Goal: Task Accomplishment & Management: Use online tool/utility

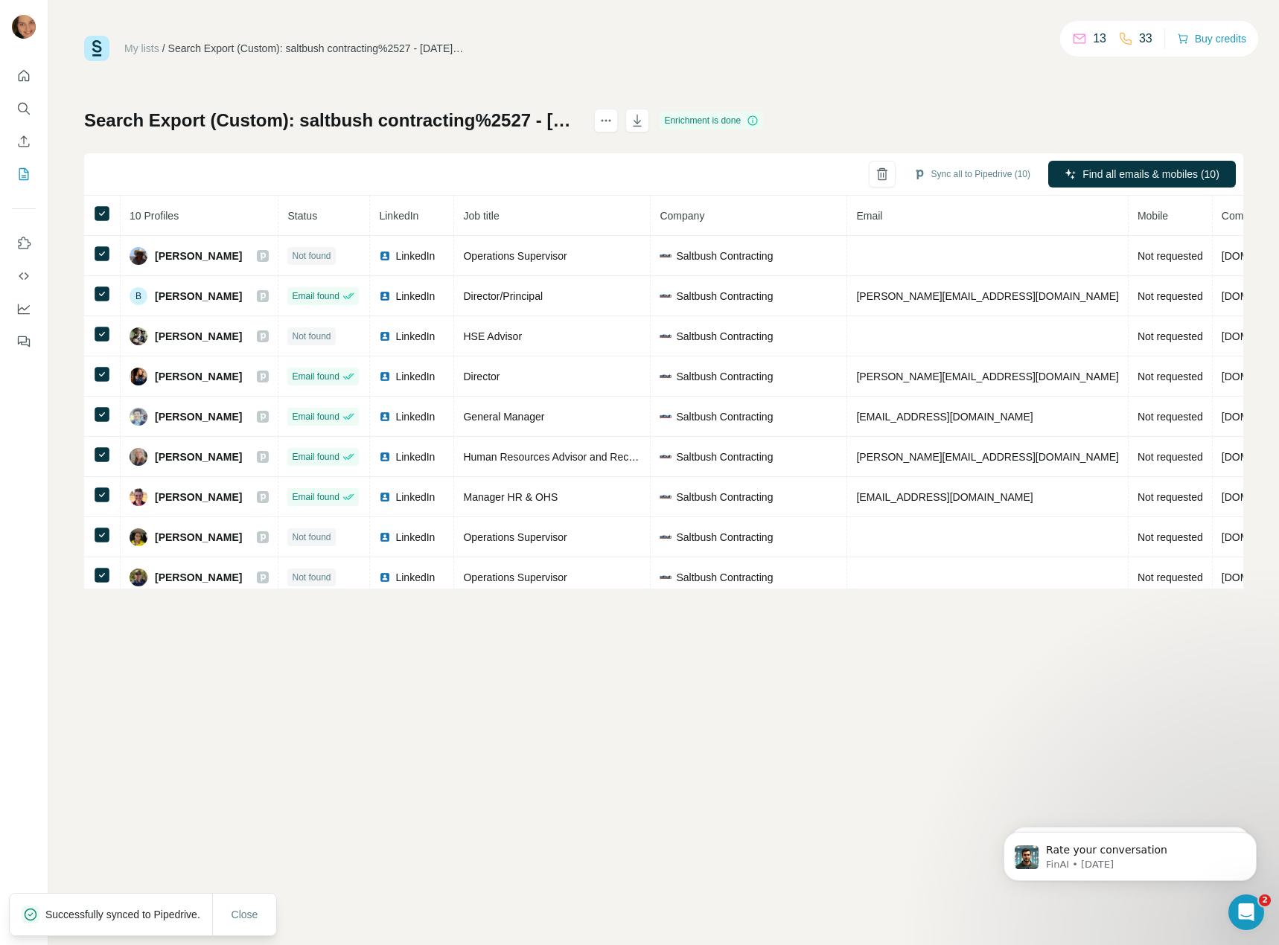
click at [761, 122] on div "Enrichment is done" at bounding box center [710, 121] width 103 height 18
click at [613, 122] on icon "actions" at bounding box center [605, 120] width 15 height 15
click at [994, 99] on div "My lists / Search Export (Custom): saltbush contracting%2527 - [DATE] 04:28 13 …" at bounding box center [663, 312] width 1159 height 553
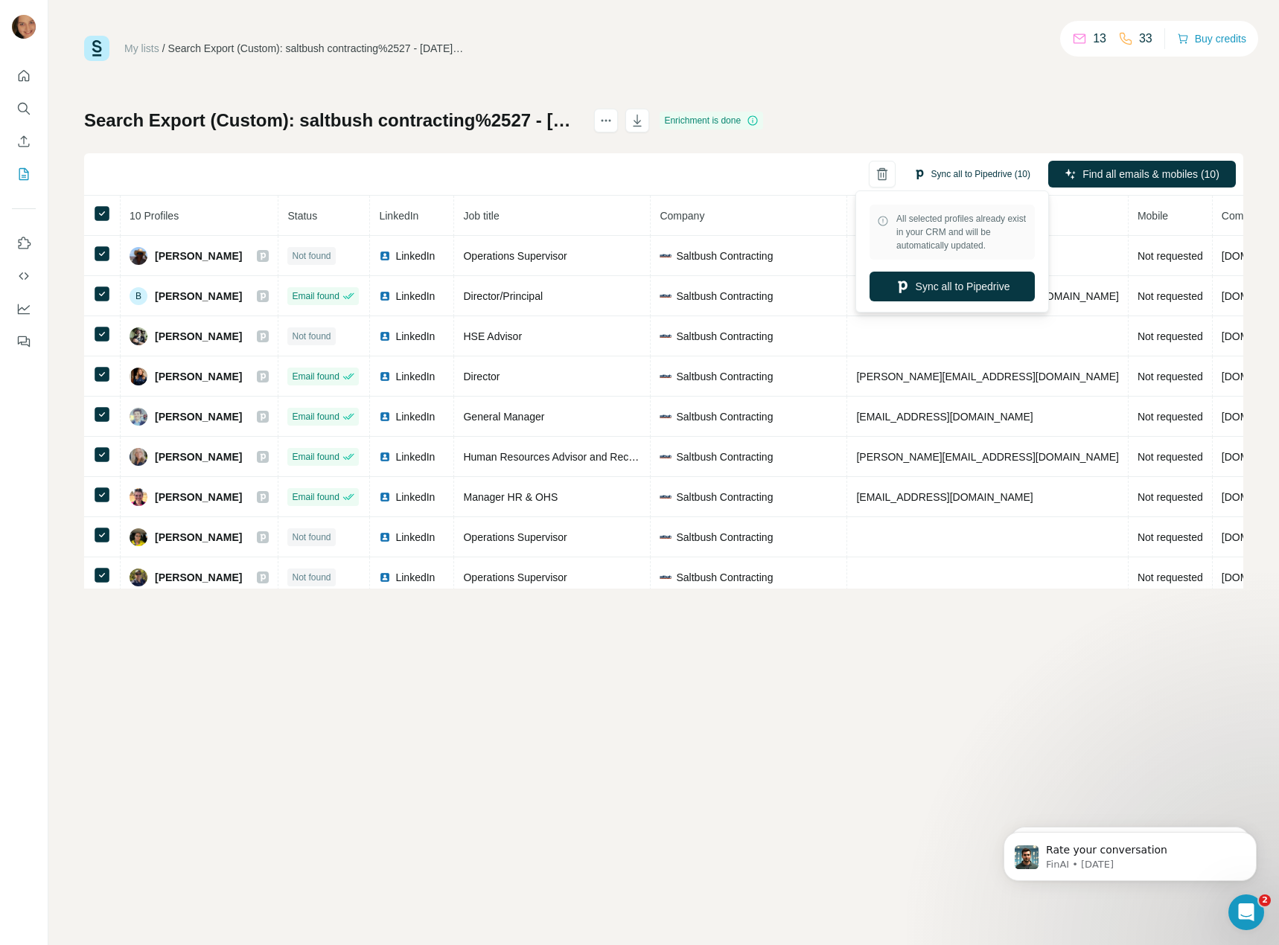
click at [970, 176] on button "Sync all to Pipedrive (10)" at bounding box center [972, 174] width 138 height 22
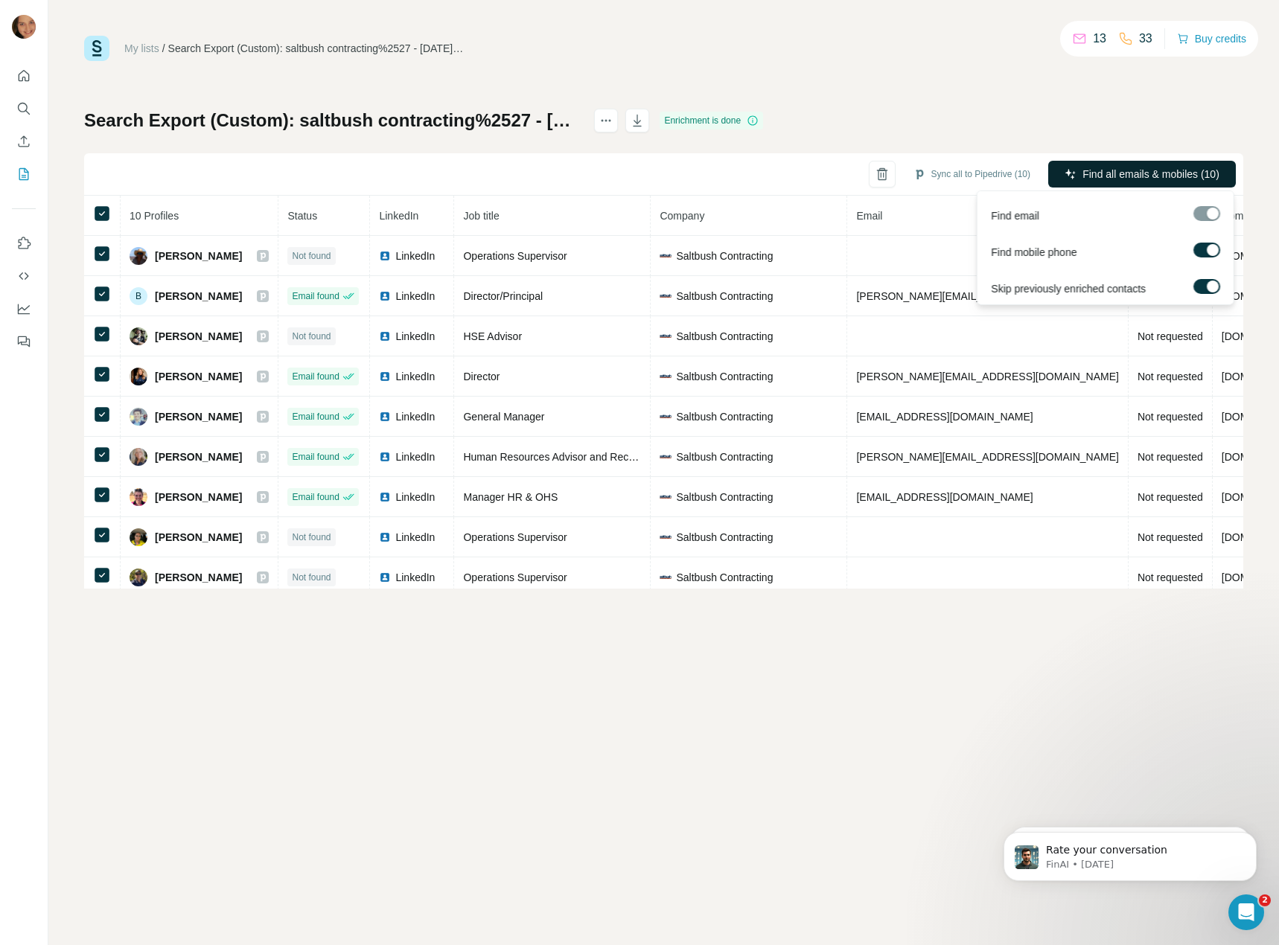
click at [1135, 176] on span "Find all emails & mobiles (10)" at bounding box center [1150, 174] width 137 height 15
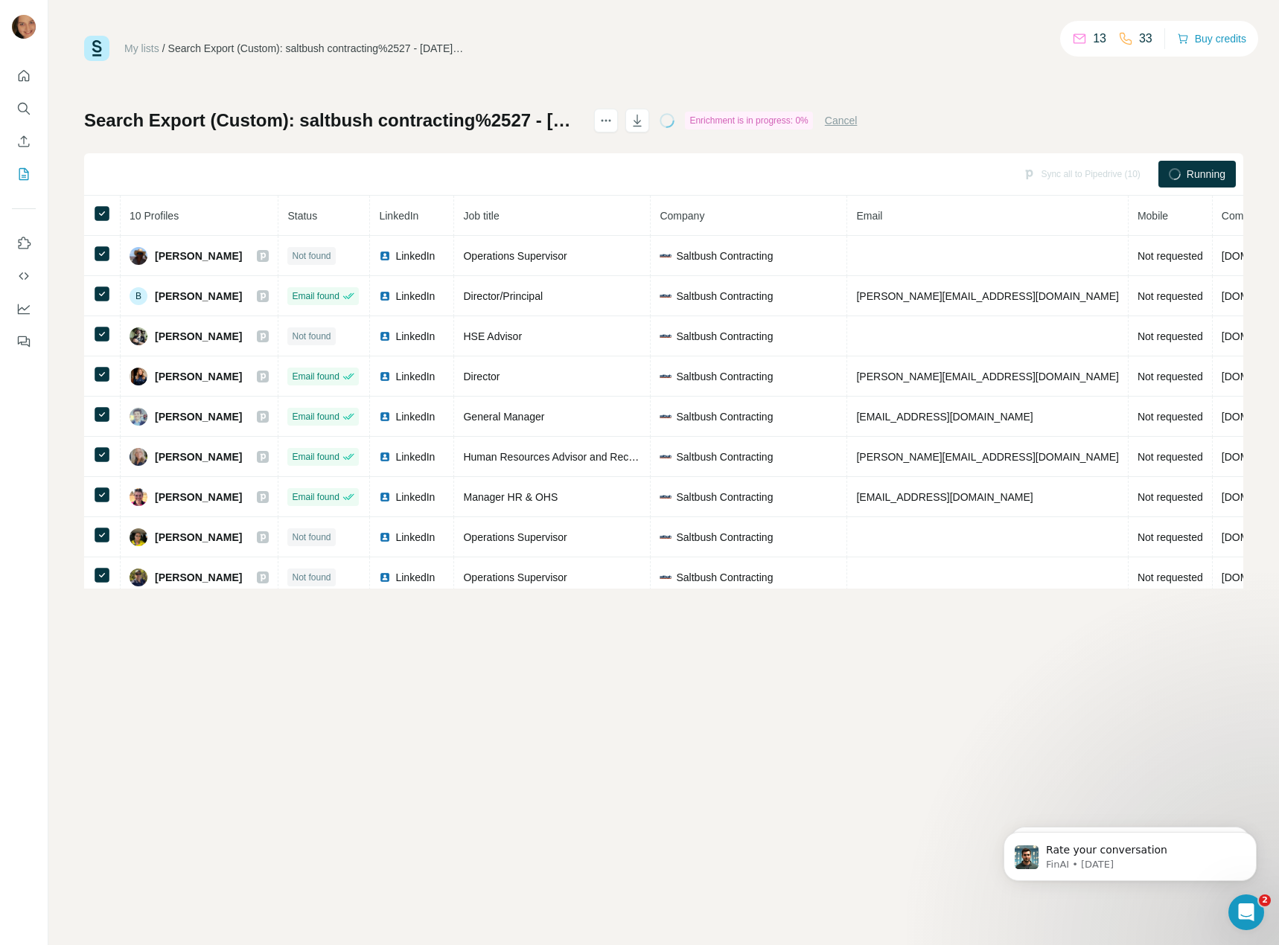
click at [1135, 176] on div "Sync all to Pipedrive (10)" at bounding box center [1081, 174] width 138 height 27
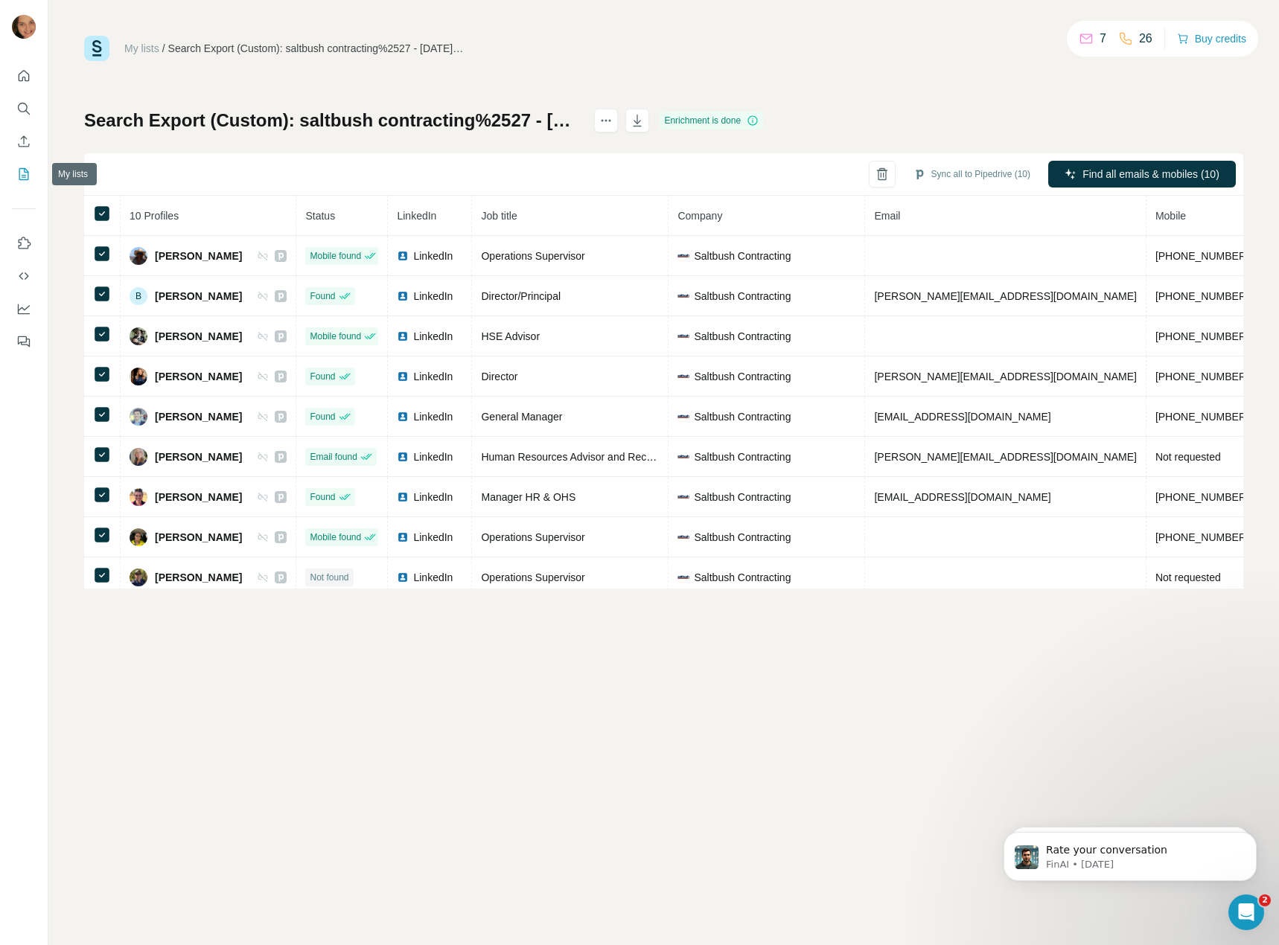
click at [23, 175] on icon "My lists" at bounding box center [25, 173] width 7 height 10
click at [22, 102] on icon "Search" at bounding box center [23, 108] width 15 height 15
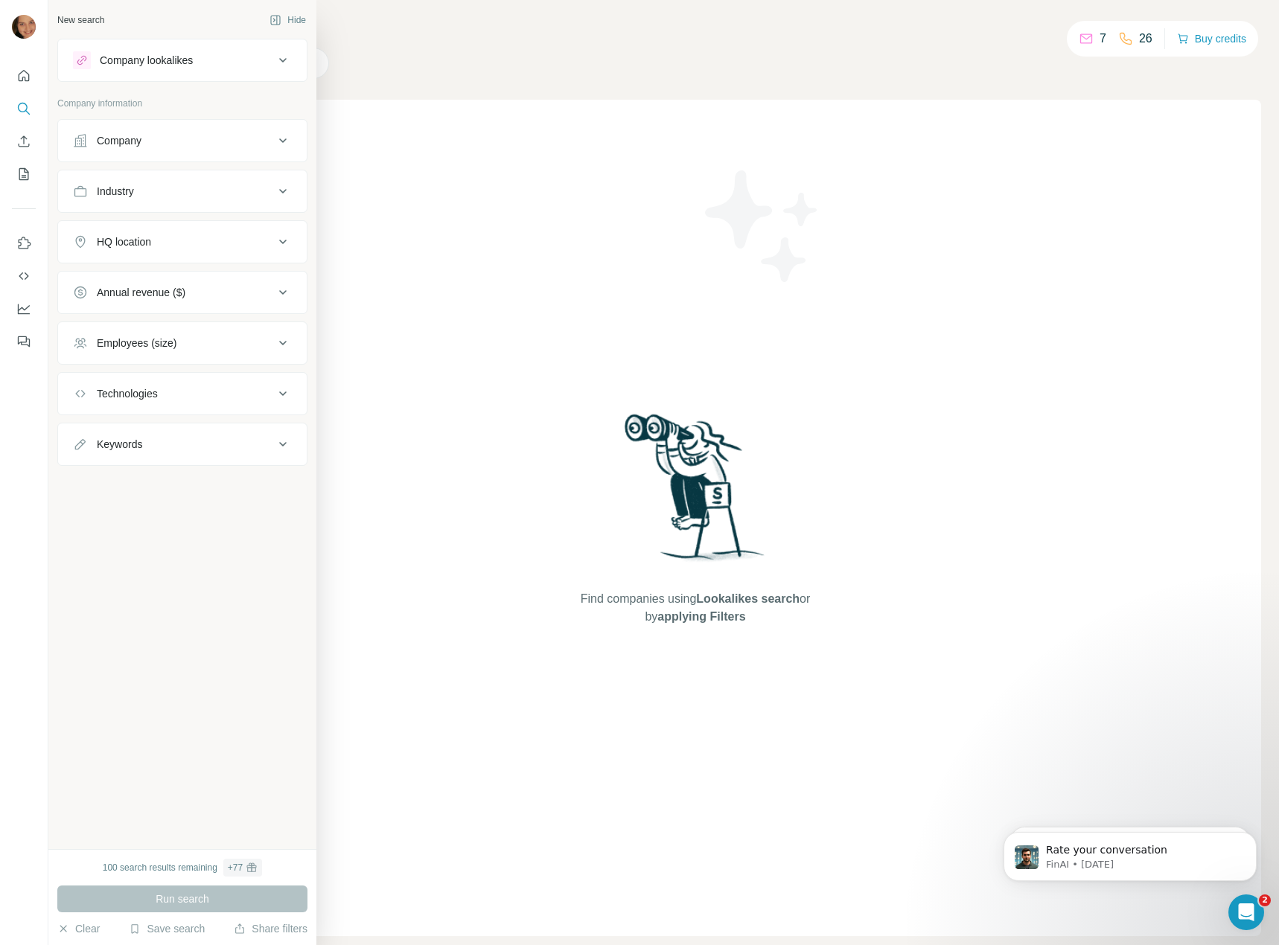
click at [112, 132] on button "Company" at bounding box center [182, 141] width 249 height 36
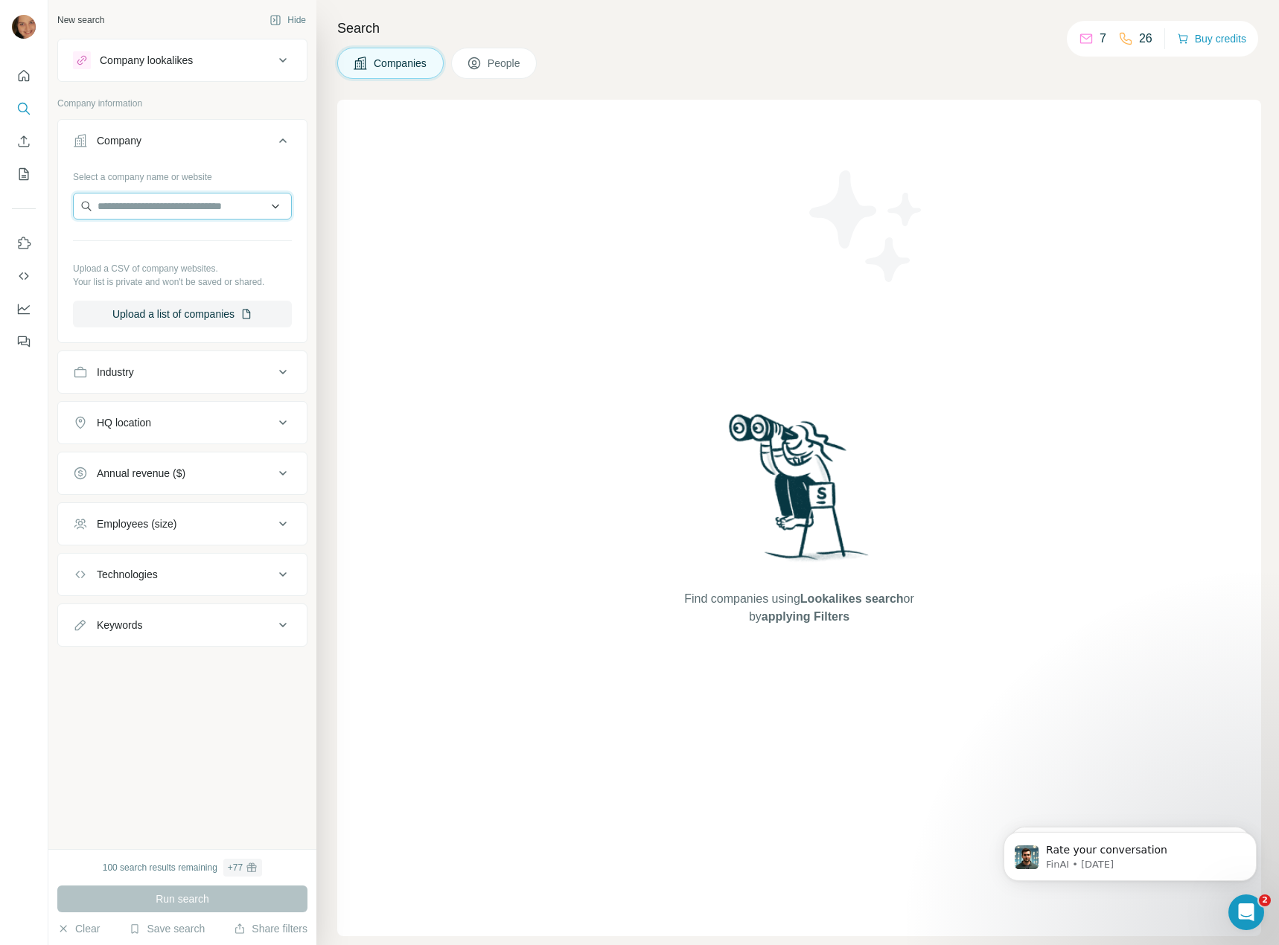
click at [141, 201] on input "text" at bounding box center [182, 206] width 219 height 27
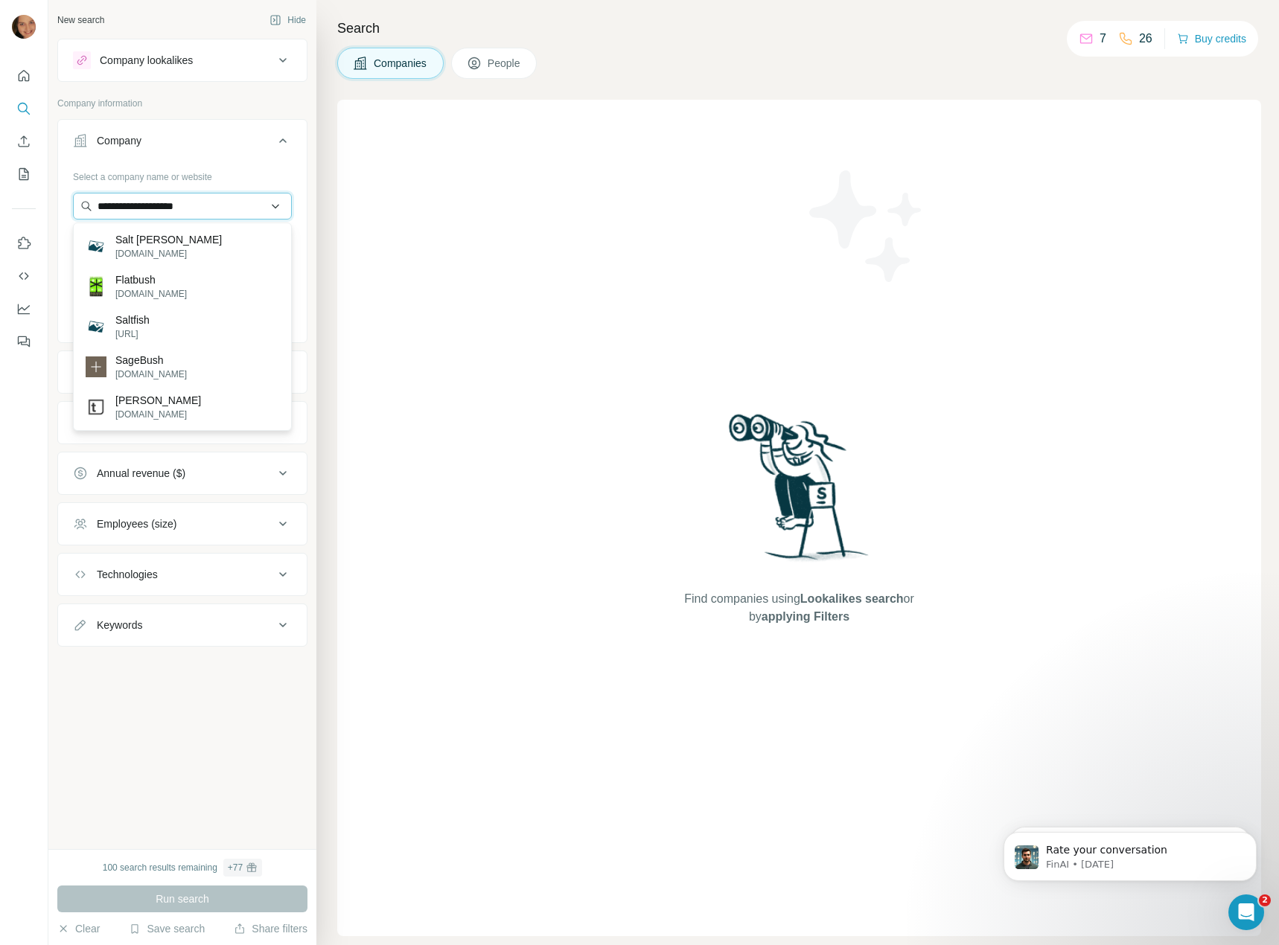
type input "**********"
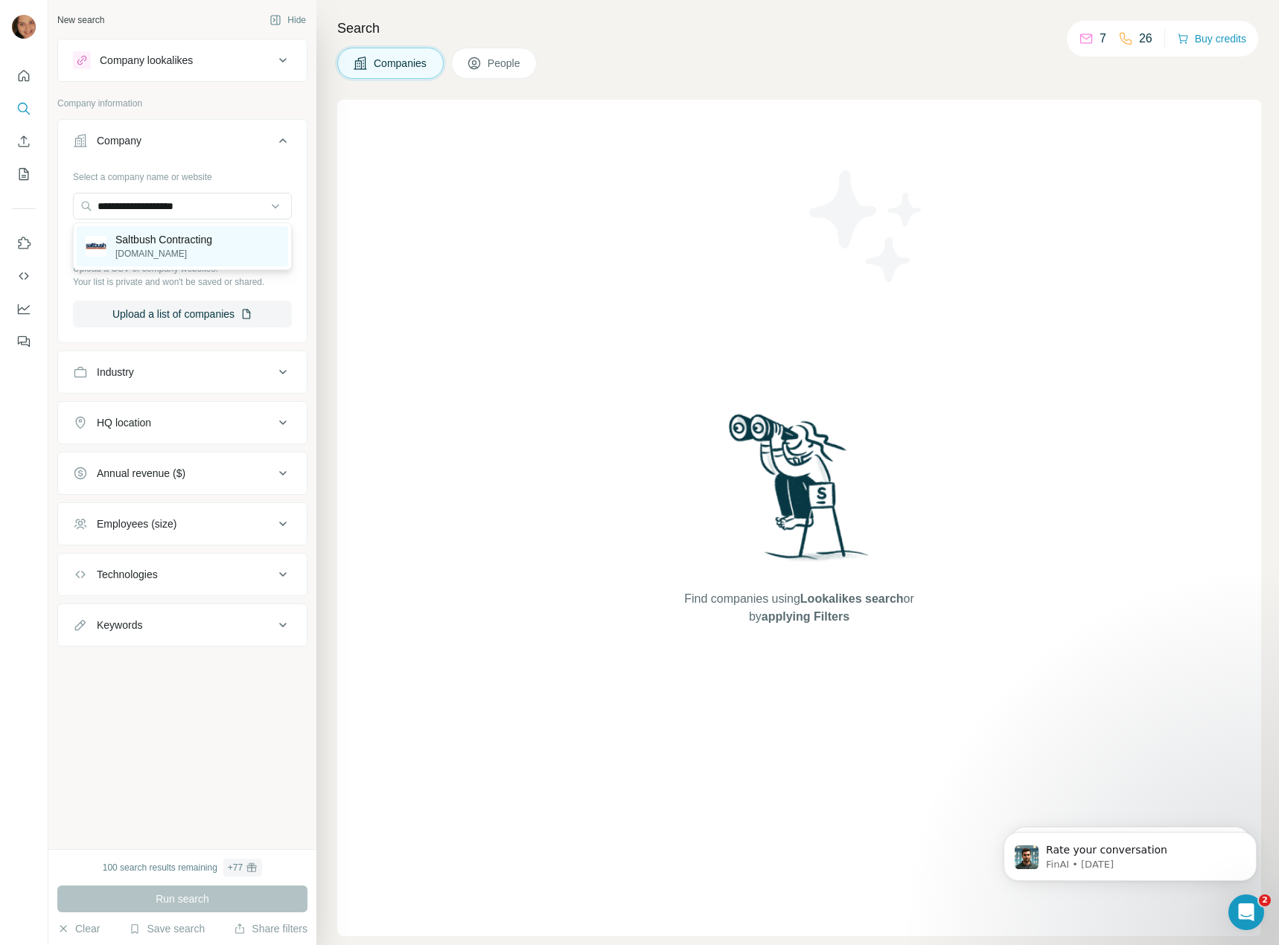
click at [165, 256] on p "[DOMAIN_NAME]" at bounding box center [163, 253] width 97 height 13
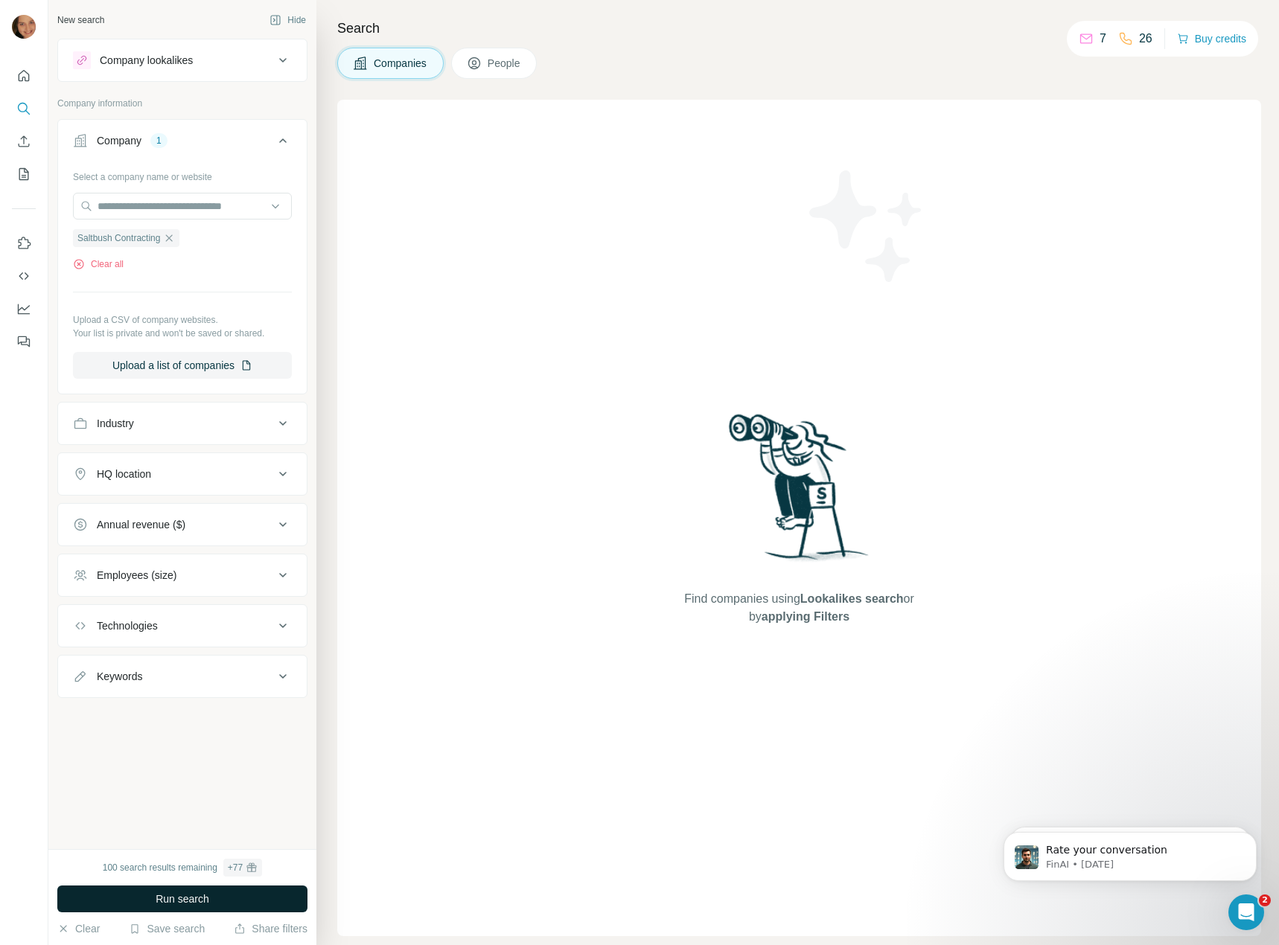
click at [190, 894] on span "Run search" at bounding box center [183, 899] width 54 height 15
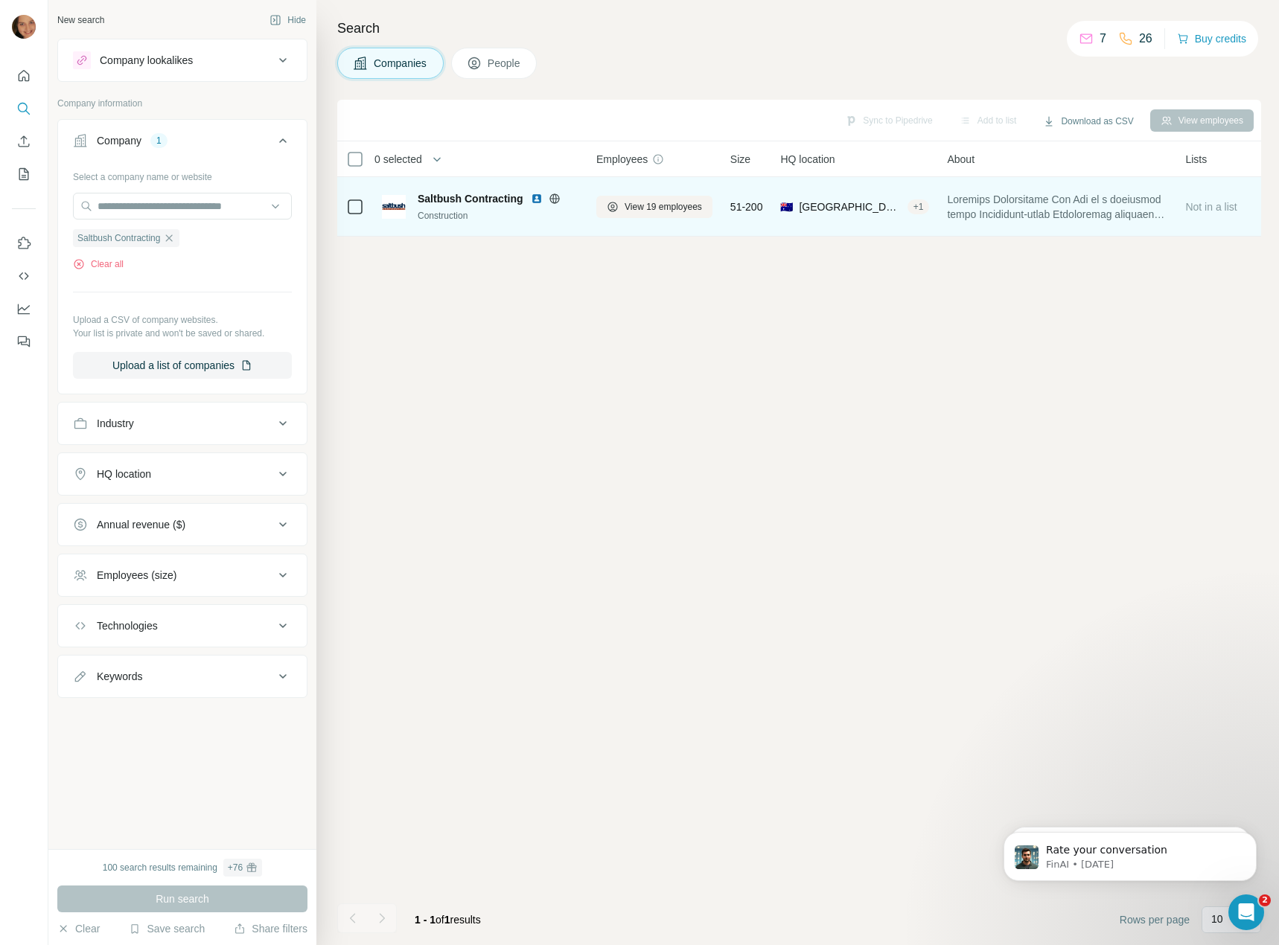
click at [1124, 198] on span at bounding box center [1057, 207] width 220 height 30
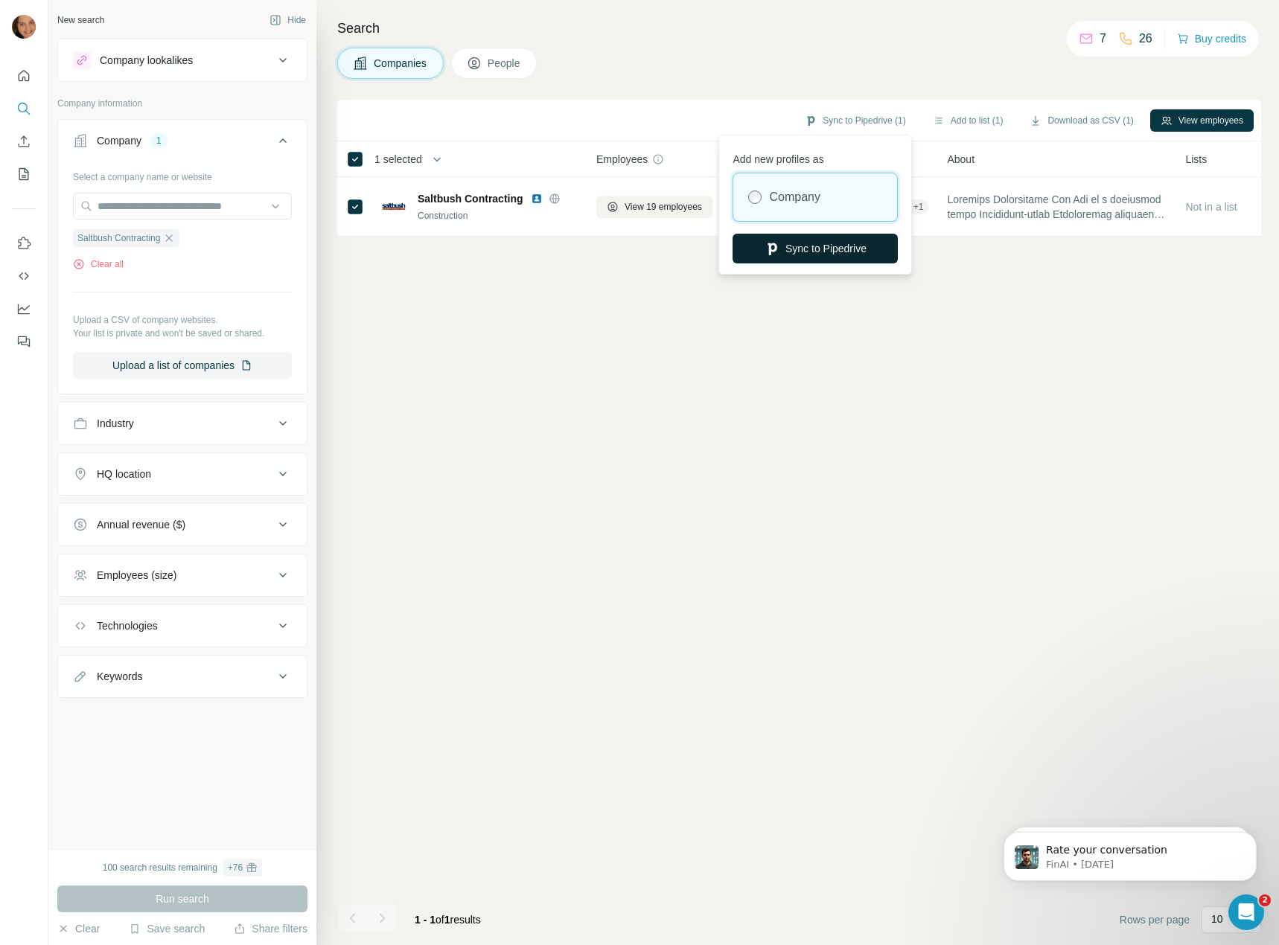
click at [836, 252] on button "Sync to Pipedrive" at bounding box center [814, 249] width 165 height 30
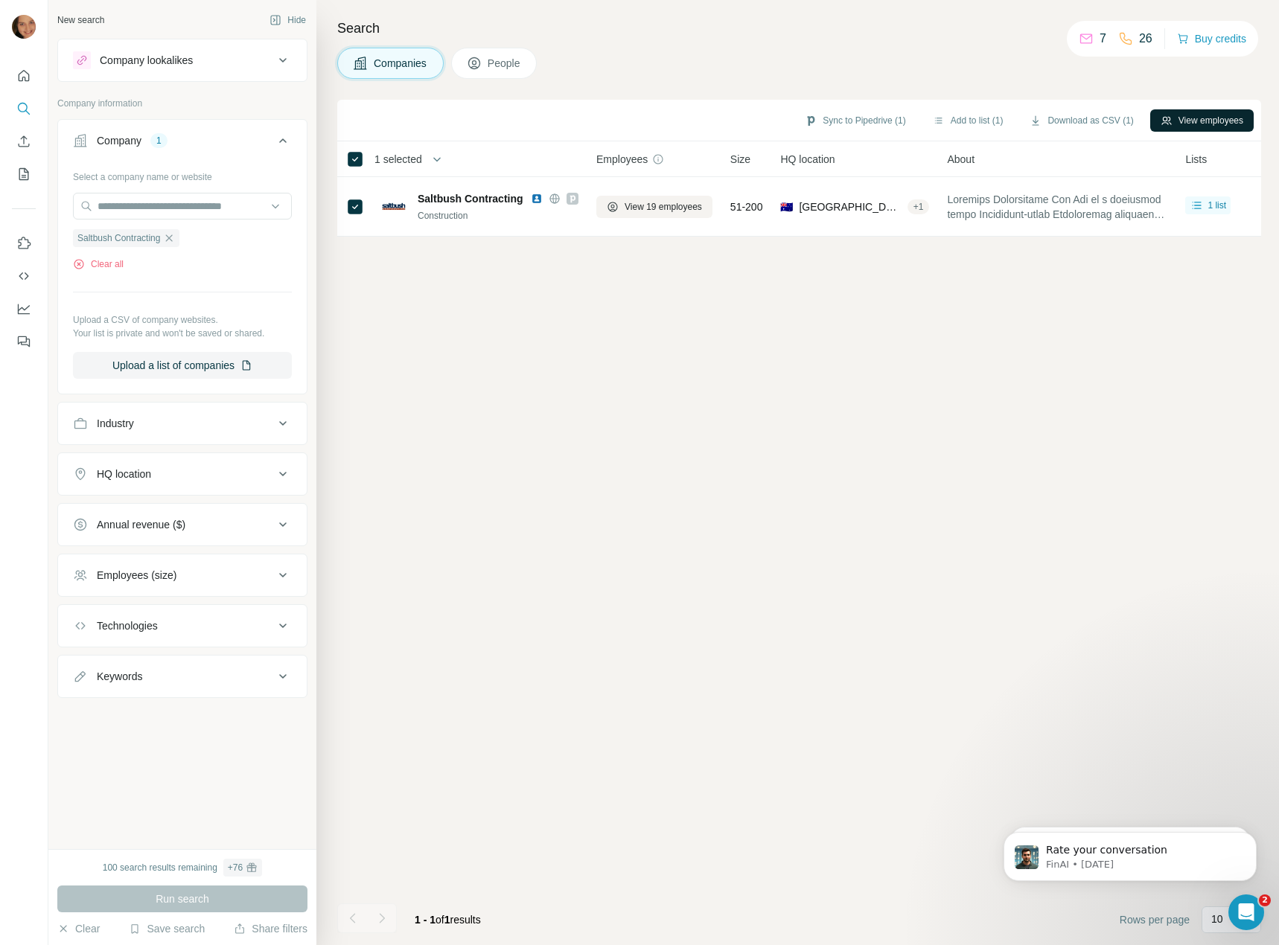
click at [1211, 118] on button "View employees" at bounding box center [1201, 120] width 103 height 22
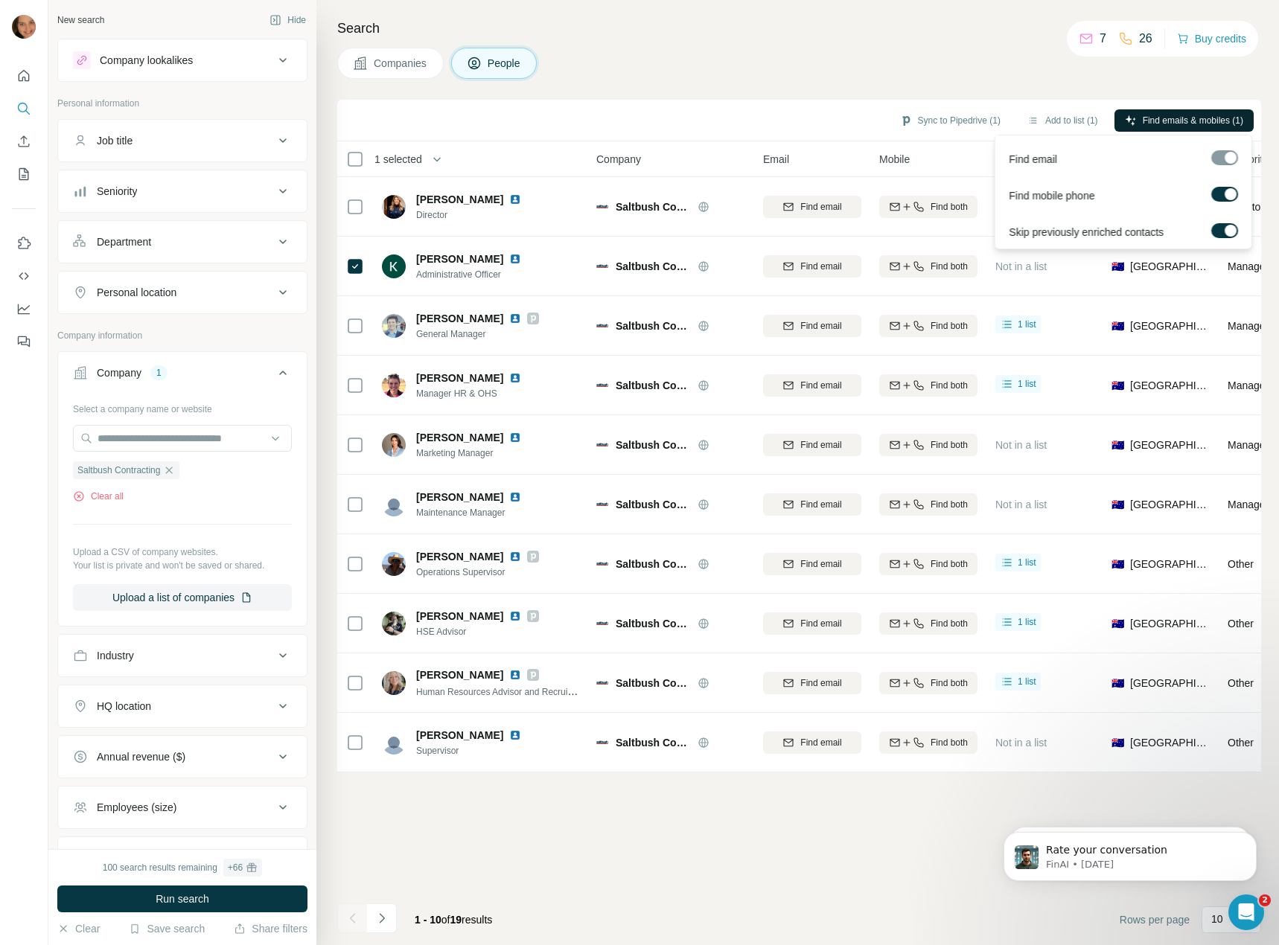
click at [1217, 118] on span "Find emails & mobiles (1)" at bounding box center [1192, 120] width 100 height 13
click at [882, 54] on div "Companies People" at bounding box center [799, 63] width 924 height 31
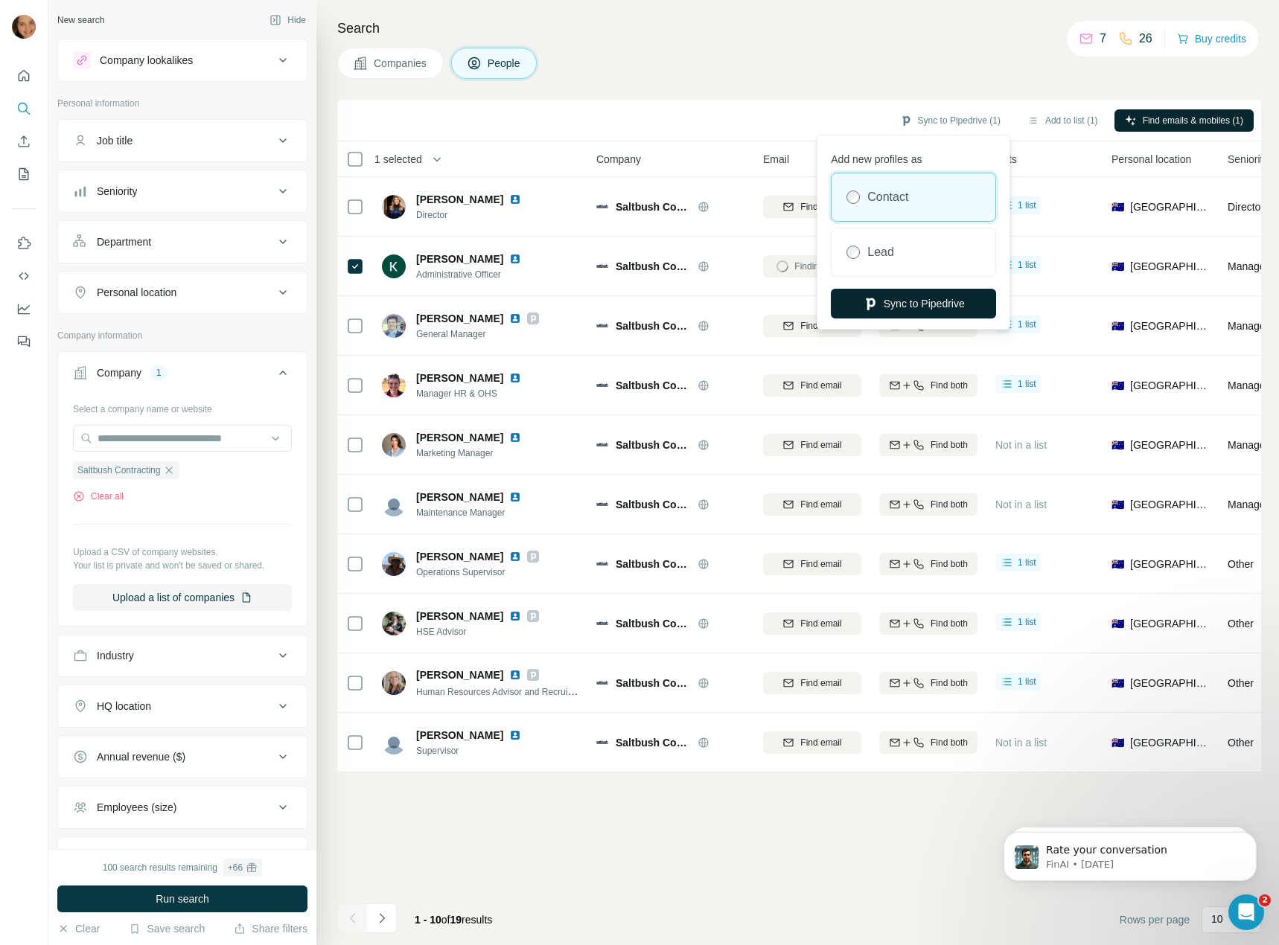
click at [894, 299] on button "Sync to Pipedrive" at bounding box center [913, 304] width 165 height 30
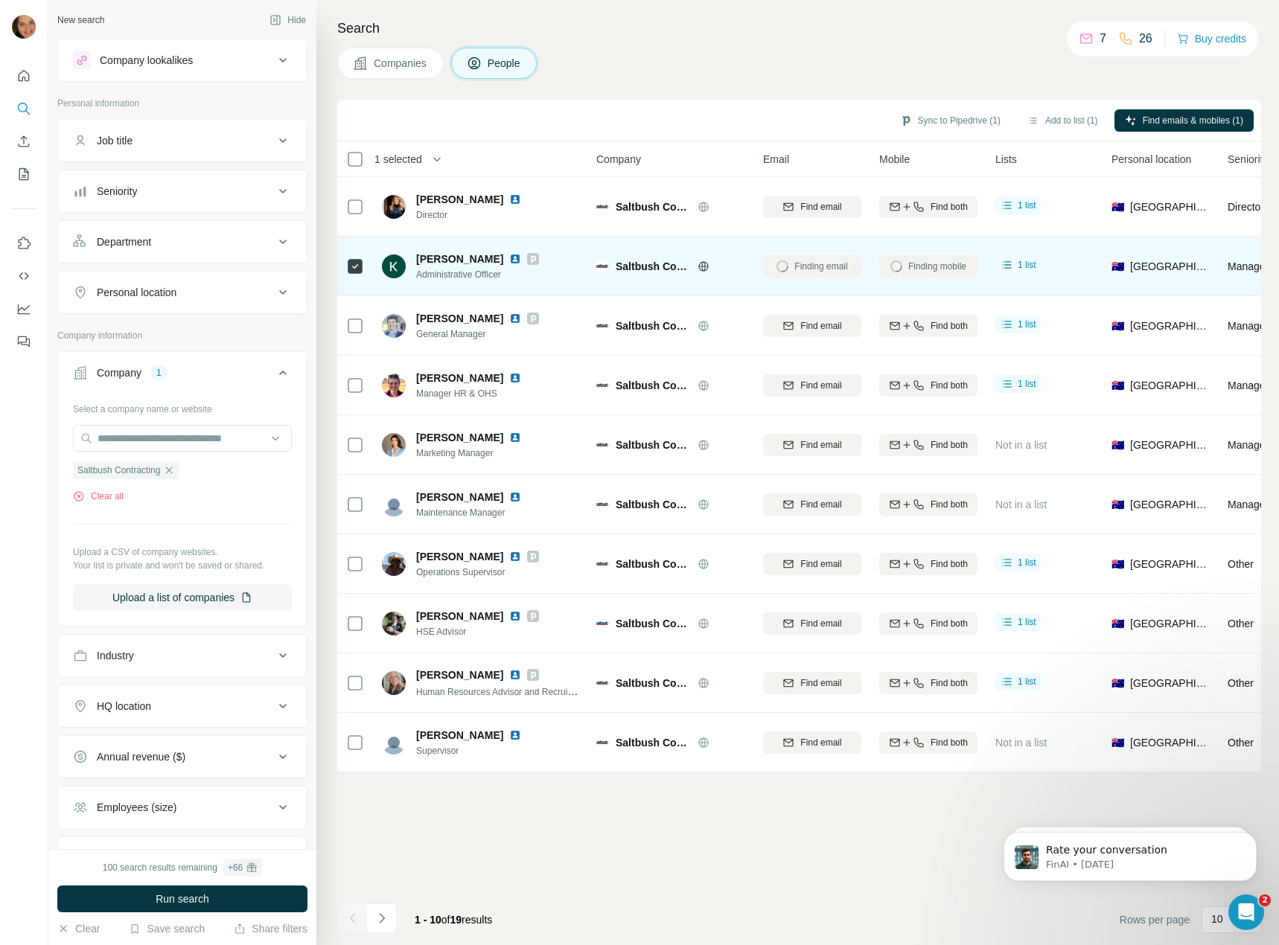
click at [443, 259] on span "[PERSON_NAME]" at bounding box center [459, 259] width 87 height 15
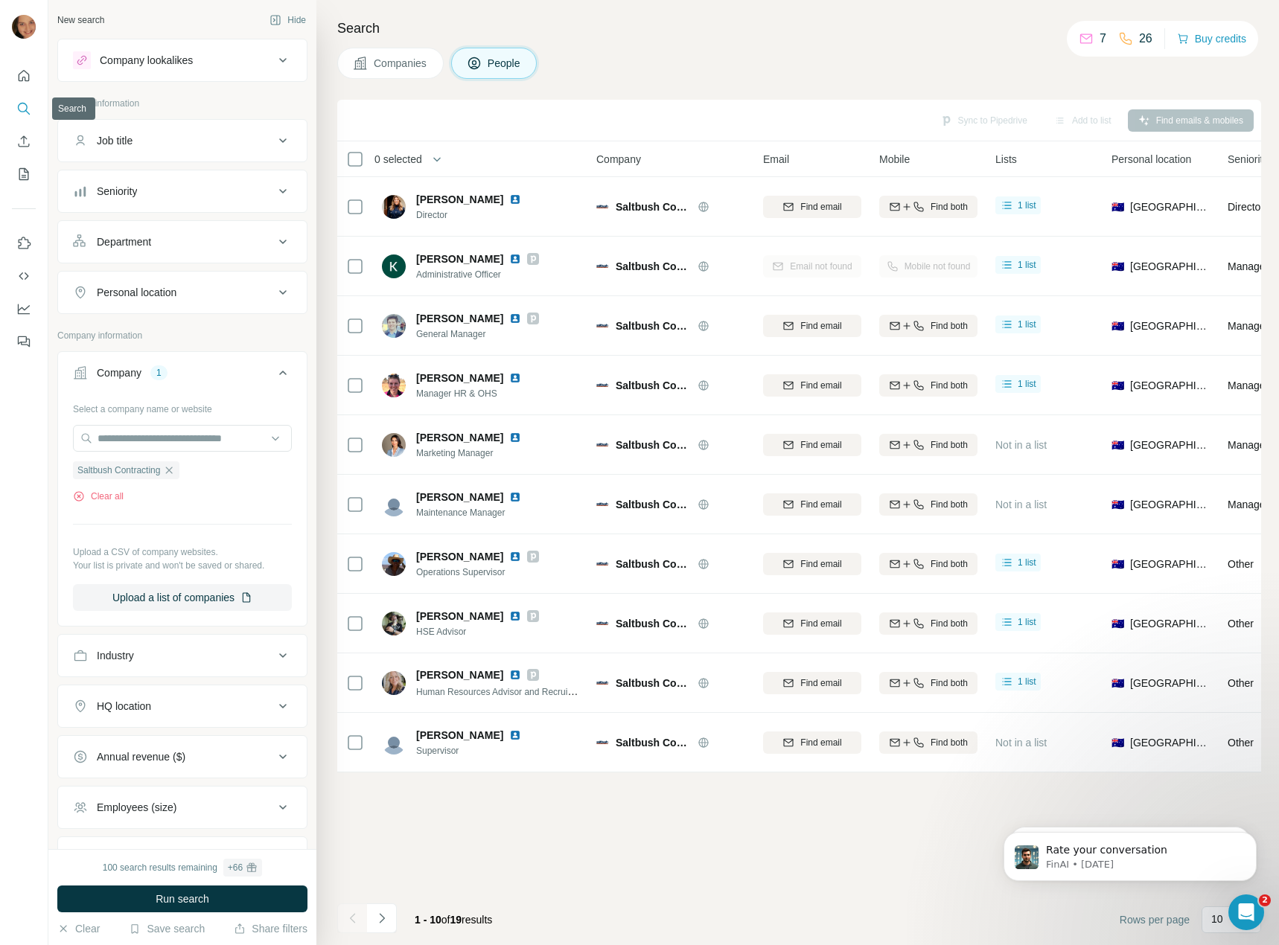
click at [21, 121] on button "Search" at bounding box center [24, 108] width 24 height 27
click at [24, 105] on icon "Search" at bounding box center [23, 108] width 15 height 15
click at [193, 63] on div "Company lookalikes" at bounding box center [146, 60] width 93 height 15
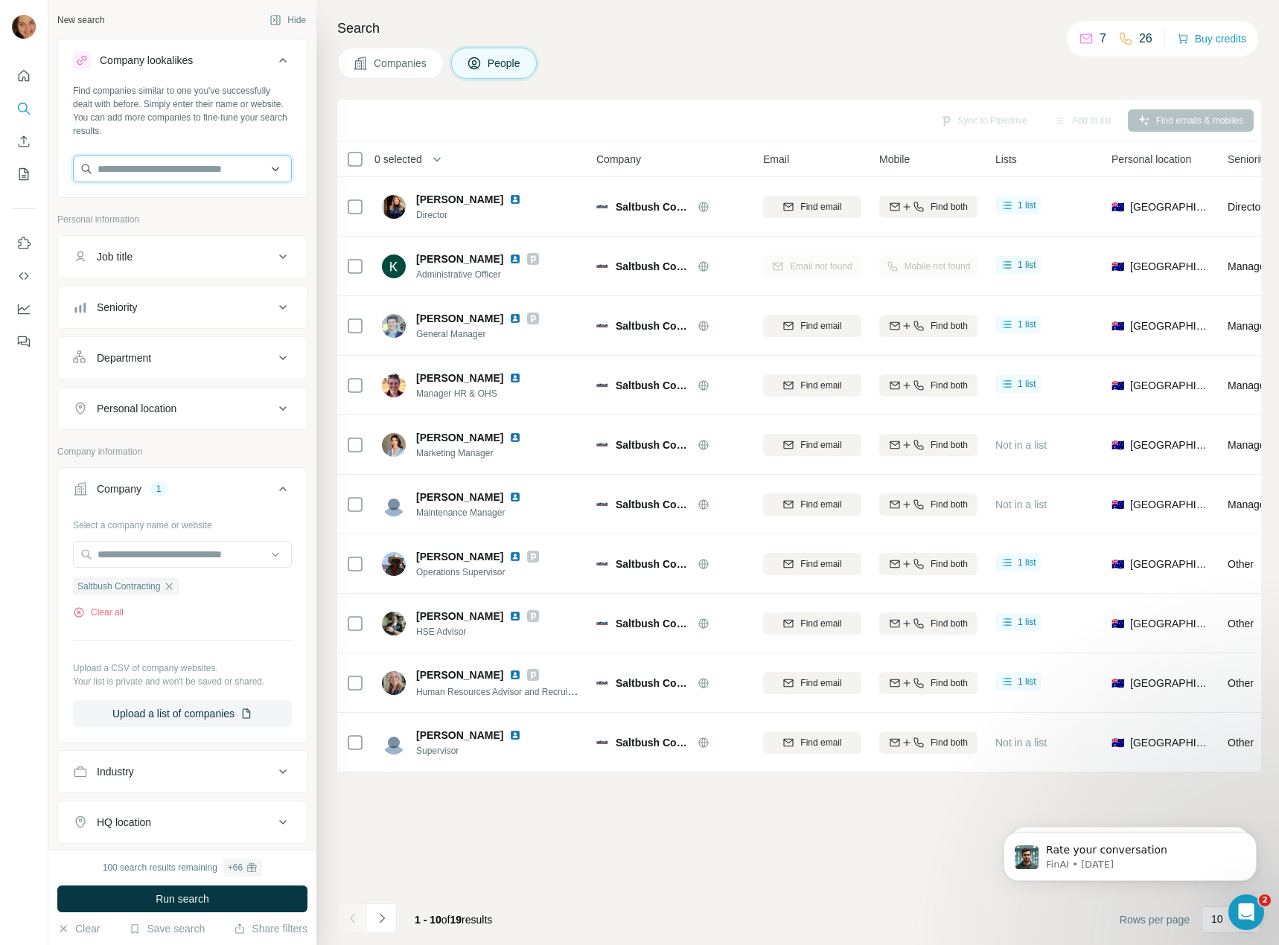
click at [188, 165] on input "text" at bounding box center [182, 169] width 219 height 27
drag, startPoint x: 144, startPoint y: 173, endPoint x: 19, endPoint y: 173, distance: 125.8
click at [19, 173] on div "New search Hide Company lookalikes Find companies similar to one you've success…" at bounding box center [639, 472] width 1279 height 945
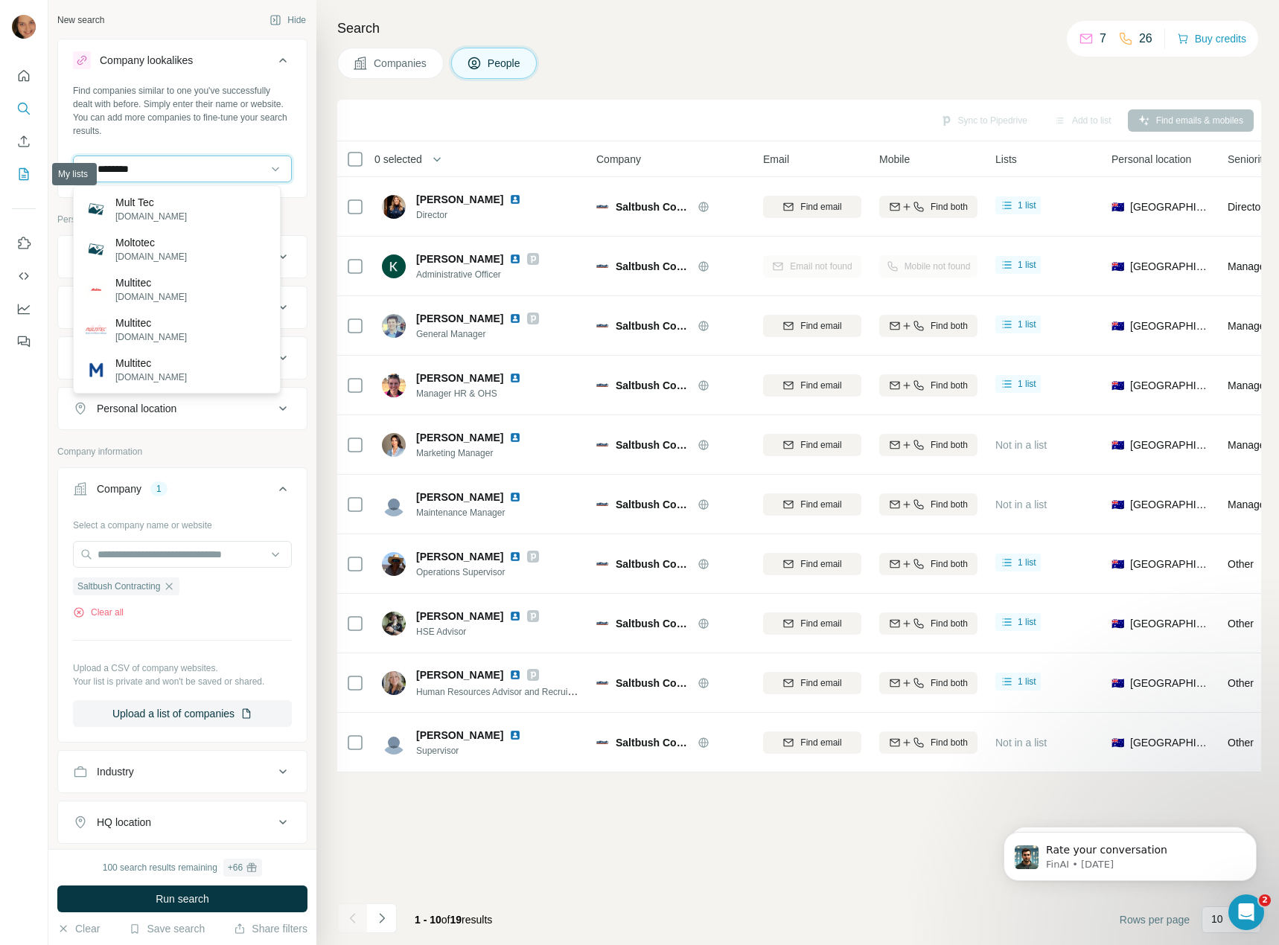
paste input "**********"
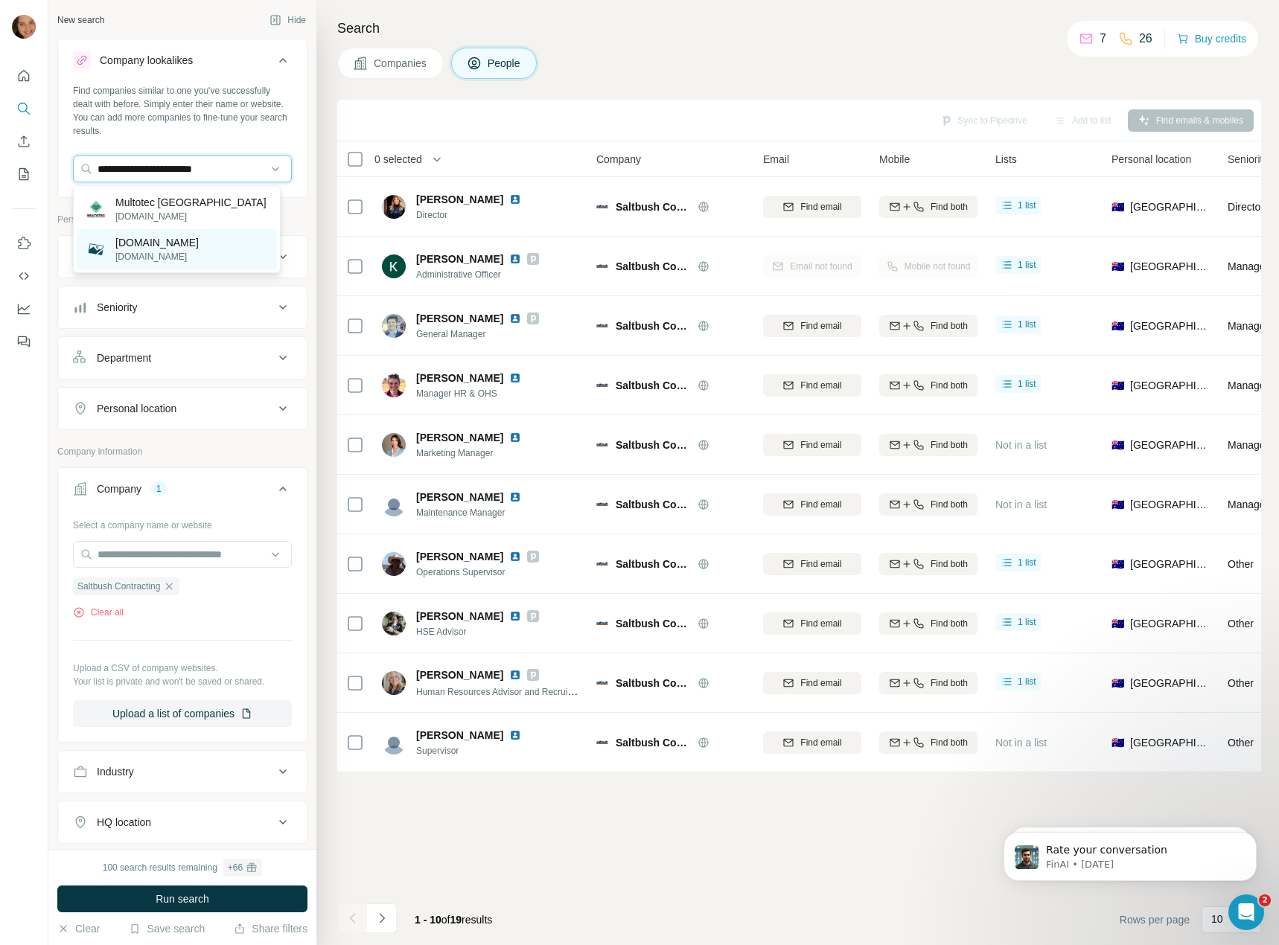
type input "**********"
click at [156, 250] on p "[DOMAIN_NAME]" at bounding box center [156, 256] width 83 height 13
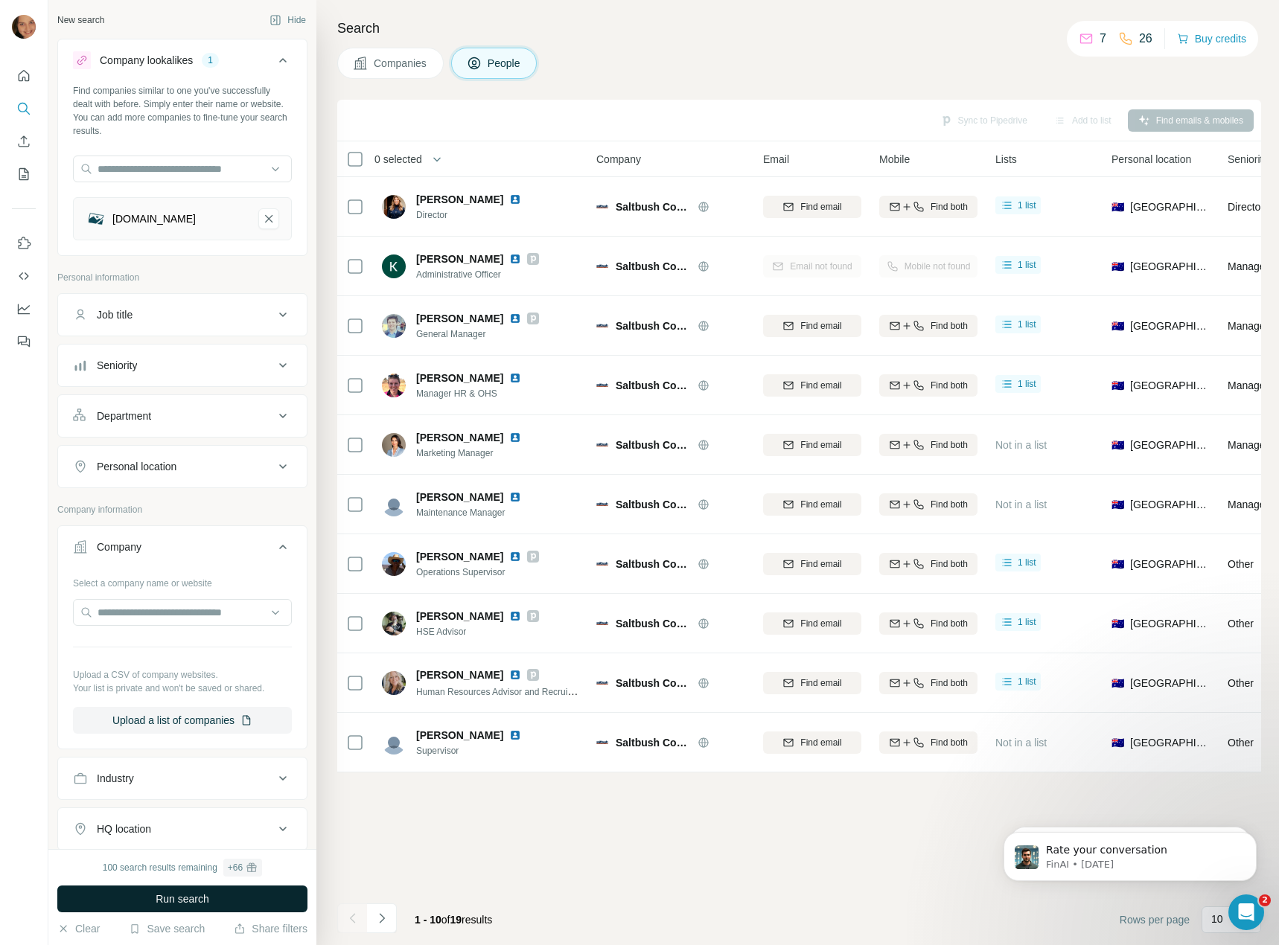
click at [145, 896] on button "Run search" at bounding box center [182, 899] width 250 height 27
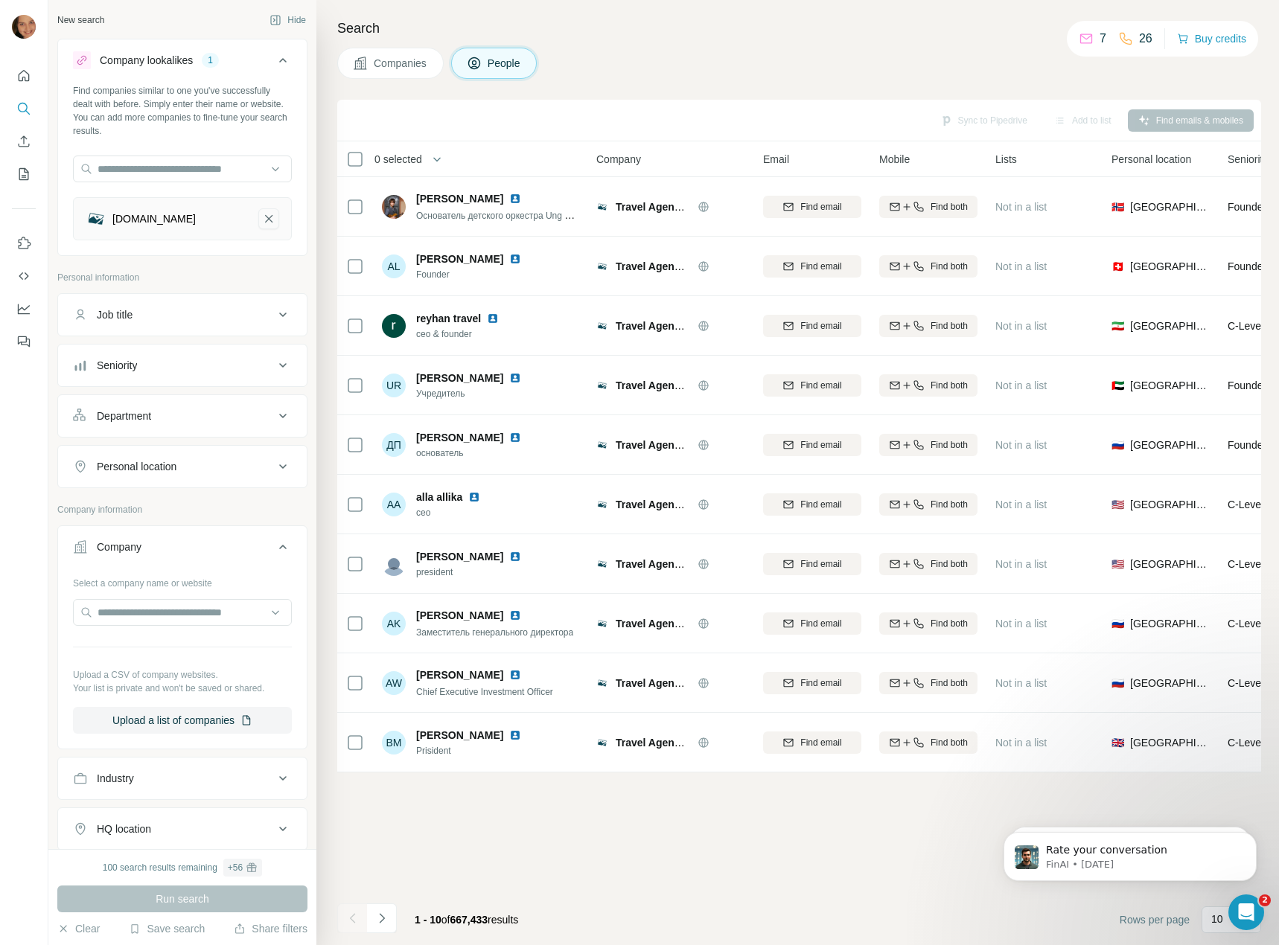
click at [262, 225] on icon "multotec.com.ua-remove-button" at bounding box center [268, 218] width 13 height 15
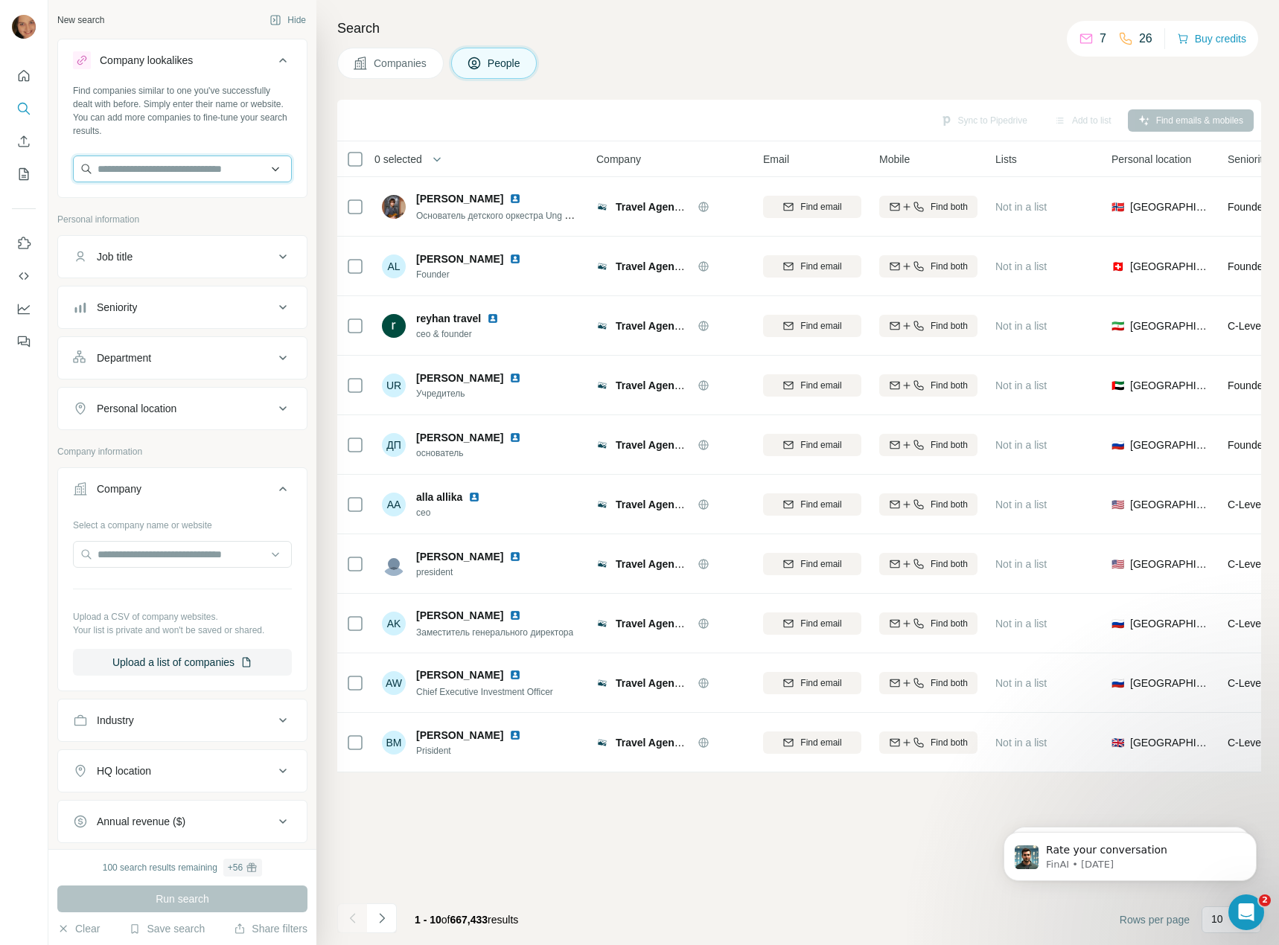
click at [205, 175] on input "text" at bounding box center [182, 169] width 219 height 27
type input "**********"
click at [203, 205] on p "Multotec [GEOGRAPHIC_DATA]" at bounding box center [190, 202] width 151 height 15
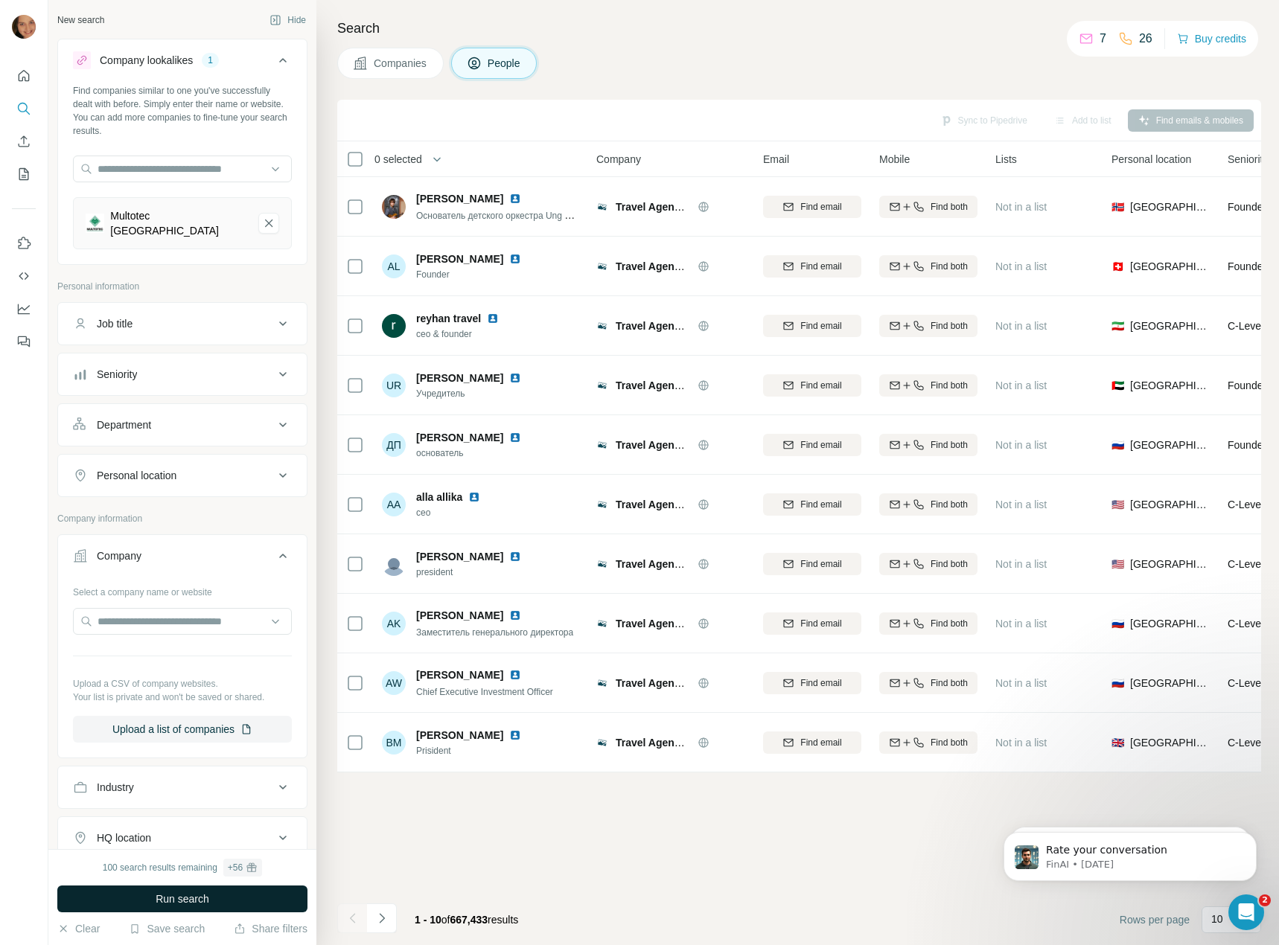
click at [89, 903] on button "Run search" at bounding box center [182, 899] width 250 height 27
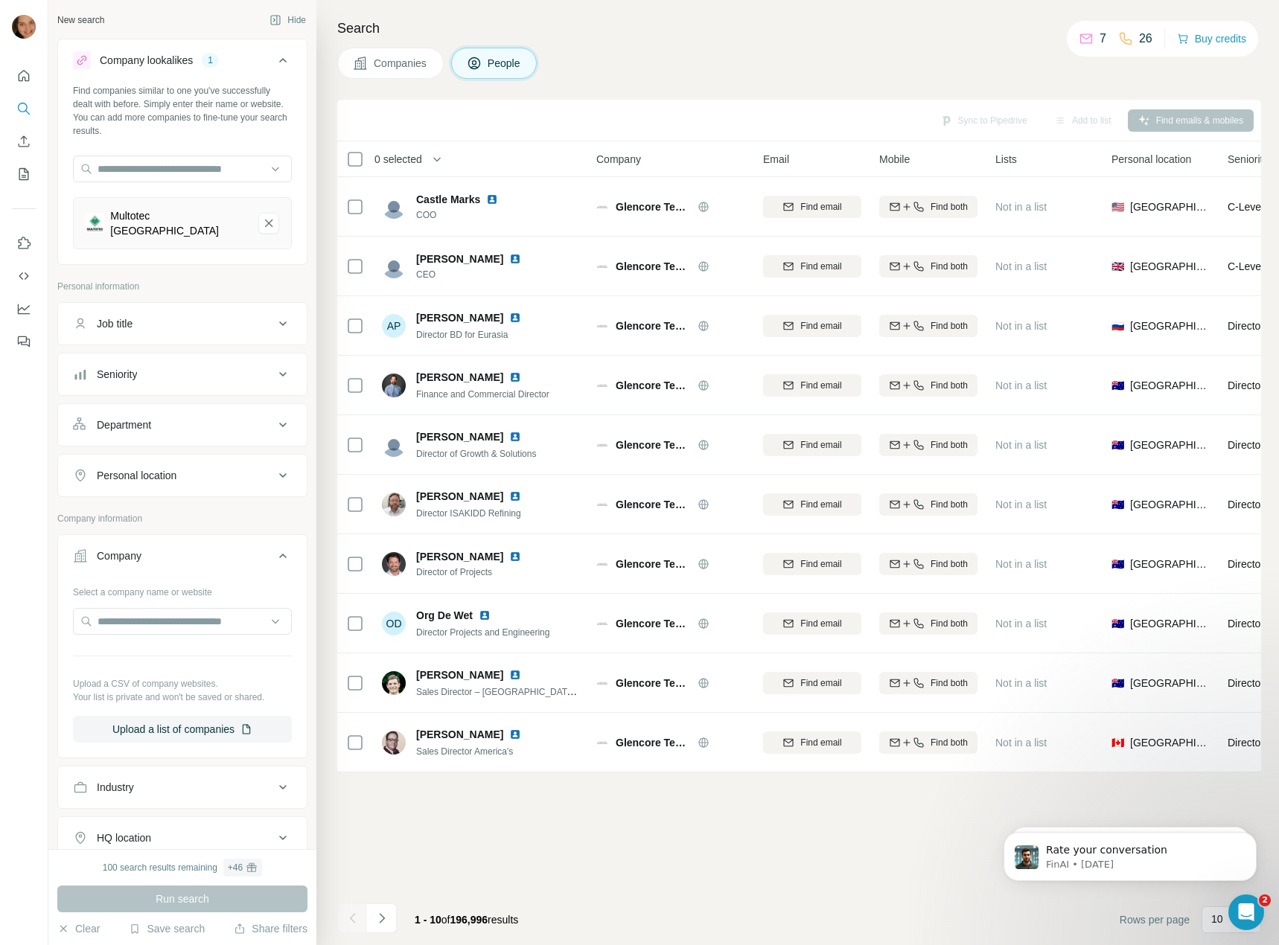
click at [383, 59] on span "Companies" at bounding box center [401, 63] width 54 height 15
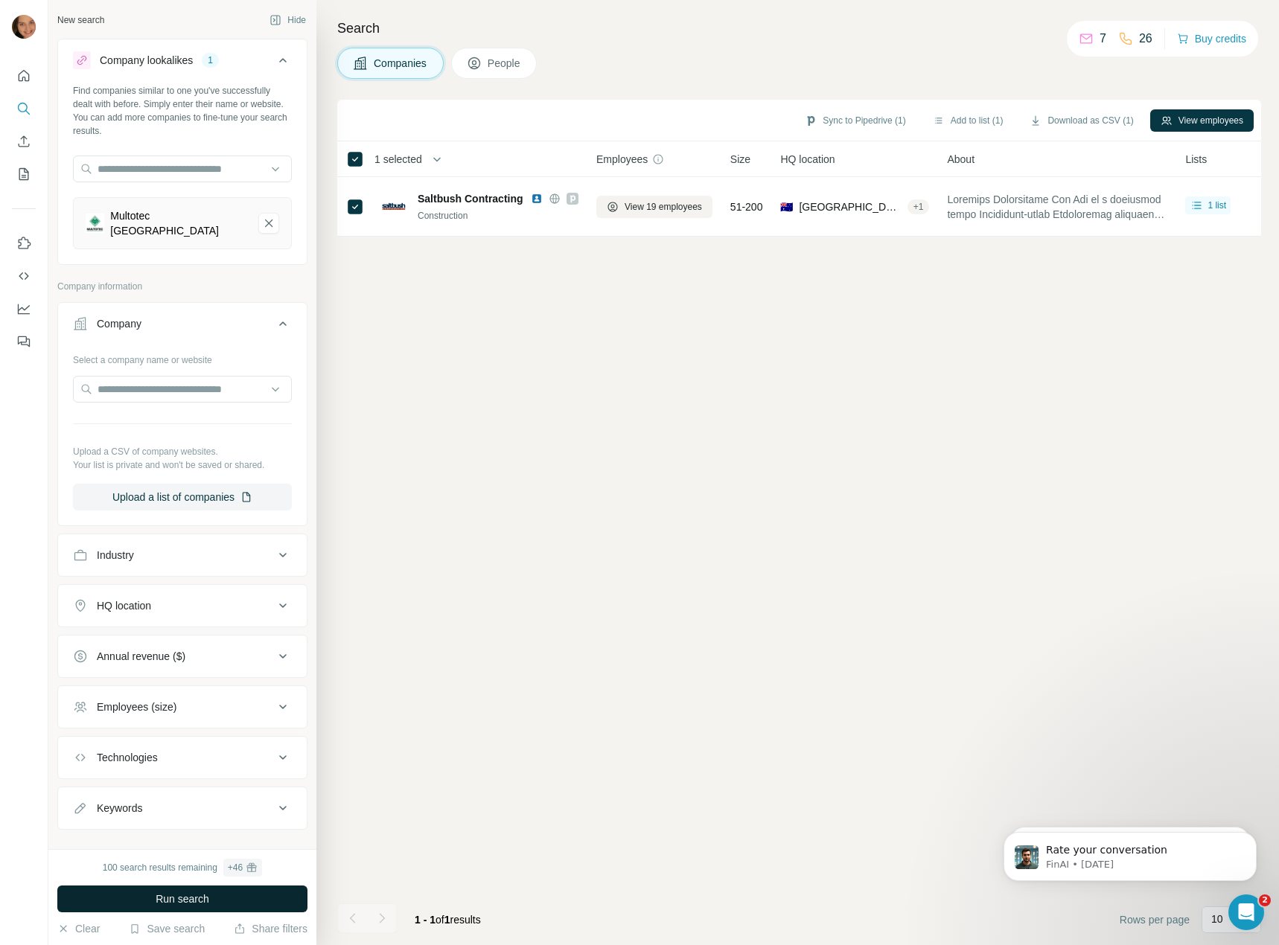
click at [150, 909] on button "Run search" at bounding box center [182, 899] width 250 height 27
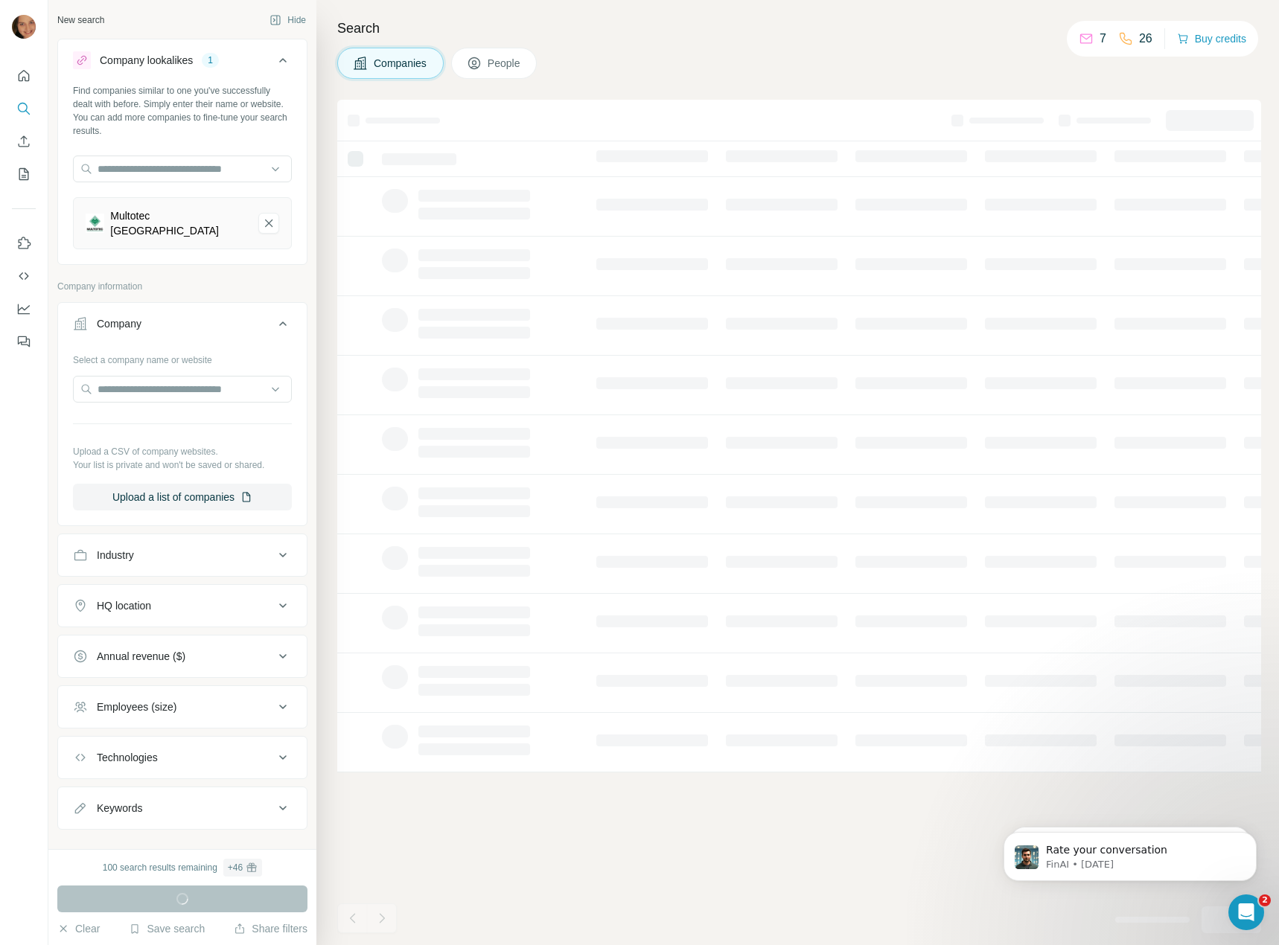
click at [262, 223] on icon "Multotec South Africa-remove-button" at bounding box center [268, 223] width 13 height 15
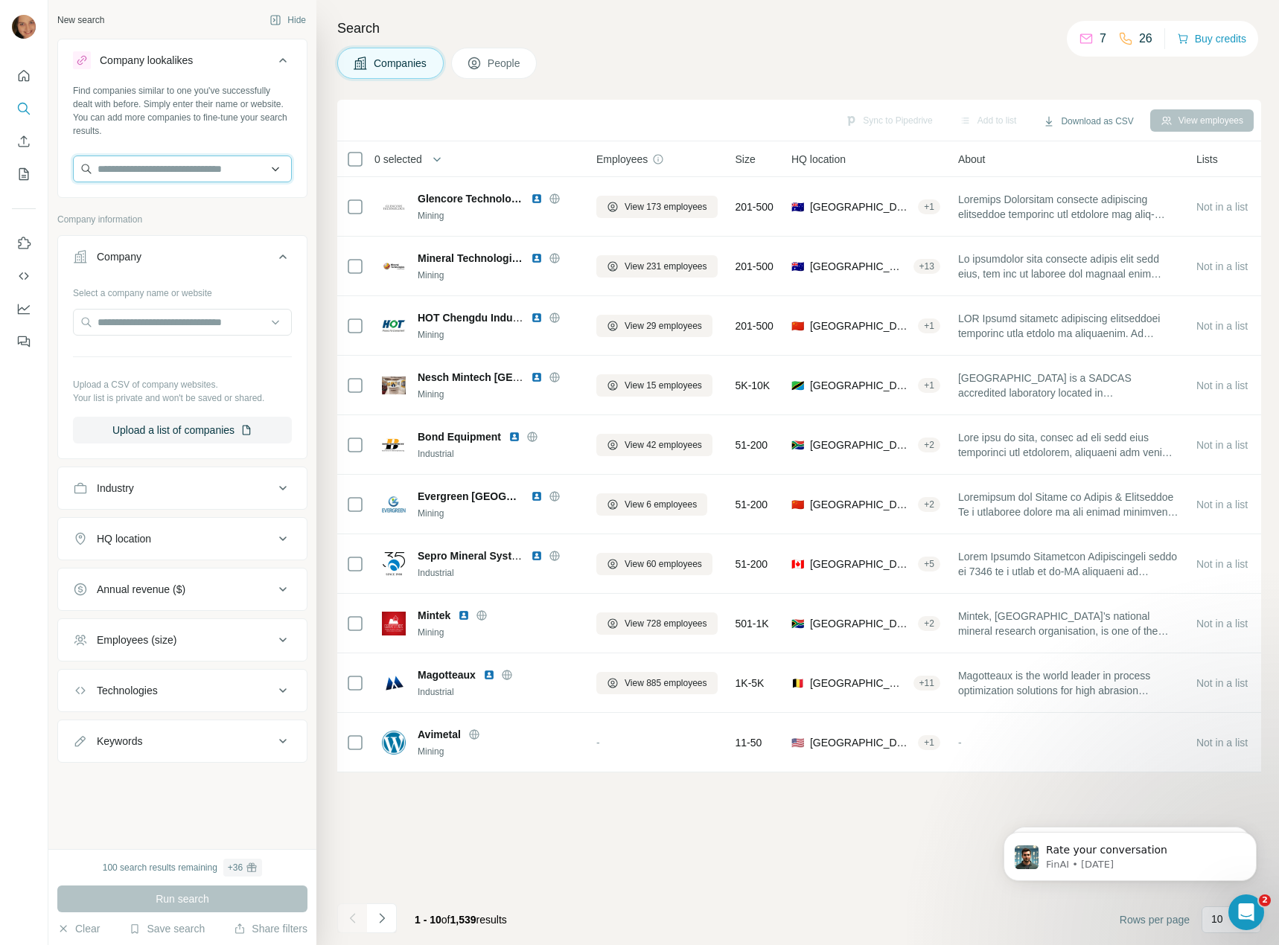
click at [182, 171] on input "text" at bounding box center [182, 169] width 219 height 27
paste input "**********"
type input "**********"
click at [194, 205] on p "Multotec [GEOGRAPHIC_DATA]" at bounding box center [190, 202] width 151 height 15
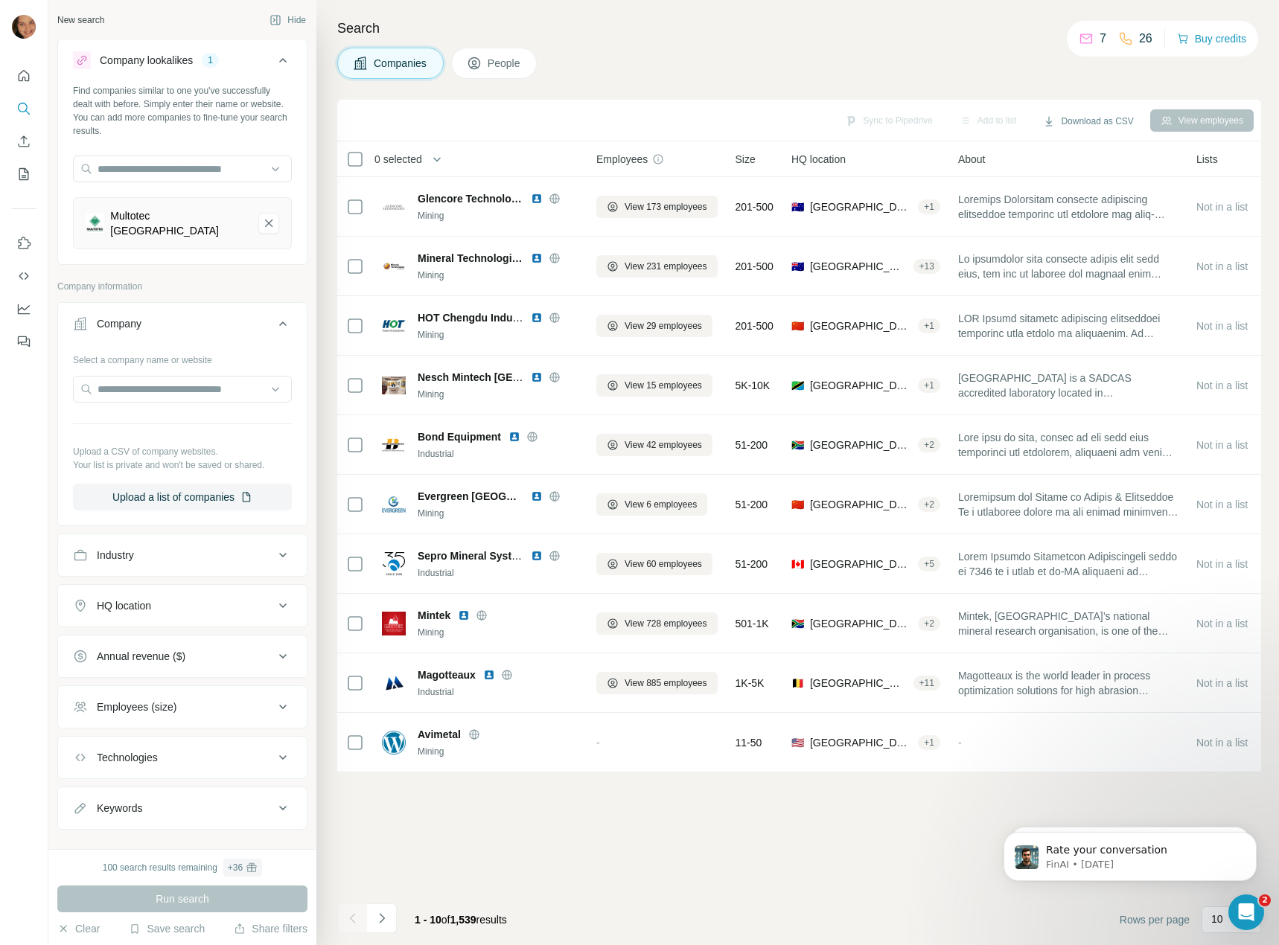
click at [180, 598] on div "HQ location" at bounding box center [173, 605] width 201 height 15
click at [154, 630] on input "text" at bounding box center [182, 643] width 219 height 27
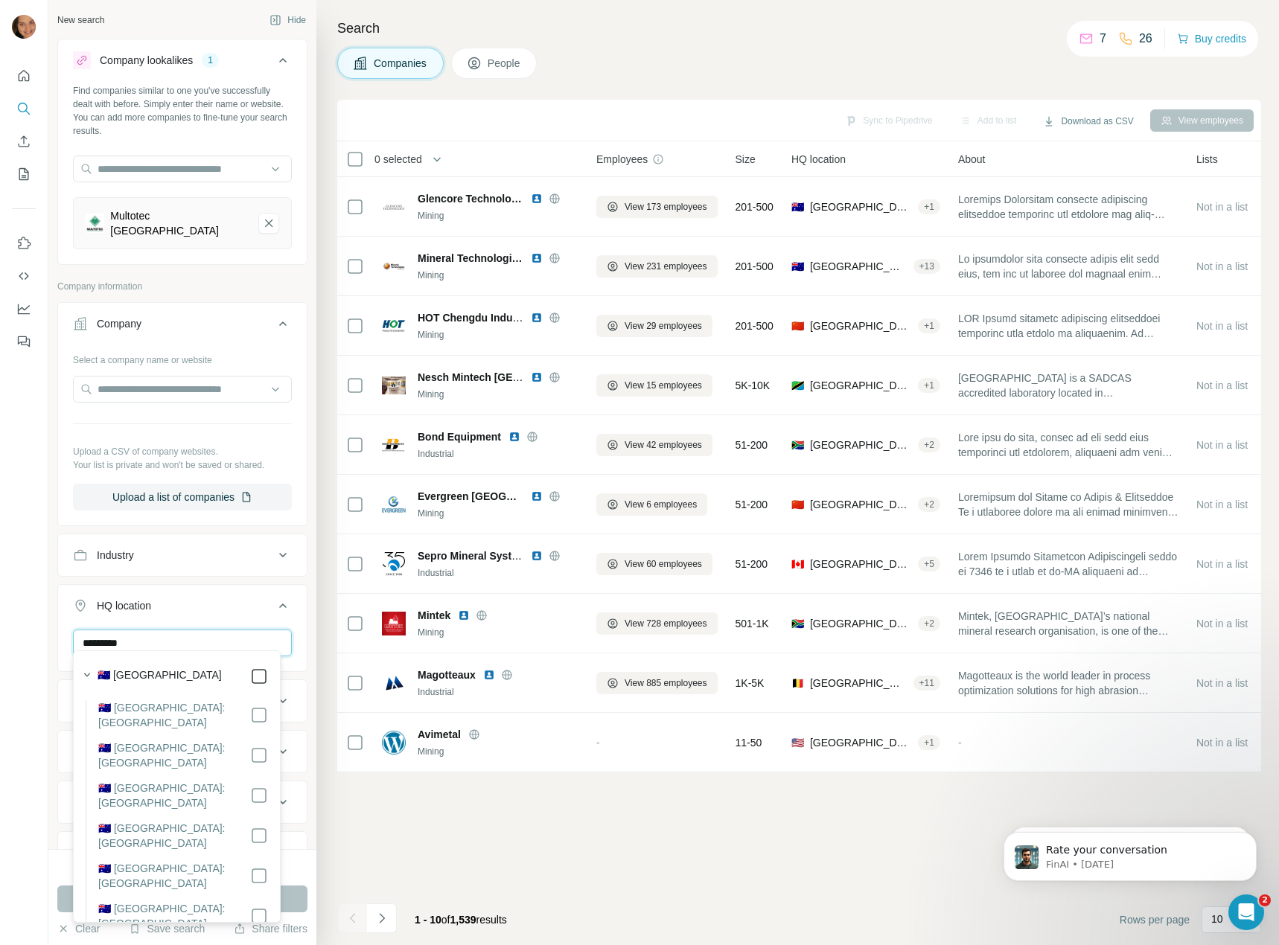
type input "*********"
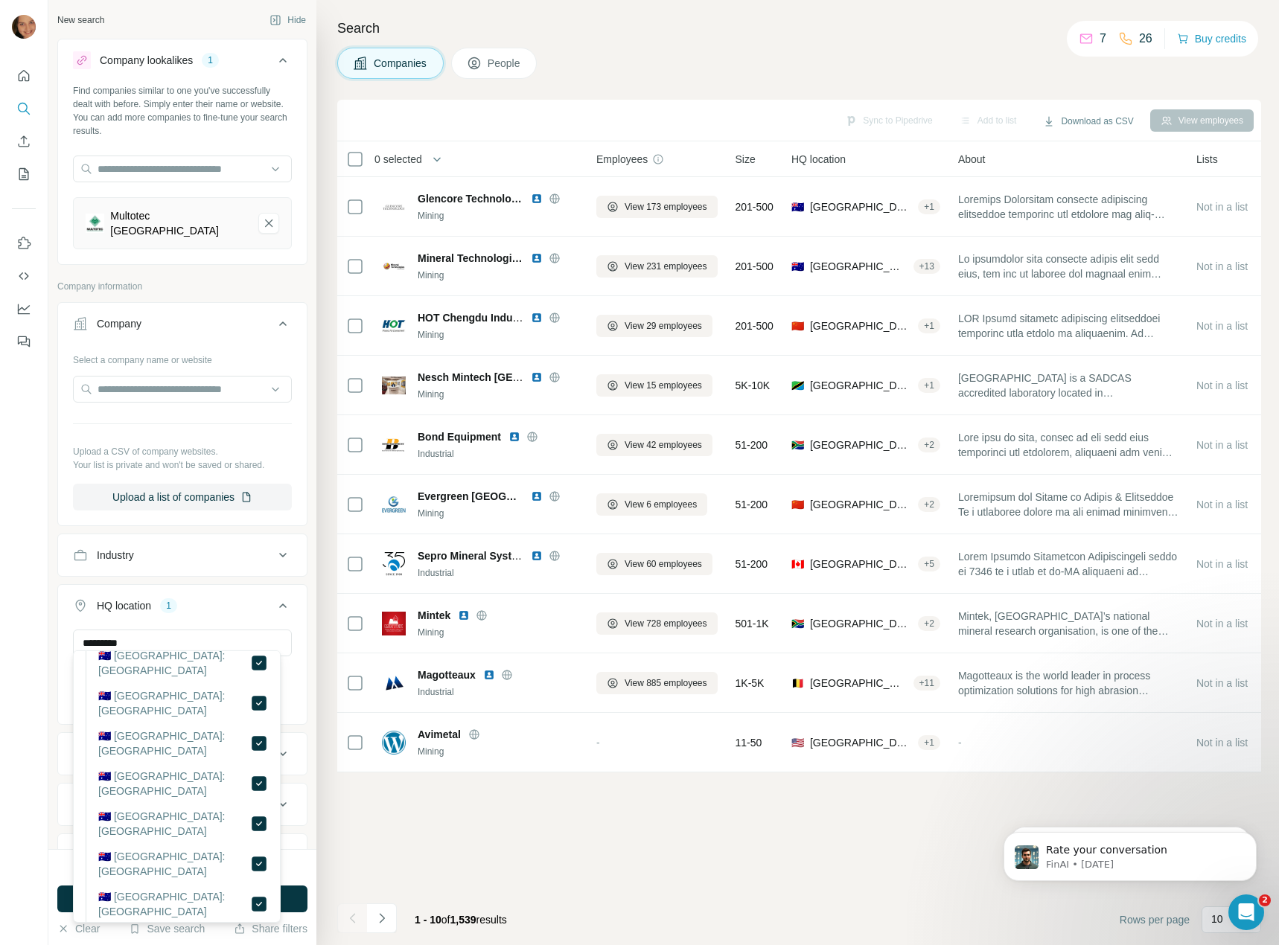
click at [305, 868] on div "100 search results remaining + 36" at bounding box center [182, 868] width 250 height 18
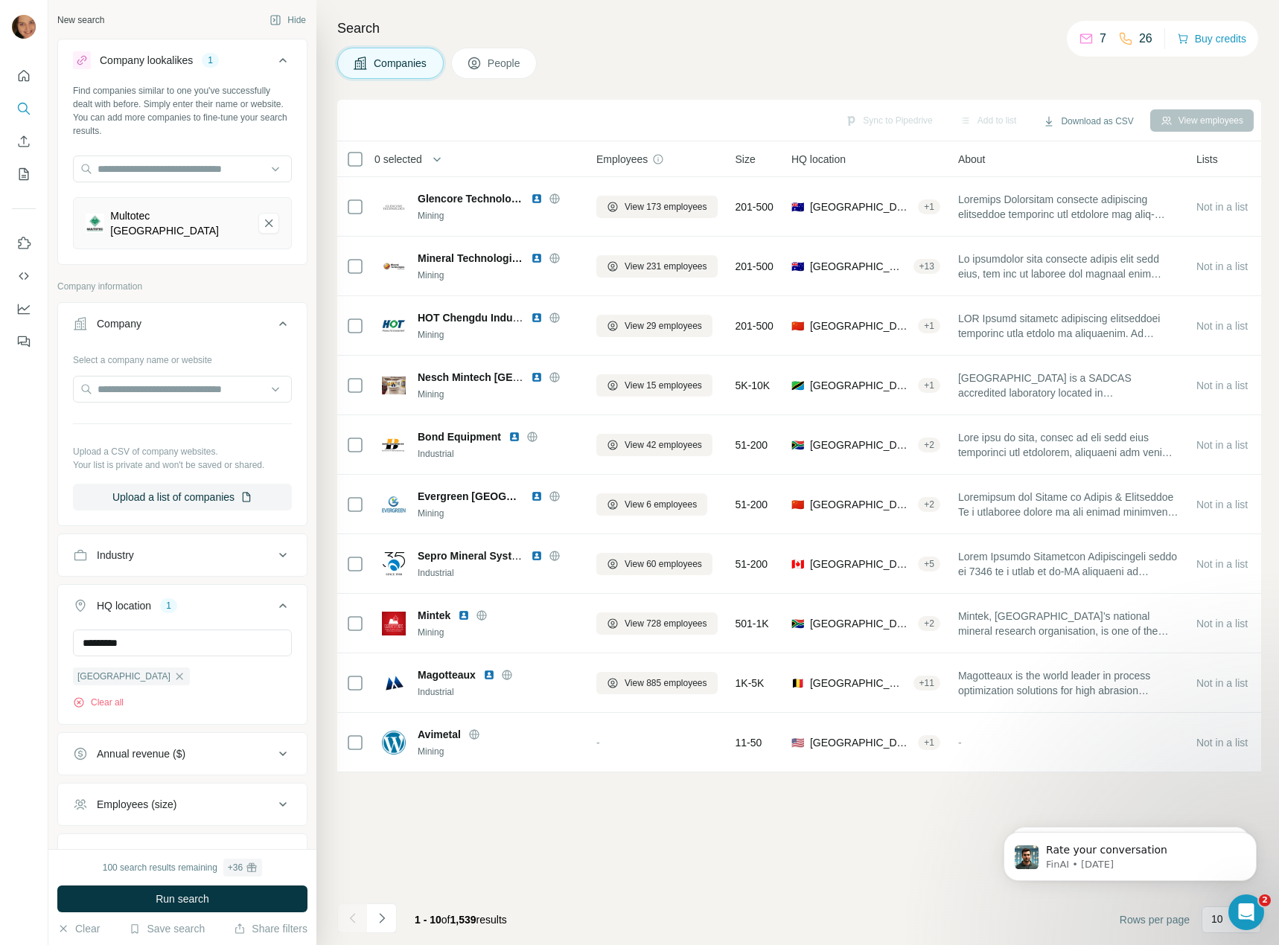
click at [302, 863] on div "100 search results remaining + 36" at bounding box center [182, 868] width 250 height 18
click at [170, 902] on span "Run search" at bounding box center [183, 899] width 54 height 15
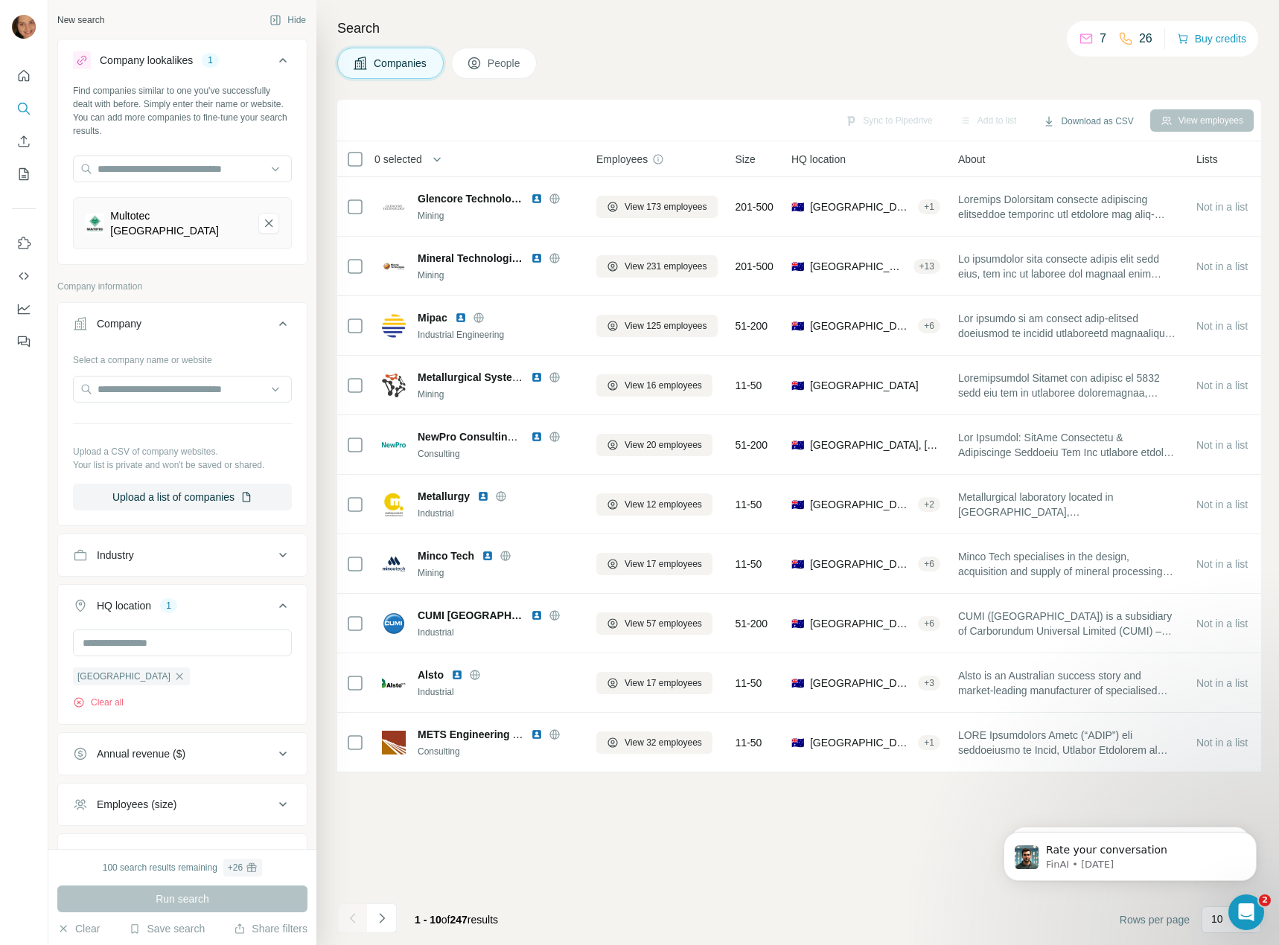
click at [172, 554] on button "Industry" at bounding box center [182, 555] width 249 height 36
click at [169, 584] on input at bounding box center [175, 592] width 184 height 16
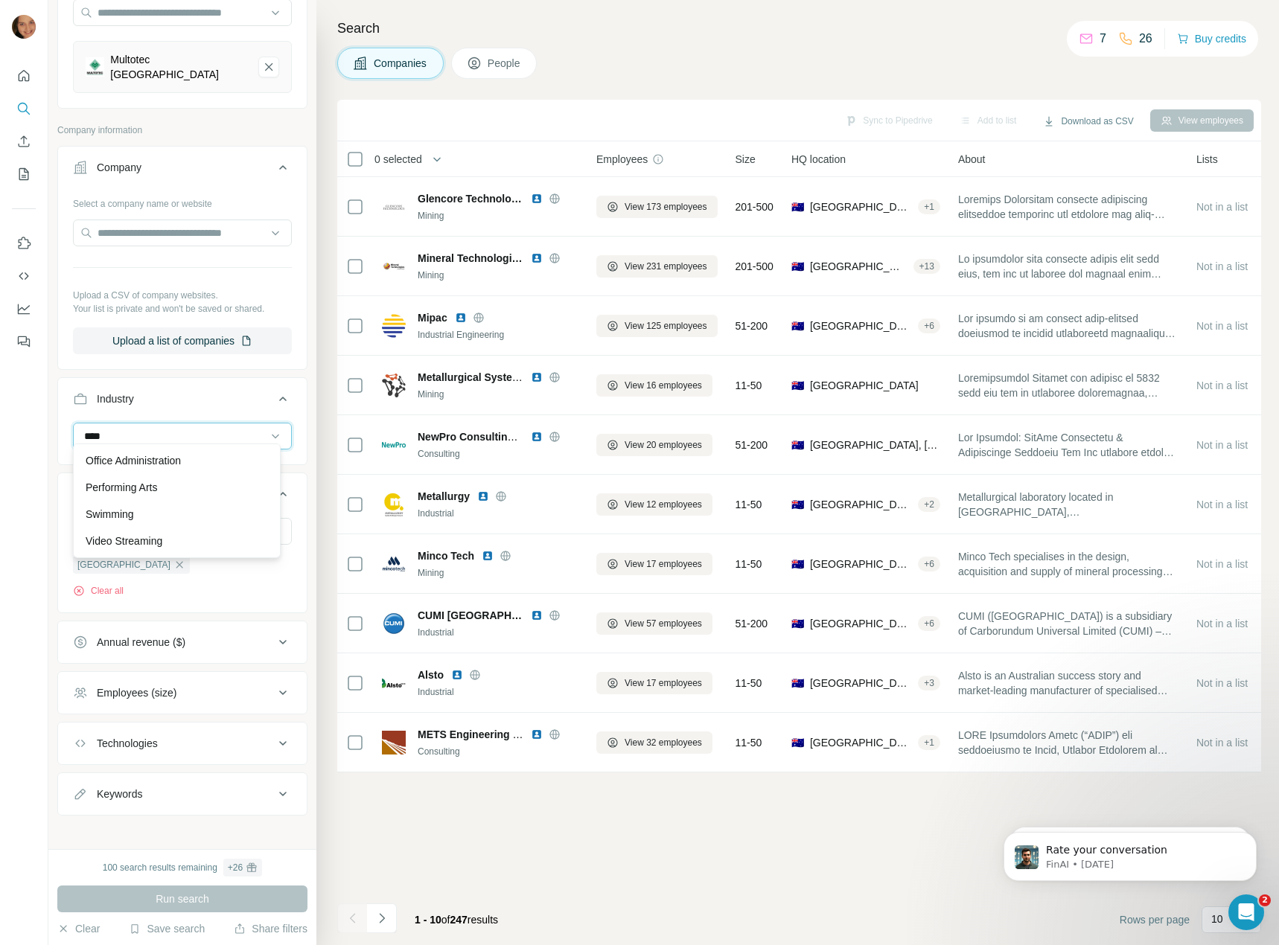
scroll to position [0, 0]
type input "*****"
click at [199, 493] on div "Mining" at bounding box center [177, 487] width 182 height 15
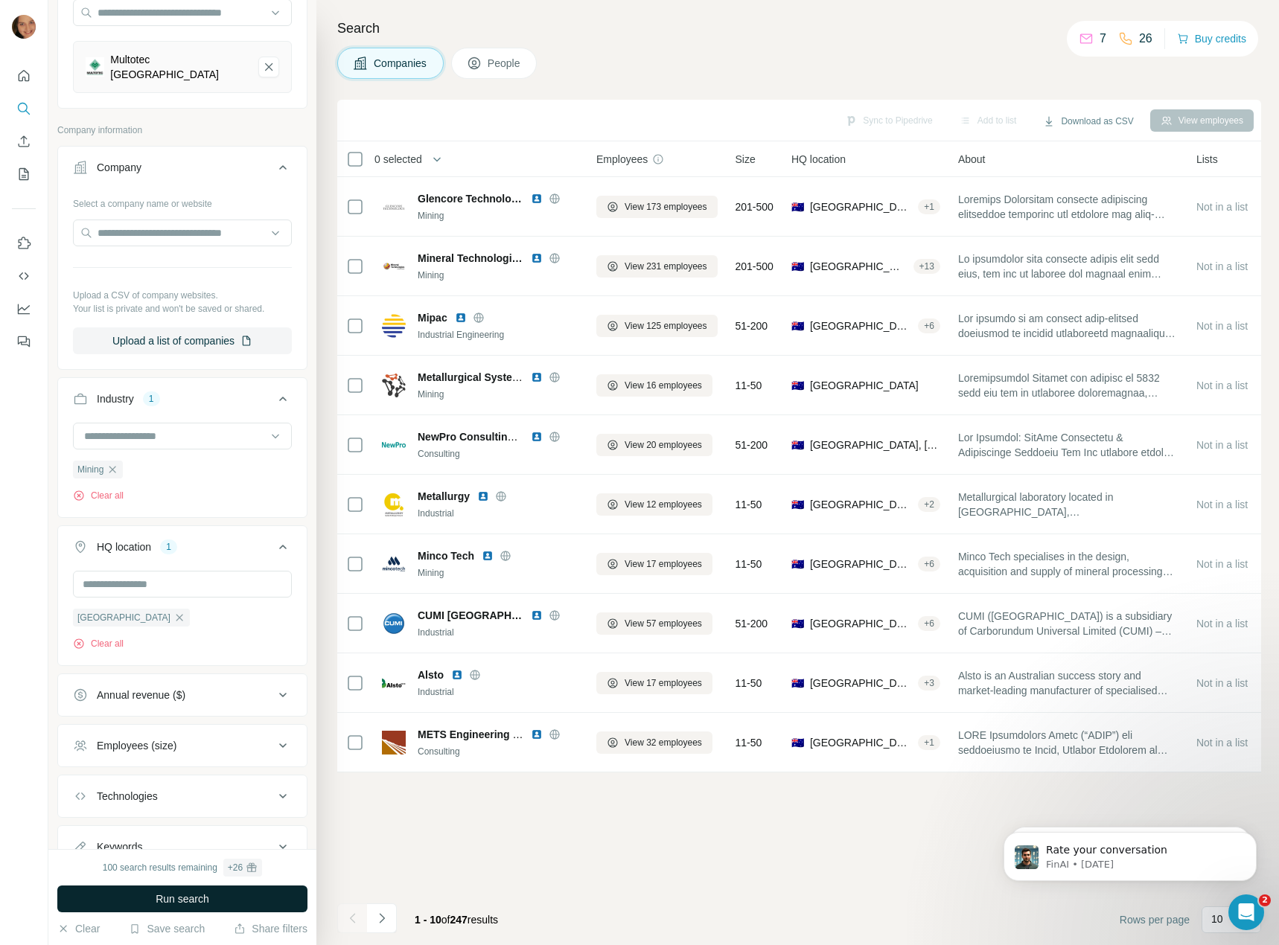
click at [167, 901] on span "Run search" at bounding box center [183, 899] width 54 height 15
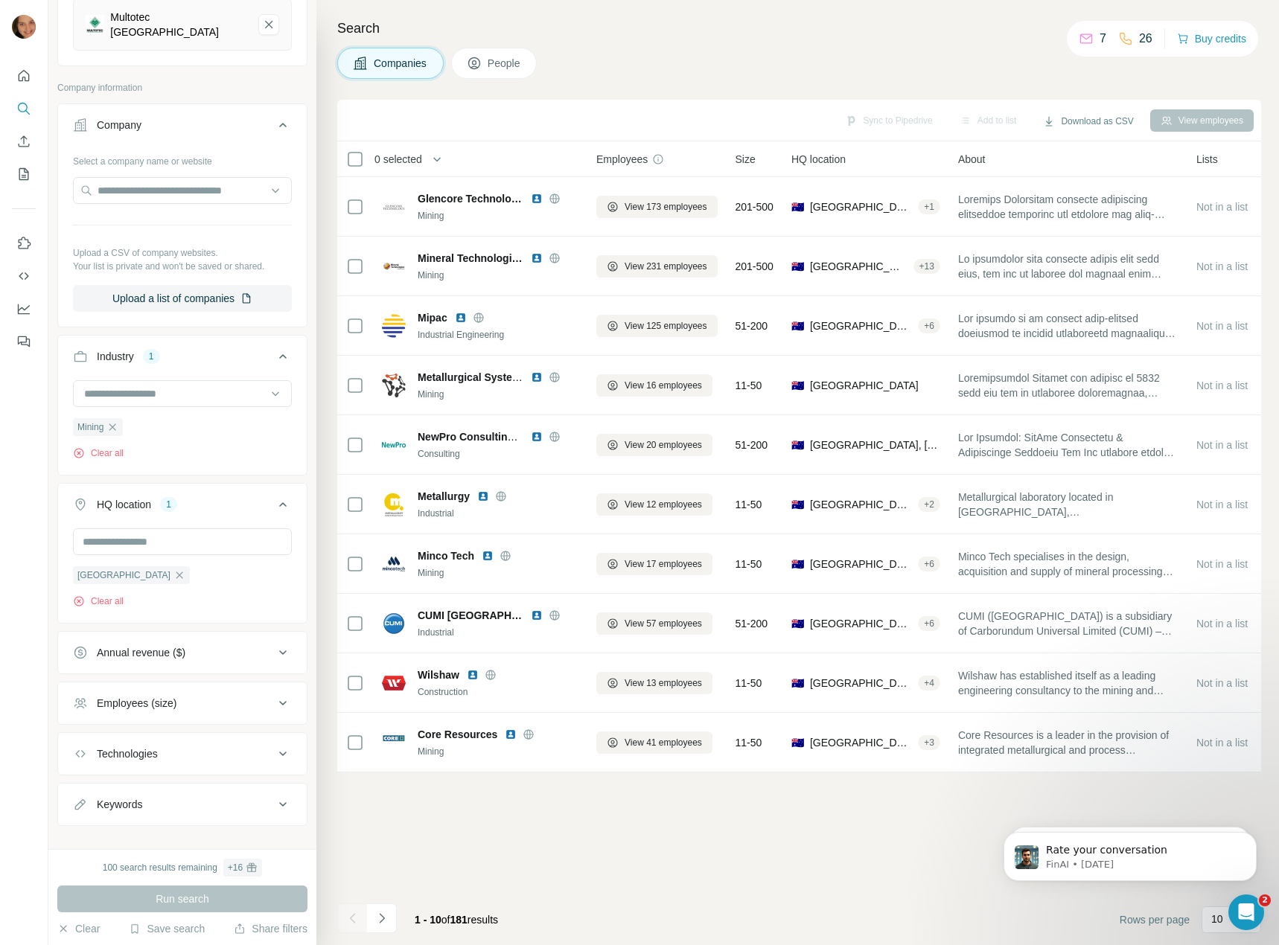
scroll to position [210, 0]
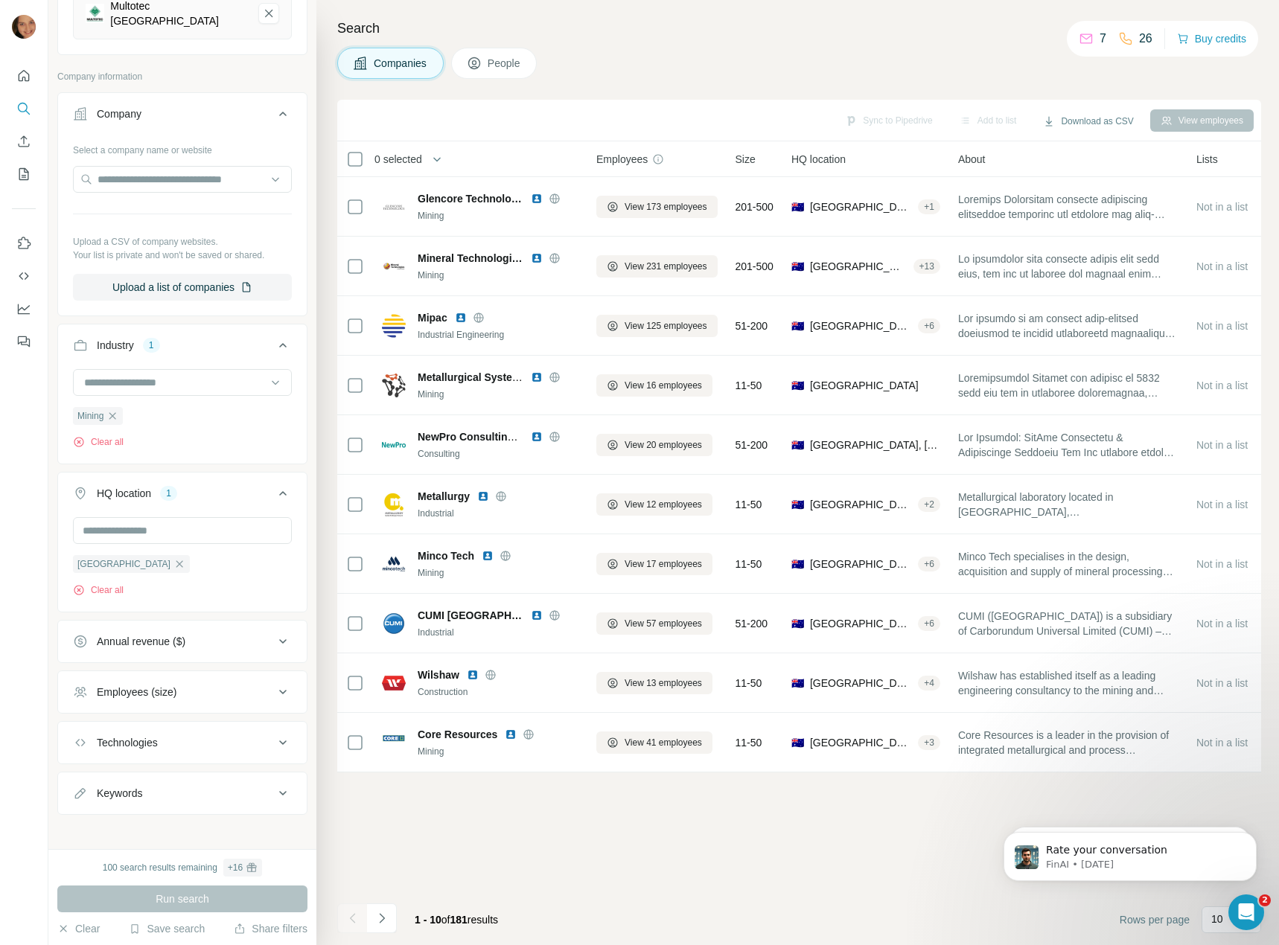
click at [185, 772] on div "Keywords" at bounding box center [182, 793] width 250 height 43
click at [183, 787] on div "Keywords" at bounding box center [173, 793] width 201 height 15
click at [178, 820] on input "text" at bounding box center [167, 830] width 189 height 27
type input "*********"
click at [173, 908] on button "Run search" at bounding box center [182, 899] width 250 height 27
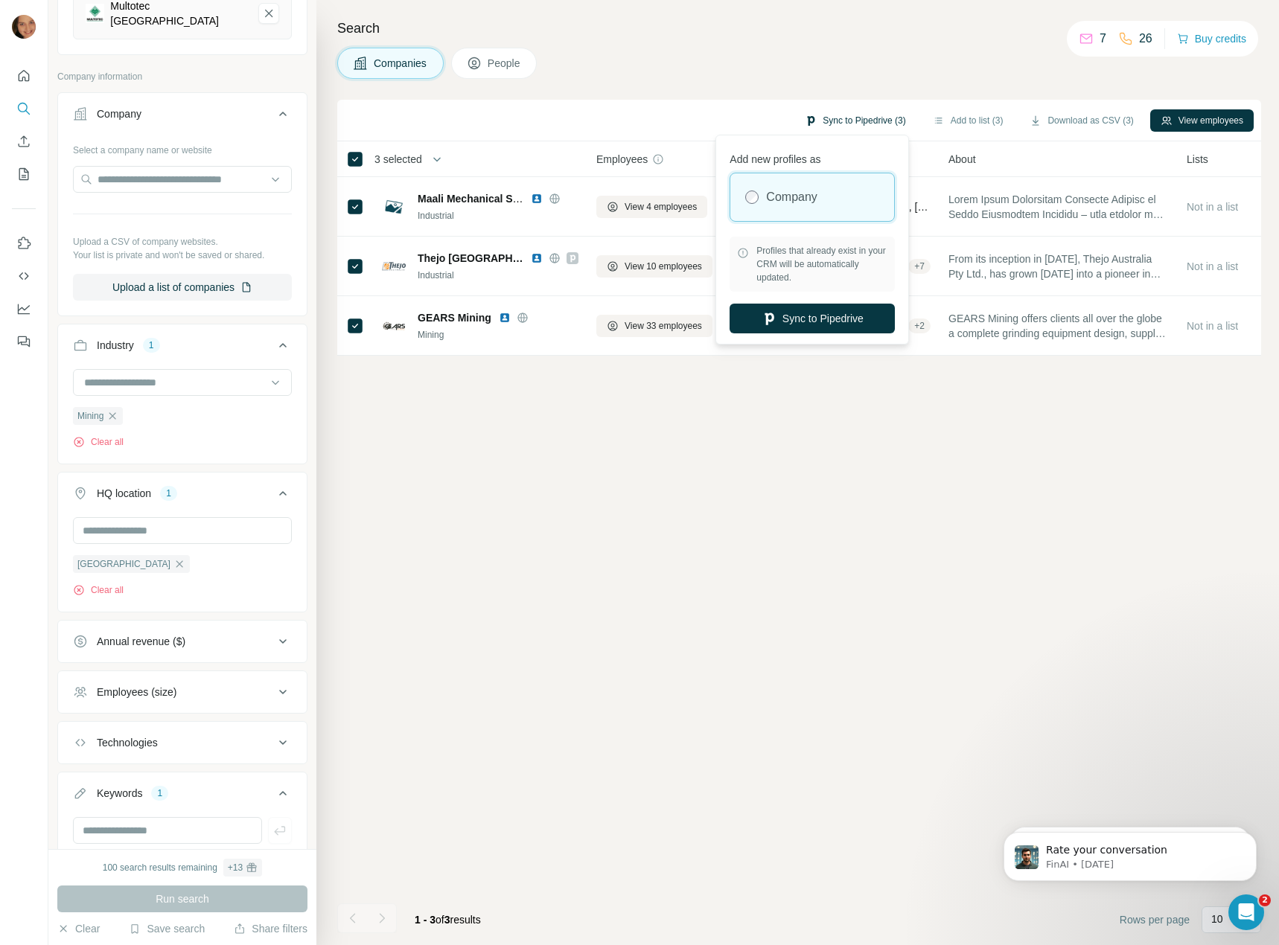
click at [845, 118] on button "Sync to Pipedrive (3)" at bounding box center [854, 120] width 121 height 22
click at [816, 311] on button "Sync to Pipedrive" at bounding box center [811, 319] width 165 height 30
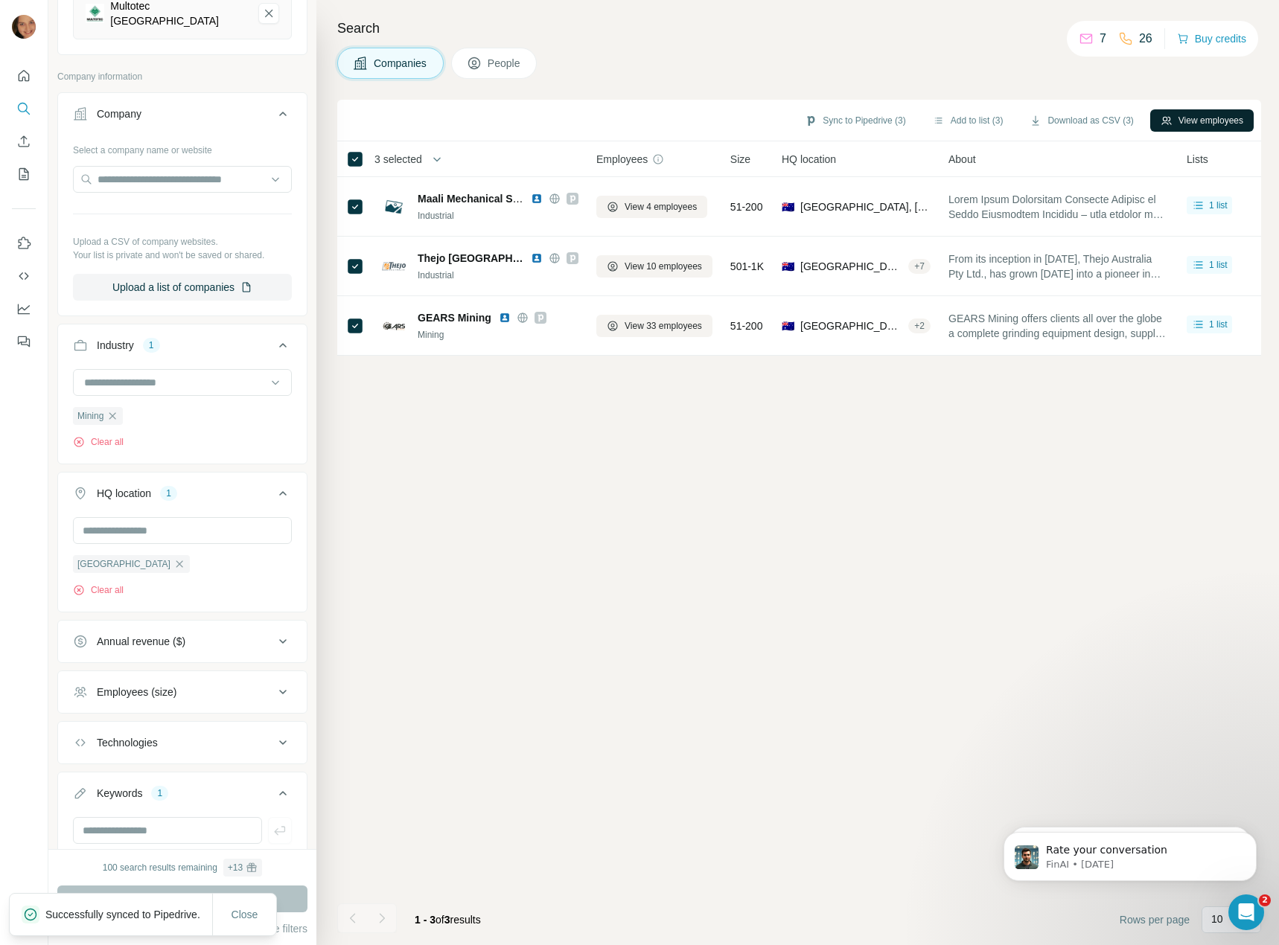
click at [1191, 120] on button "View employees" at bounding box center [1201, 120] width 103 height 22
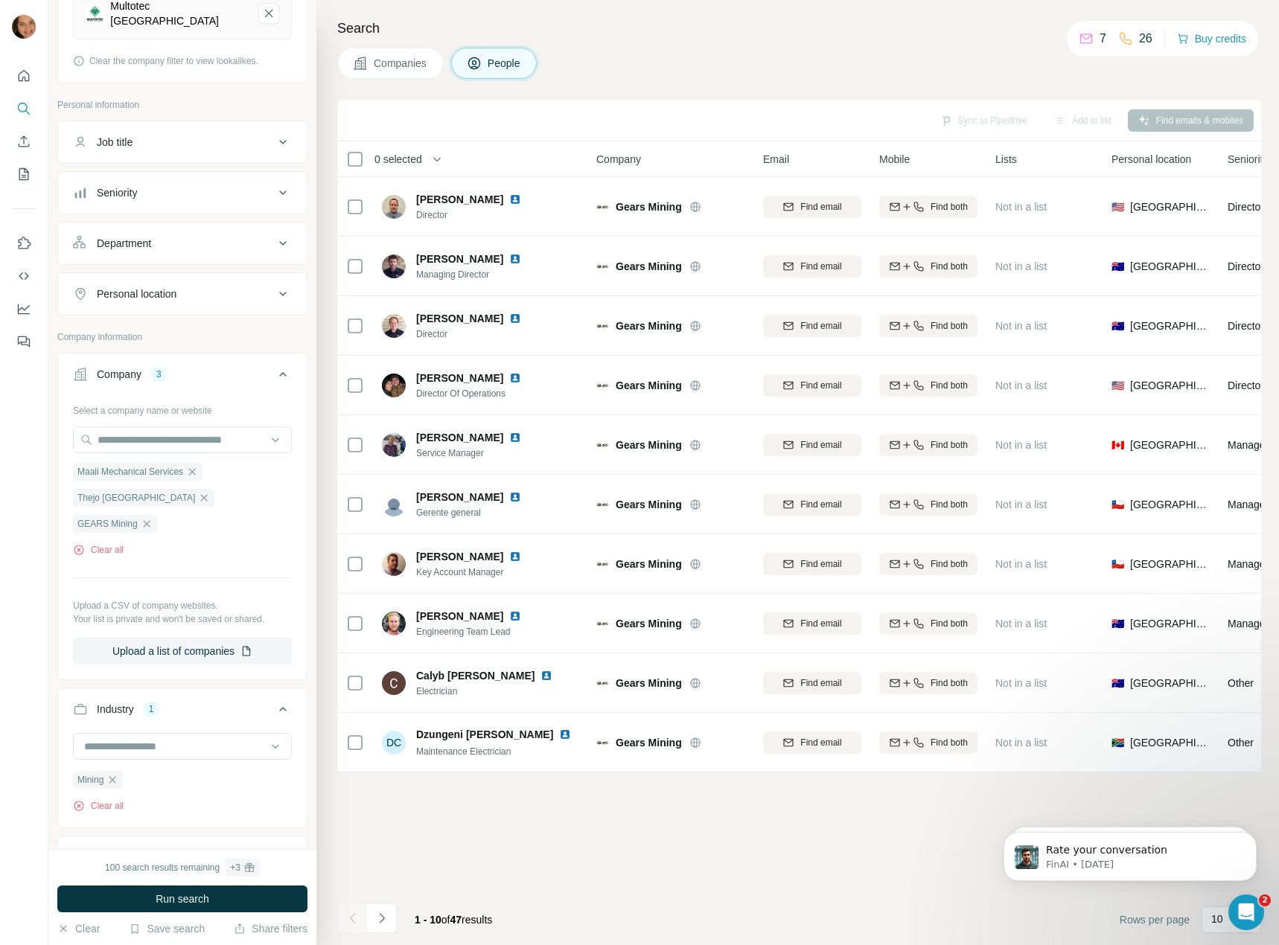
click at [191, 135] on div "Job title" at bounding box center [173, 142] width 201 height 15
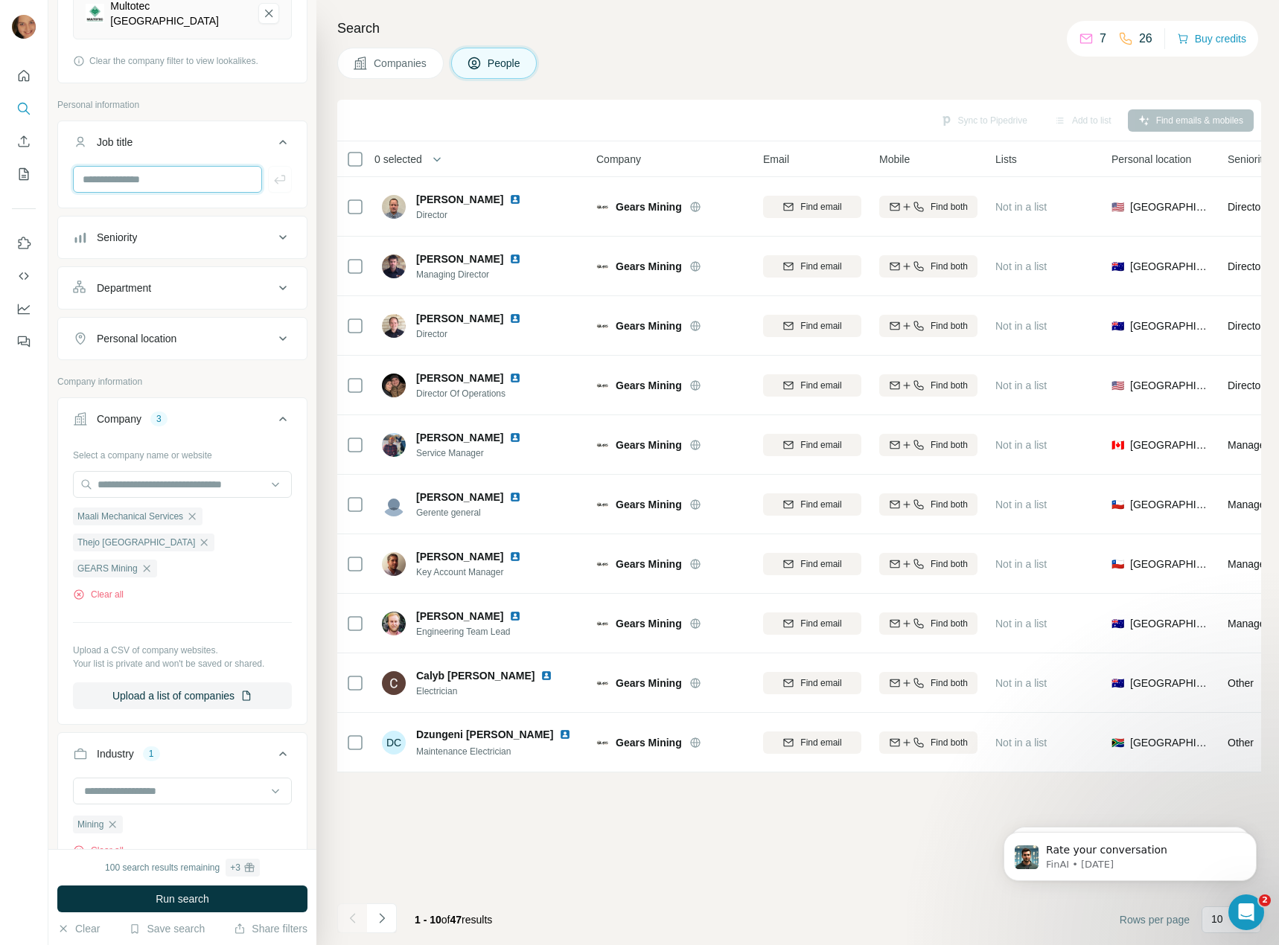
click at [179, 169] on input "text" at bounding box center [167, 179] width 189 height 27
type input "********"
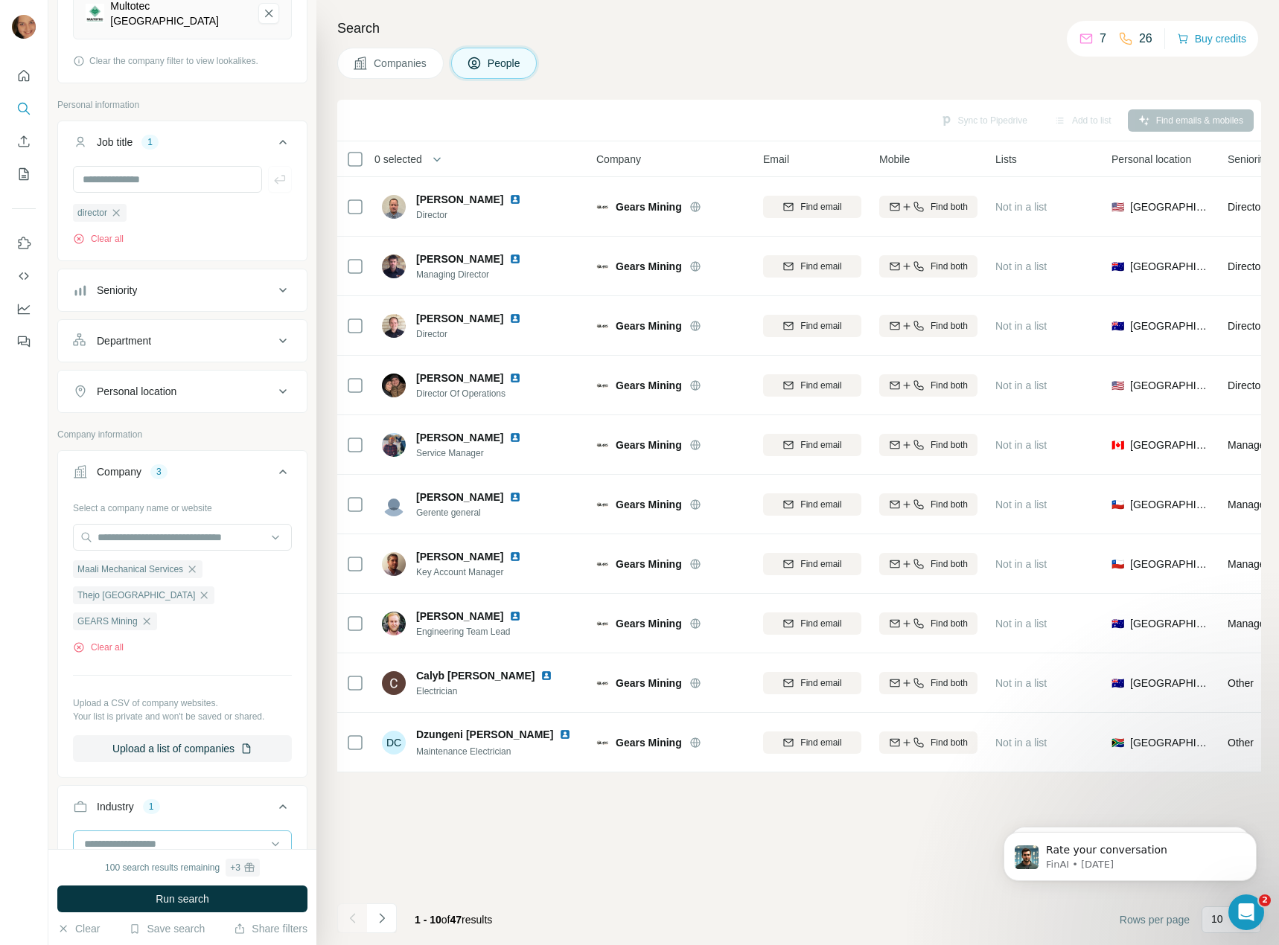
drag, startPoint x: 163, startPoint y: 889, endPoint x: 198, endPoint y: 803, distance: 93.1
click at [163, 890] on button "Run search" at bounding box center [182, 899] width 250 height 27
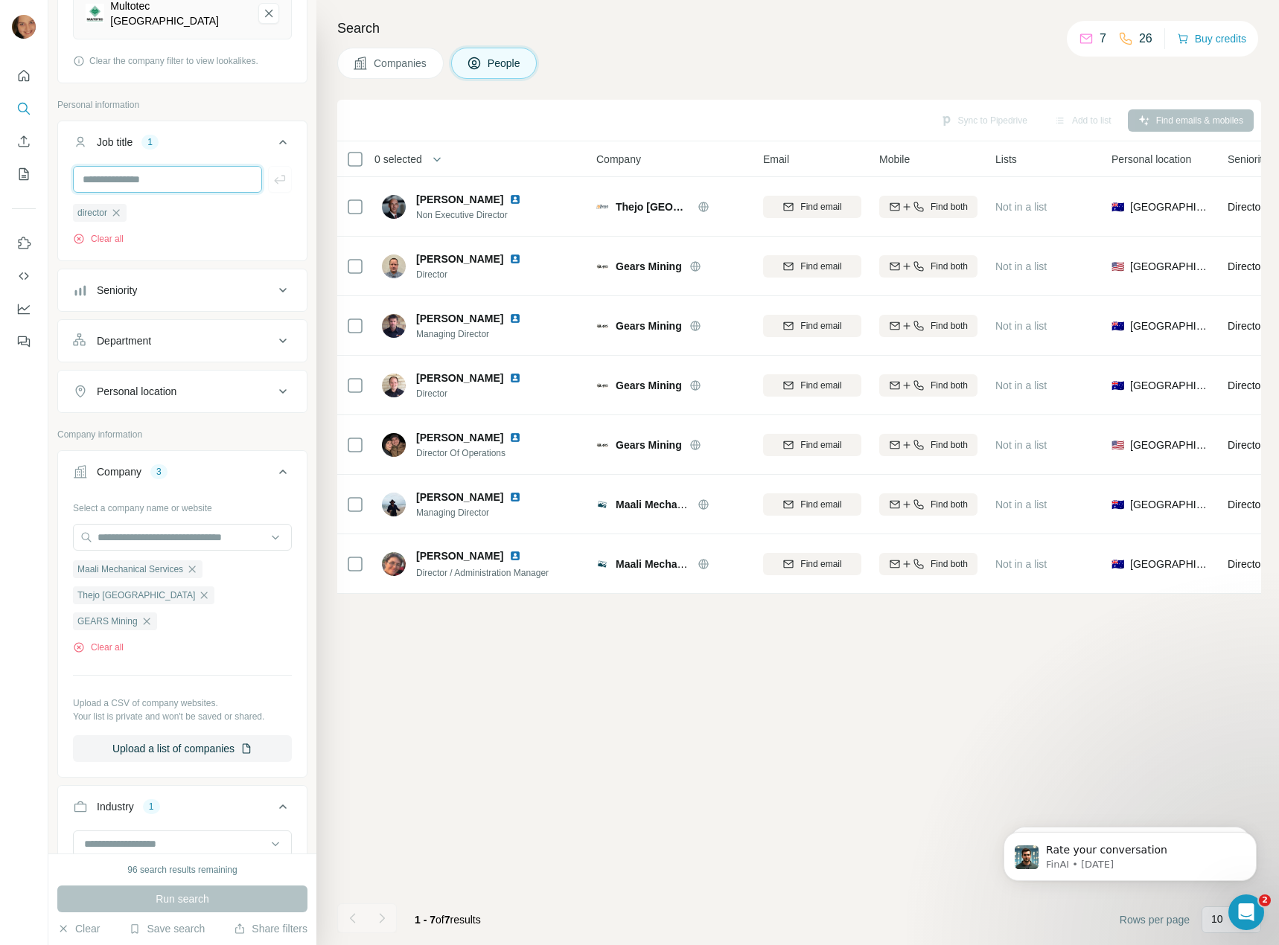
click at [174, 168] on input "text" at bounding box center [167, 179] width 189 height 27
type input "**********"
click at [234, 906] on button "Run search" at bounding box center [182, 899] width 250 height 27
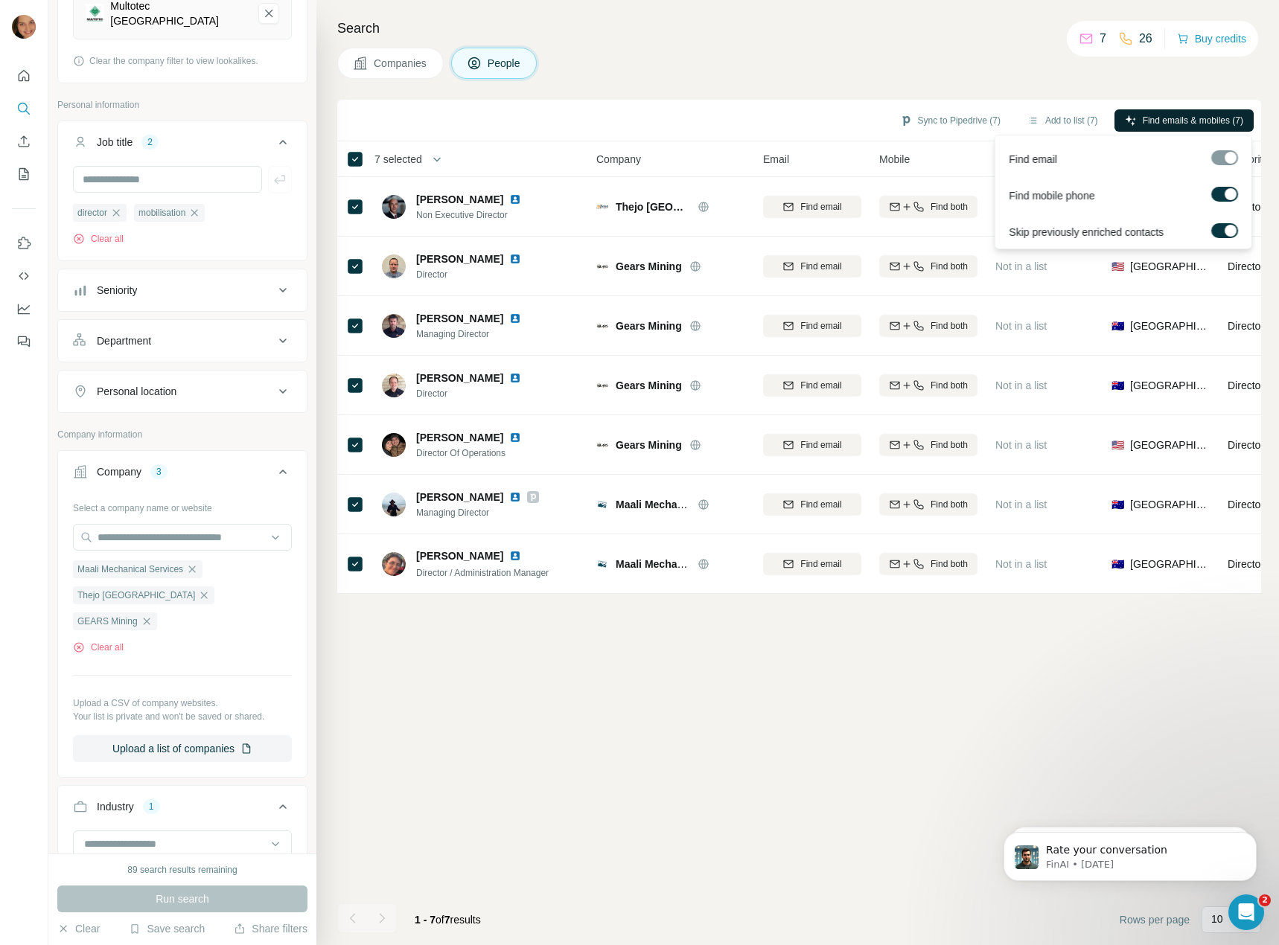
click at [1159, 120] on span "Find emails & mobiles (7)" at bounding box center [1192, 120] width 100 height 13
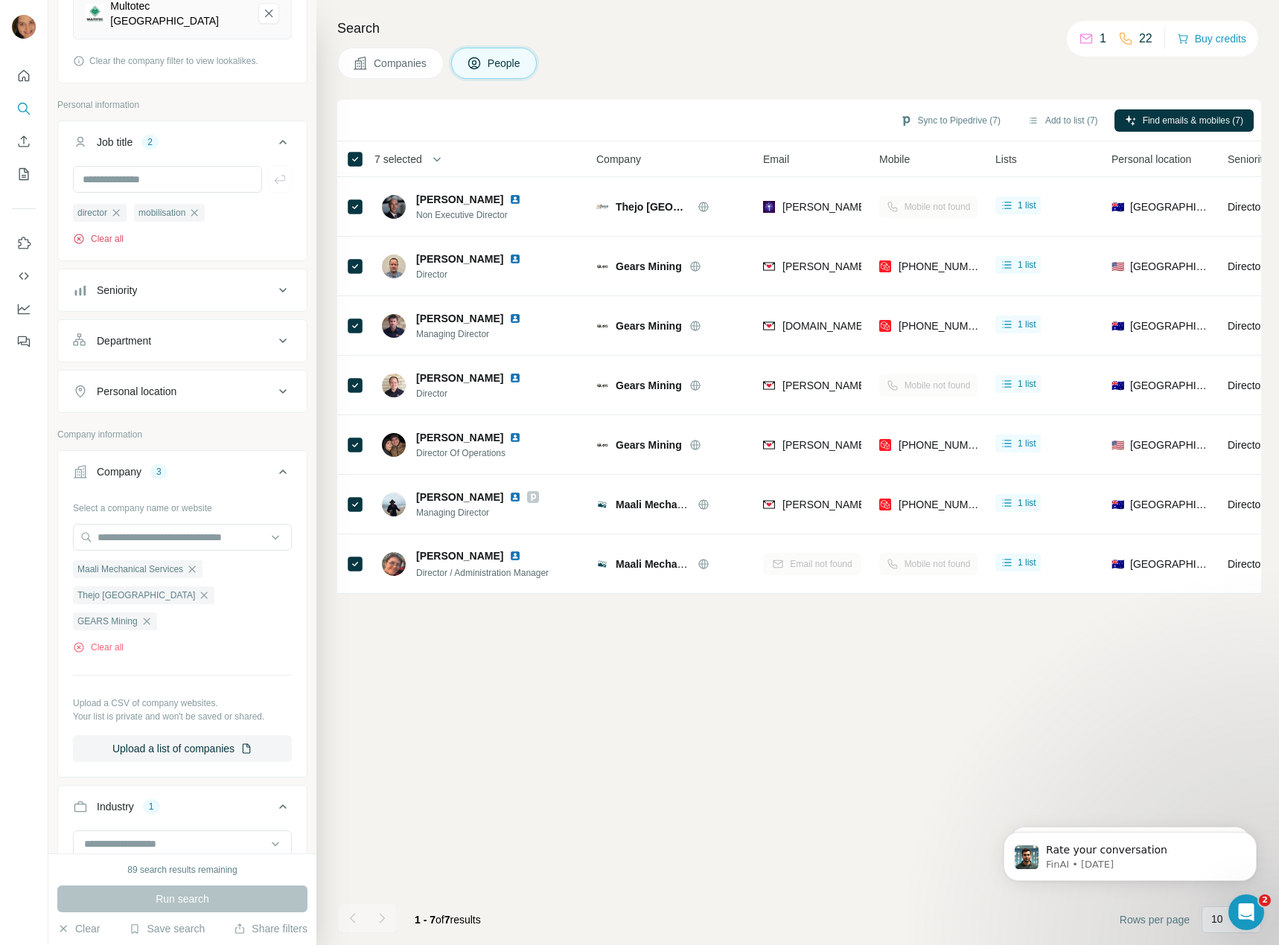
drag, startPoint x: 117, startPoint y: 204, endPoint x: 118, endPoint y: 231, distance: 27.5
click at [117, 207] on icon "button" at bounding box center [116, 213] width 12 height 12
click at [117, 605] on div "Maali Mechanical Services Thejo Australia GEARS Mining Clear all" at bounding box center [182, 602] width 219 height 103
click at [120, 641] on button "Clear all" at bounding box center [98, 647] width 51 height 13
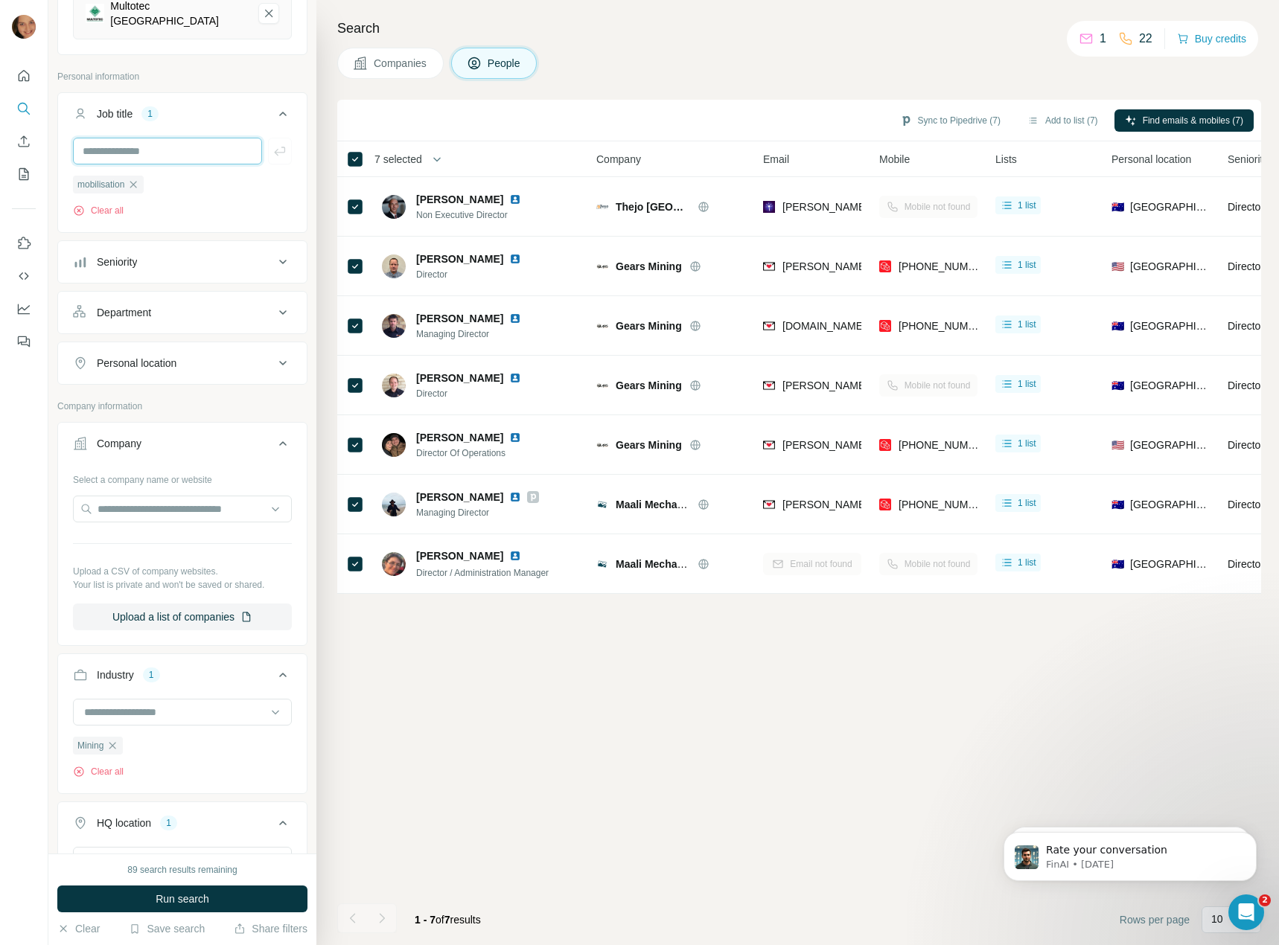
click at [146, 153] on input "text" at bounding box center [167, 151] width 189 height 27
type input "**********"
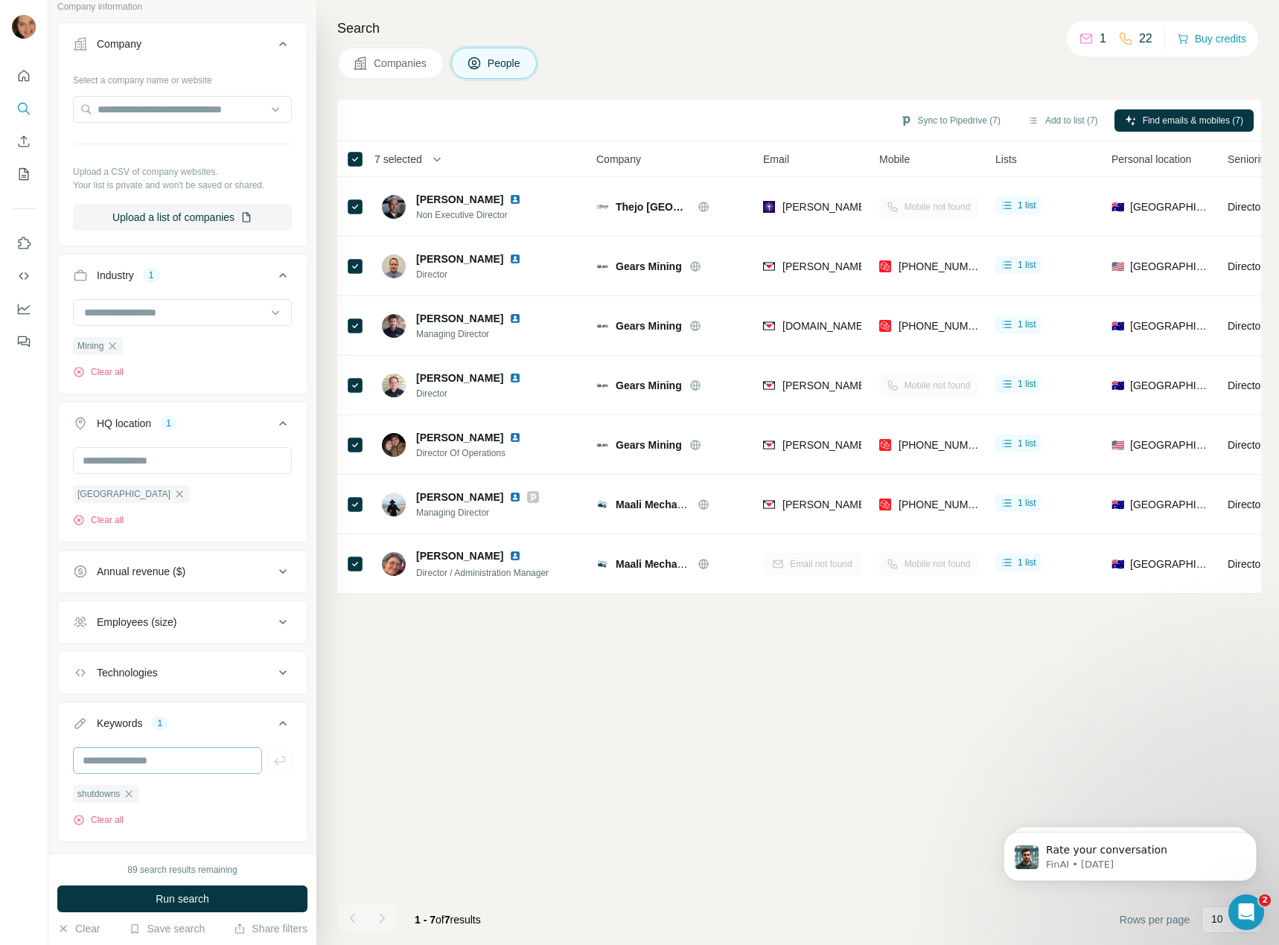
scroll to position [661, 0]
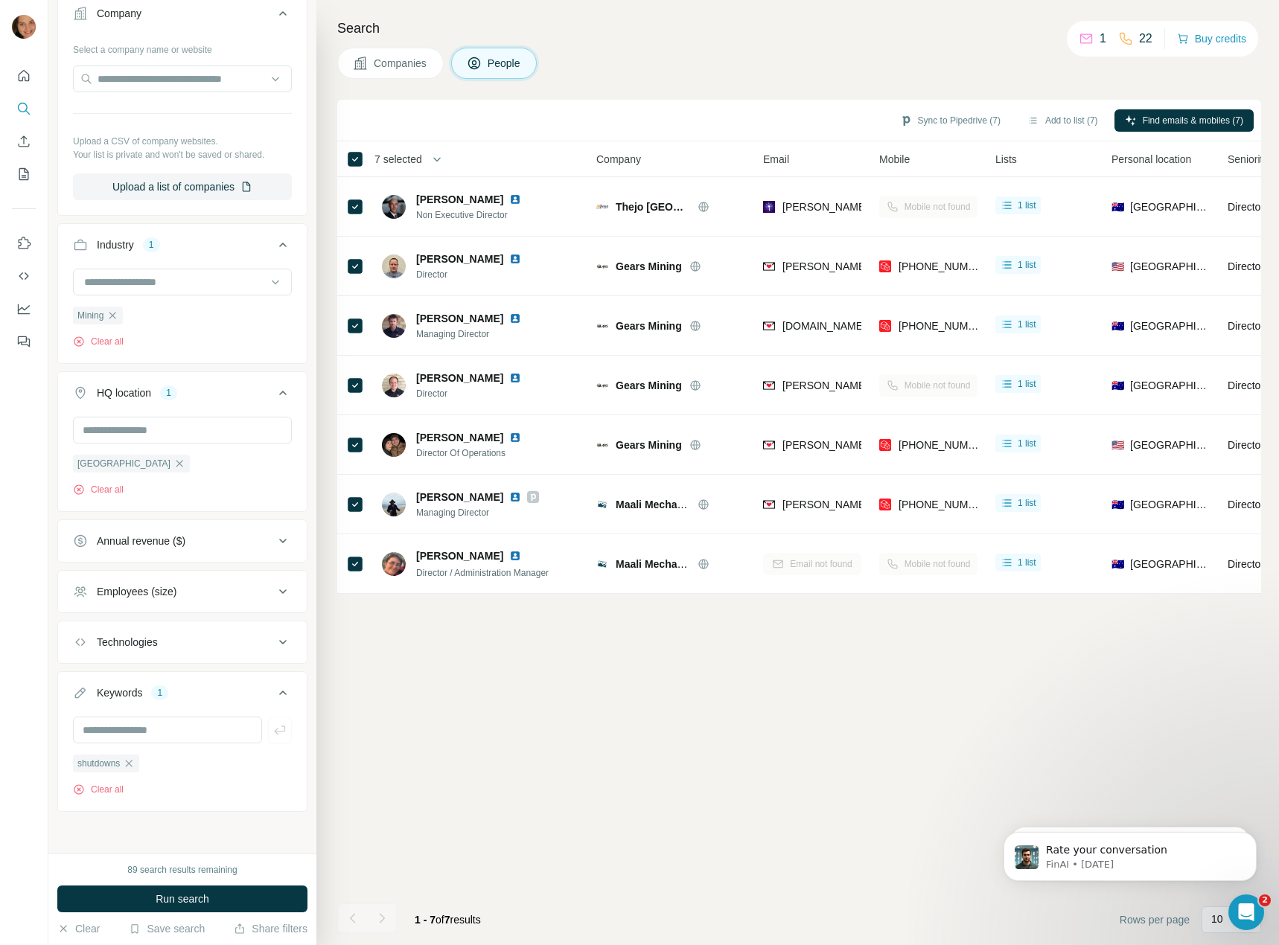
drag, startPoint x: 252, startPoint y: 900, endPoint x: 532, endPoint y: 784, distance: 303.2
click at [252, 900] on button "Run search" at bounding box center [182, 899] width 250 height 27
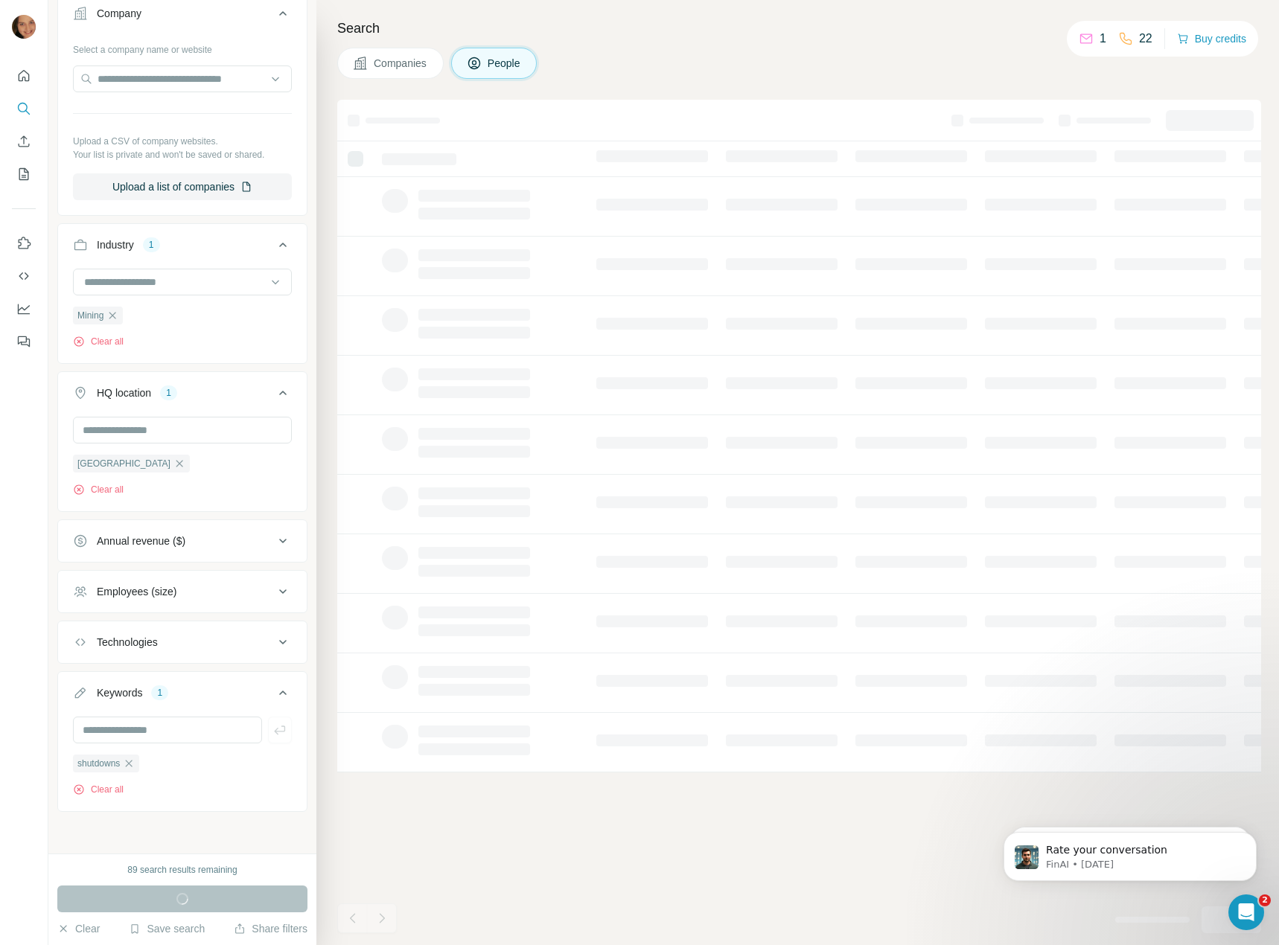
click at [180, 647] on div "Technologies" at bounding box center [173, 642] width 201 height 15
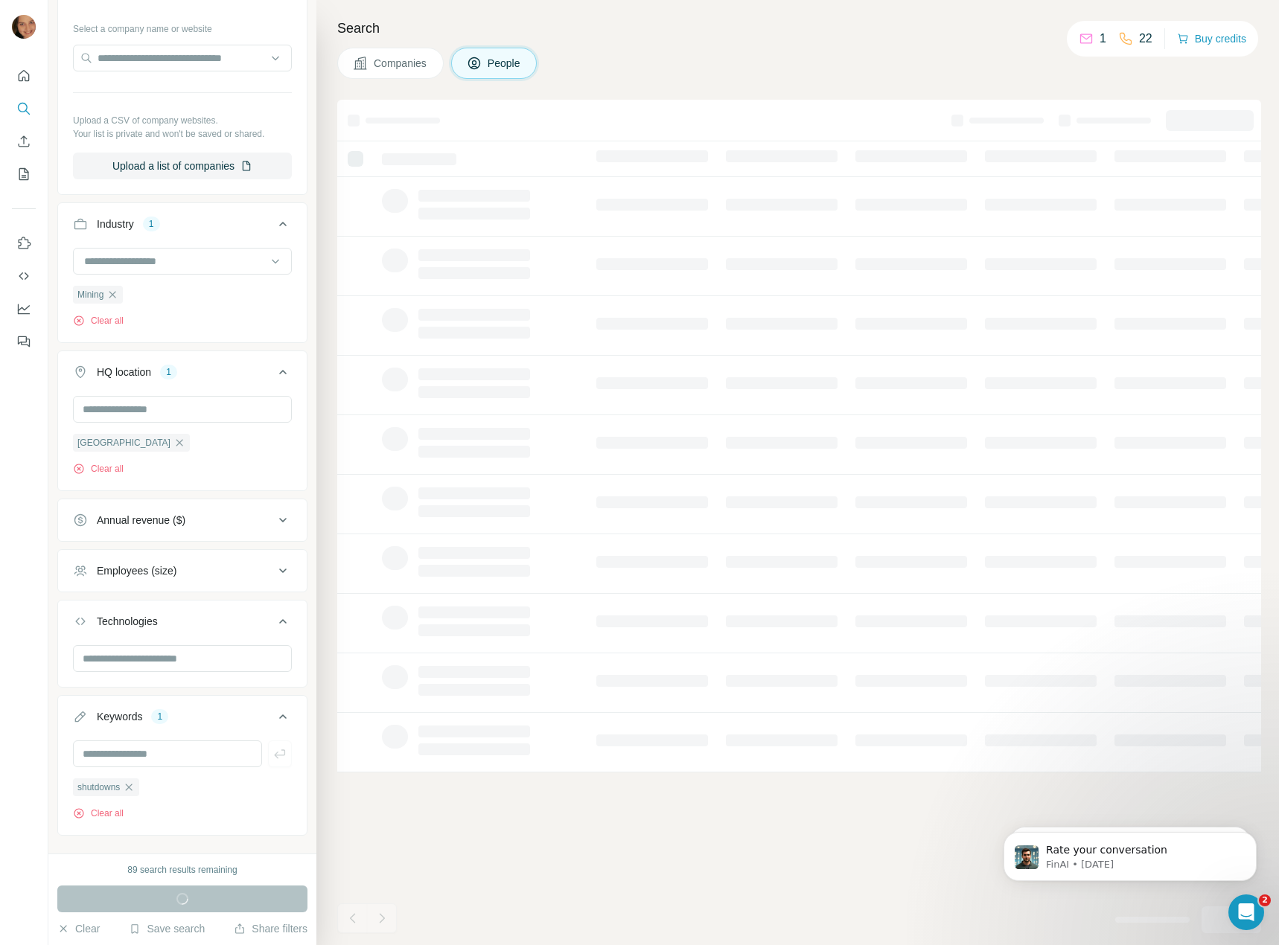
click at [180, 629] on div "Technologies" at bounding box center [173, 621] width 201 height 15
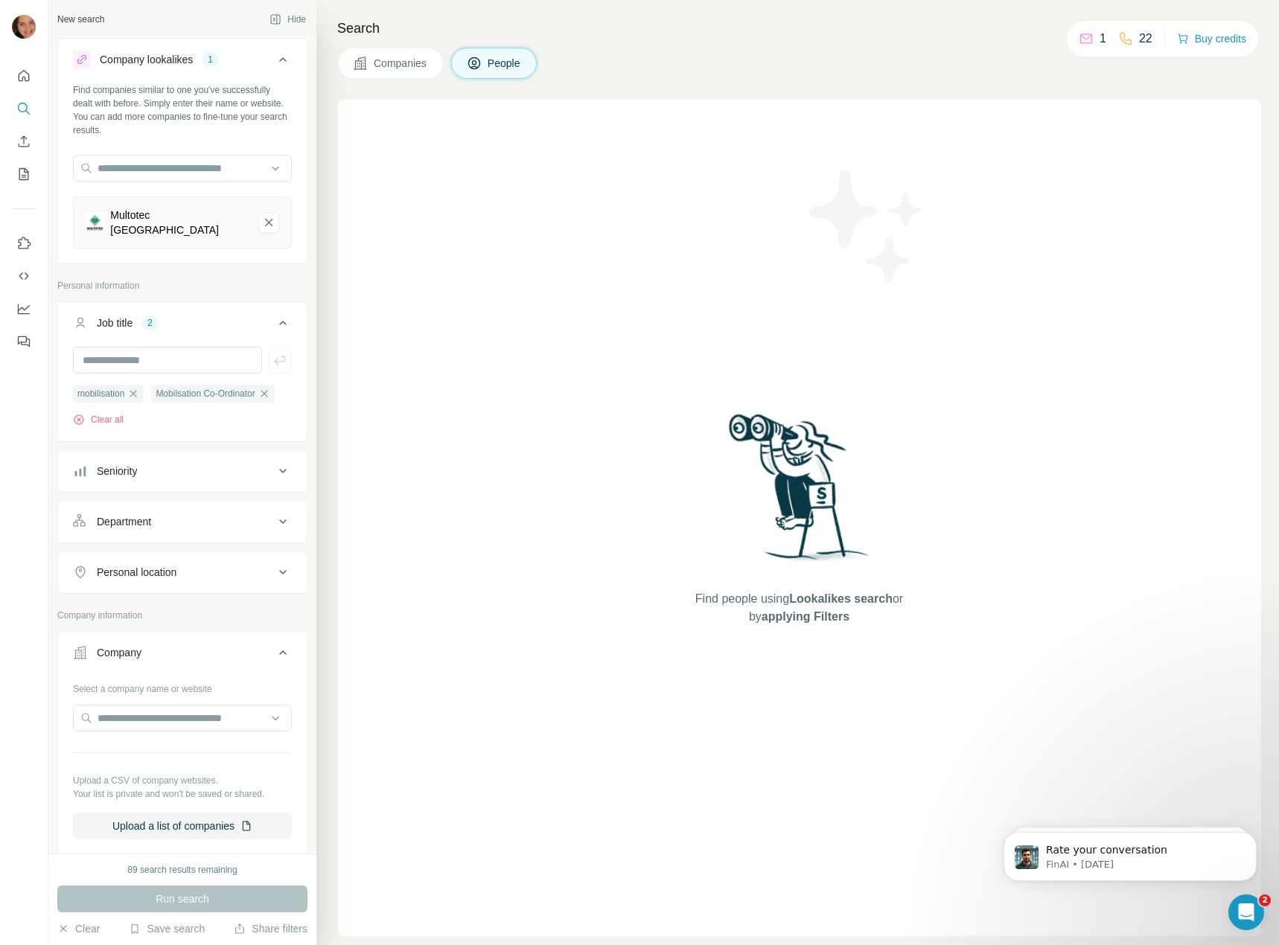
scroll to position [0, 0]
click at [262, 216] on icon "Multotec South Africa-remove-button" at bounding box center [268, 223] width 13 height 15
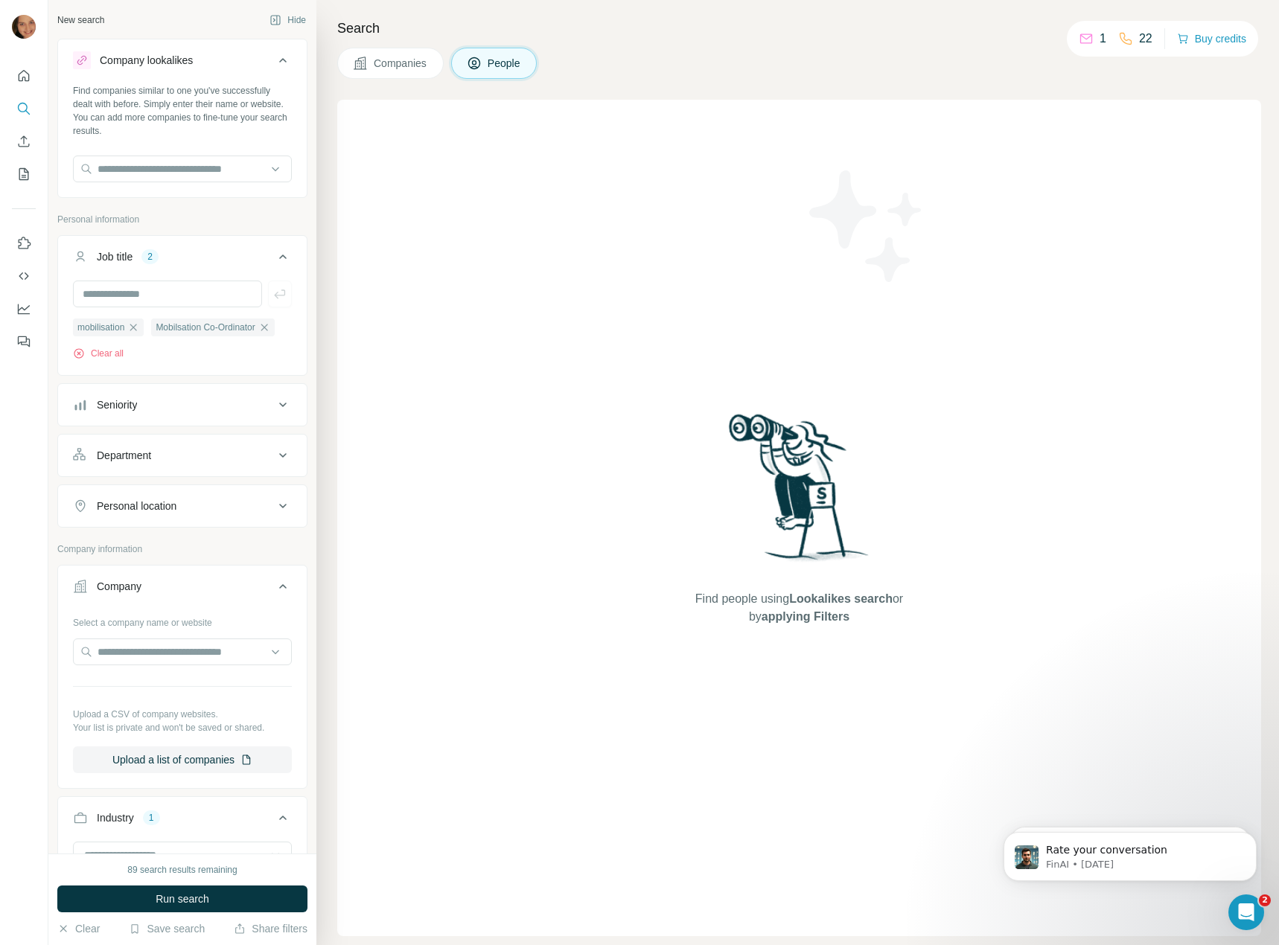
drag, startPoint x: 139, startPoint y: 900, endPoint x: 689, endPoint y: 842, distance: 552.9
click at [140, 900] on button "Run search" at bounding box center [182, 899] width 250 height 27
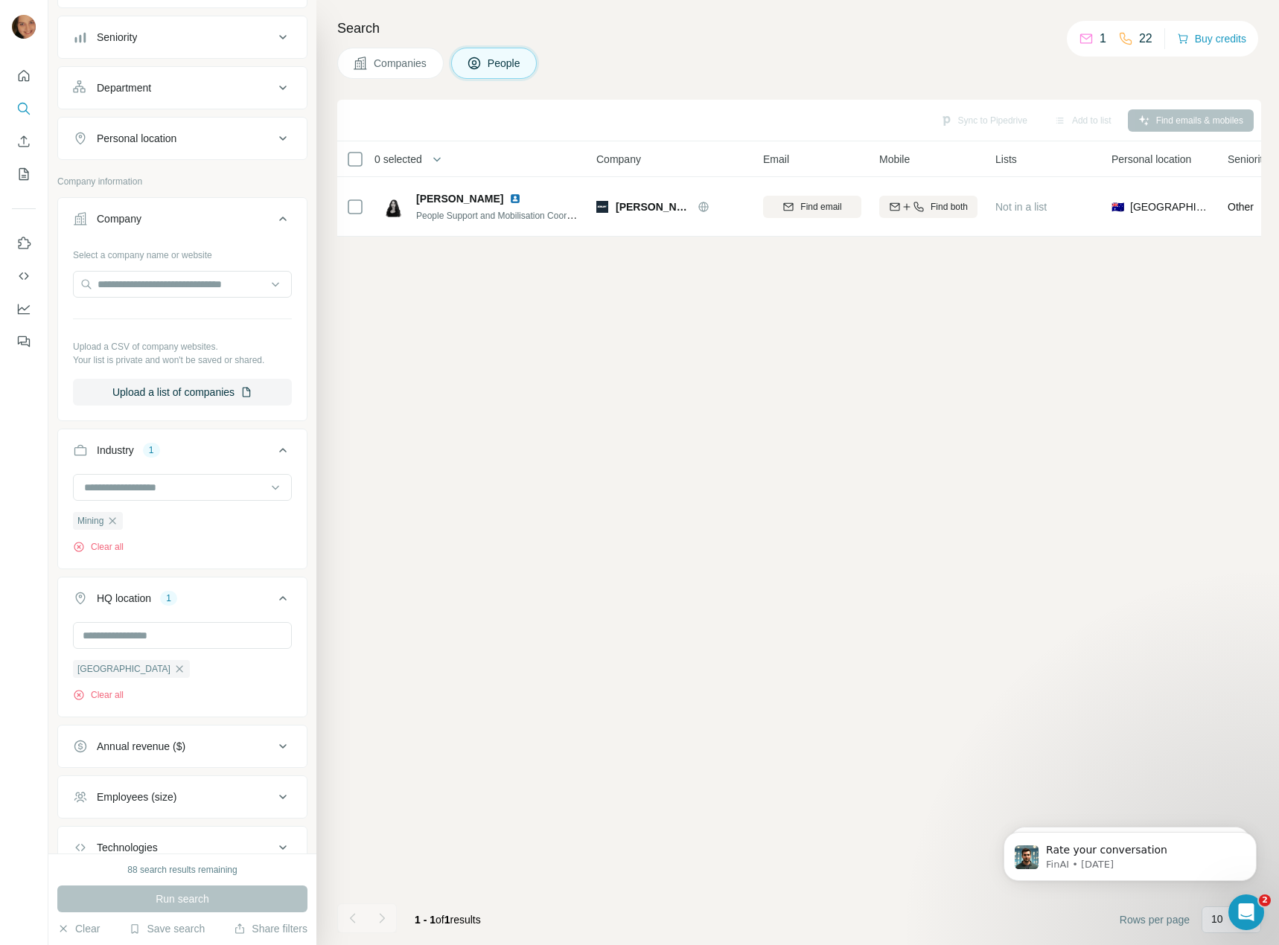
scroll to position [372, 0]
click at [118, 522] on icon "button" at bounding box center [112, 517] width 12 height 12
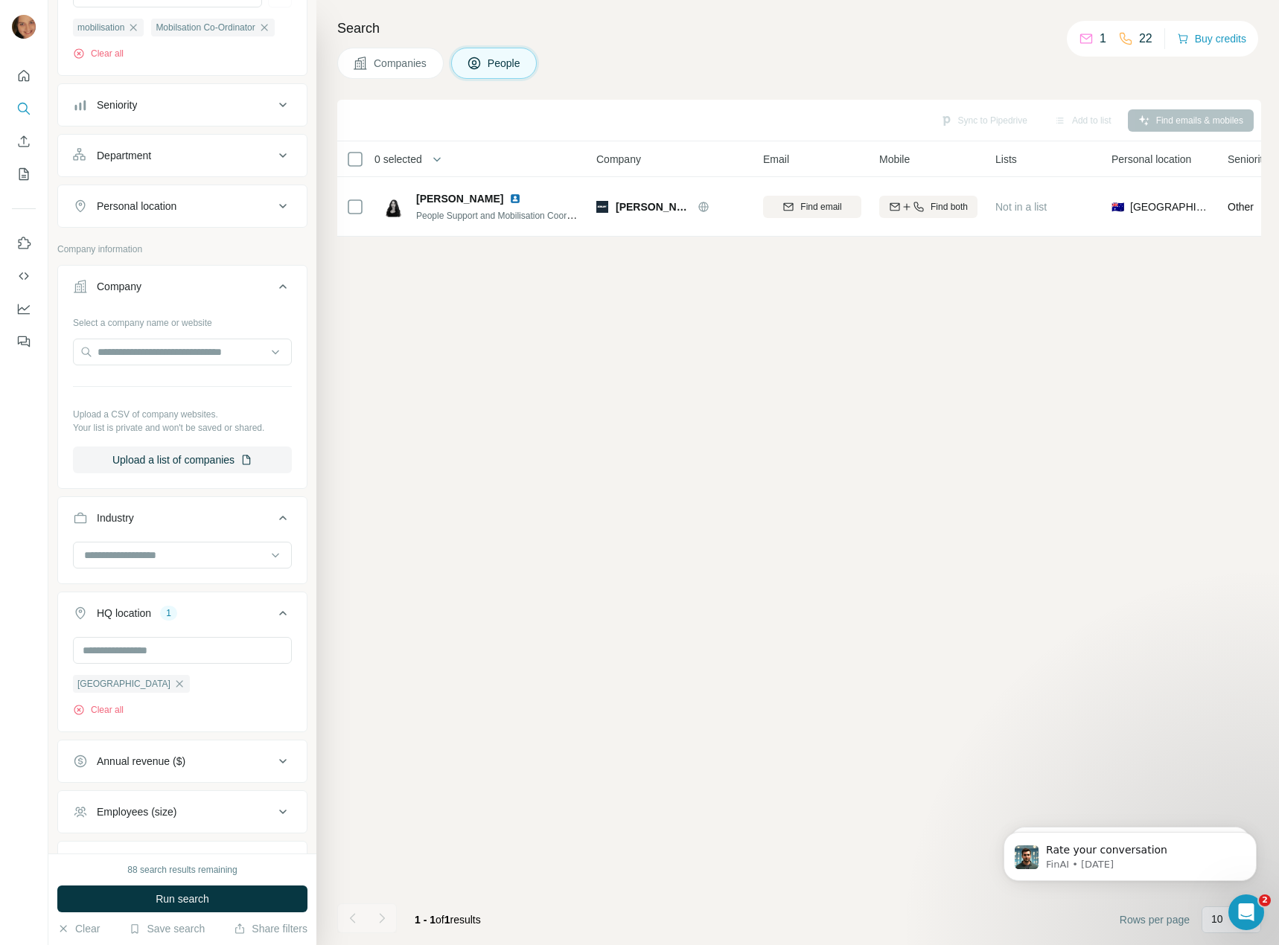
scroll to position [149, 0]
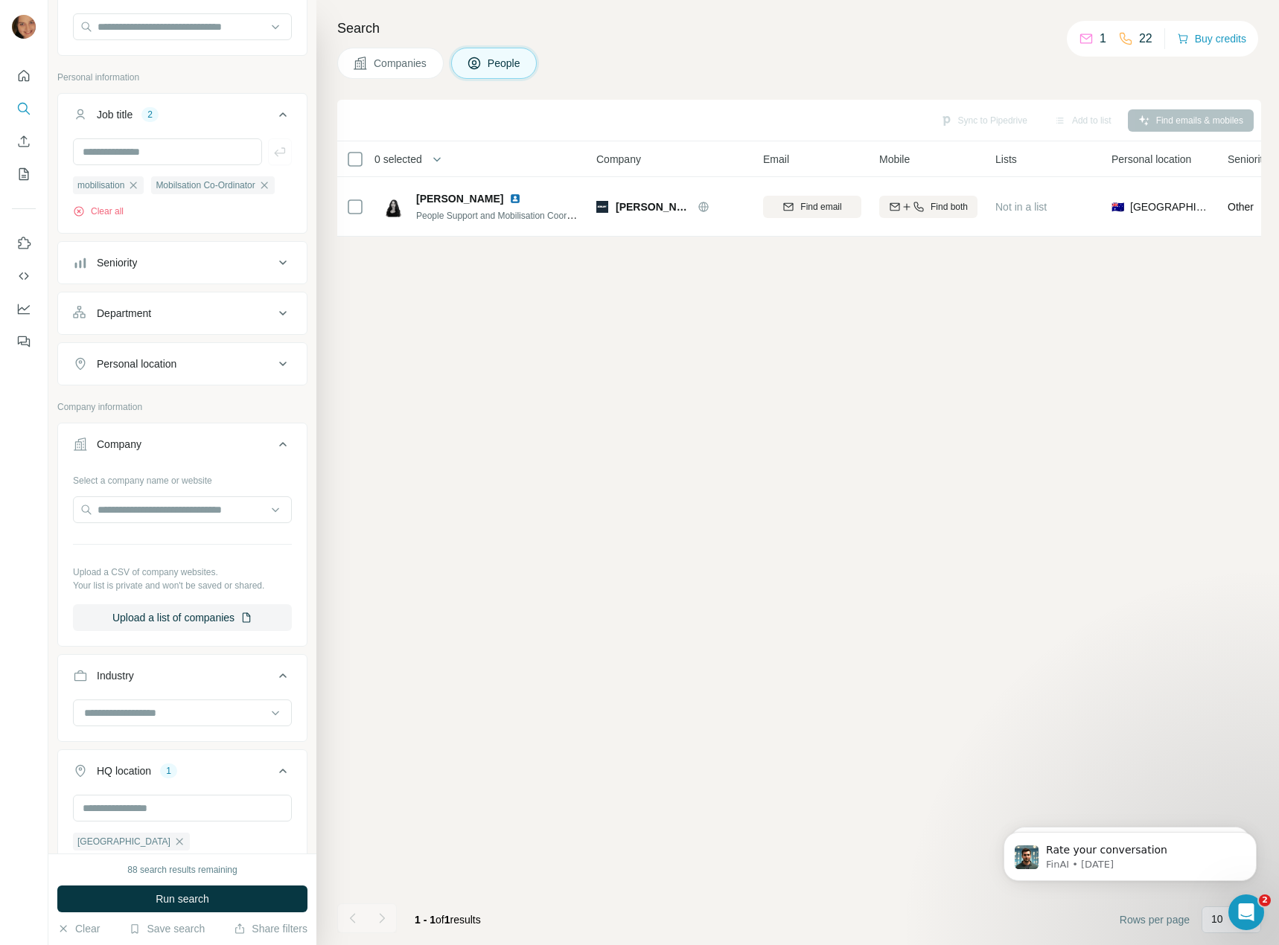
scroll to position [298, 0]
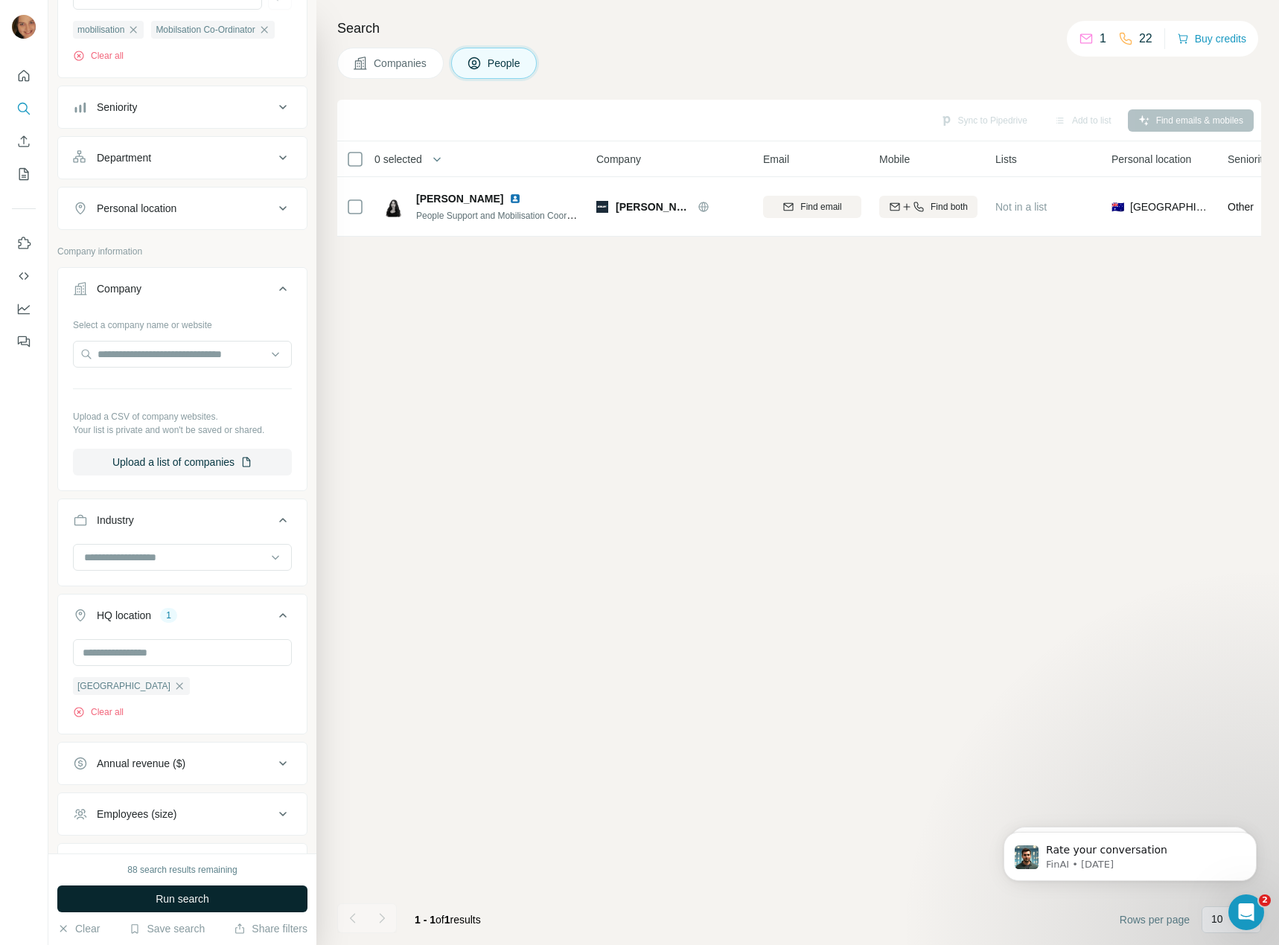
click at [147, 896] on button "Run search" at bounding box center [182, 899] width 250 height 27
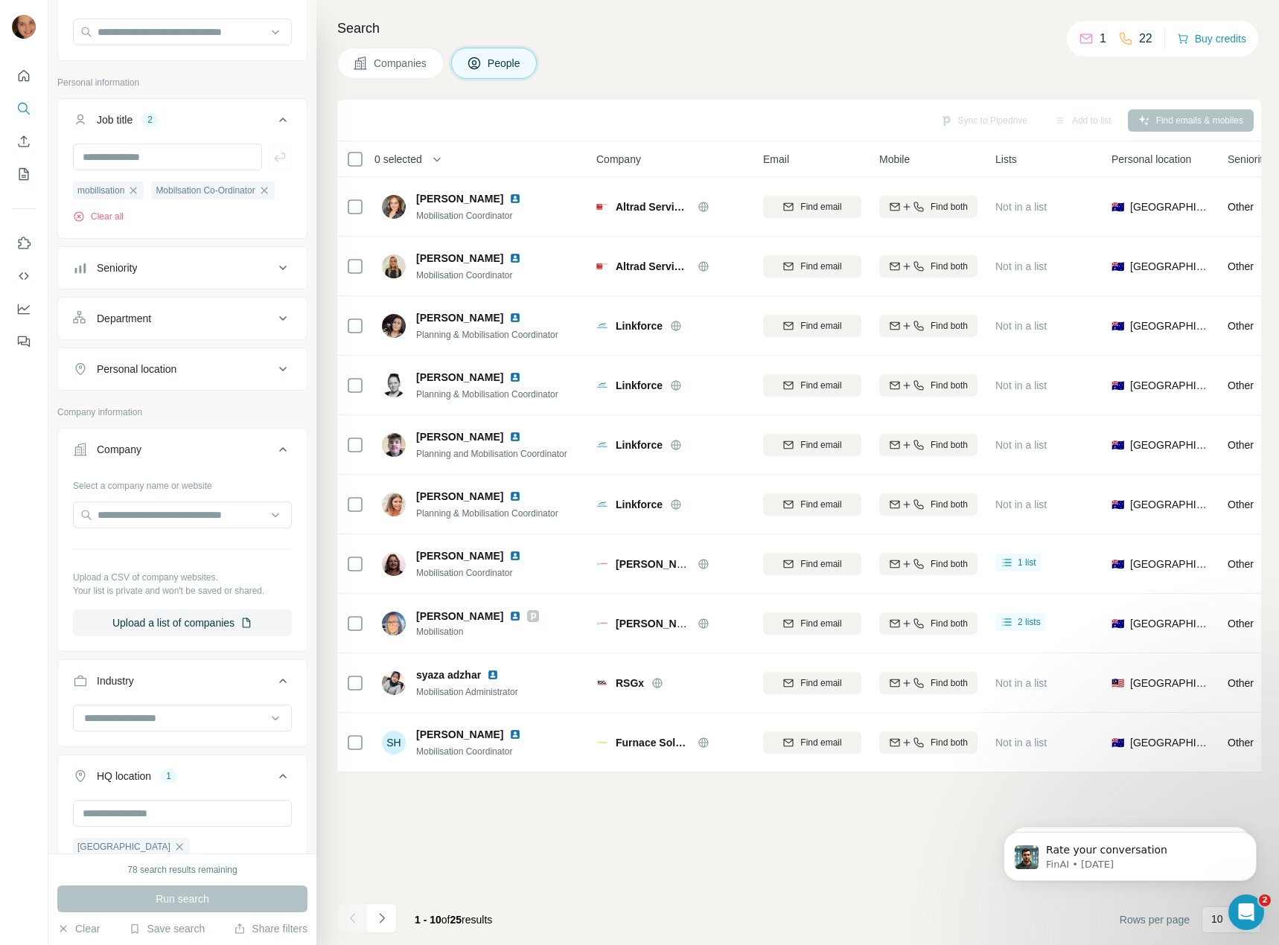
scroll to position [149, 0]
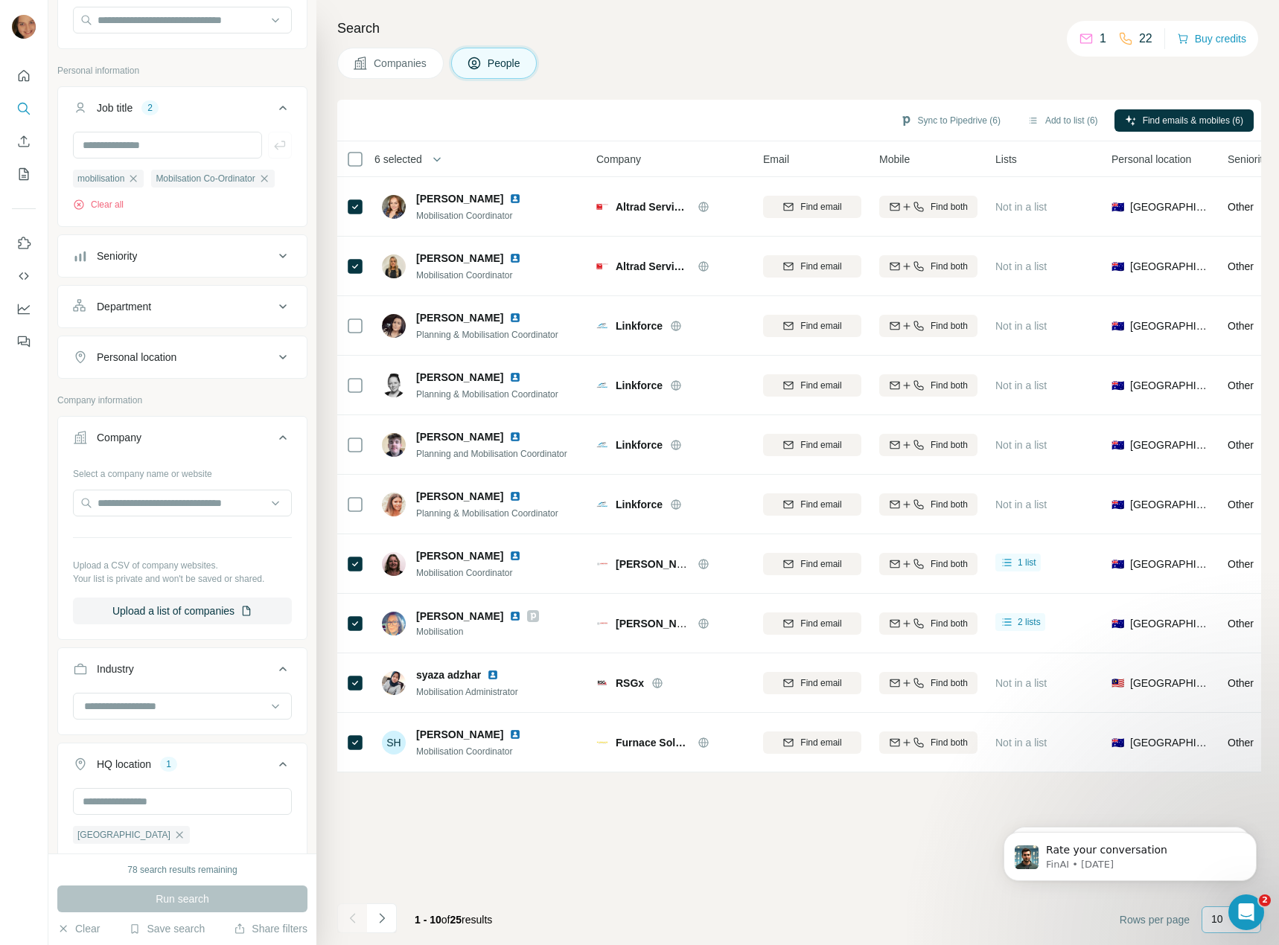
click at [1210, 920] on div "10" at bounding box center [1231, 919] width 60 height 27
drag, startPoint x: 1240, startPoint y: 909, endPoint x: 1037, endPoint y: 859, distance: 208.5
click html
click at [1013, 918] on footer "1 - 10 of 25 results Rows per page 10" at bounding box center [799, 920] width 924 height 51
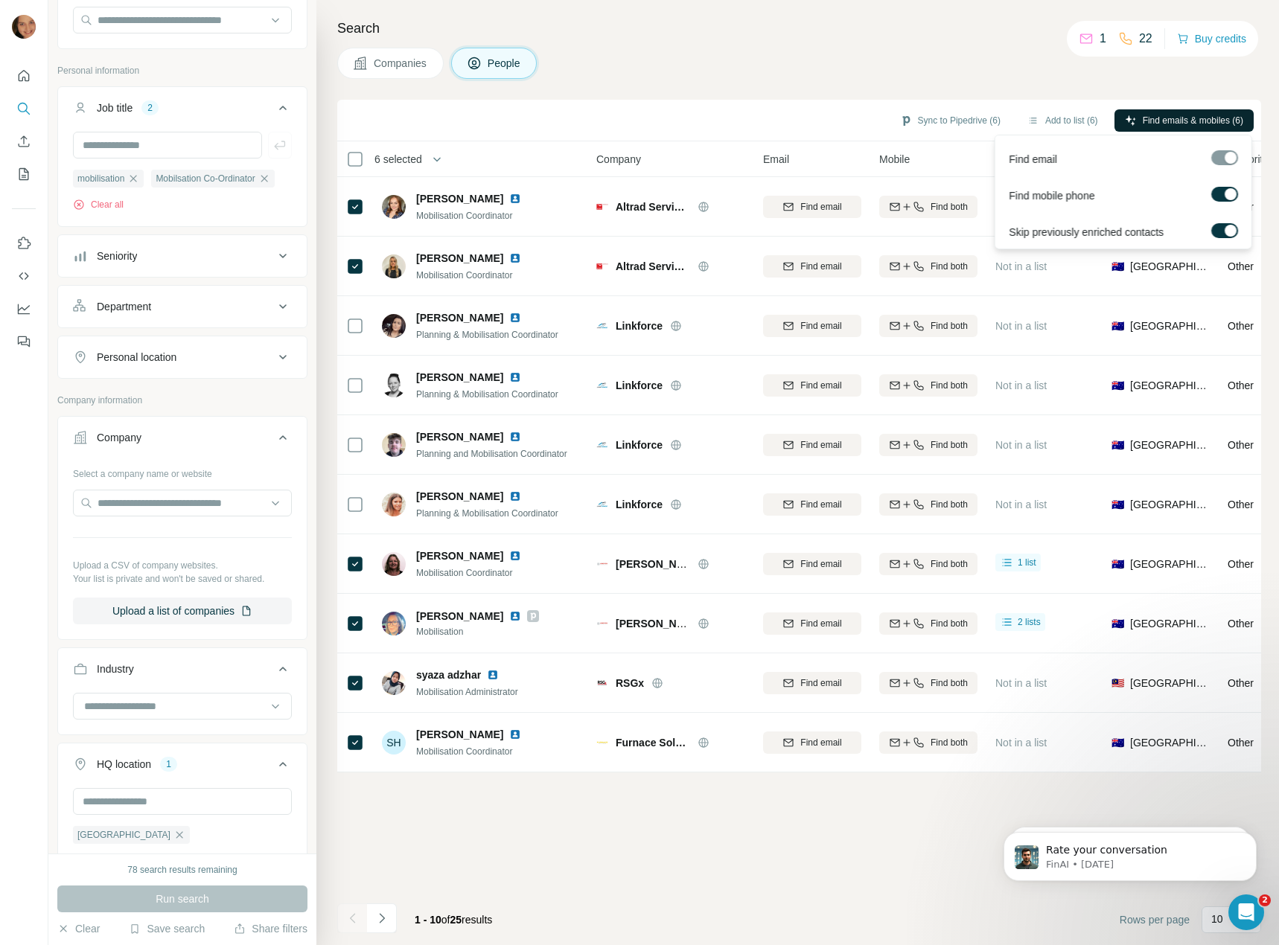
click at [1142, 120] on span "Find emails & mobiles (6)" at bounding box center [1192, 120] width 100 height 13
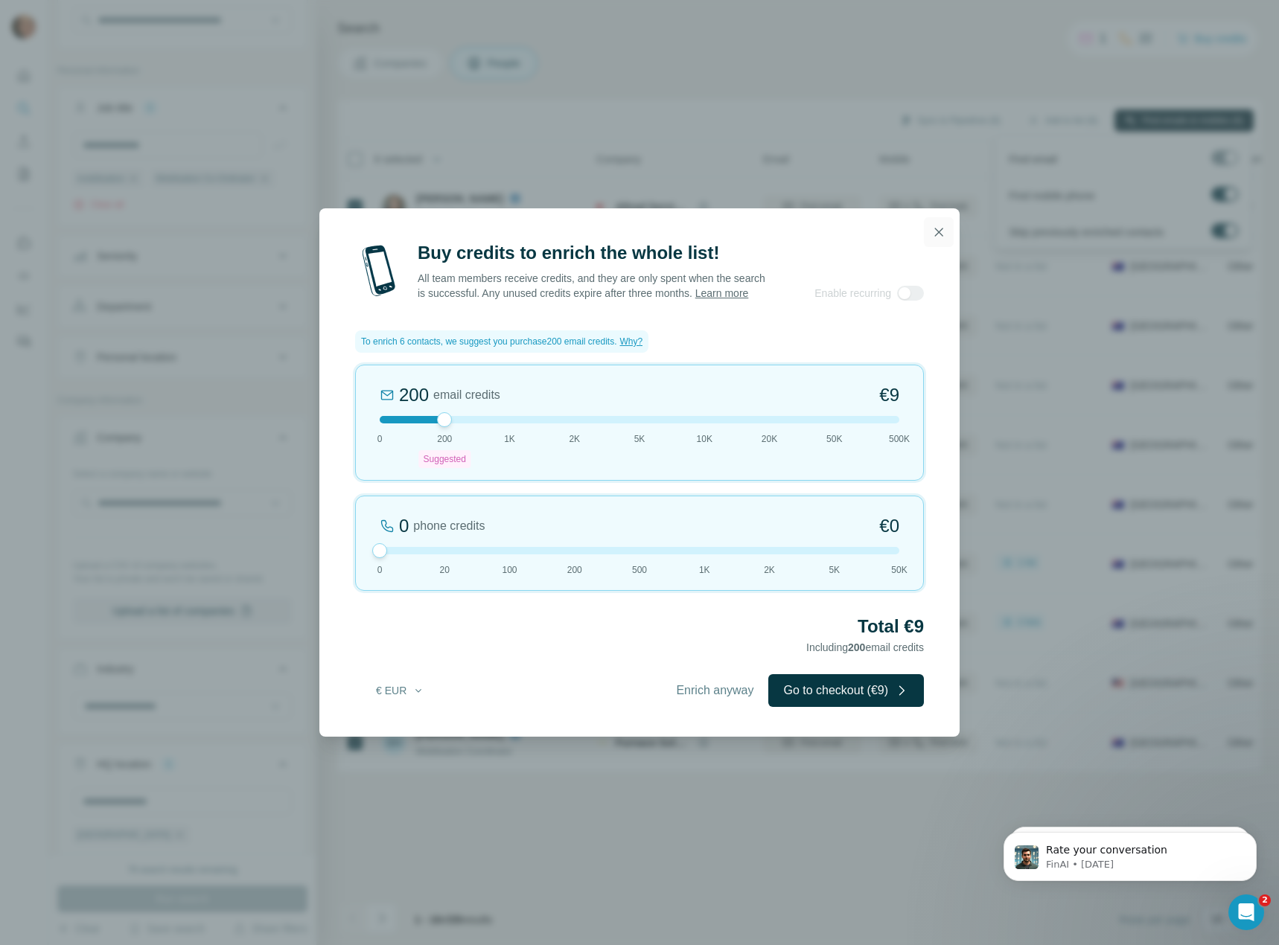
click at [932, 228] on icon "button" at bounding box center [938, 232] width 15 height 15
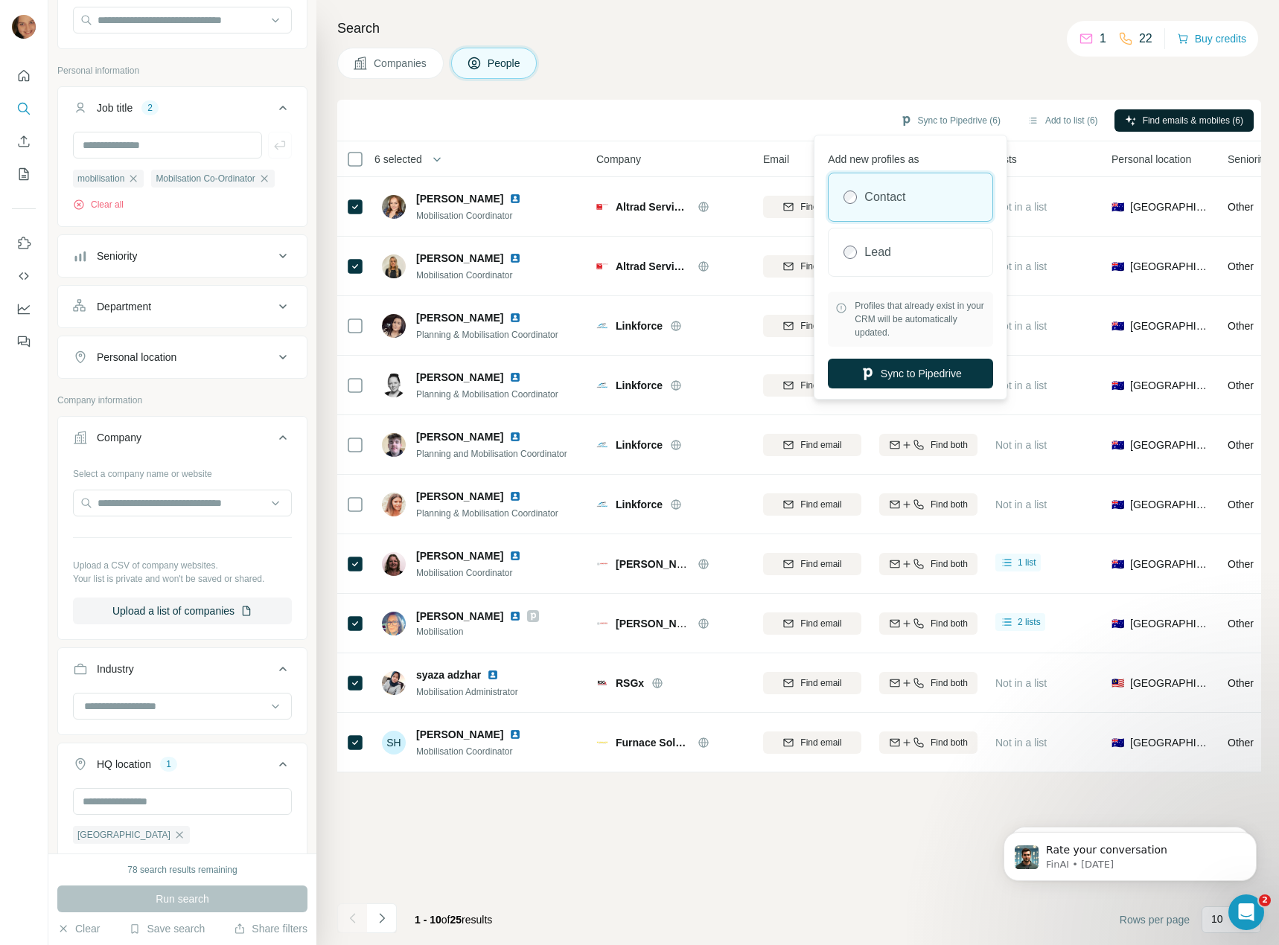
click at [935, 132] on div "Sync to Pipedrive (6)" at bounding box center [949, 121] width 121 height 25
click at [904, 380] on button "Sync to Pipedrive" at bounding box center [910, 374] width 165 height 30
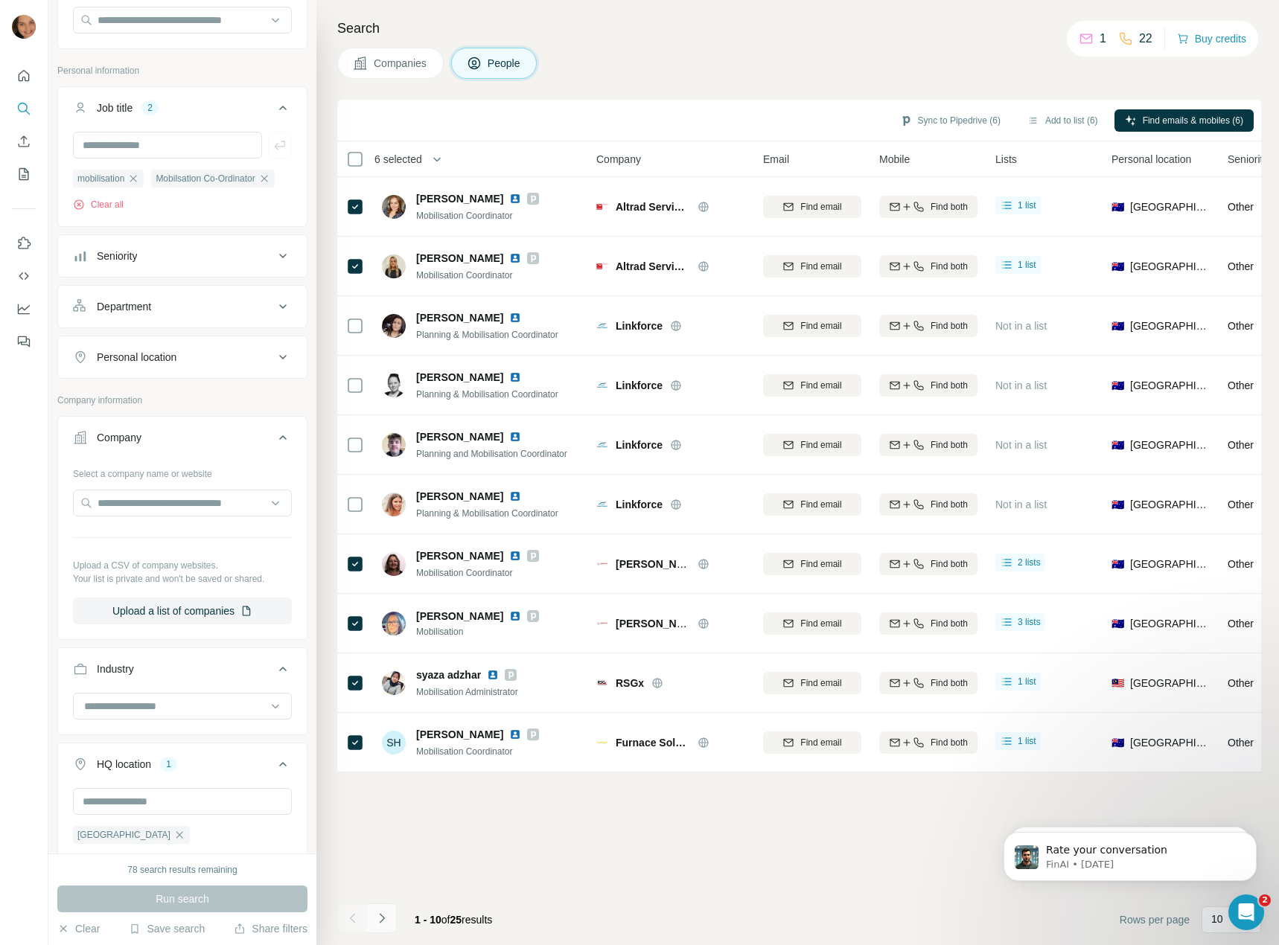
click at [379, 909] on button "Navigate to next page" at bounding box center [382, 918] width 30 height 30
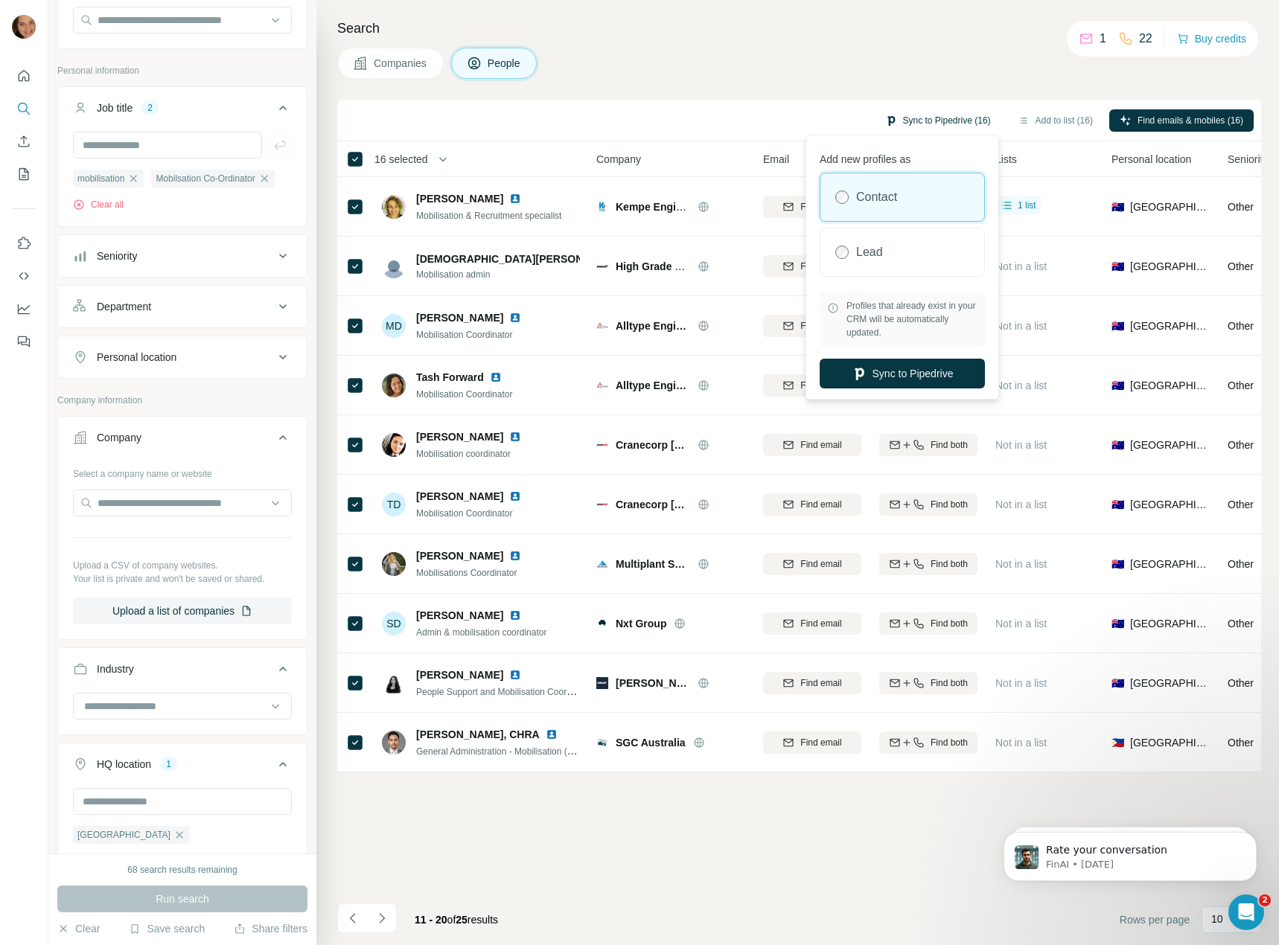
click at [920, 121] on button "Sync to Pipedrive (16)" at bounding box center [937, 120] width 127 height 22
click at [886, 370] on button "Sync to Pipedrive" at bounding box center [901, 374] width 165 height 30
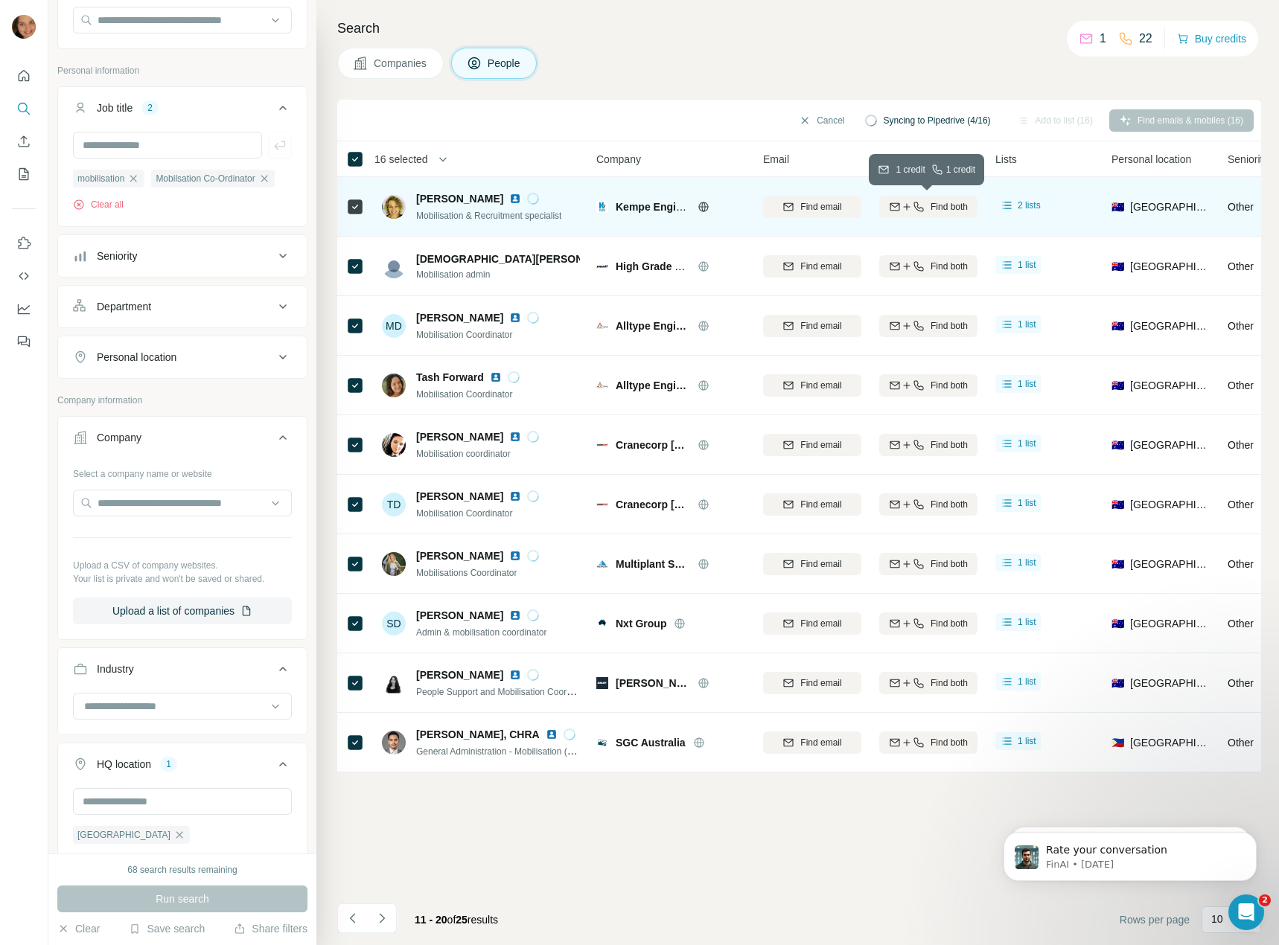
click at [930, 208] on span "Find both" at bounding box center [948, 206] width 37 height 13
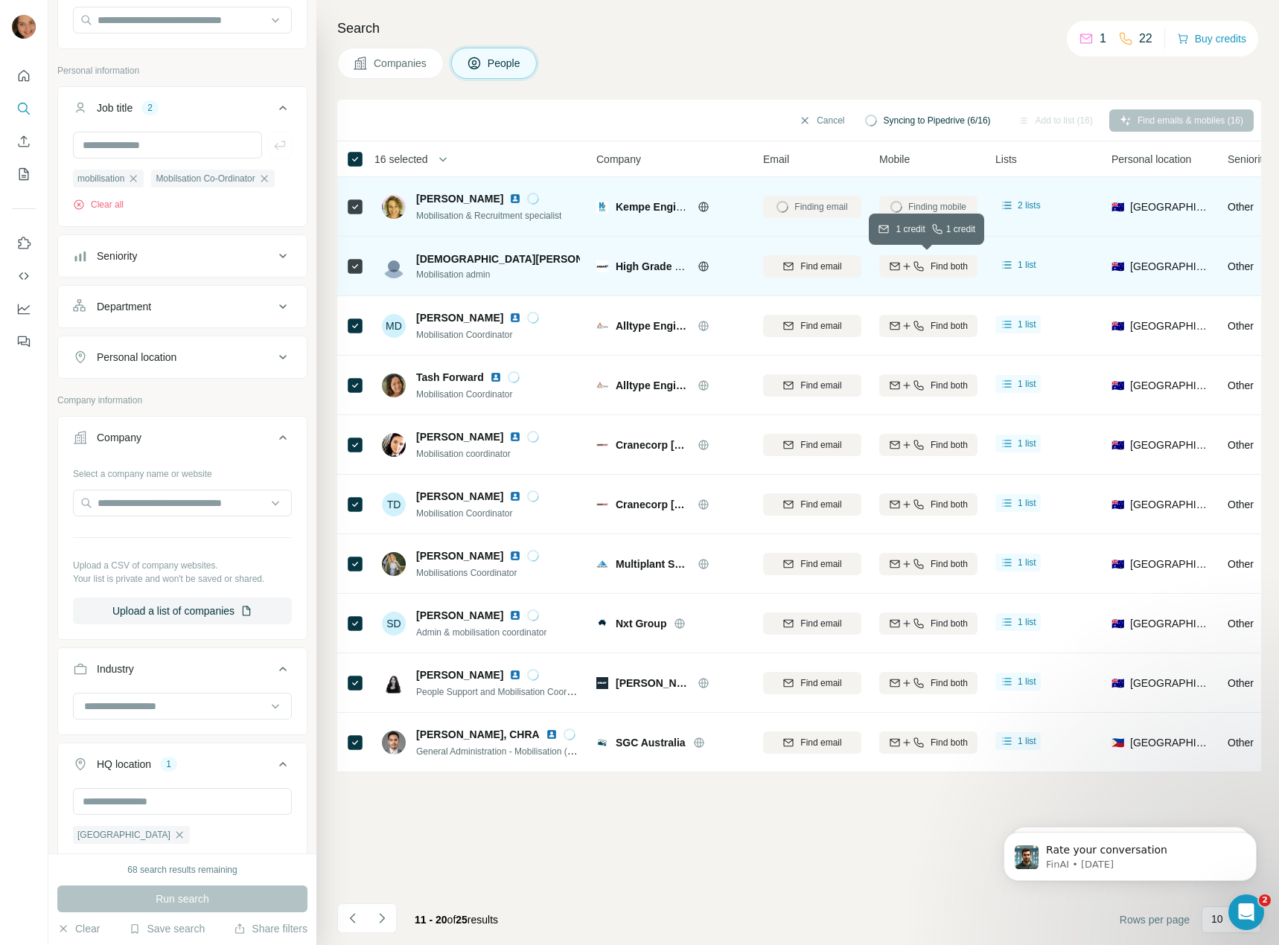
click at [931, 263] on span "Find both" at bounding box center [948, 266] width 37 height 13
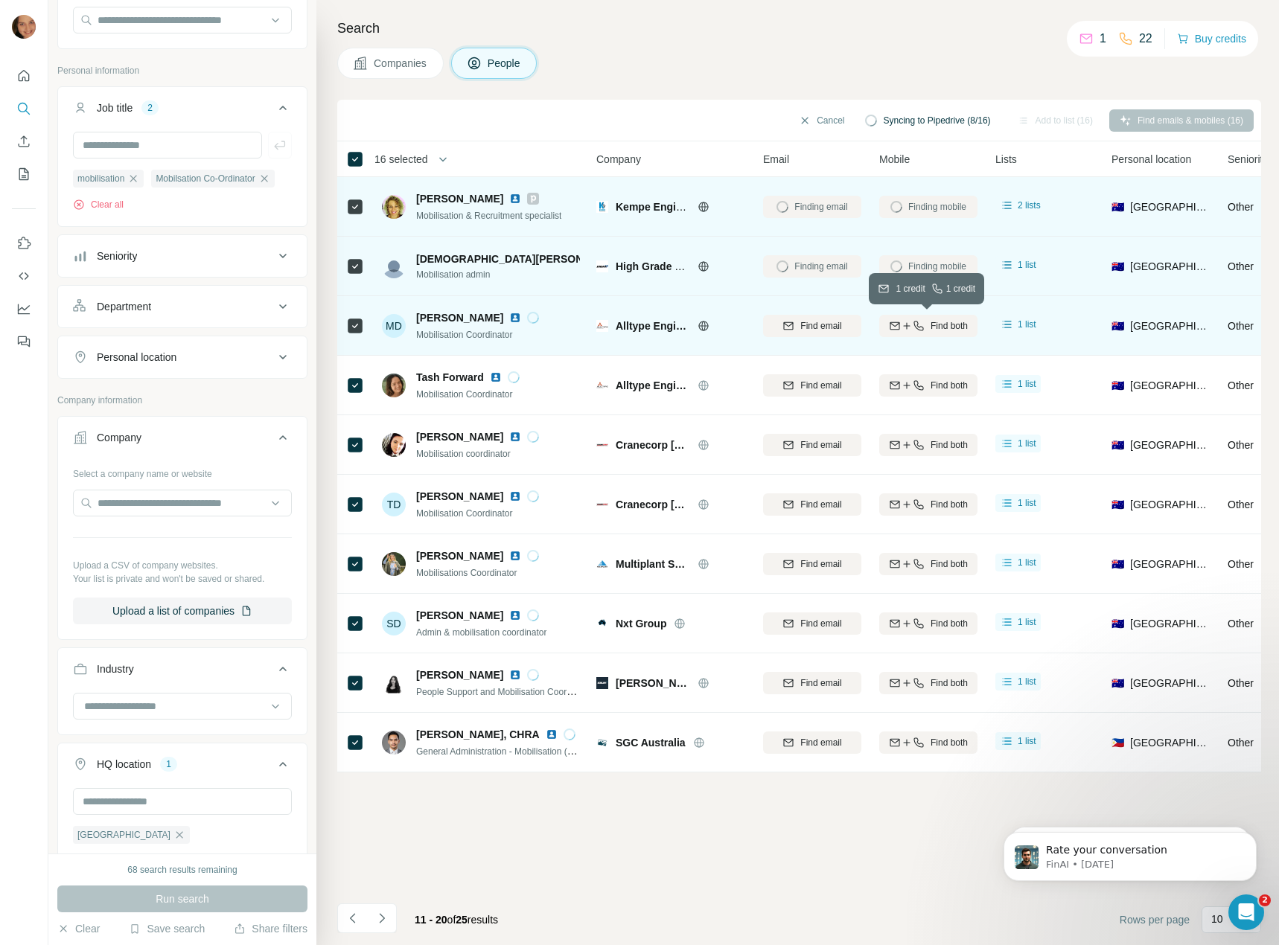
click at [932, 334] on button "Find both" at bounding box center [928, 326] width 98 height 22
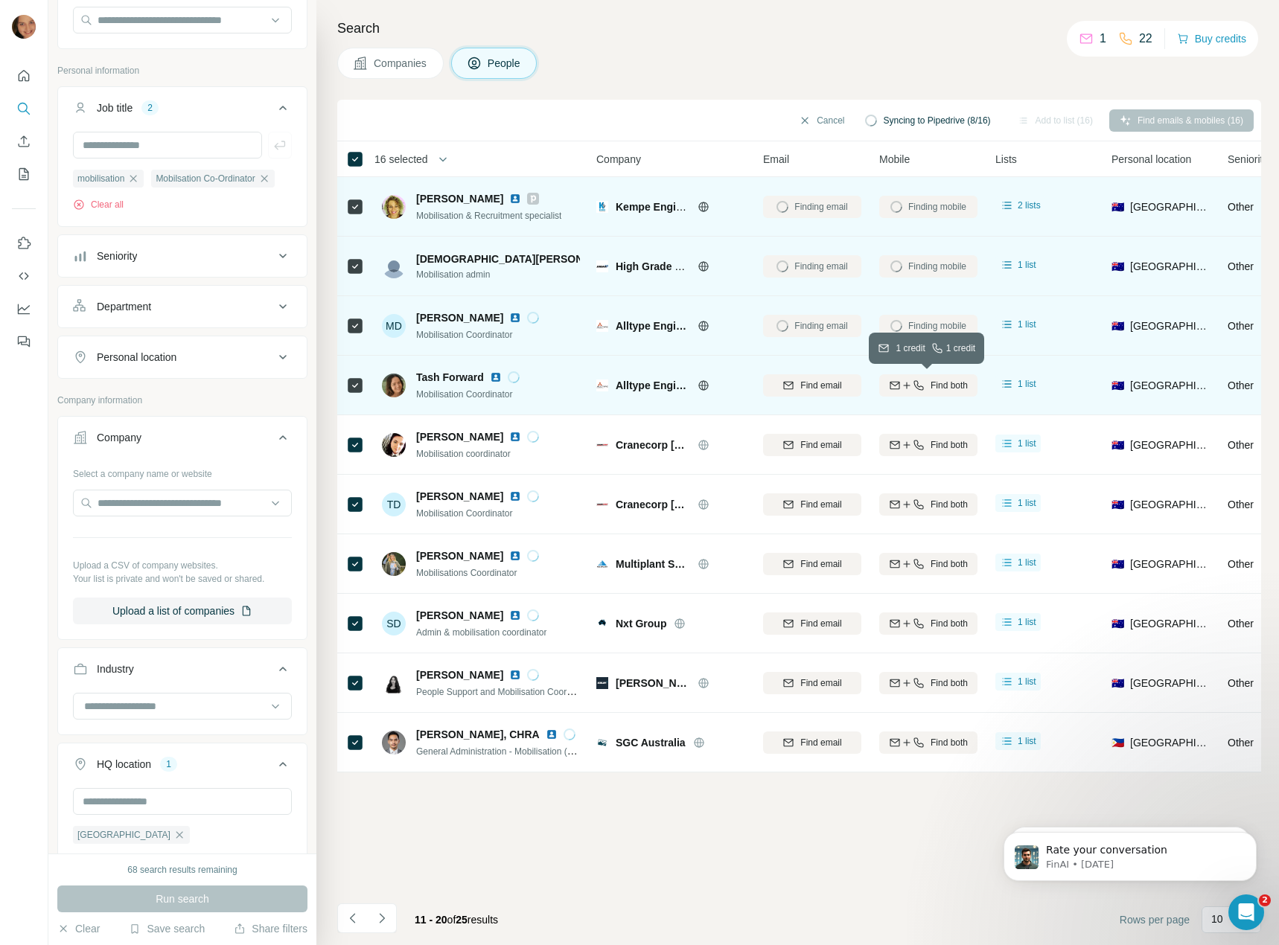
click at [932, 391] on span "Find both" at bounding box center [948, 385] width 37 height 13
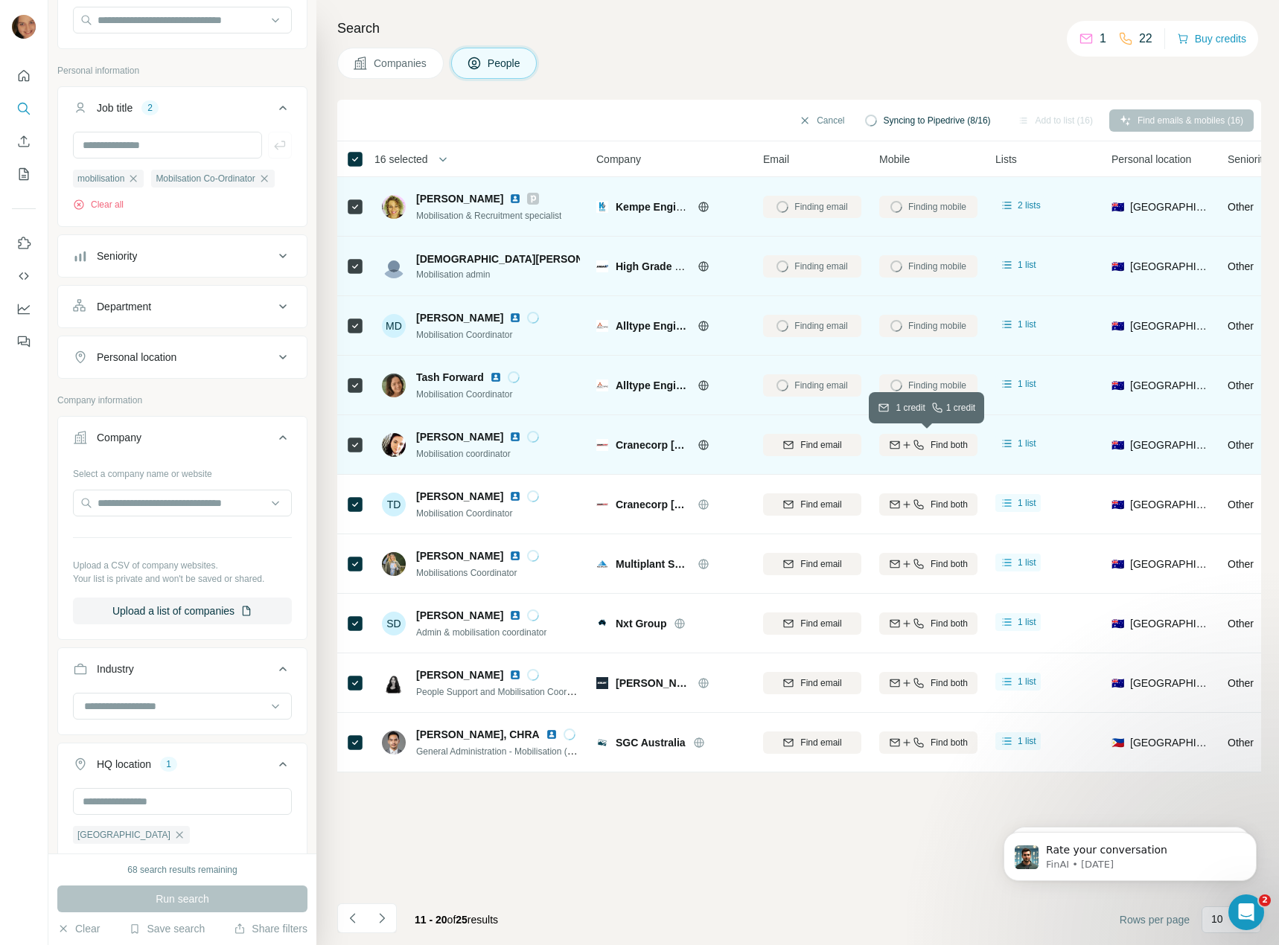
click at [936, 445] on span "Find both" at bounding box center [948, 444] width 37 height 13
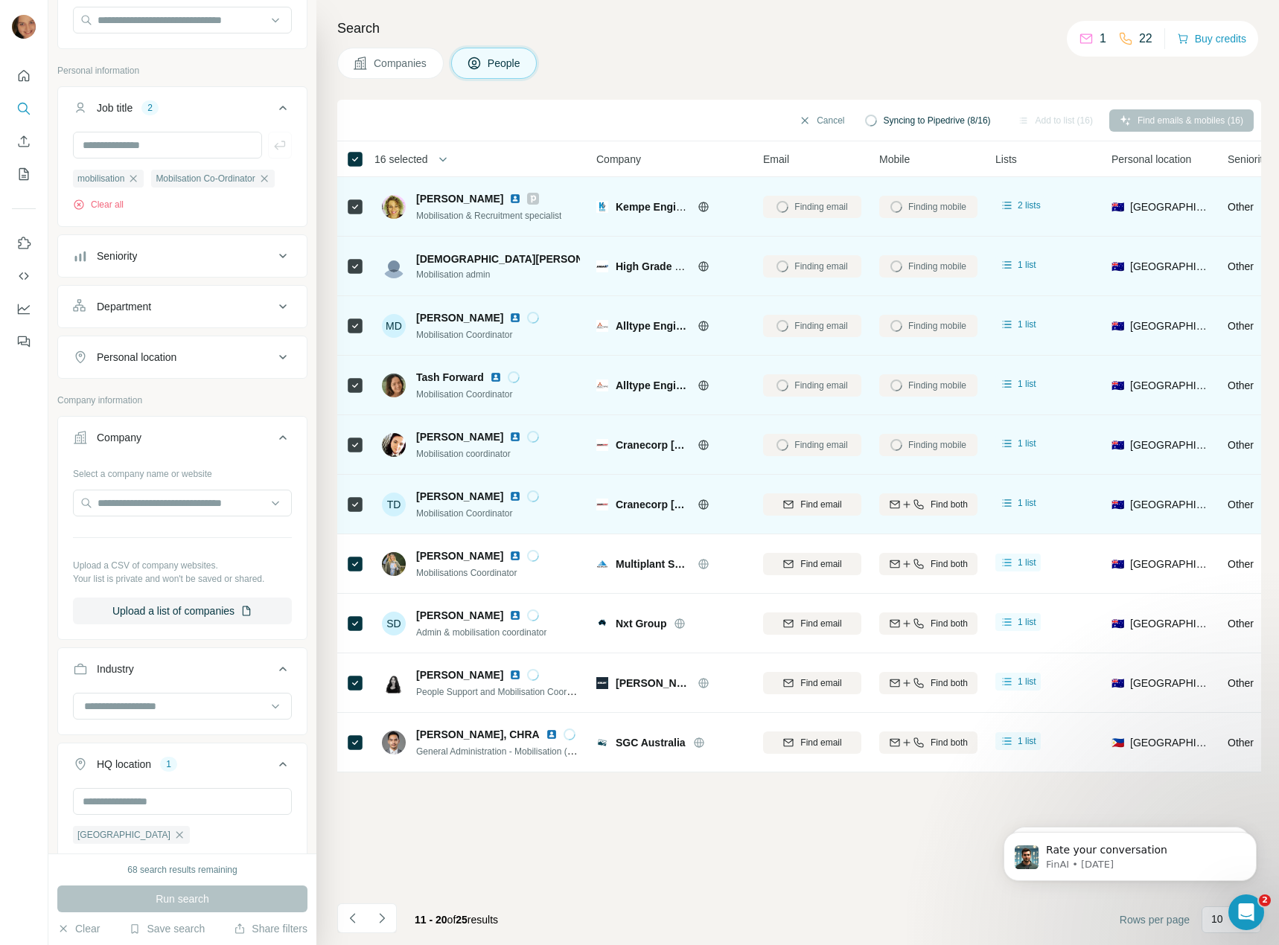
click at [934, 505] on span "Find both" at bounding box center [948, 504] width 37 height 13
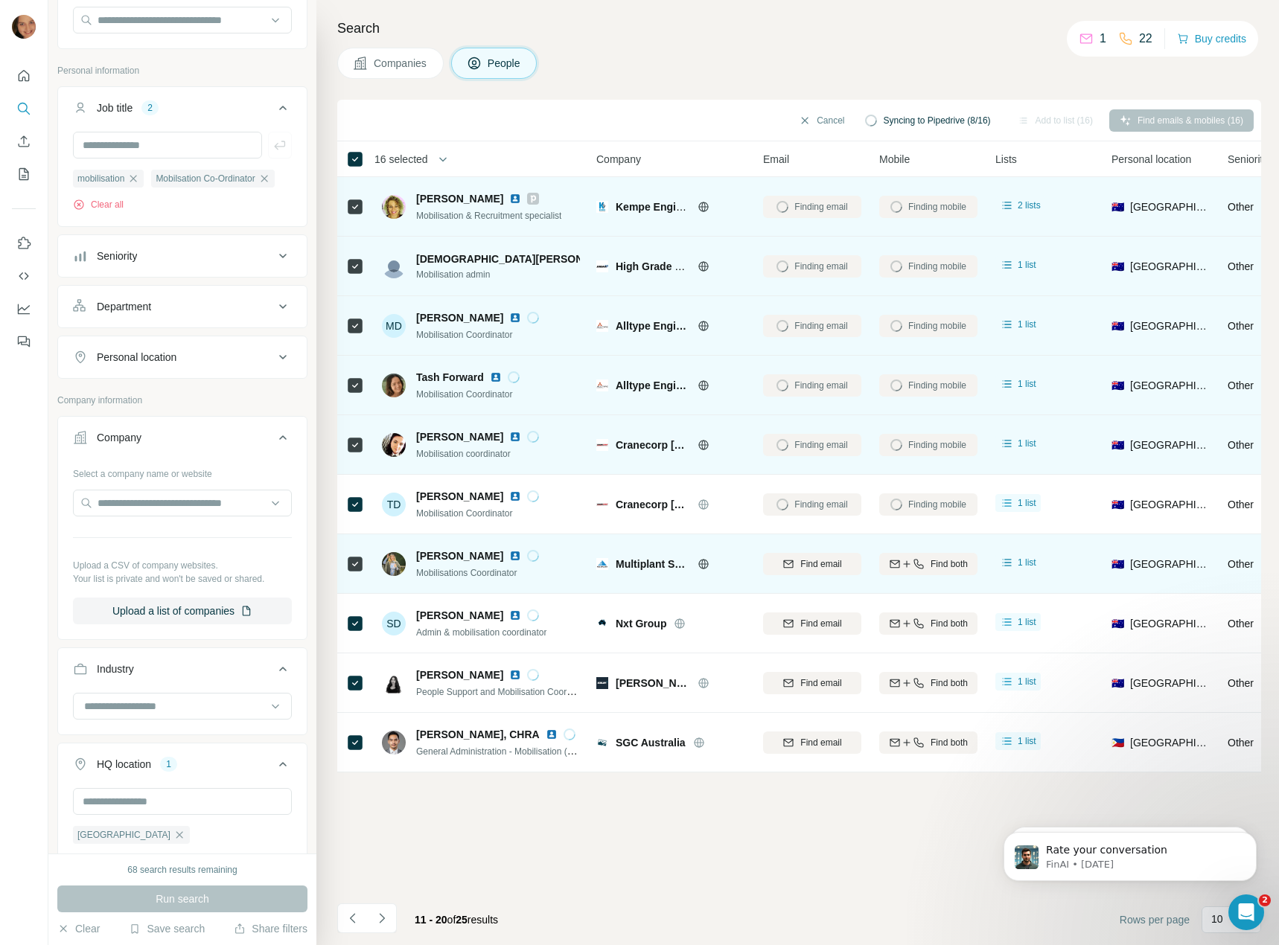
click at [934, 575] on div "Find both" at bounding box center [928, 563] width 98 height 41
click at [934, 572] on button "Find both" at bounding box center [928, 564] width 98 height 22
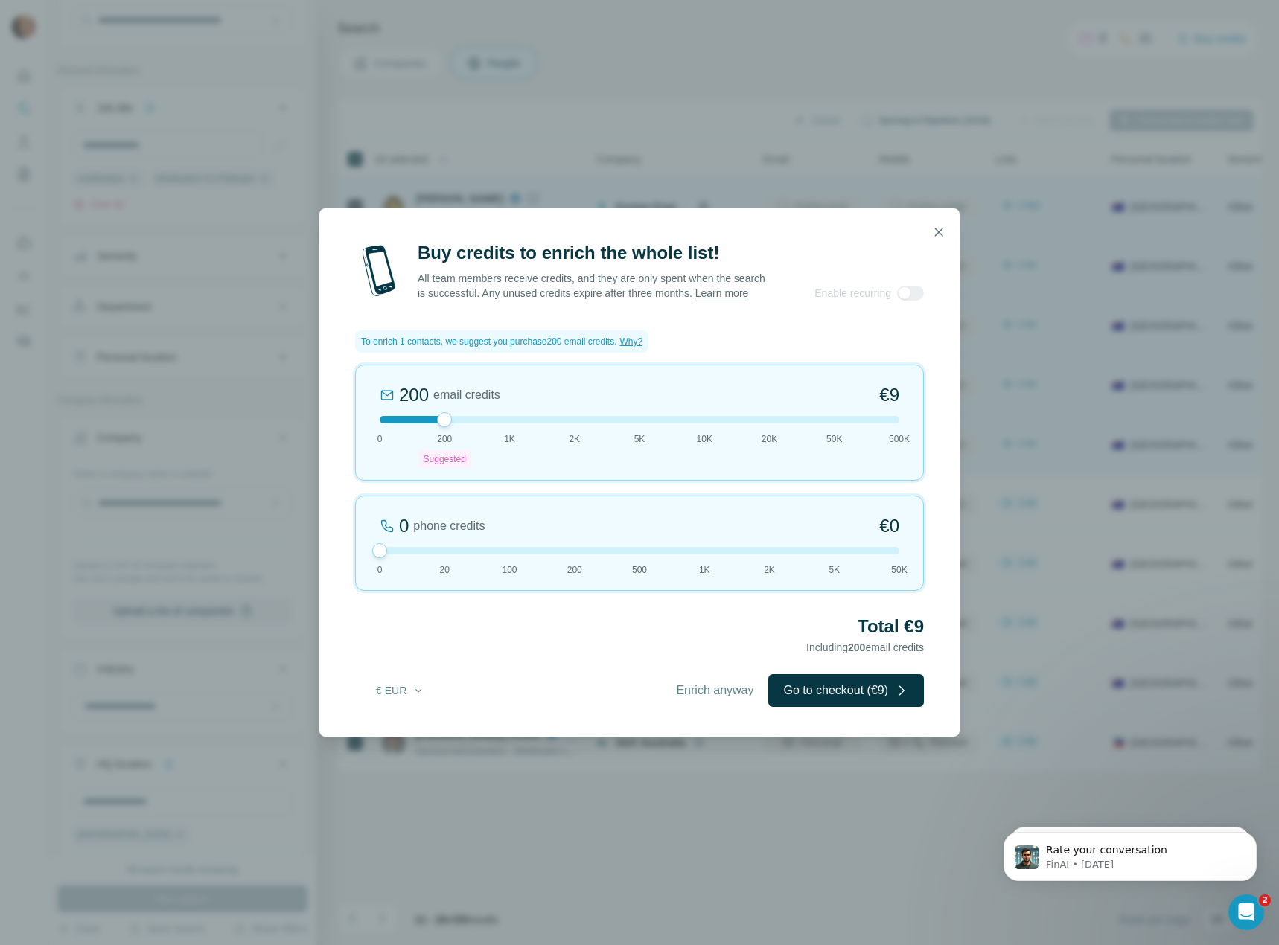
click at [935, 225] on icon "button" at bounding box center [938, 232] width 15 height 15
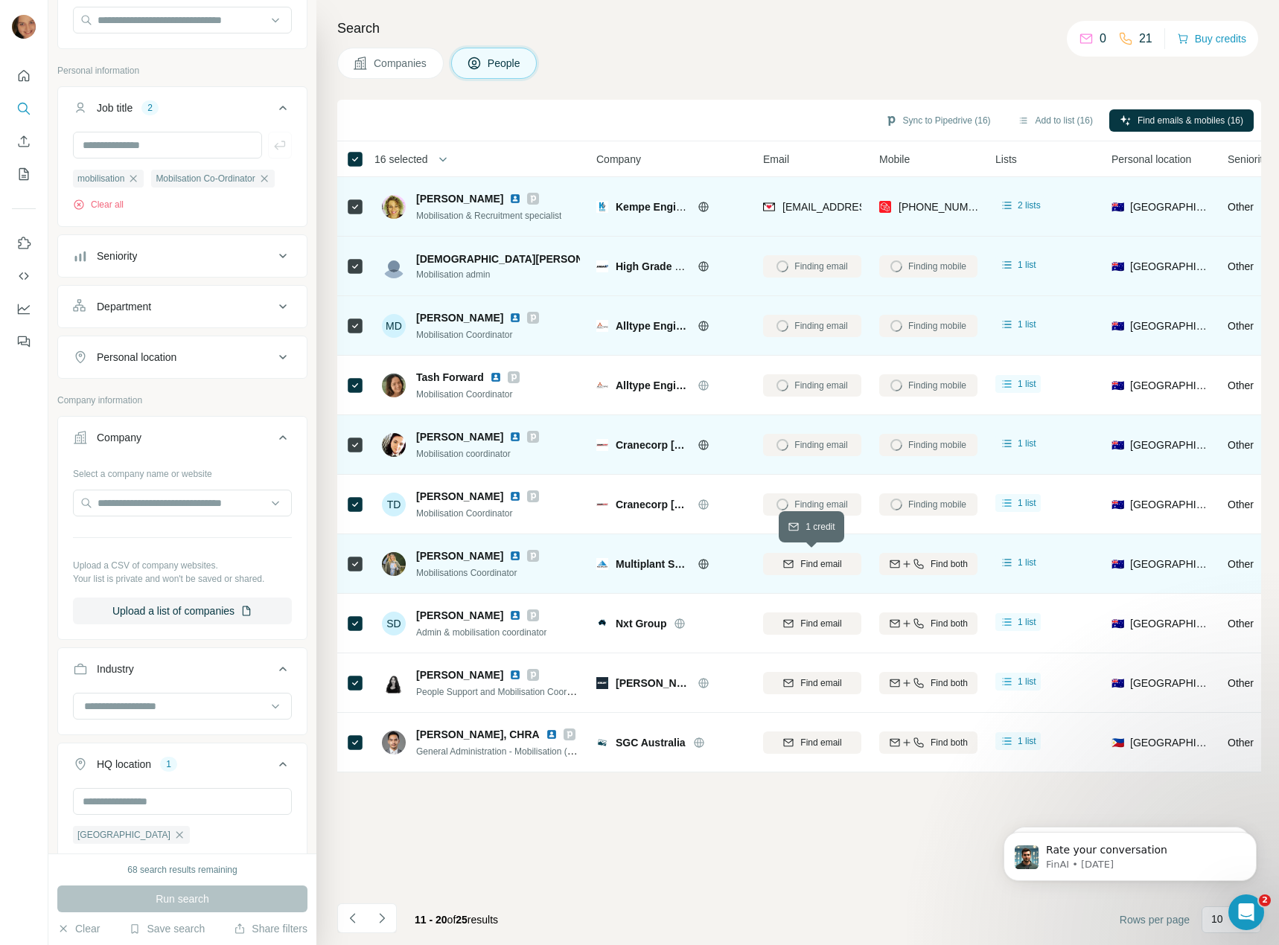
click at [787, 565] on icon "button" at bounding box center [788, 564] width 12 height 12
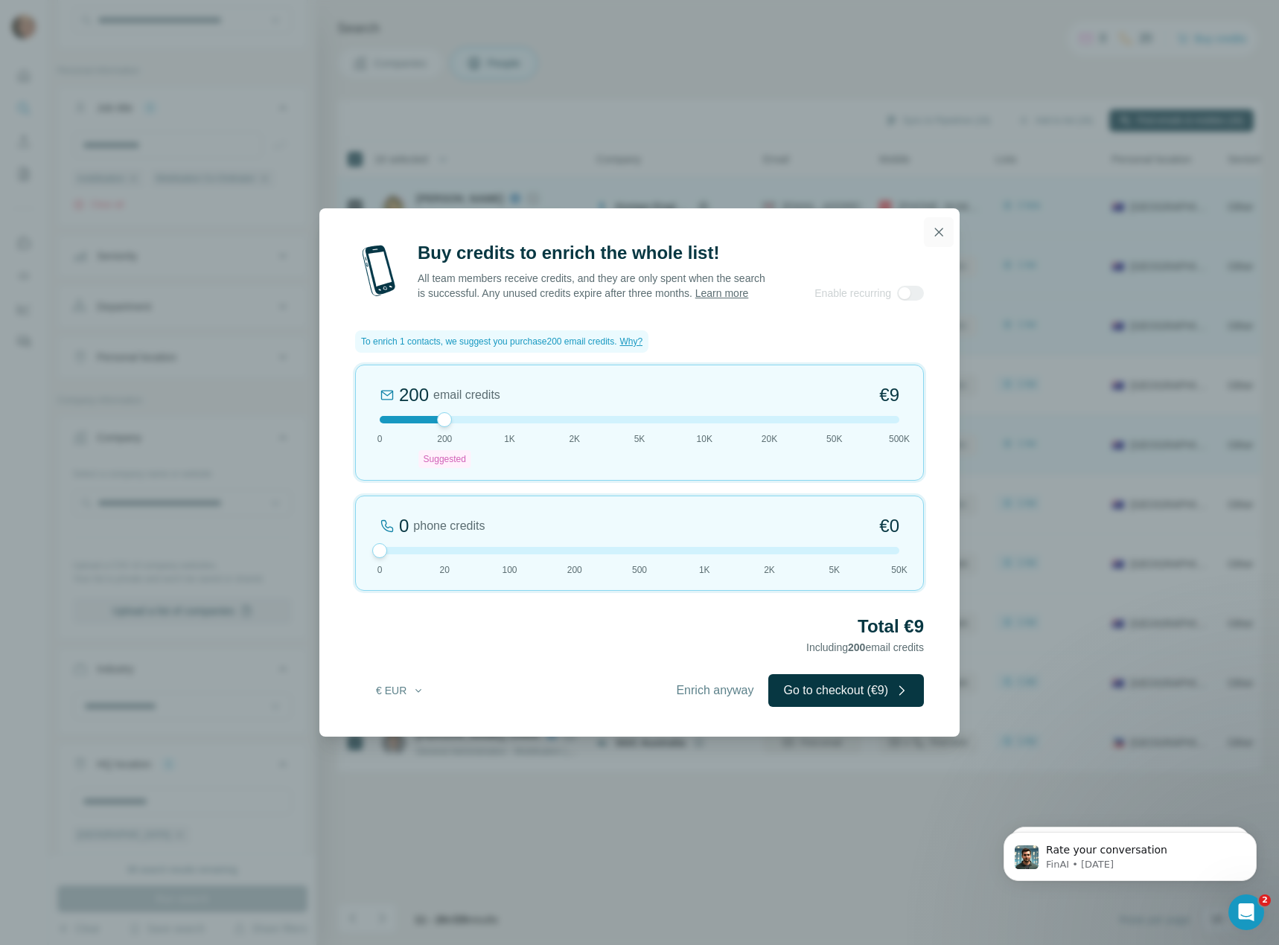
click at [944, 225] on icon "button" at bounding box center [938, 232] width 15 height 15
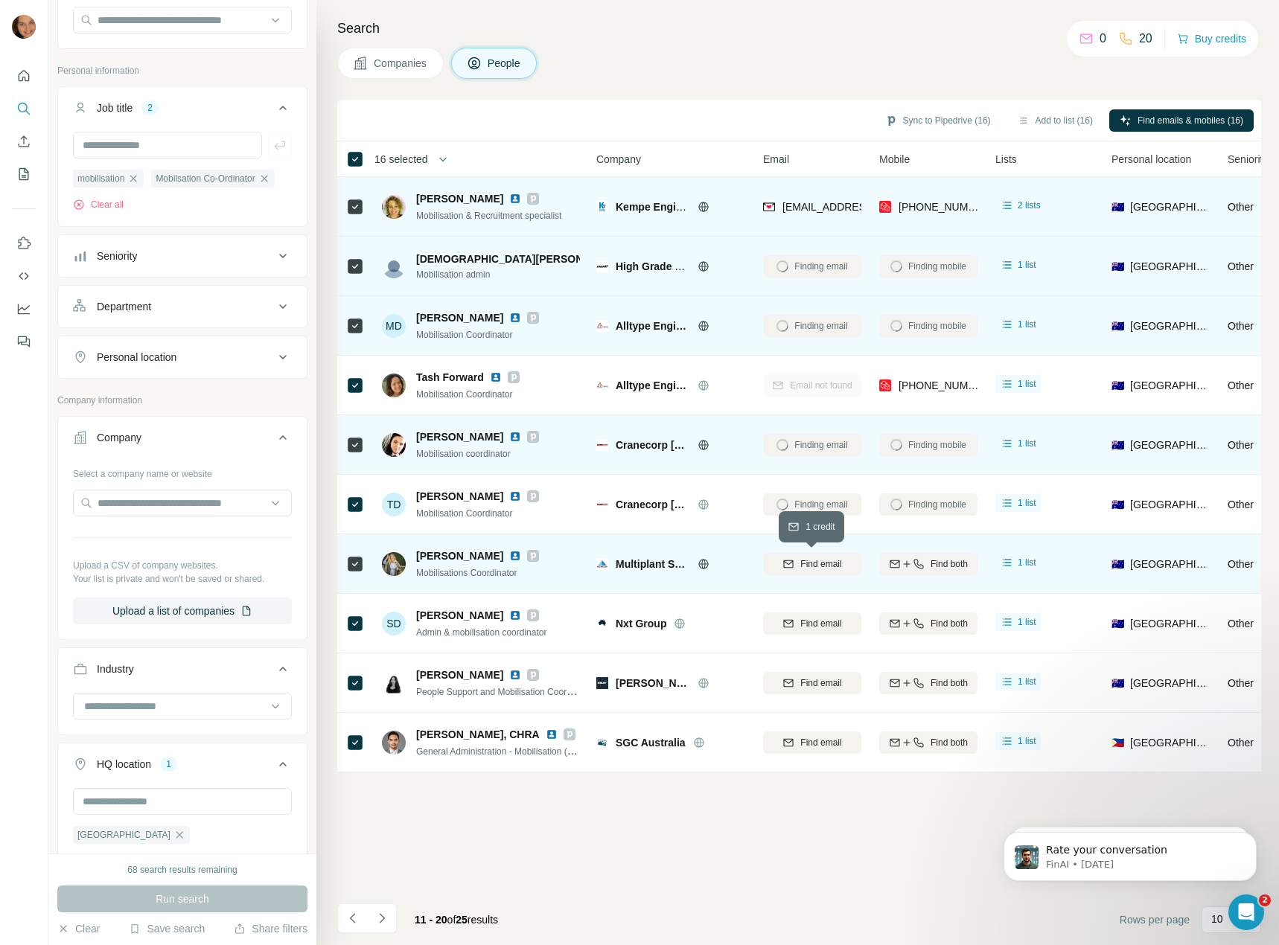
click at [787, 573] on button "Find email" at bounding box center [812, 564] width 98 height 22
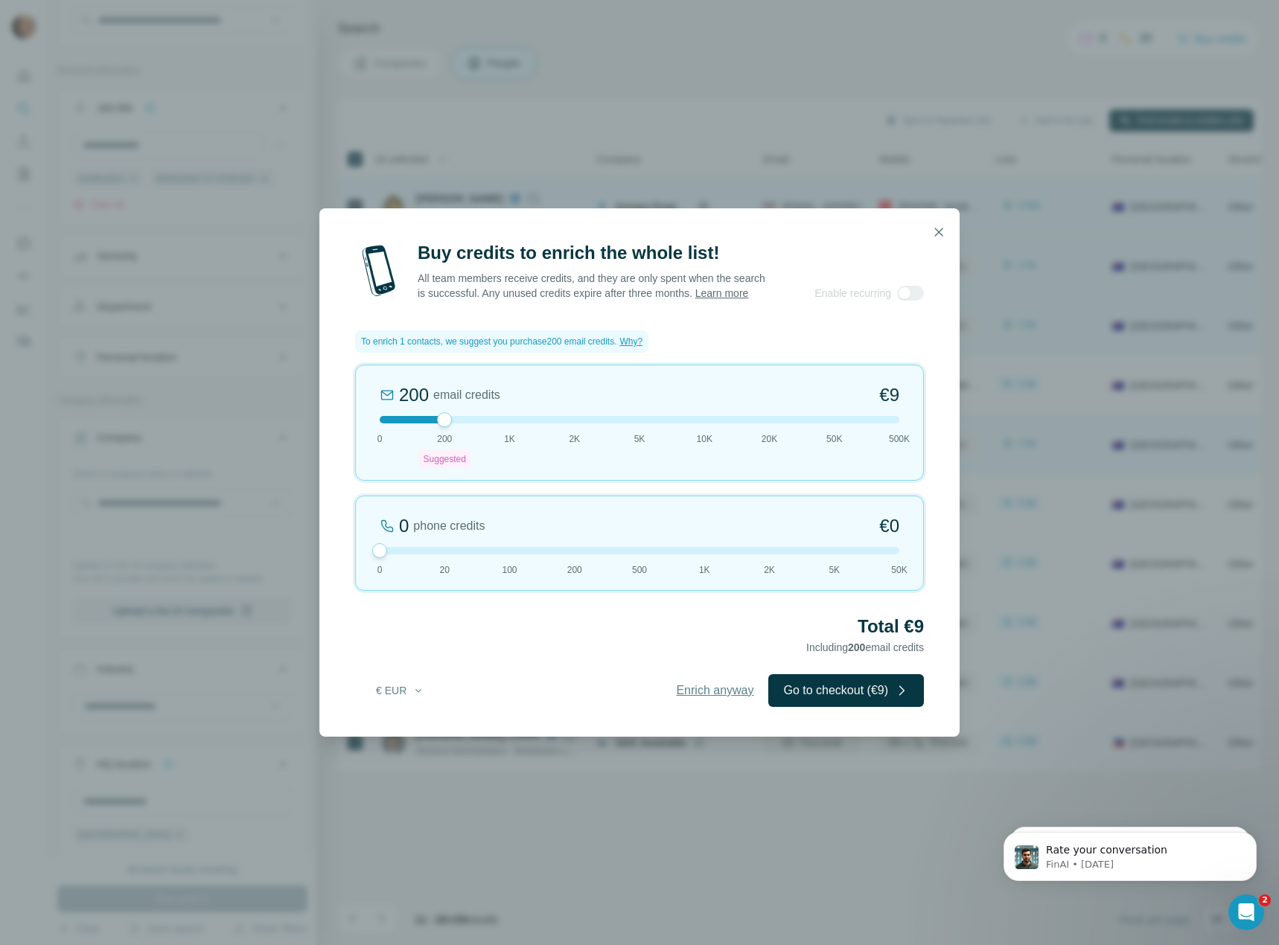
click at [689, 700] on span "Enrich anyway" at bounding box center [714, 691] width 77 height 18
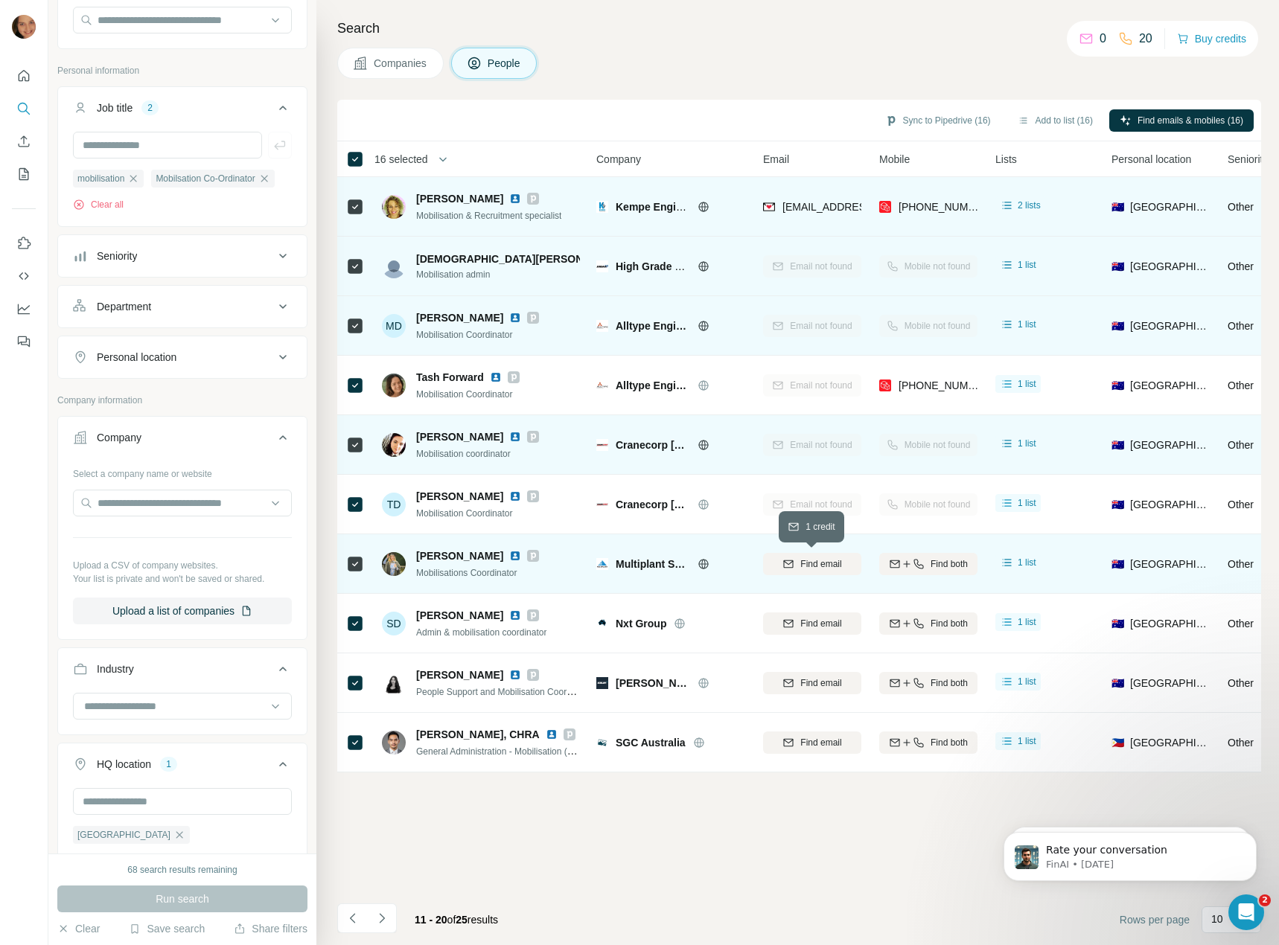
click at [825, 566] on span "Find email" at bounding box center [820, 563] width 41 height 13
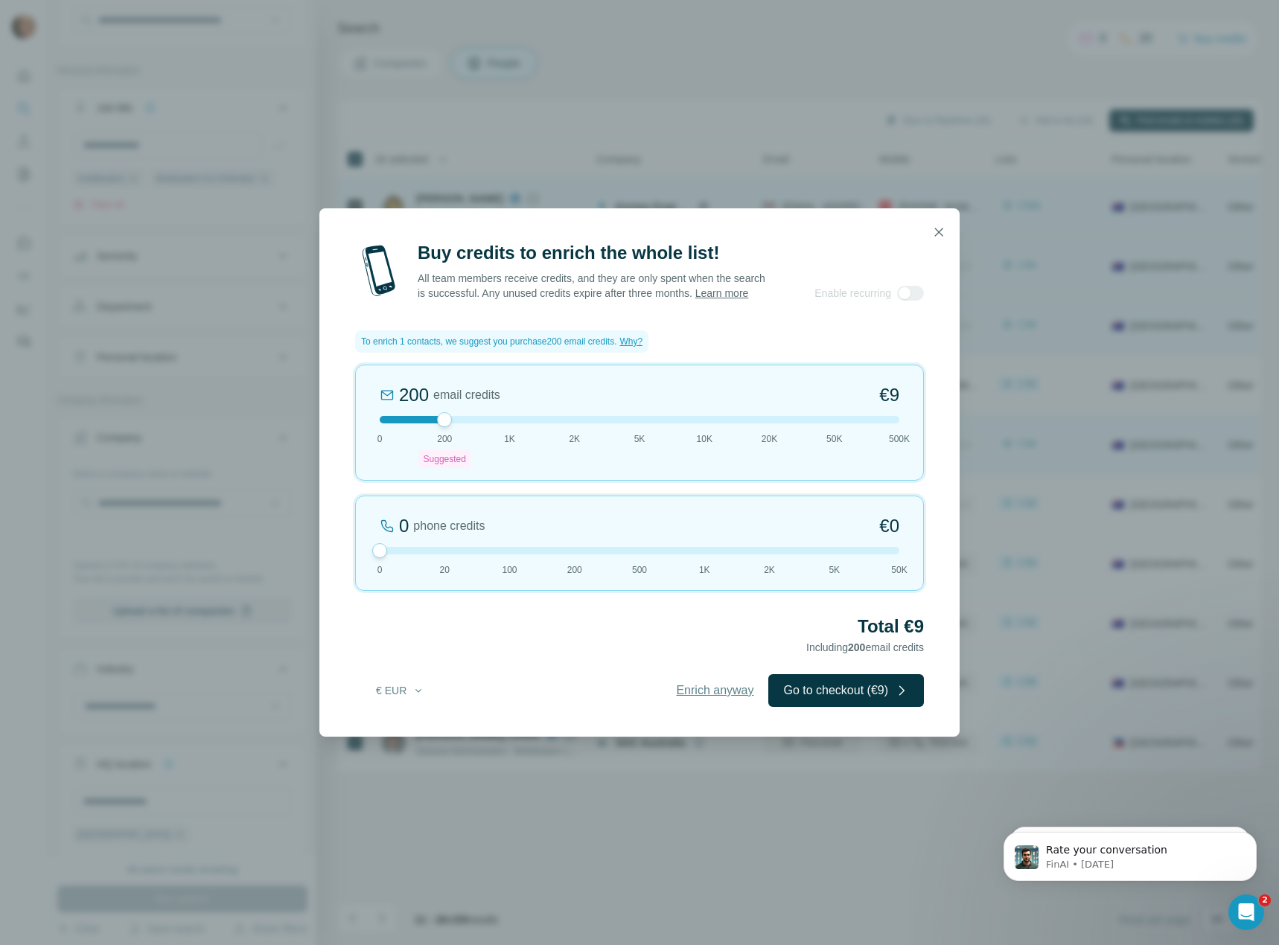
click at [687, 691] on span "Enrich anyway" at bounding box center [714, 691] width 77 height 18
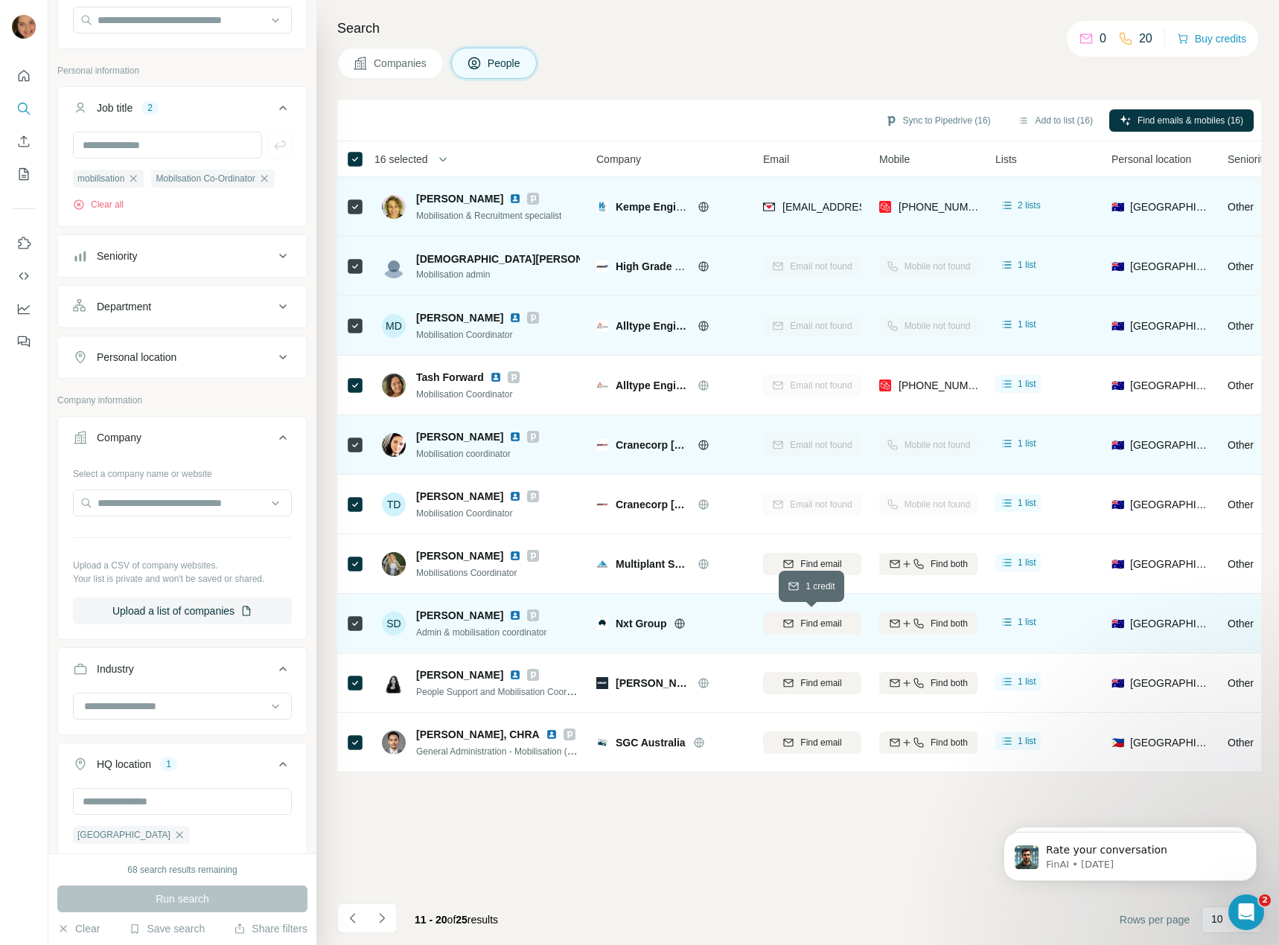
click at [790, 615] on button "Find email" at bounding box center [812, 623] width 98 height 22
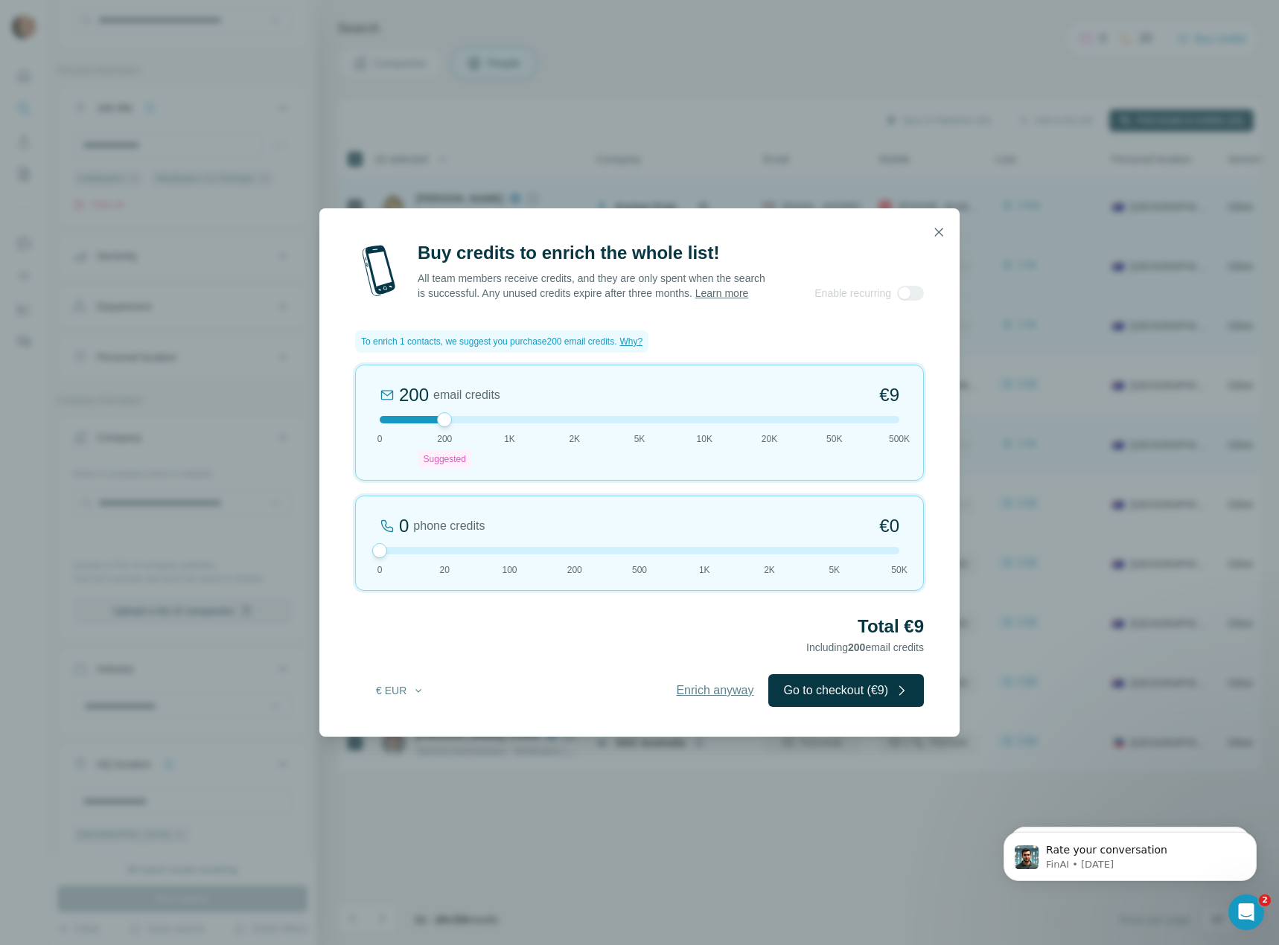
click at [715, 696] on span "Enrich anyway" at bounding box center [714, 691] width 77 height 18
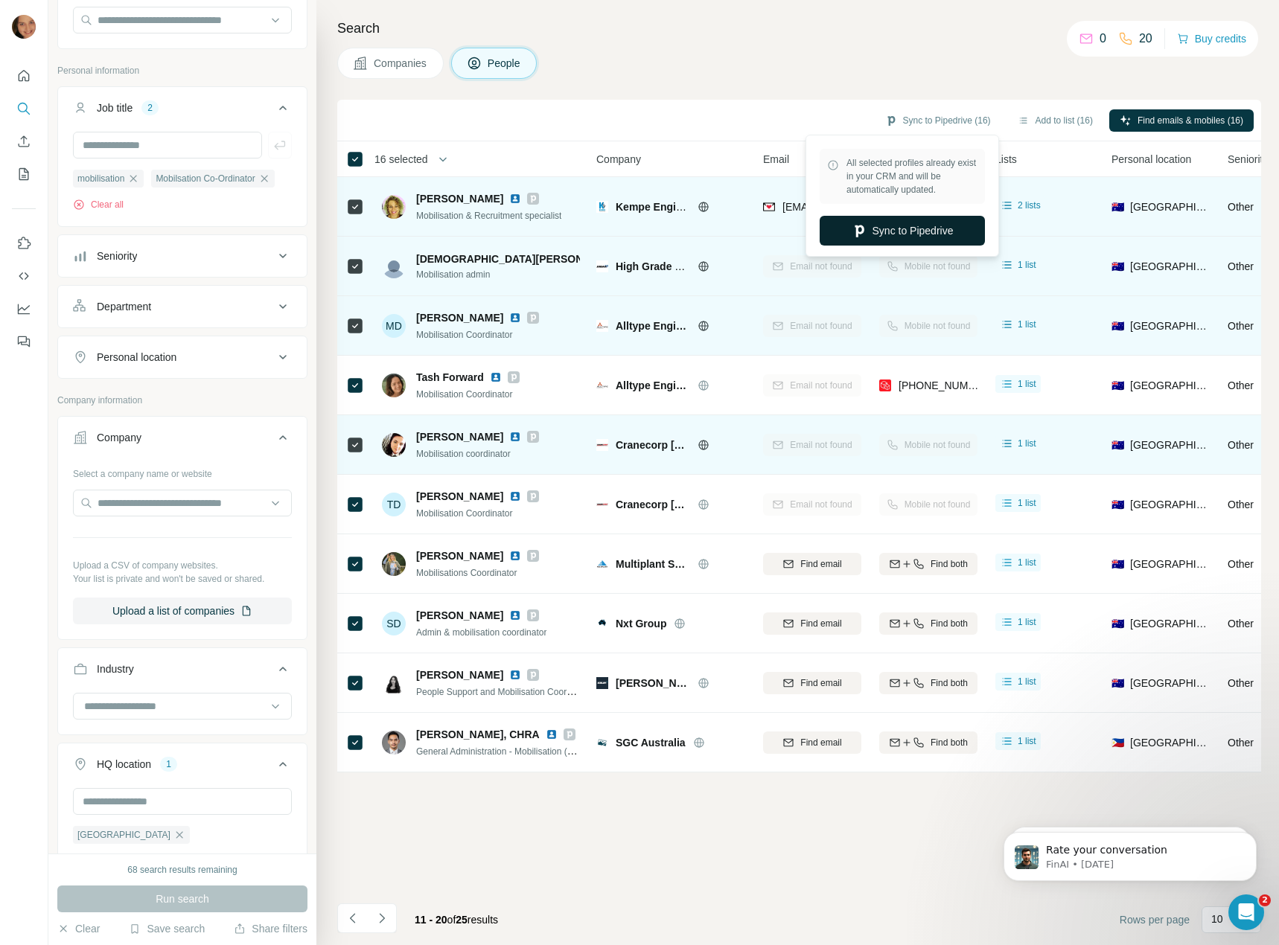
click at [886, 235] on button "Sync to Pipedrive" at bounding box center [901, 231] width 165 height 30
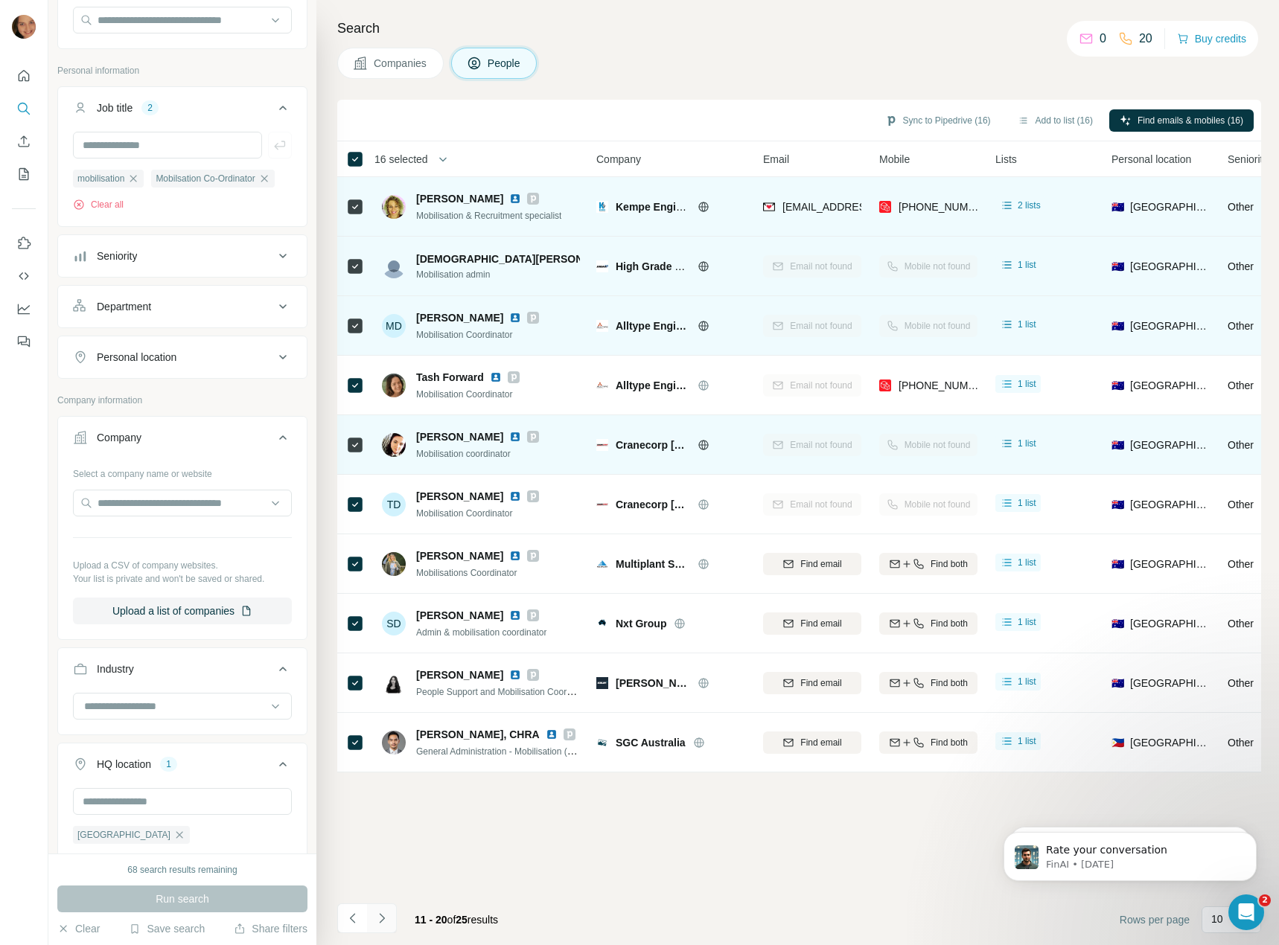
click at [386, 921] on icon "Navigate to next page" at bounding box center [381, 918] width 15 height 15
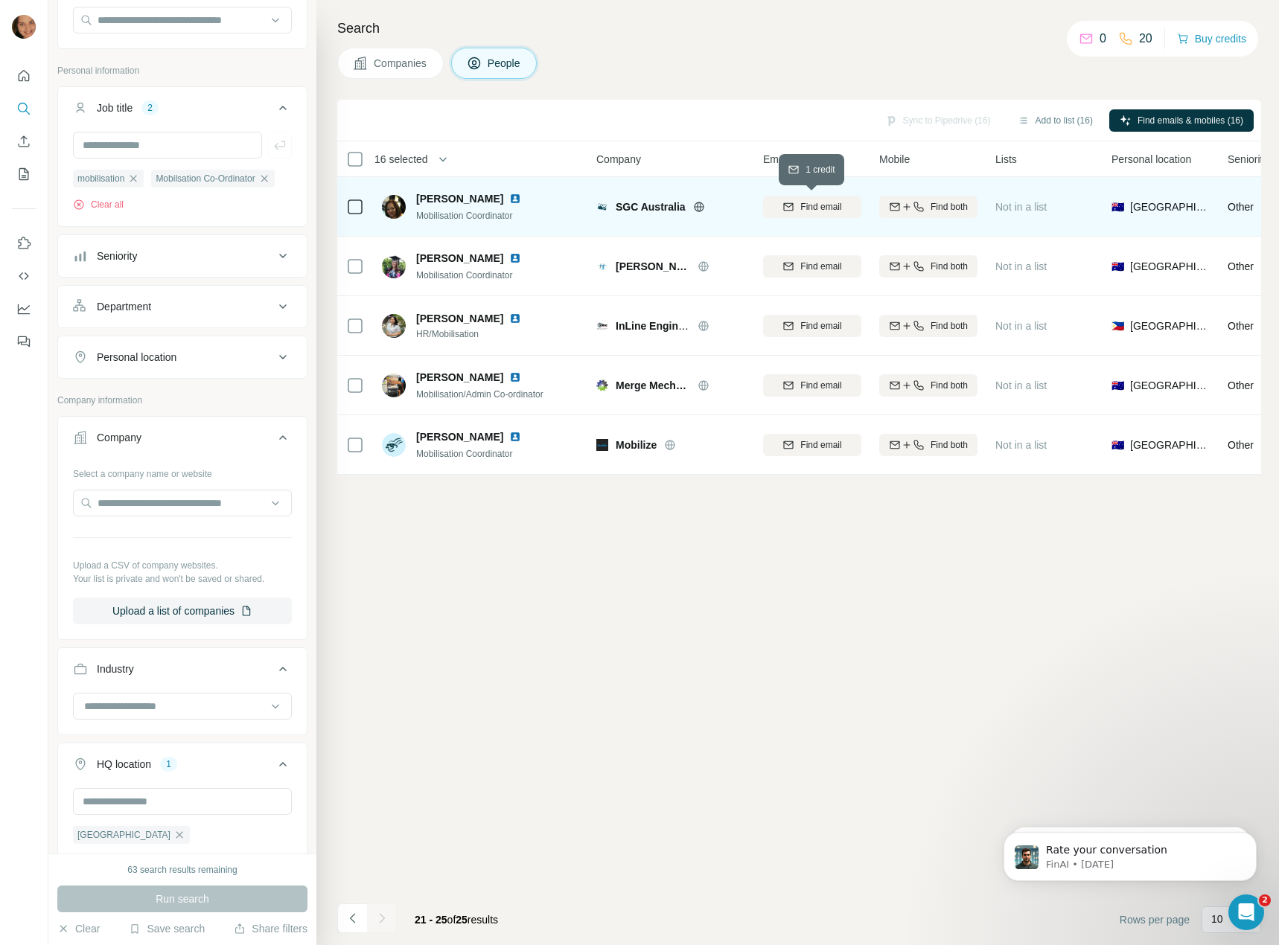
click at [846, 202] on div "Find email" at bounding box center [812, 206] width 98 height 13
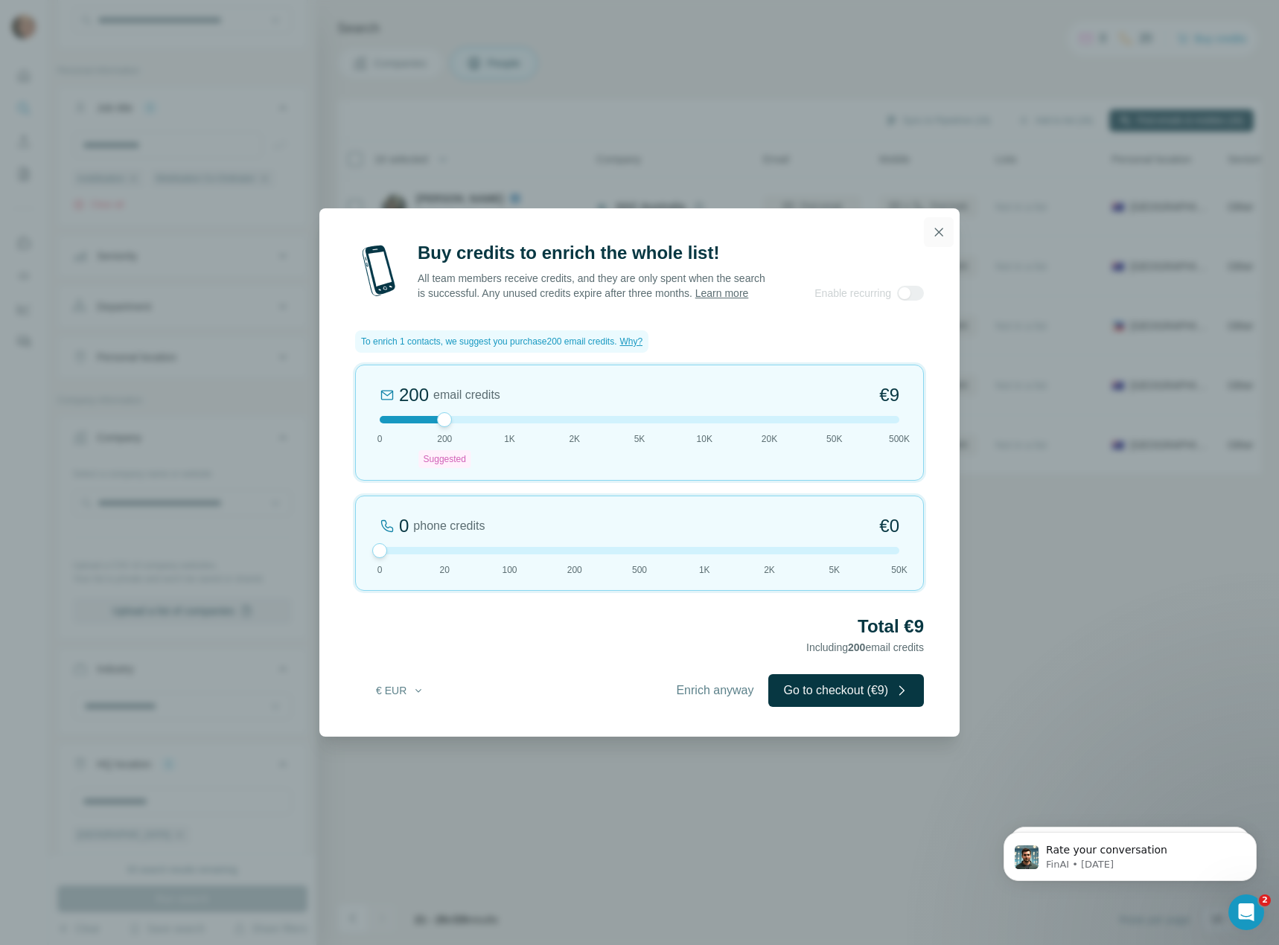
click at [938, 225] on icon "button" at bounding box center [938, 232] width 15 height 15
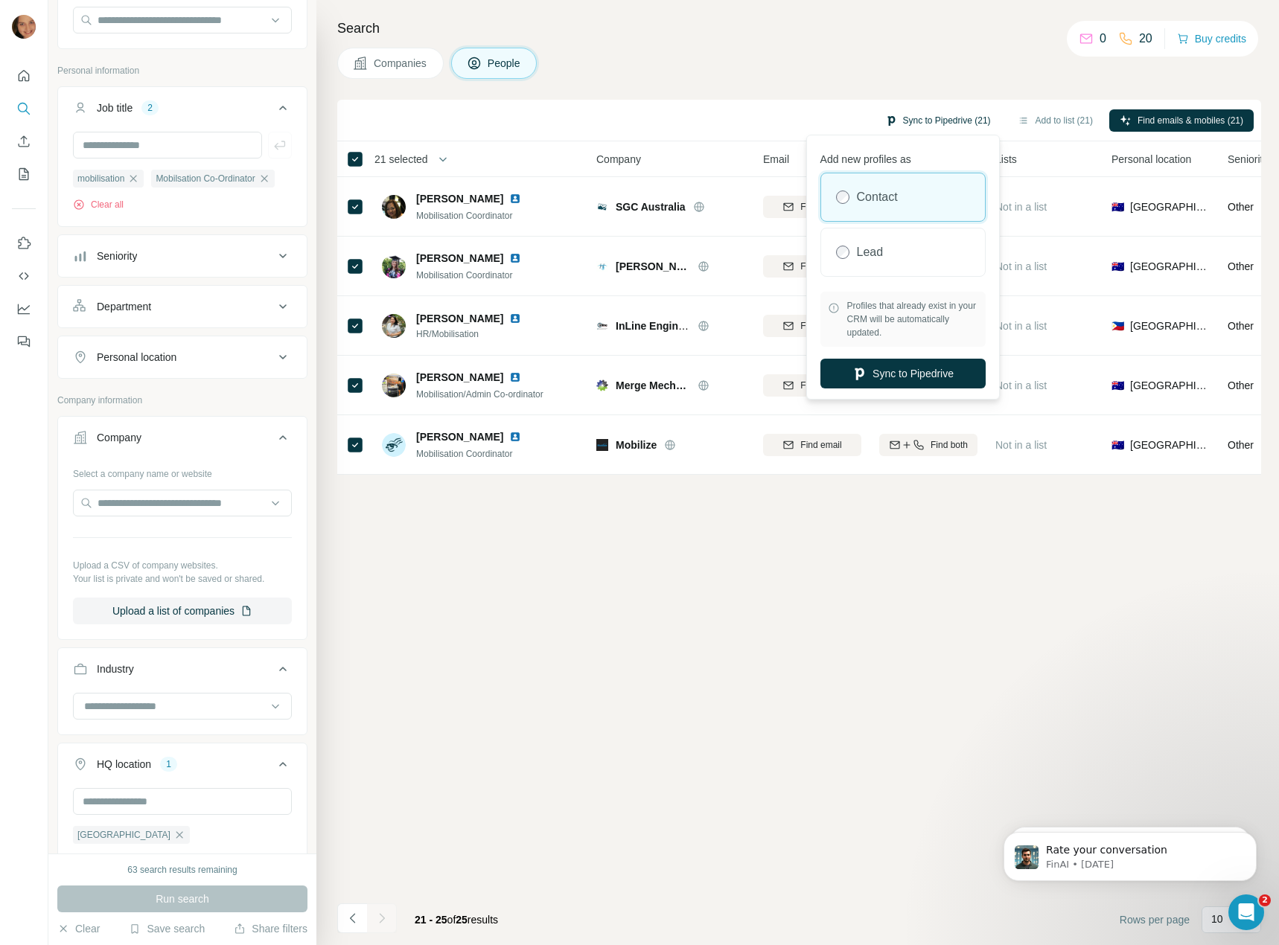
click at [915, 124] on button "Sync to Pipedrive (21)" at bounding box center [937, 120] width 127 height 22
click at [901, 373] on button "Sync to Pipedrive" at bounding box center [902, 374] width 165 height 30
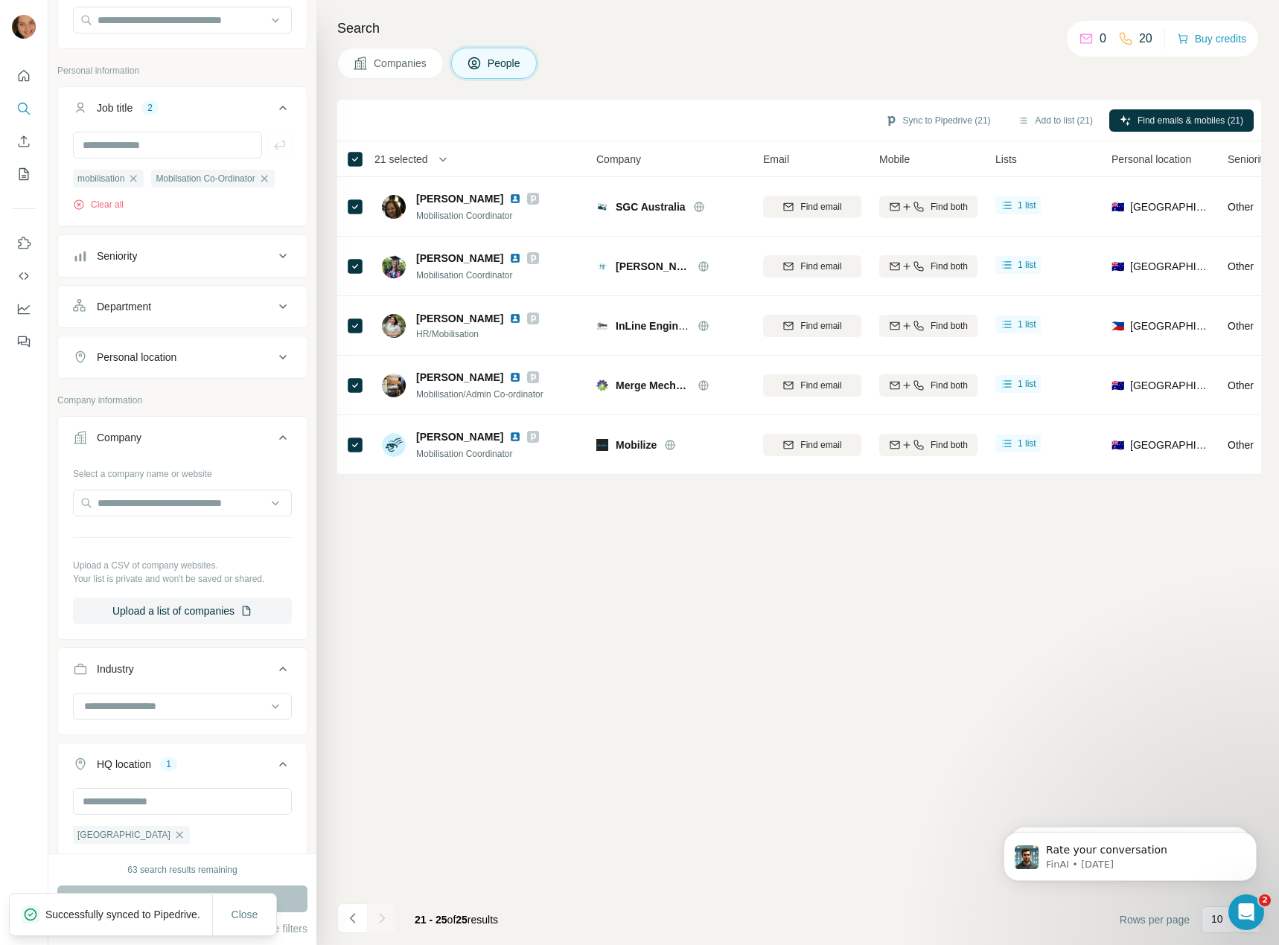
click at [376, 60] on span "Companies" at bounding box center [401, 63] width 54 height 15
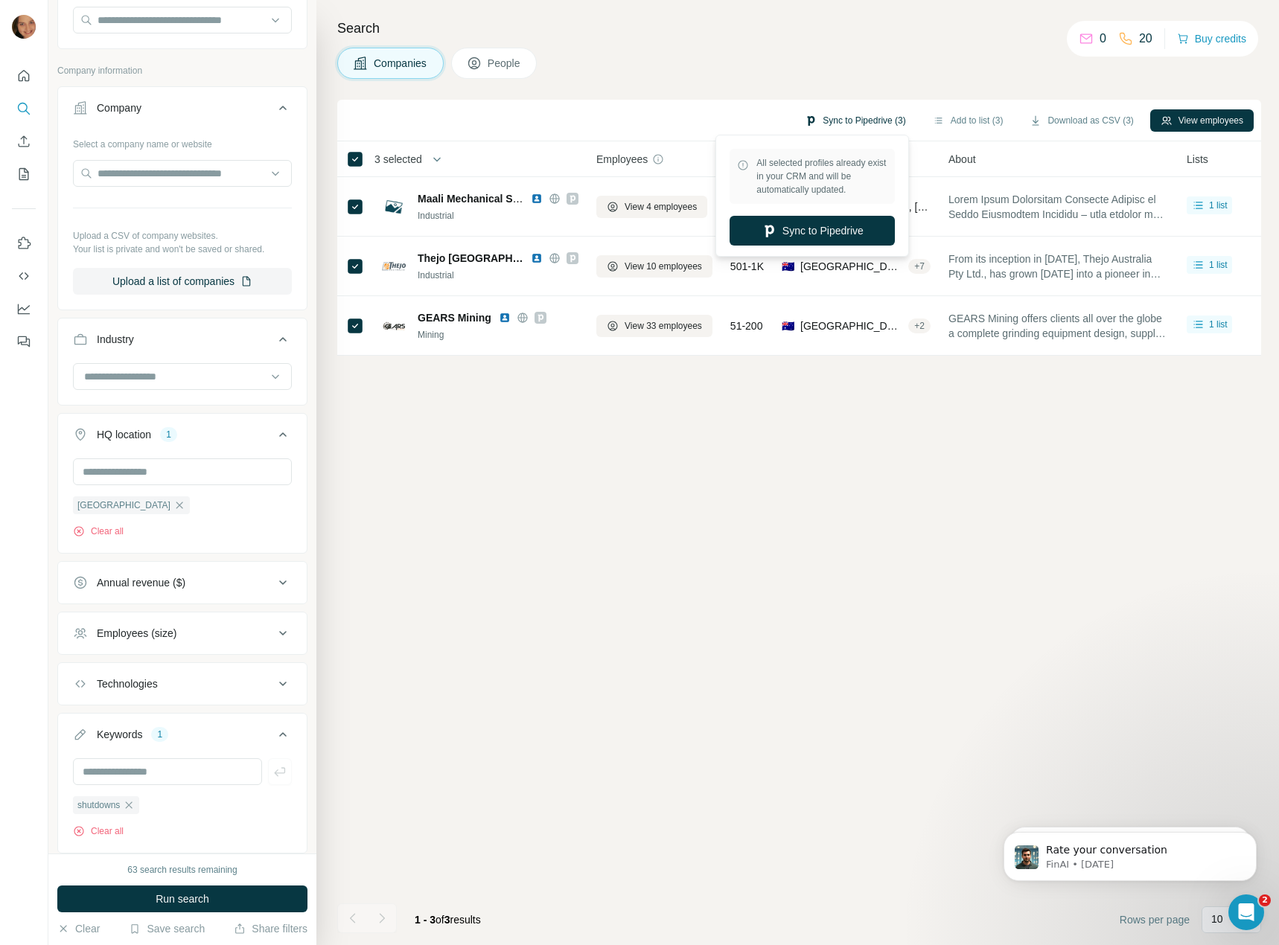
click at [801, 118] on button "Sync to Pipedrive (3)" at bounding box center [854, 120] width 121 height 22
click at [781, 237] on button "Sync to Pipedrive" at bounding box center [811, 231] width 165 height 30
click at [486, 54] on button "People" at bounding box center [494, 63] width 86 height 31
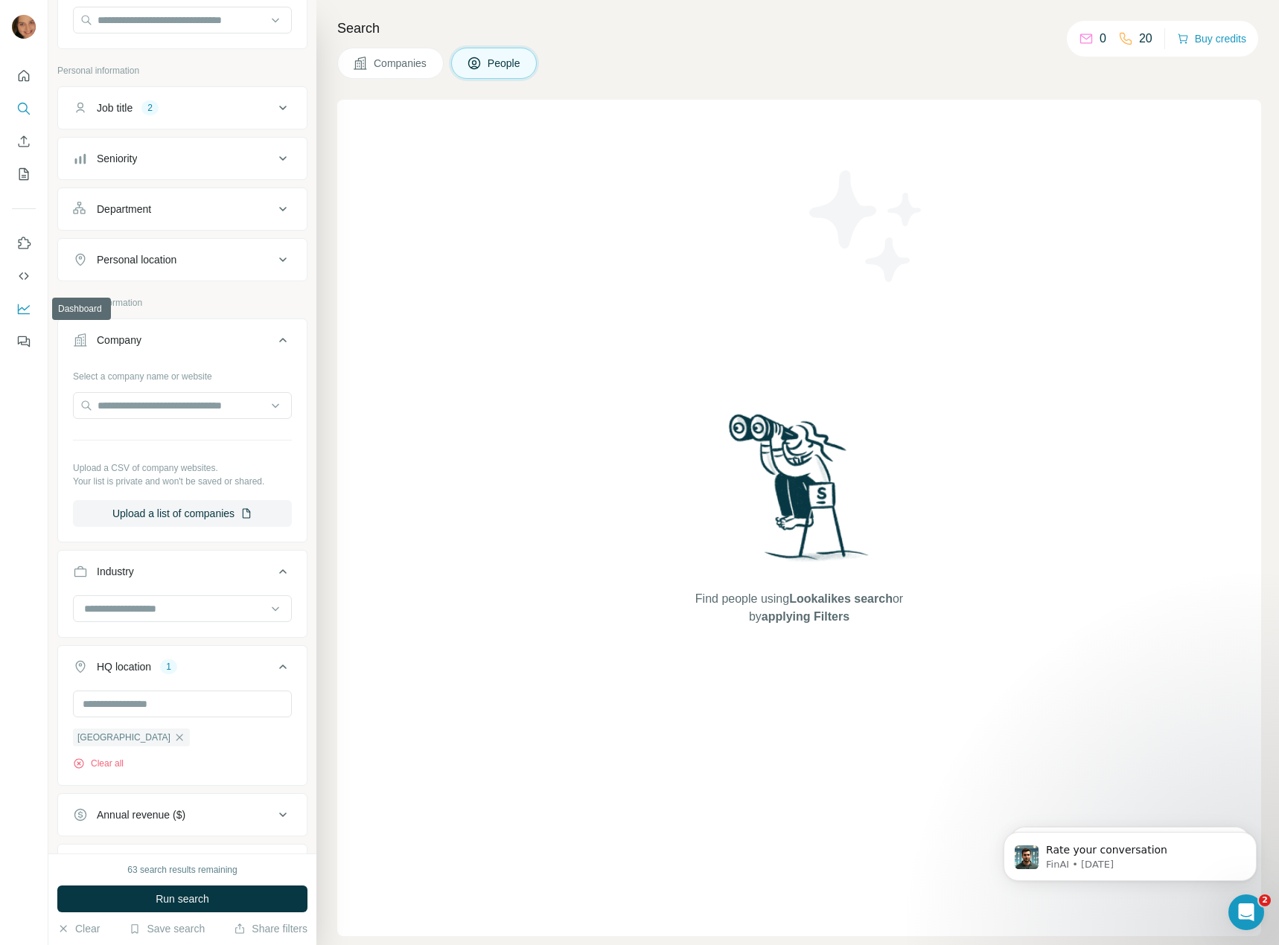
click at [25, 311] on icon "Dashboard" at bounding box center [23, 308] width 15 height 15
click at [29, 77] on icon "Quick start" at bounding box center [24, 75] width 11 height 11
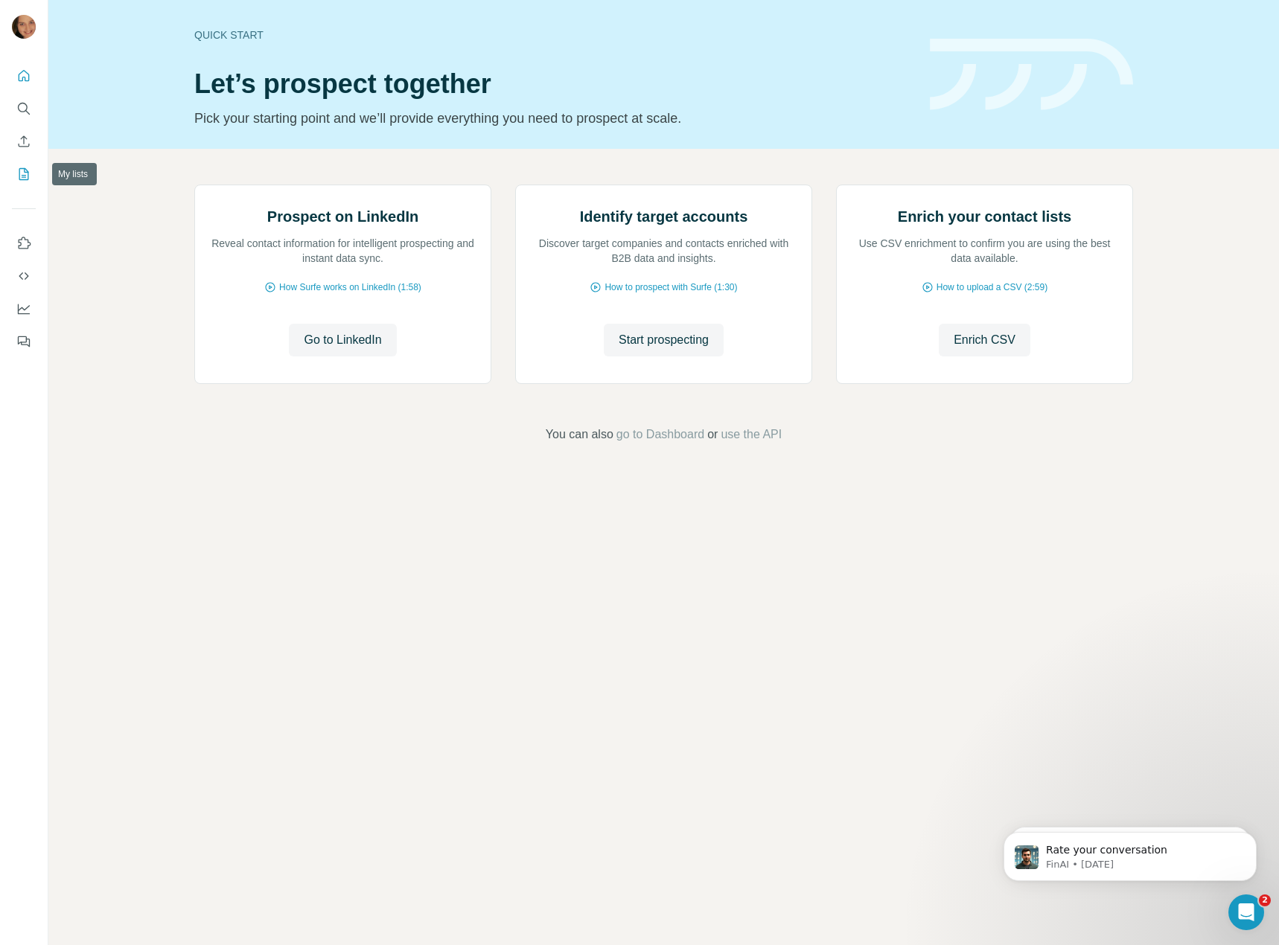
click at [19, 180] on icon "My lists" at bounding box center [23, 174] width 15 height 15
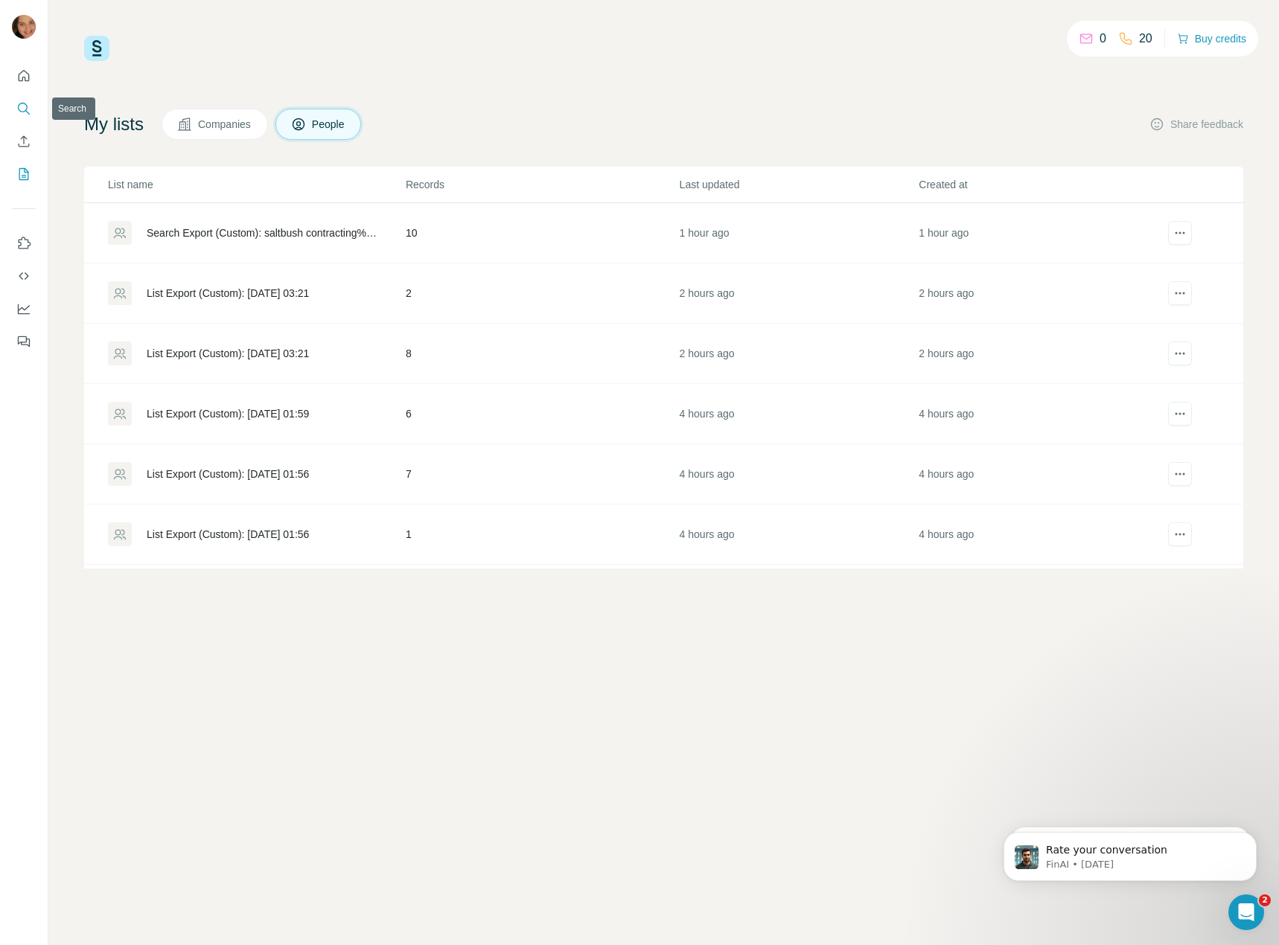
click at [23, 106] on icon "Search" at bounding box center [23, 108] width 15 height 15
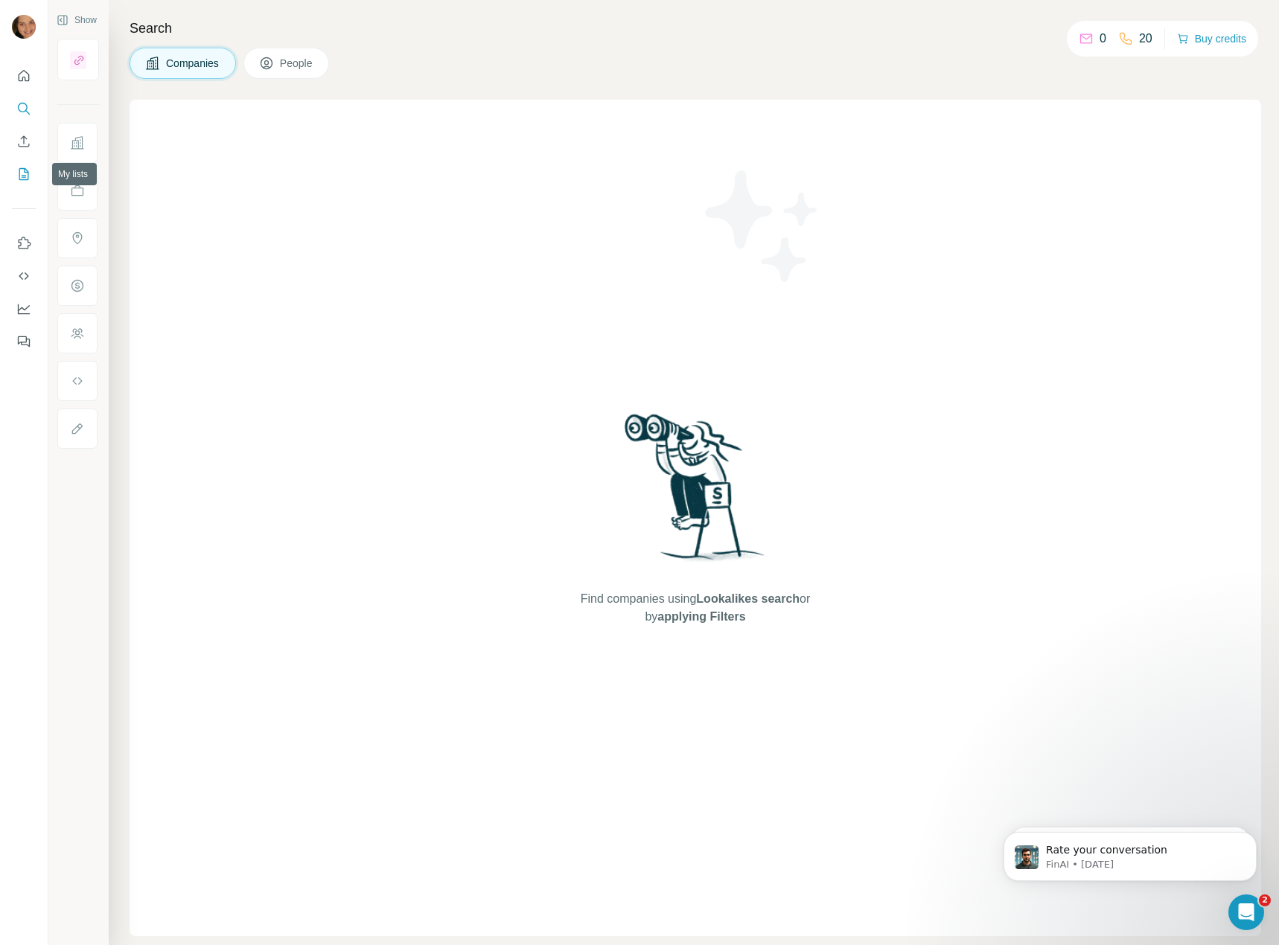
click at [21, 169] on icon "My lists" at bounding box center [24, 174] width 10 height 12
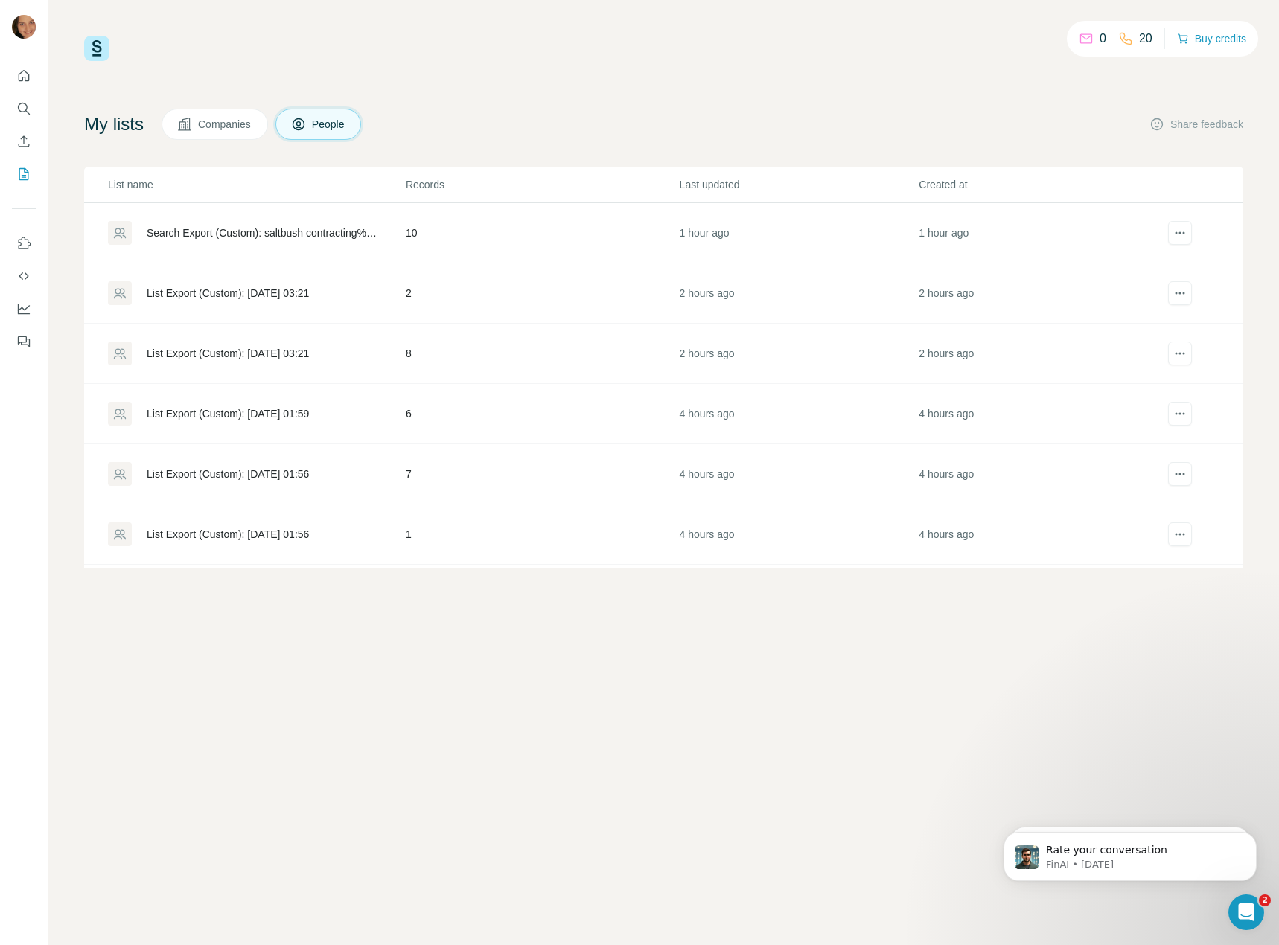
drag, startPoint x: 44, startPoint y: 111, endPoint x: 36, endPoint y: 107, distance: 9.0
click at [41, 109] on div at bounding box center [24, 204] width 48 height 301
click at [25, 107] on icon "Search" at bounding box center [23, 108] width 15 height 15
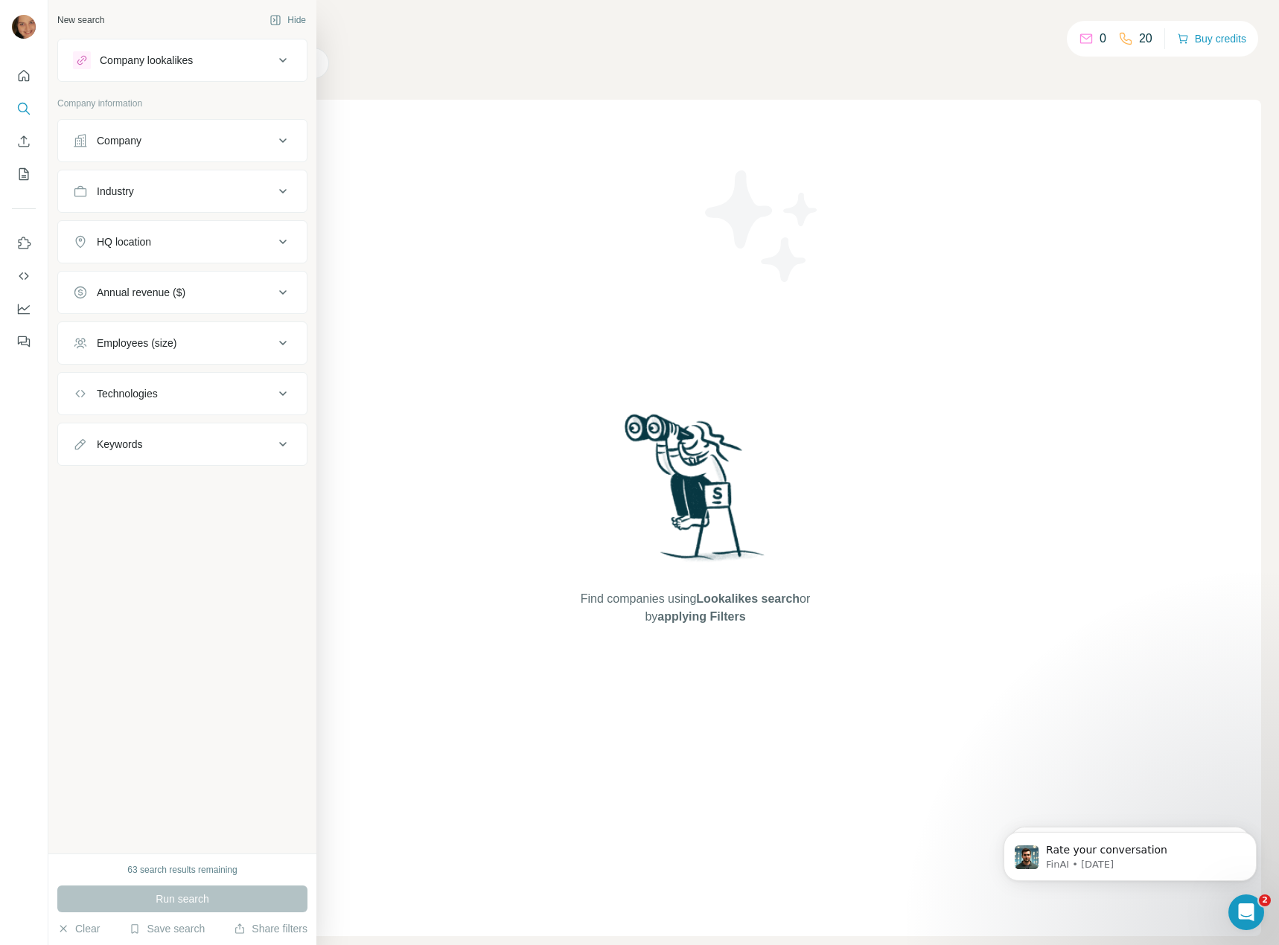
click at [139, 138] on div "Company" at bounding box center [119, 140] width 45 height 15
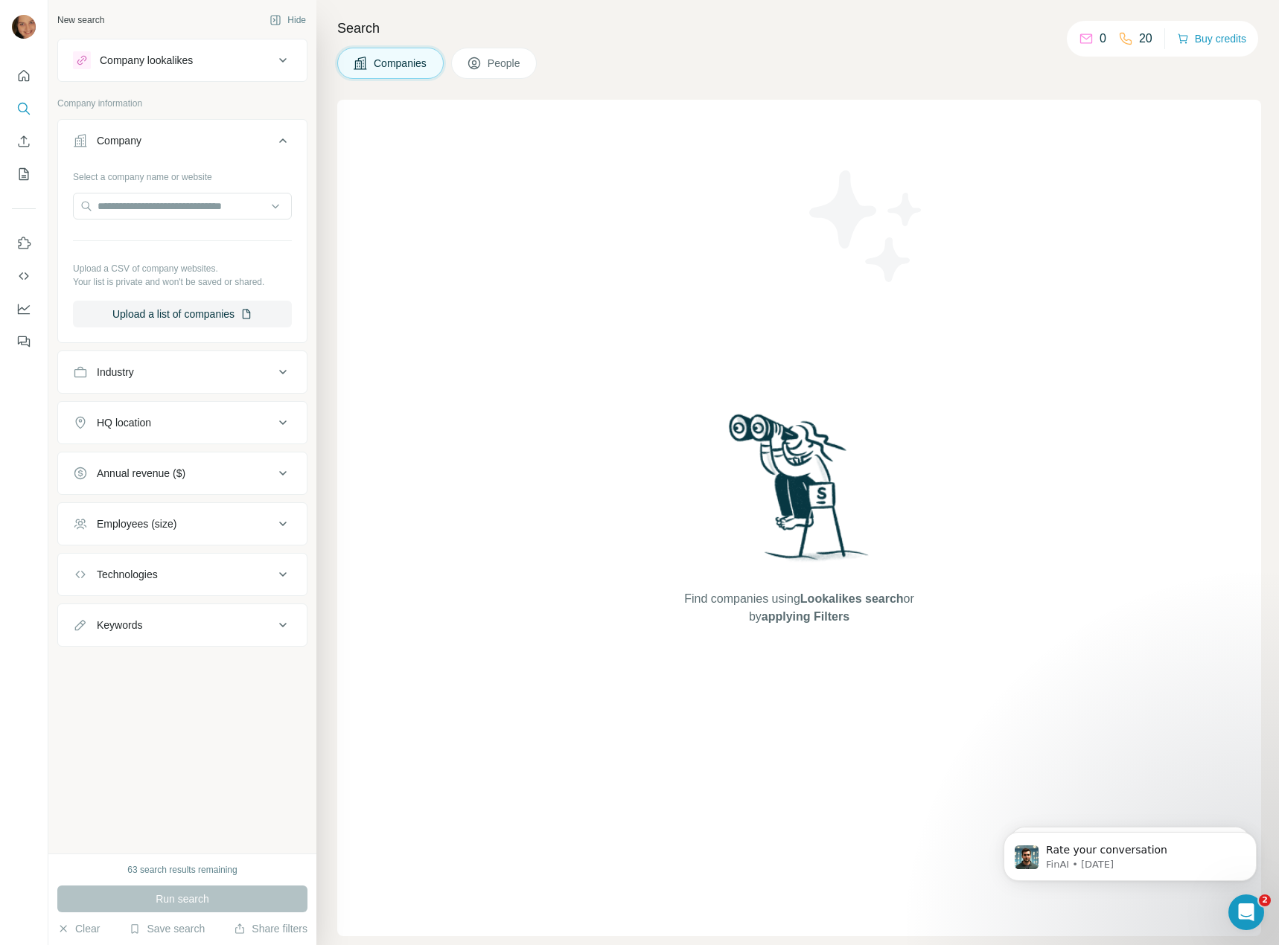
click at [139, 138] on div "Company" at bounding box center [119, 140] width 45 height 15
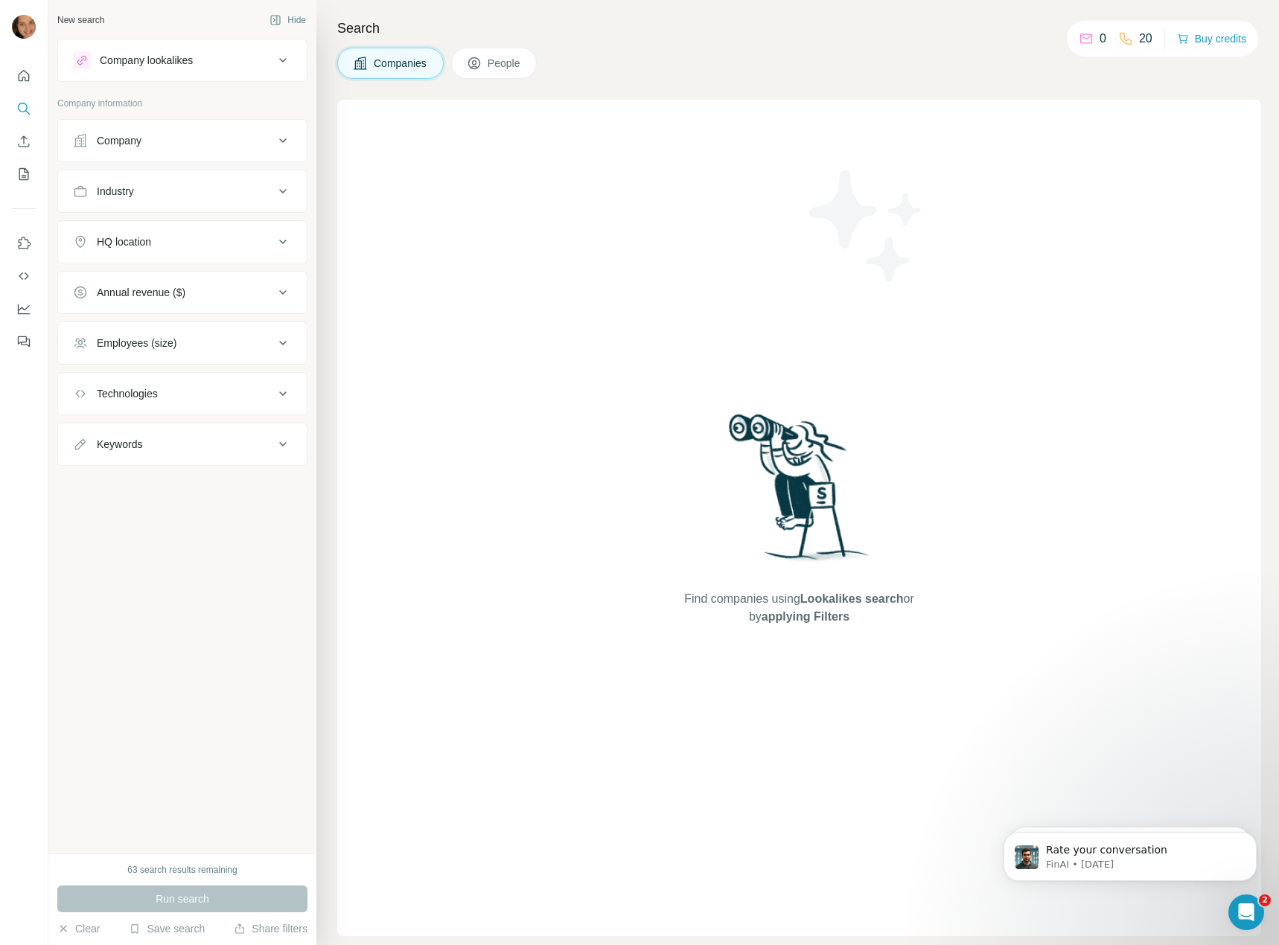
click at [168, 343] on div "Employees (size)" at bounding box center [137, 343] width 80 height 15
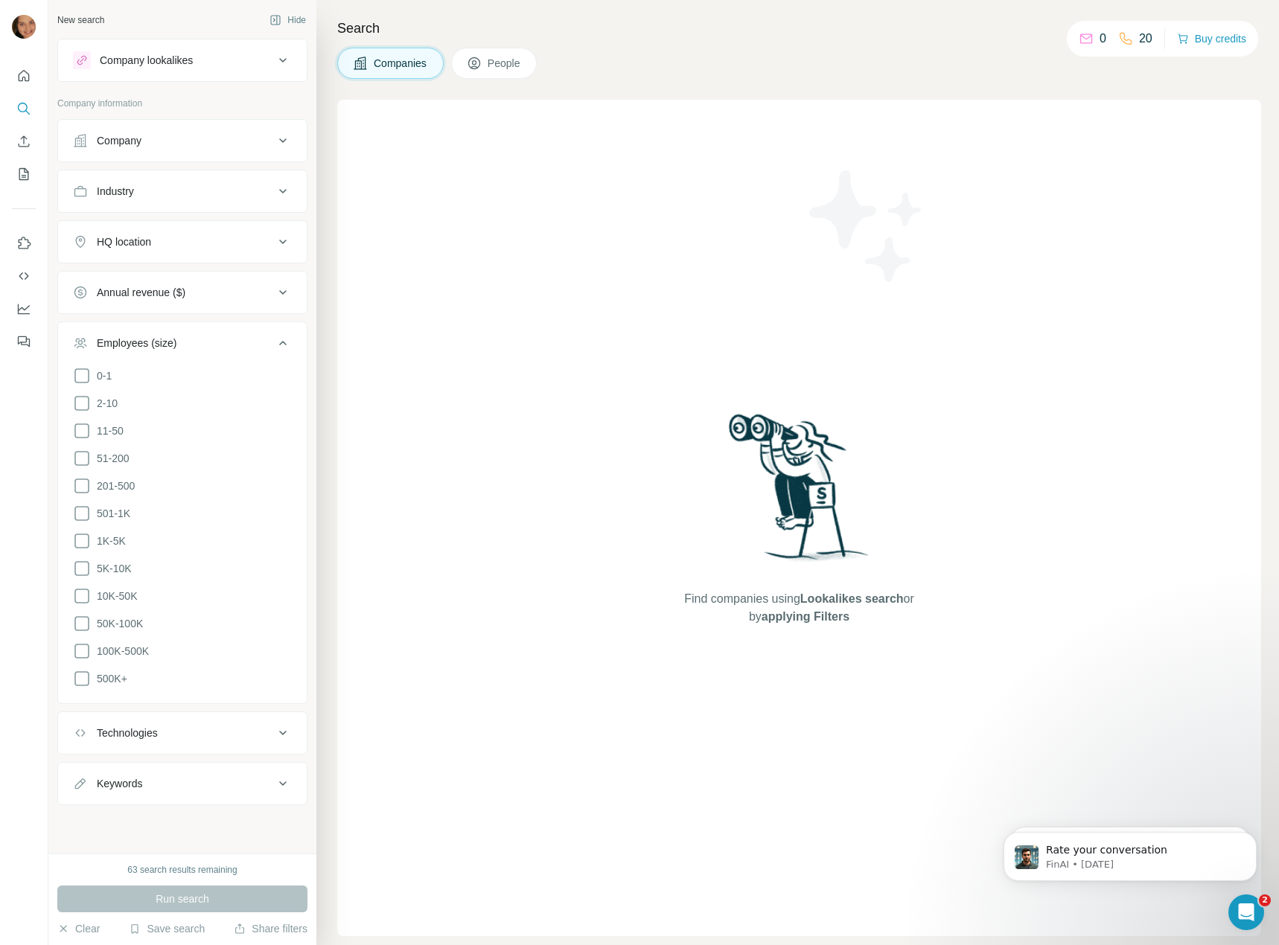
click at [168, 343] on div "Employees (size)" at bounding box center [137, 343] width 80 height 15
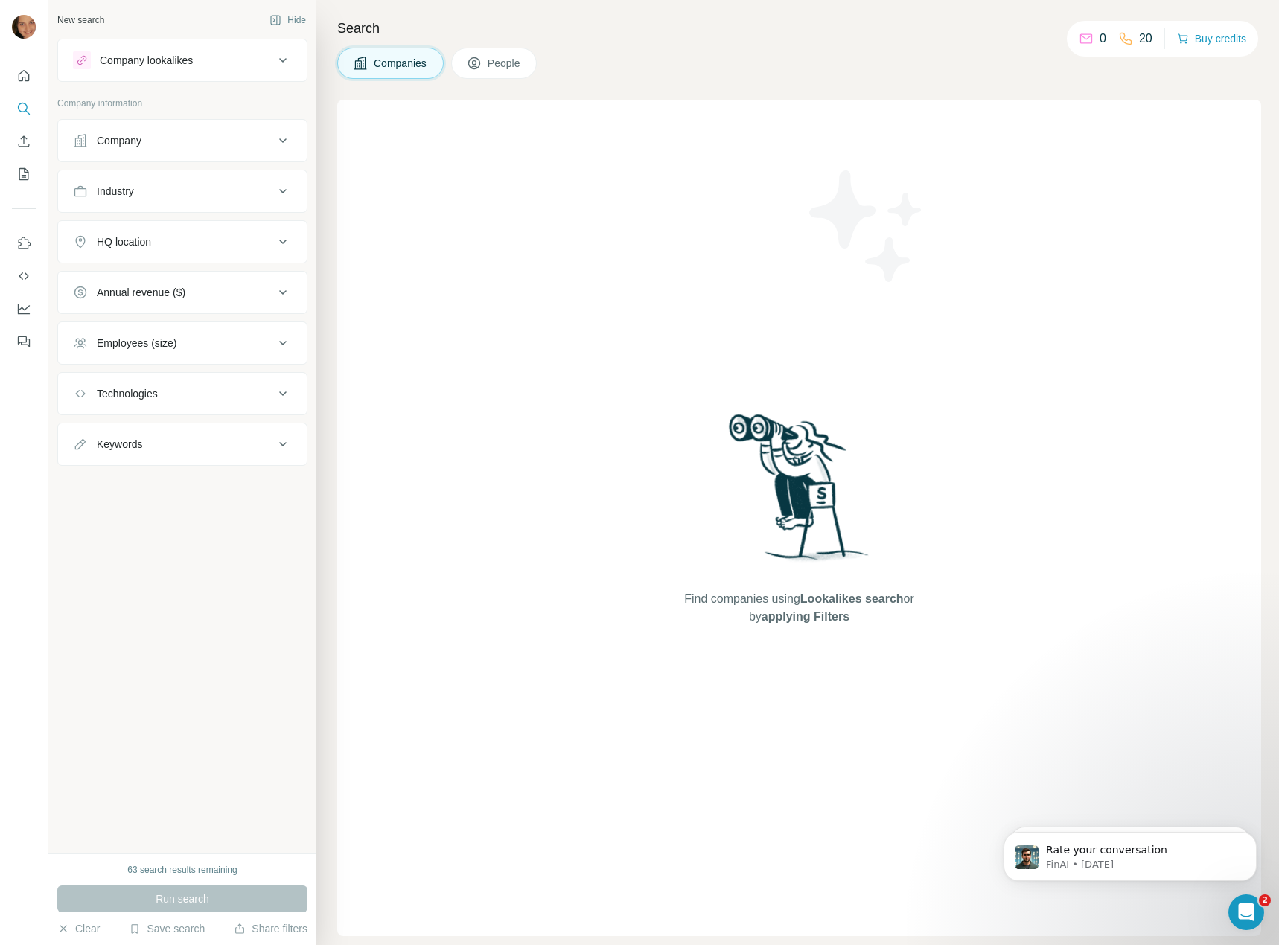
click at [516, 68] on span "People" at bounding box center [504, 63] width 34 height 15
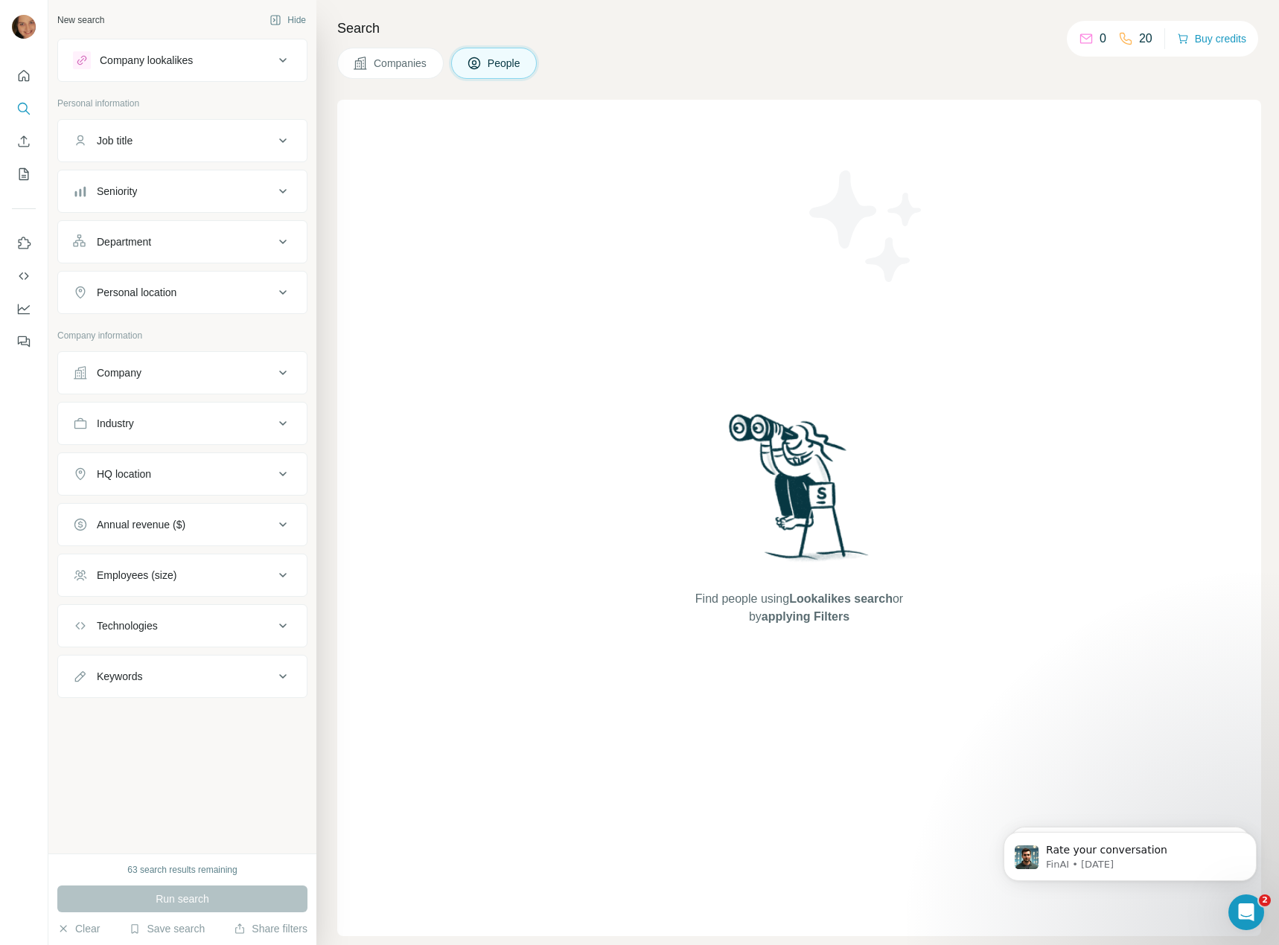
click at [262, 139] on div "Job title" at bounding box center [173, 140] width 201 height 15
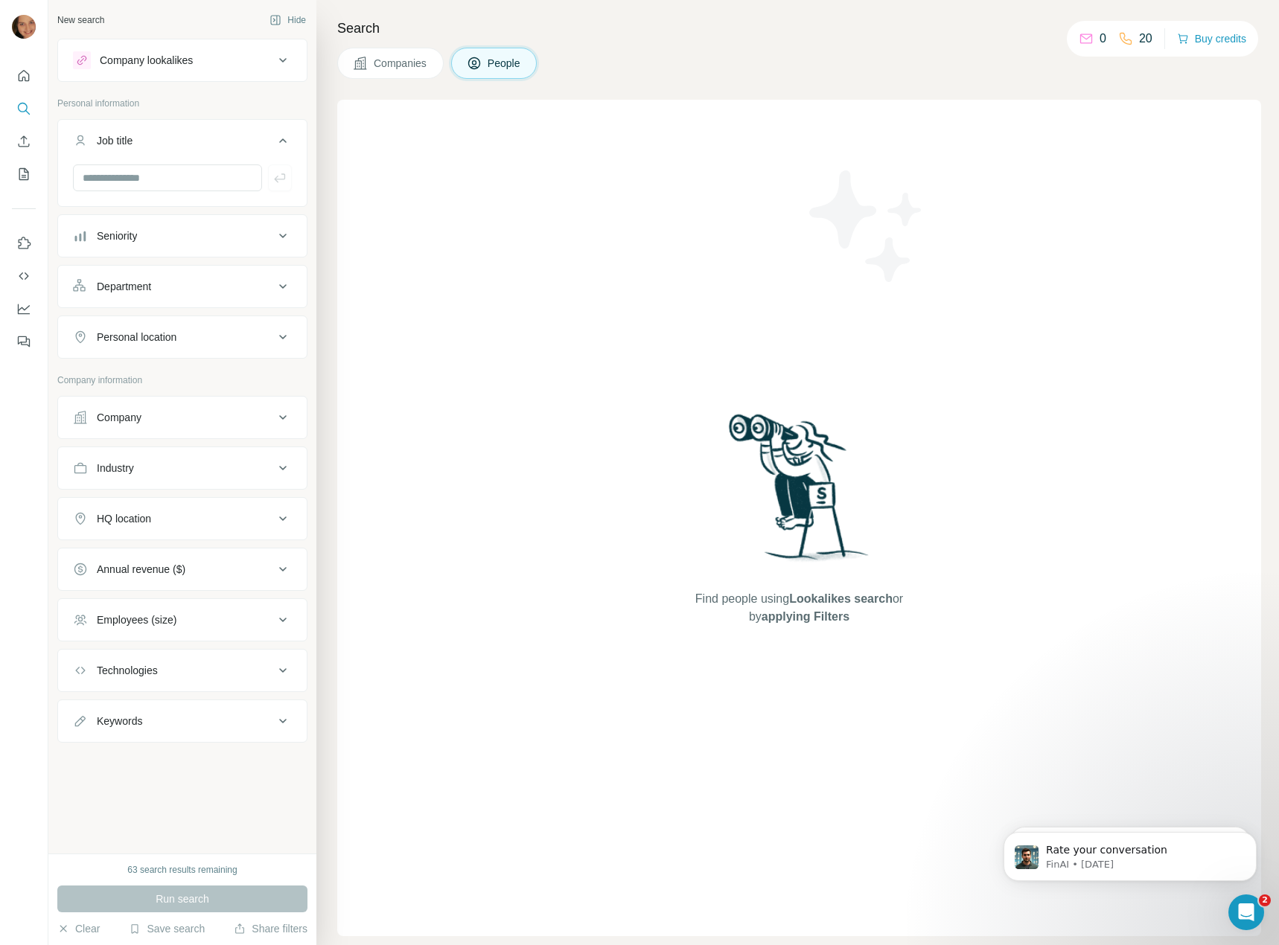
click at [263, 140] on div "Job title" at bounding box center [173, 140] width 201 height 15
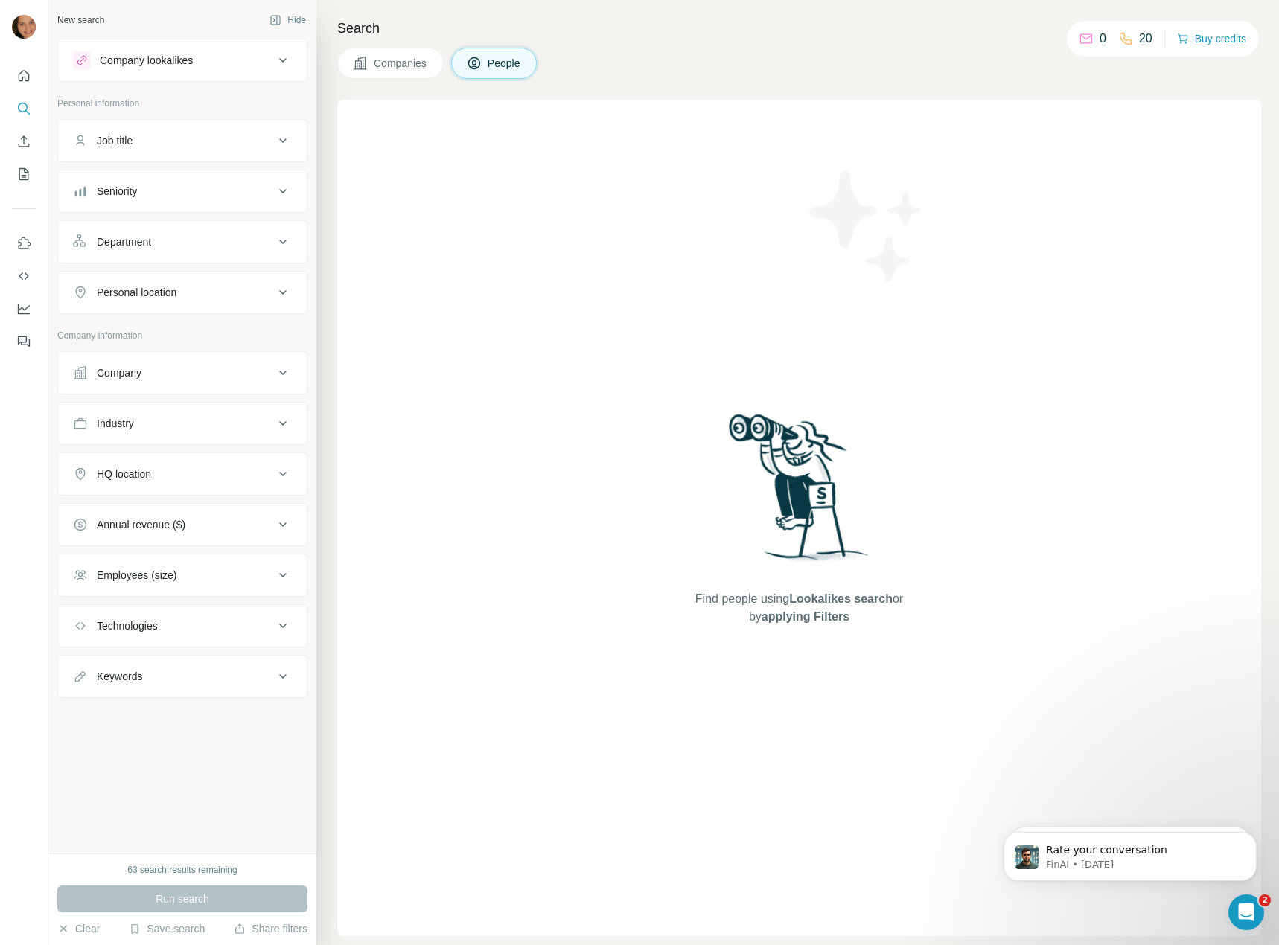
click at [201, 368] on div "Company" at bounding box center [173, 372] width 201 height 15
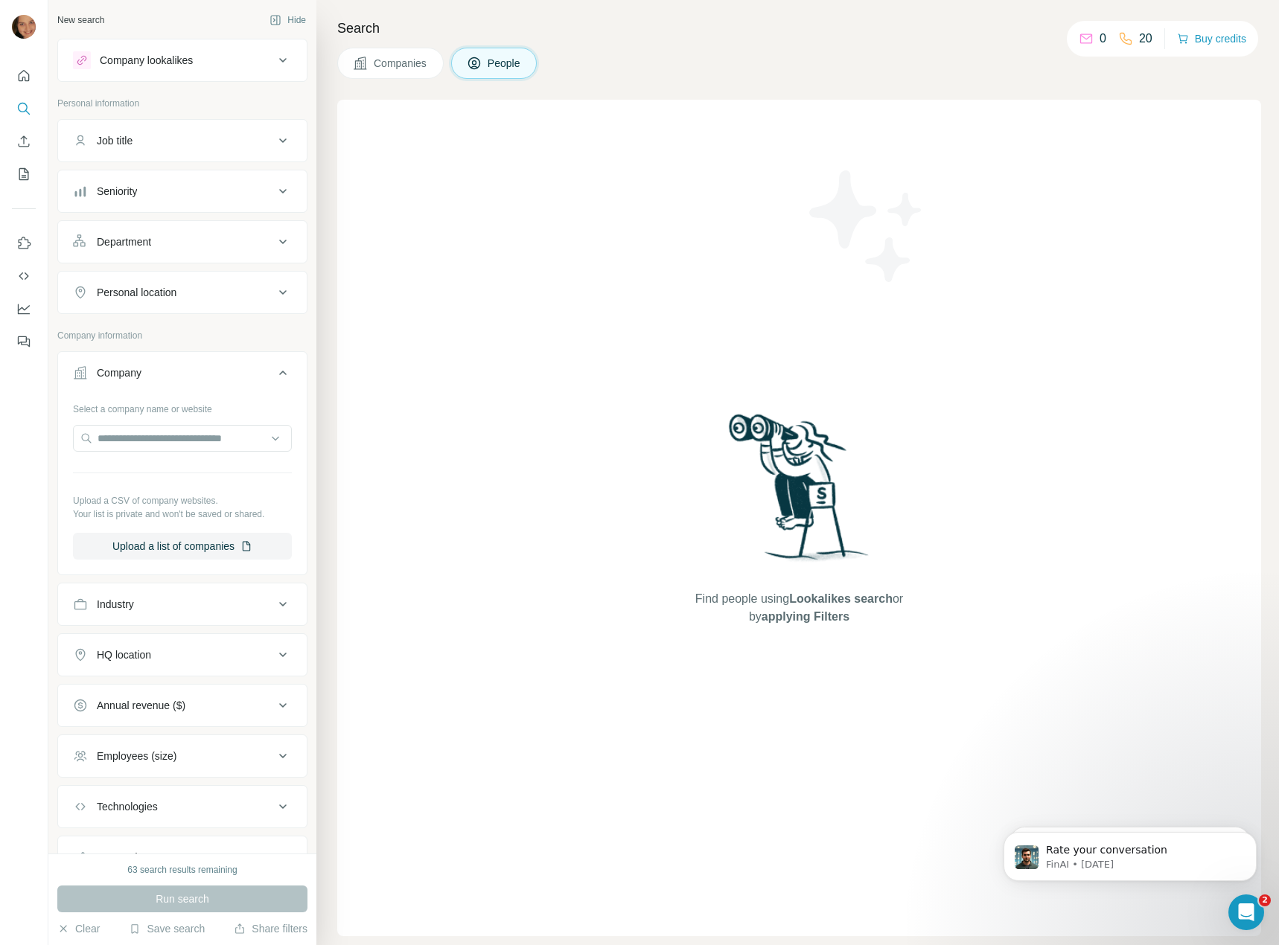
click at [201, 368] on div "Company" at bounding box center [173, 372] width 201 height 15
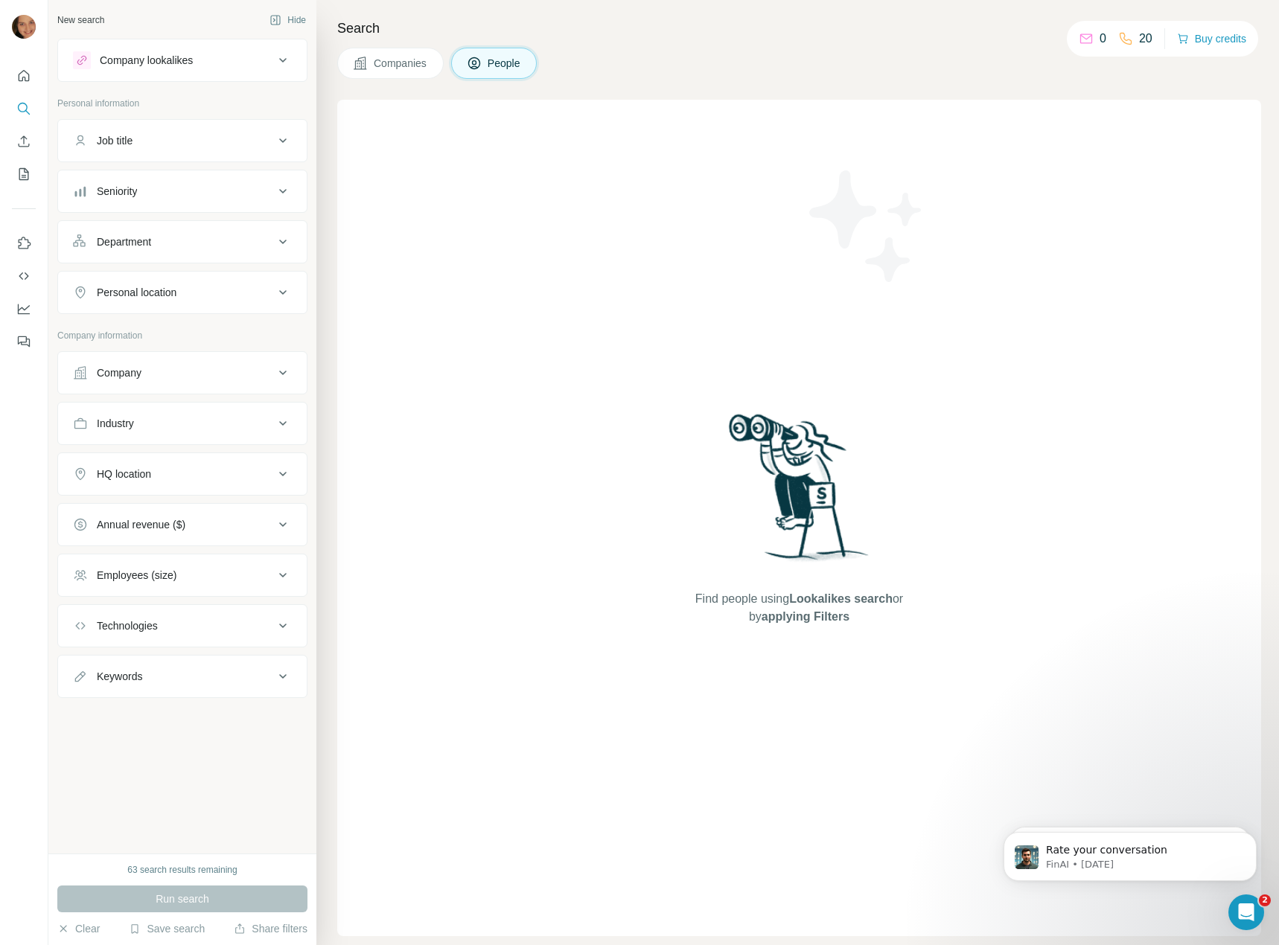
click at [214, 289] on div "Personal location" at bounding box center [173, 292] width 201 height 15
click at [225, 673] on div "Keywords" at bounding box center [173, 676] width 201 height 15
click at [246, 139] on div "Job title" at bounding box center [173, 140] width 201 height 15
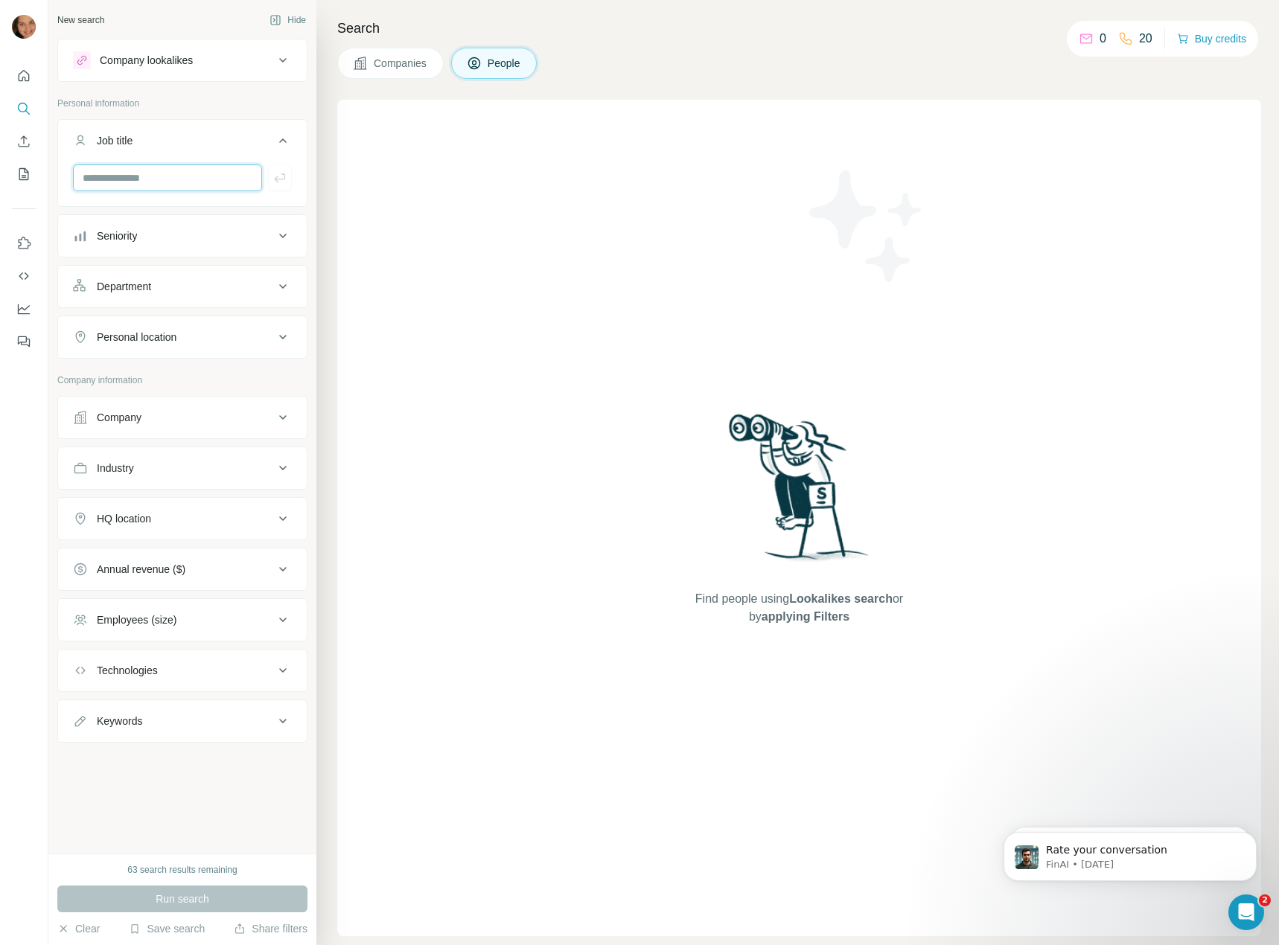
click at [183, 178] on input "text" at bounding box center [167, 177] width 189 height 27
type input "**********"
drag, startPoint x: 412, startPoint y: 389, endPoint x: 412, endPoint y: 379, distance: 10.4
click at [412, 379] on div "Find people using Lookalikes search or by applying Filters" at bounding box center [799, 518] width 924 height 836
click at [161, 461] on div "Industry" at bounding box center [173, 468] width 201 height 15
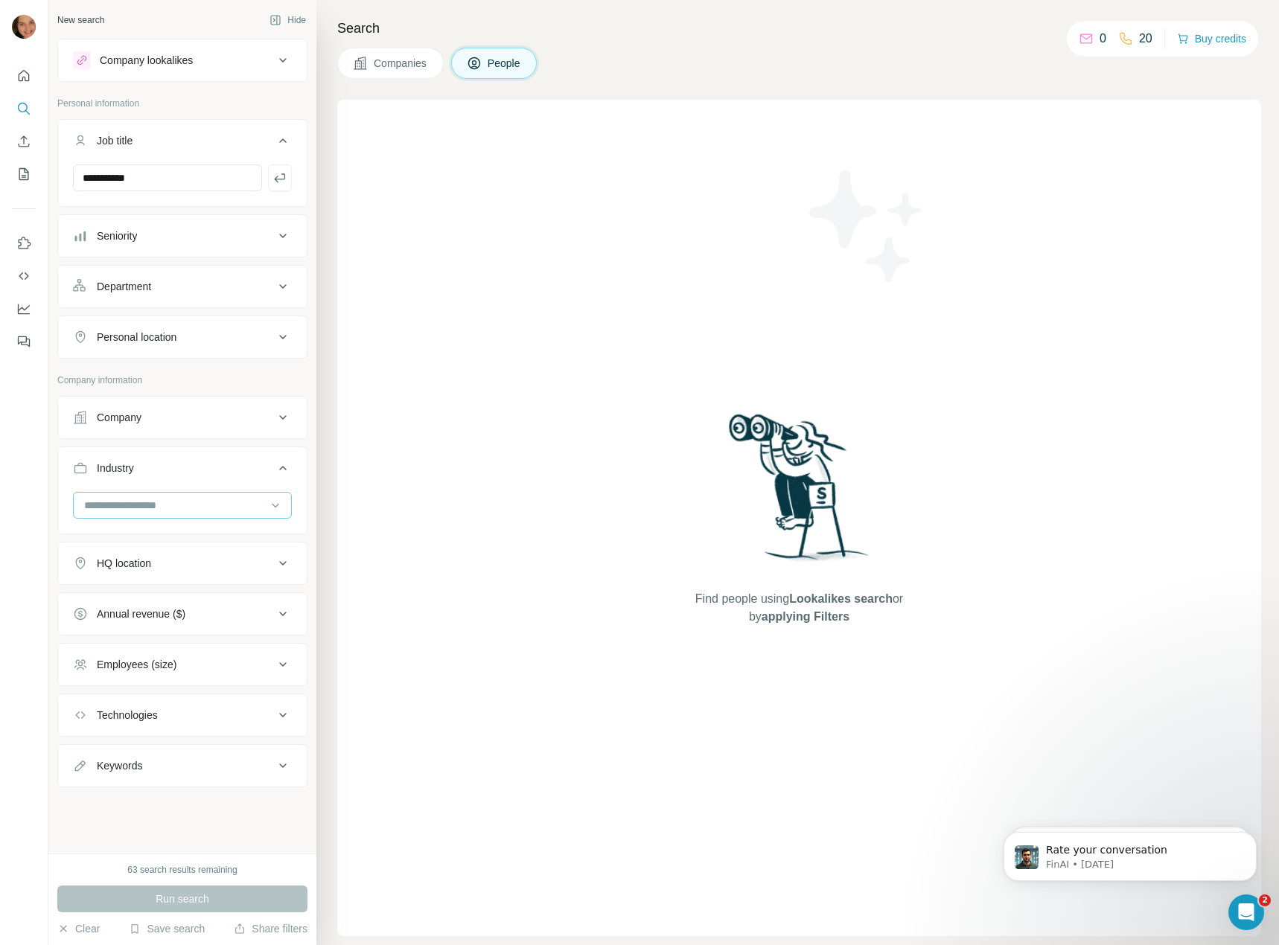
drag, startPoint x: 162, startPoint y: 465, endPoint x: 152, endPoint y: 498, distance: 34.4
click at [152, 498] on input at bounding box center [175, 505] width 184 height 16
type input "******"
click at [103, 564] on p "Mining" at bounding box center [101, 565] width 31 height 15
drag, startPoint x: 187, startPoint y: 333, endPoint x: 173, endPoint y: 353, distance: 24.1
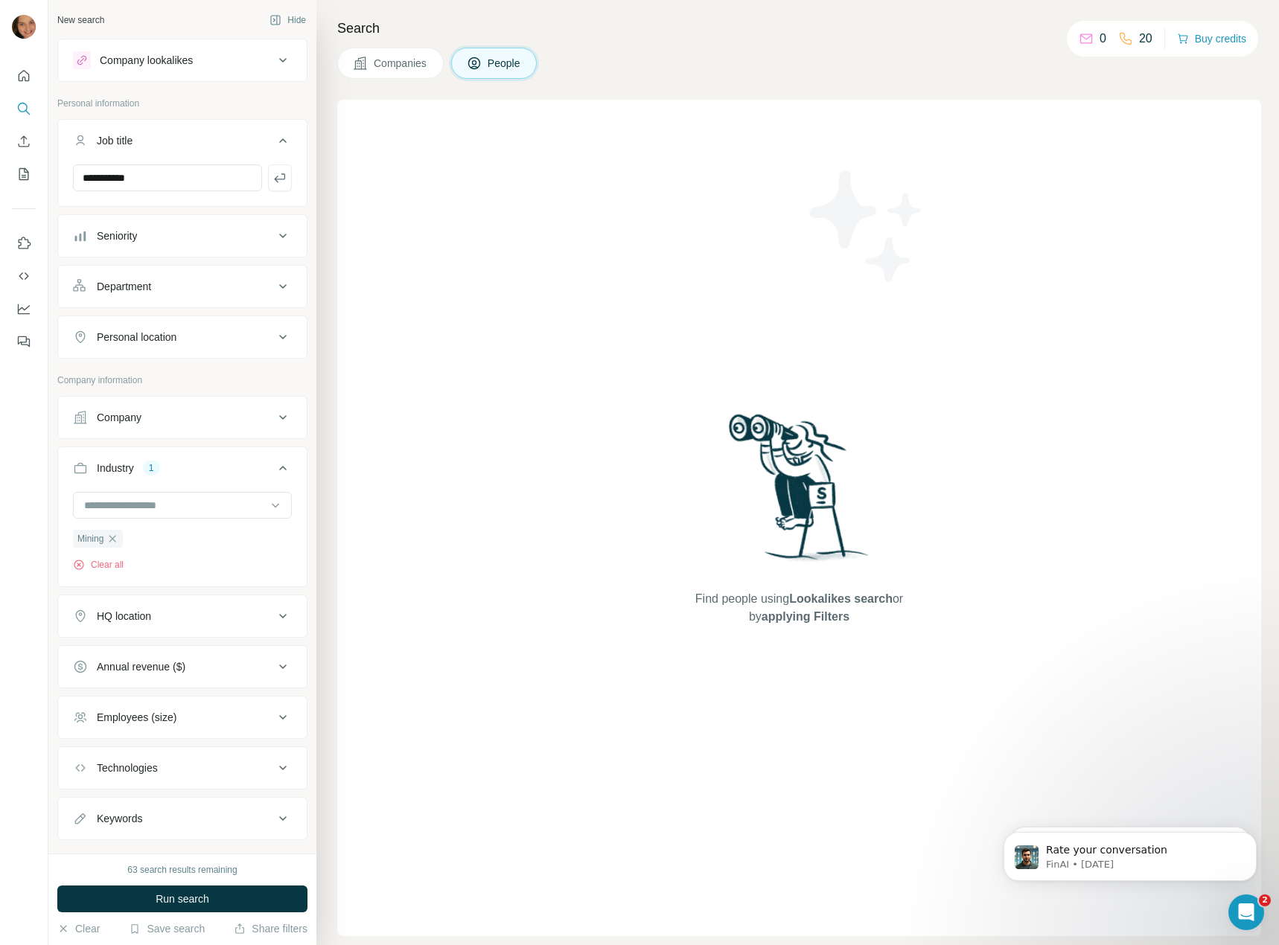
click at [187, 333] on div "Personal location" at bounding box center [173, 337] width 201 height 15
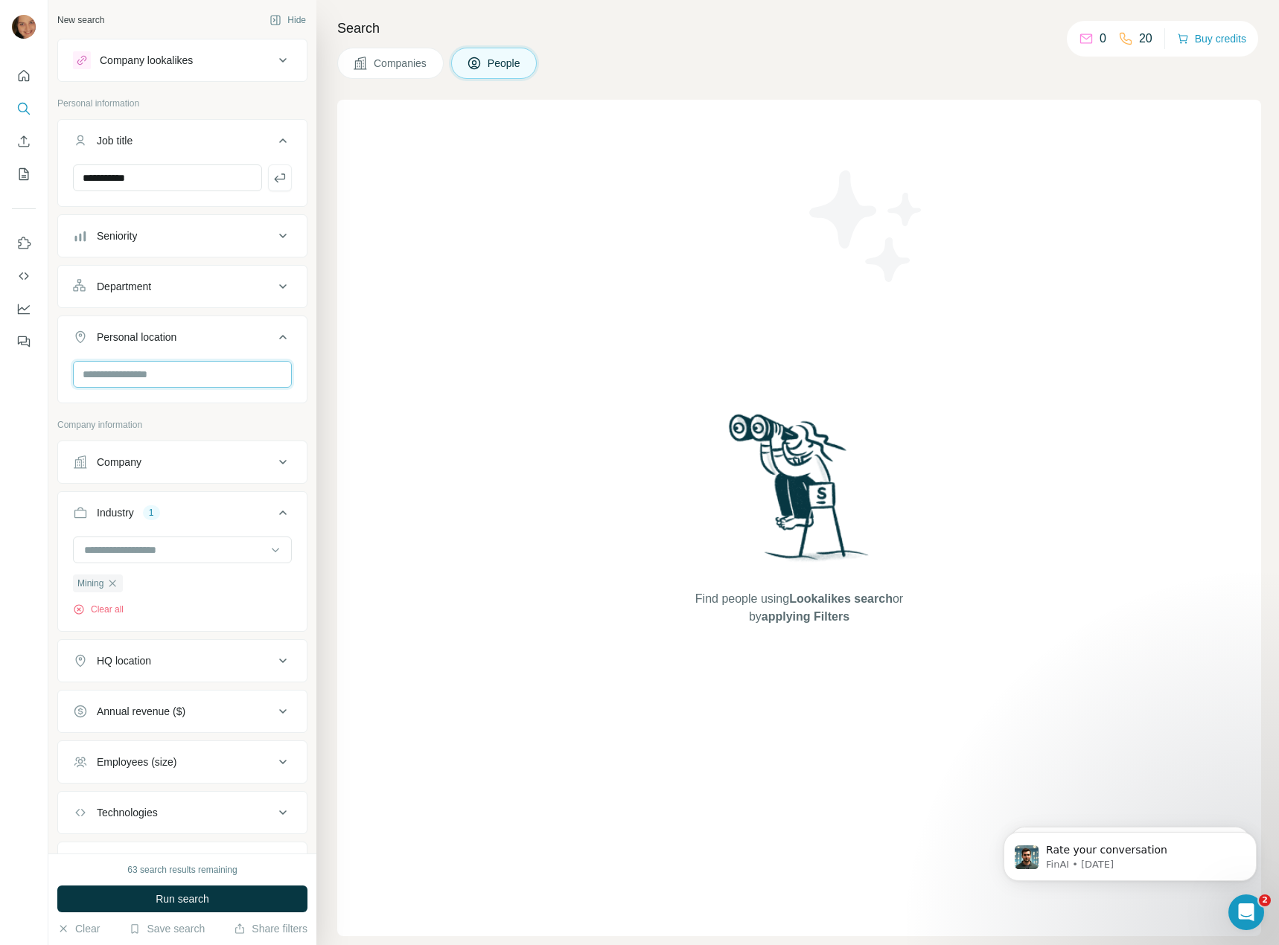
click at [161, 371] on input "text" at bounding box center [182, 374] width 219 height 27
type input "******"
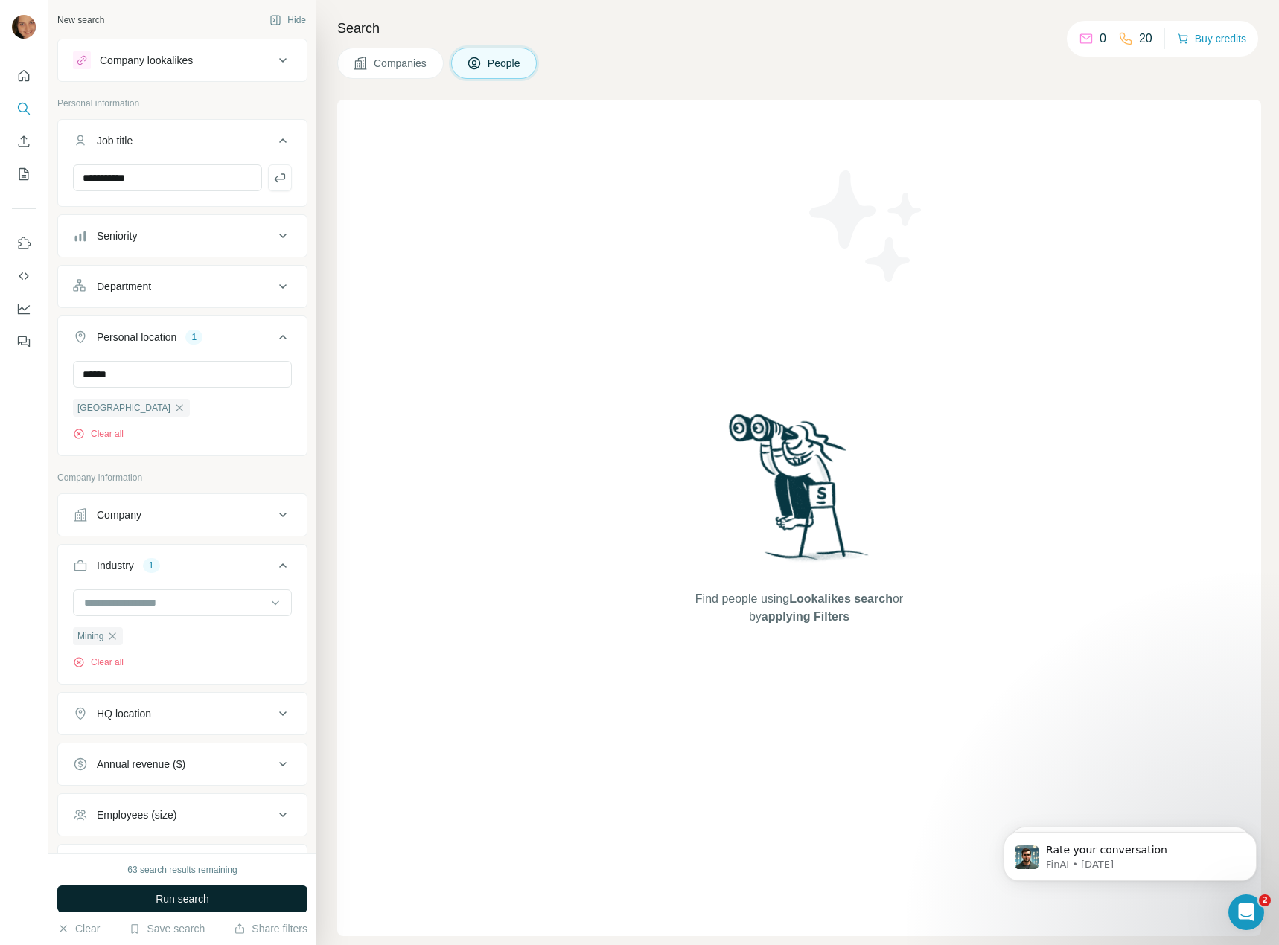
click at [101, 895] on button "Run search" at bounding box center [182, 899] width 250 height 27
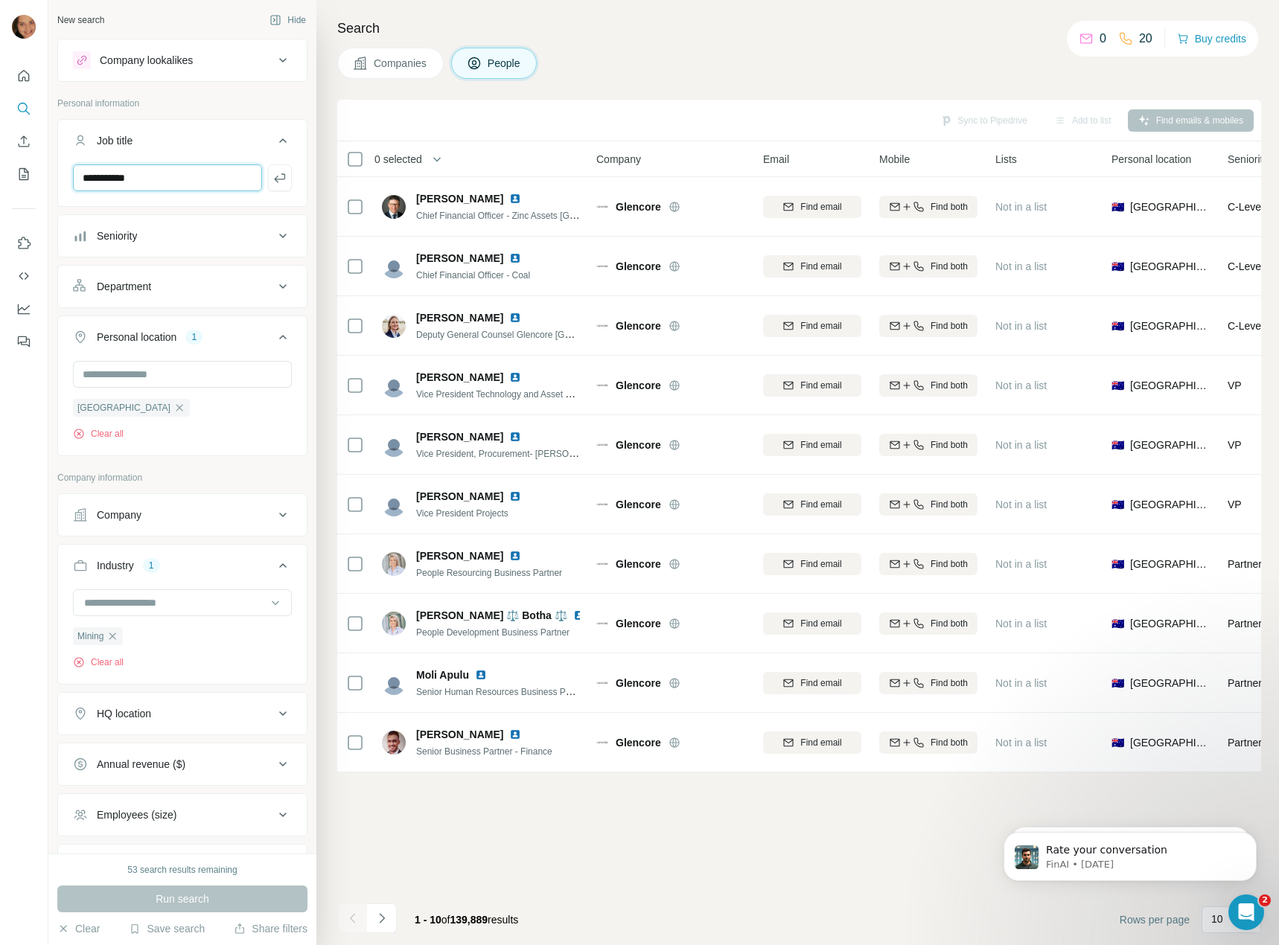
click at [178, 186] on input "**********" at bounding box center [167, 177] width 189 height 27
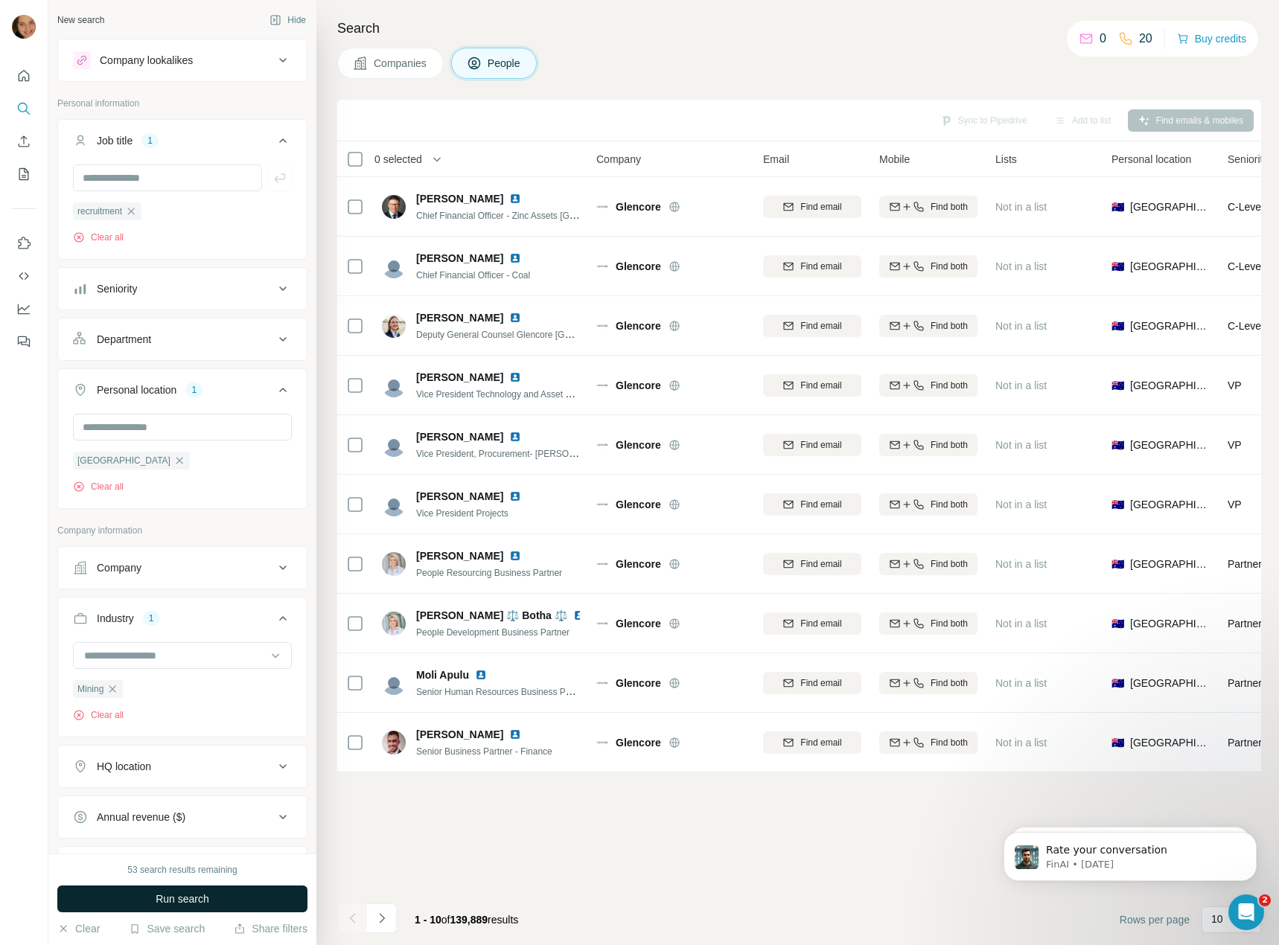
click at [164, 900] on span "Run search" at bounding box center [183, 899] width 54 height 15
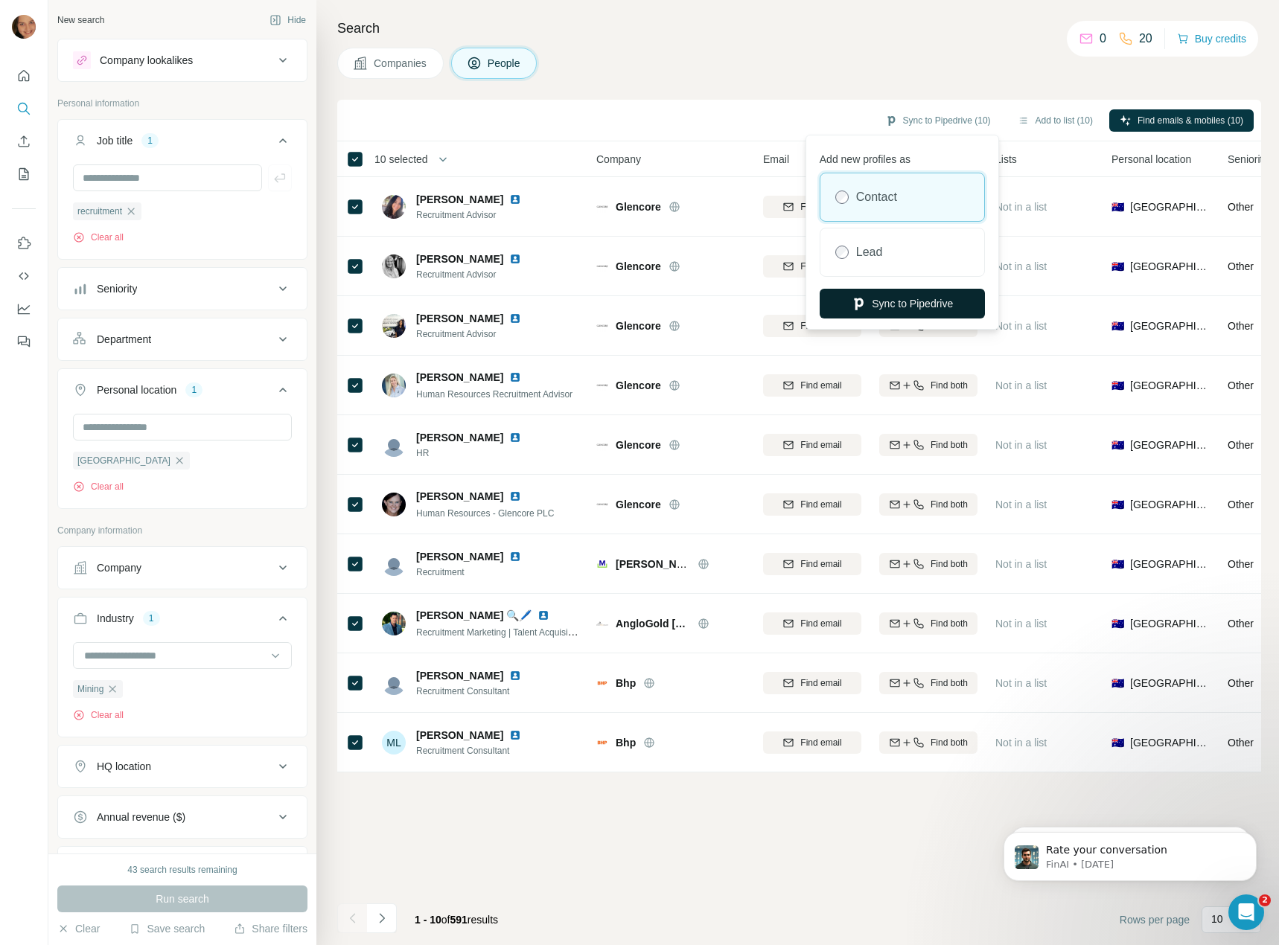
click at [875, 310] on button "Sync to Pipedrive" at bounding box center [901, 304] width 165 height 30
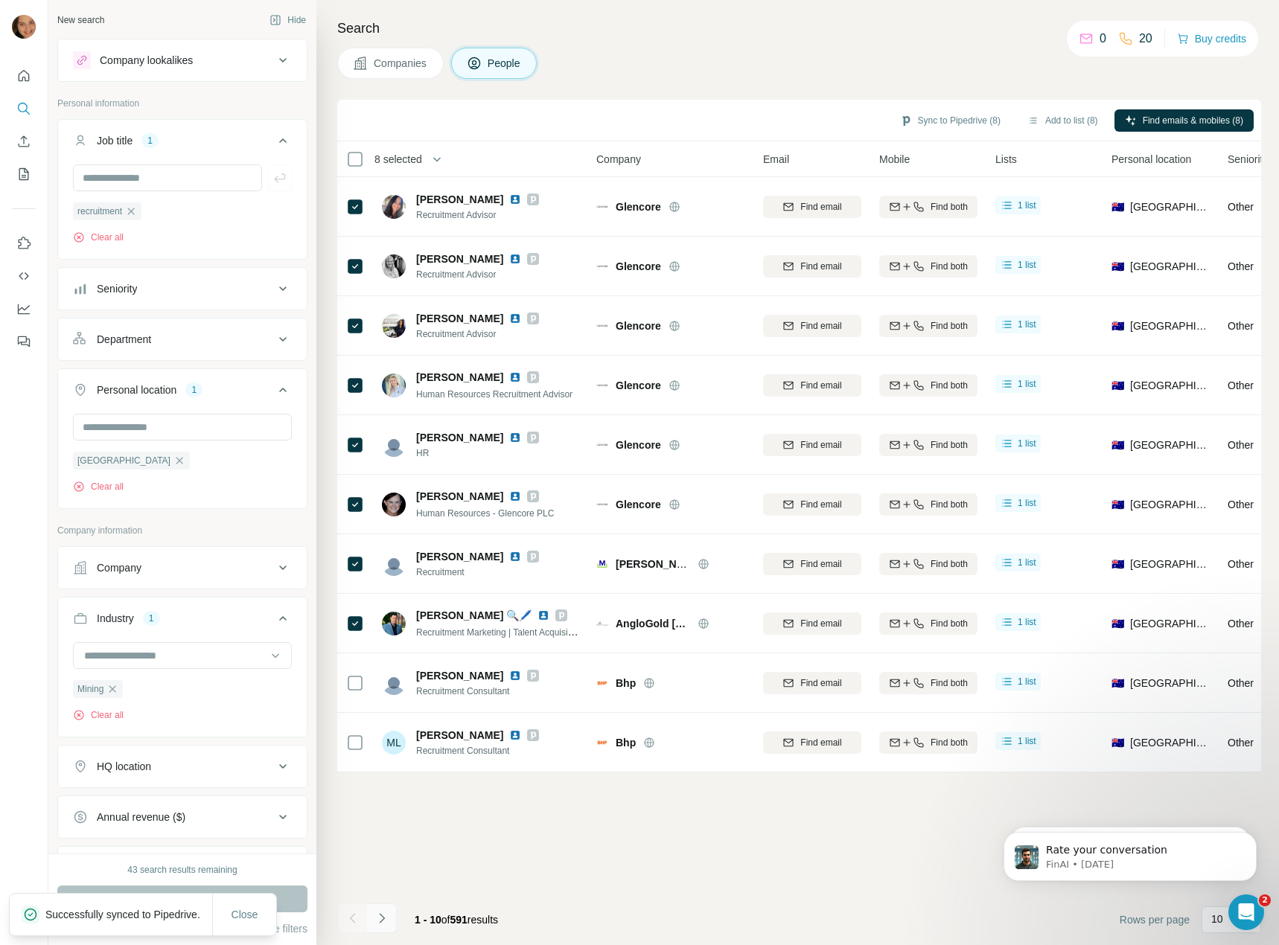
click at [385, 924] on icon "Navigate to next page" at bounding box center [381, 918] width 15 height 15
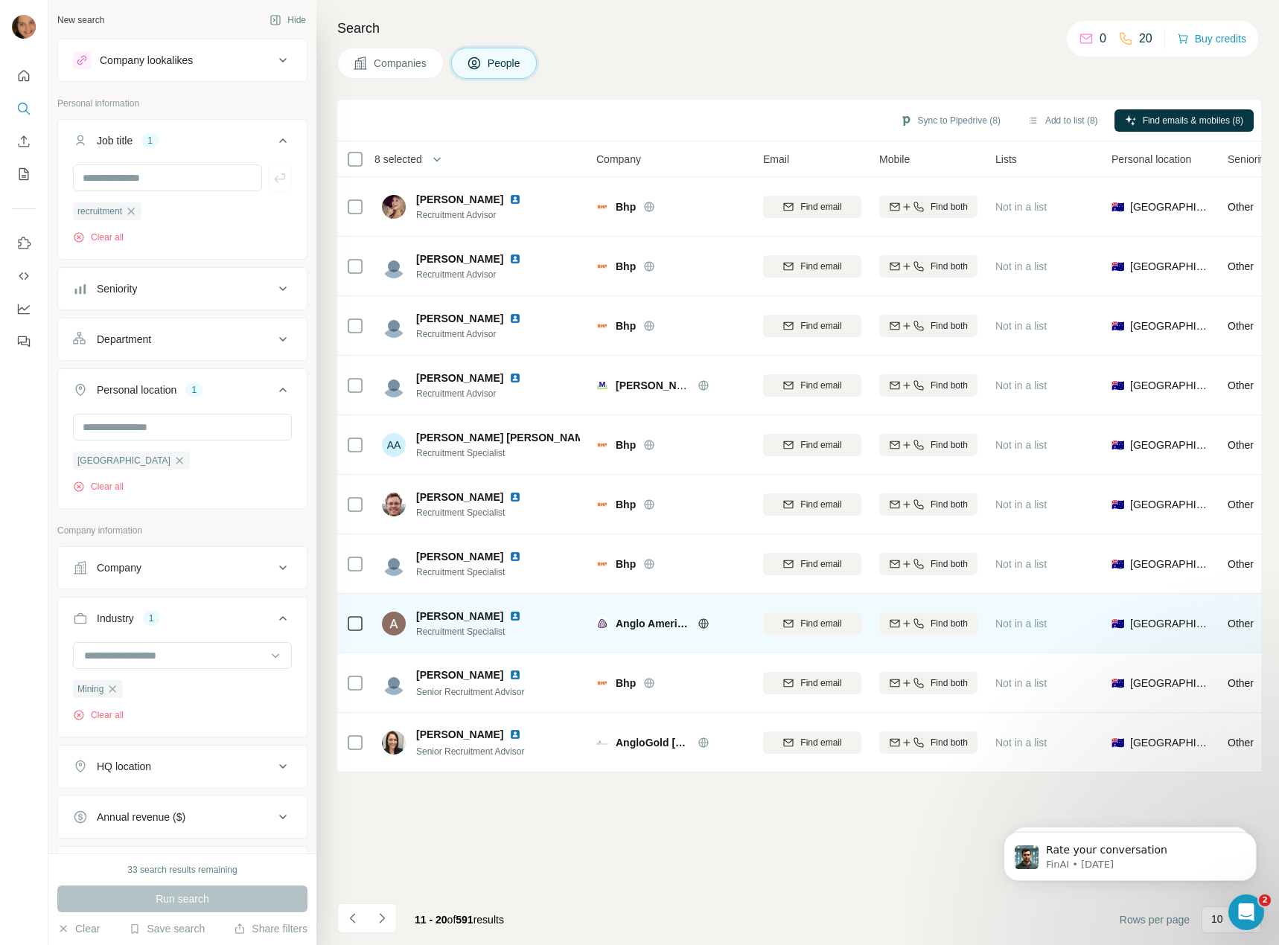
click at [353, 615] on icon at bounding box center [355, 624] width 18 height 18
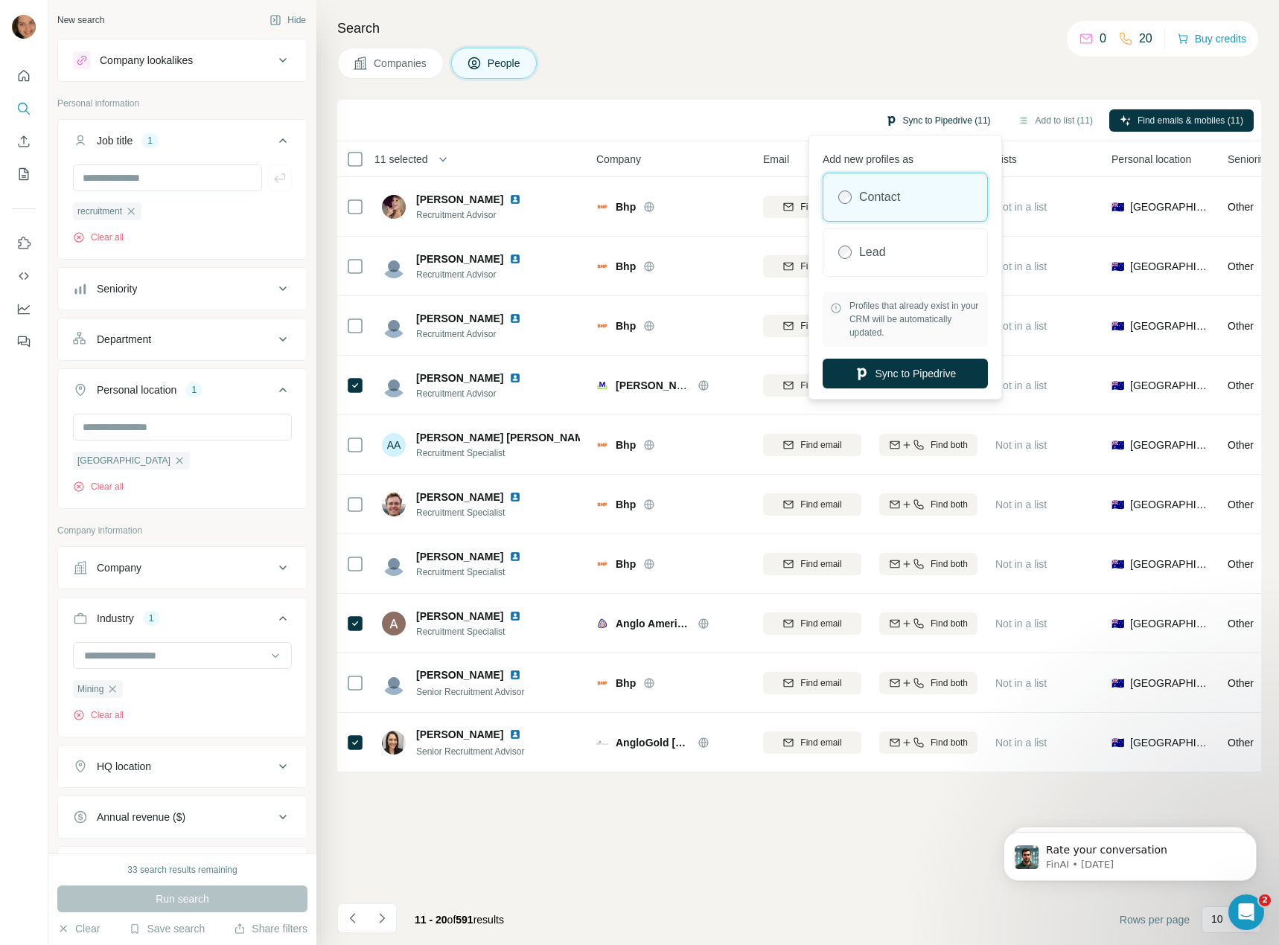
click at [919, 121] on button "Sync to Pipedrive (11)" at bounding box center [937, 120] width 127 height 22
click at [844, 378] on button "Sync to Pipedrive" at bounding box center [904, 374] width 165 height 30
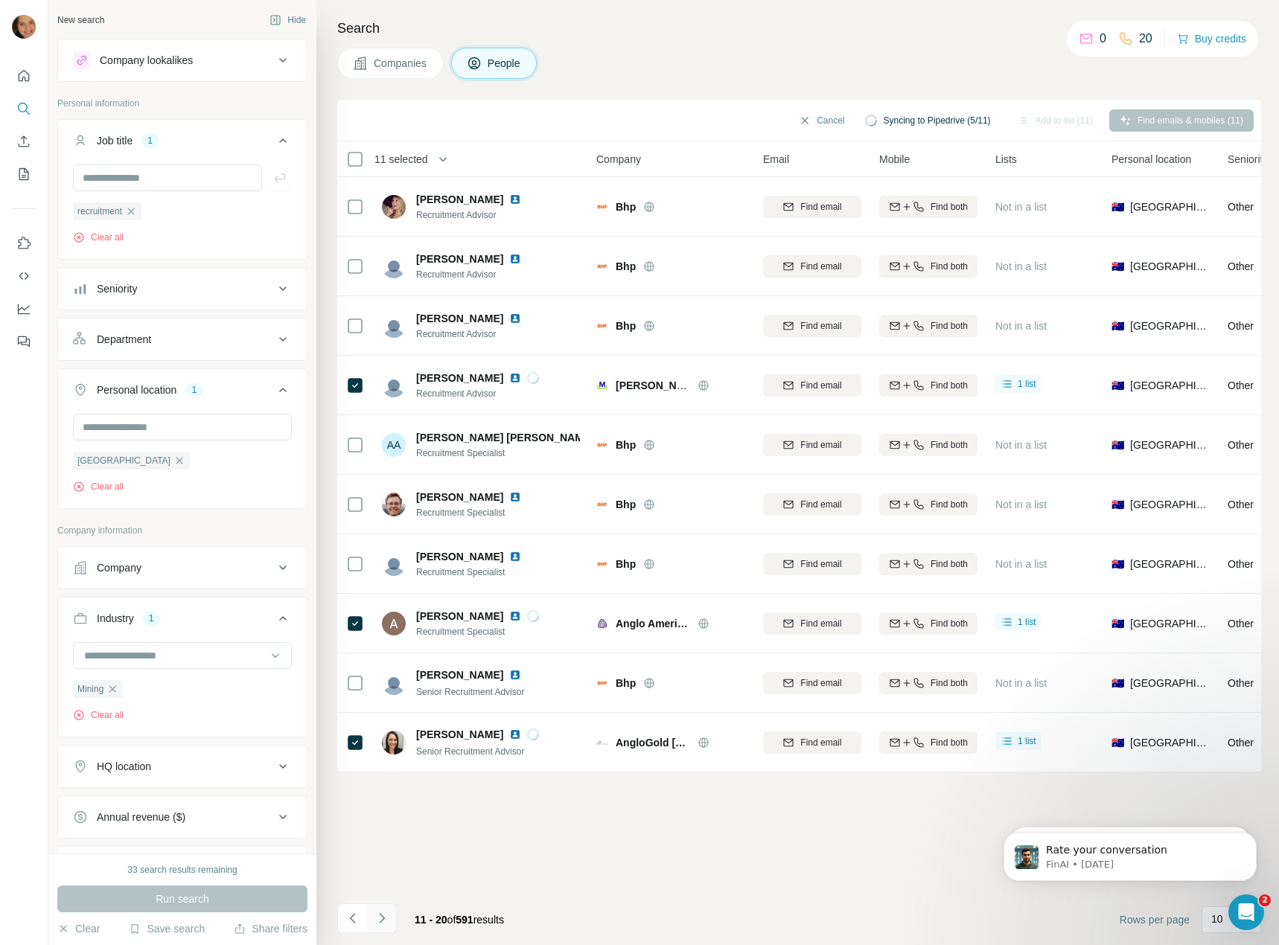
click at [385, 923] on icon "Navigate to next page" at bounding box center [381, 918] width 15 height 15
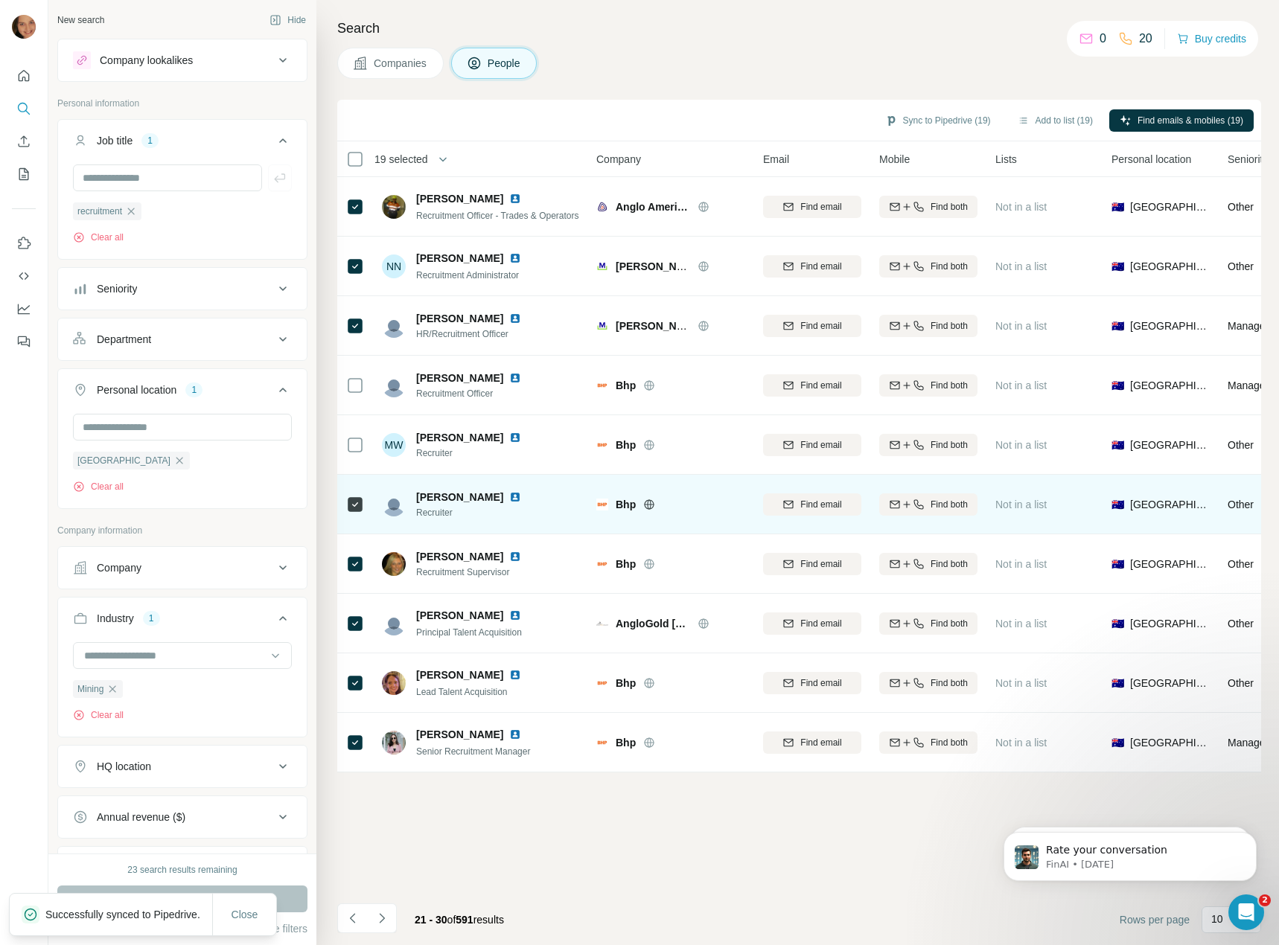
click at [356, 512] on icon at bounding box center [355, 505] width 18 height 18
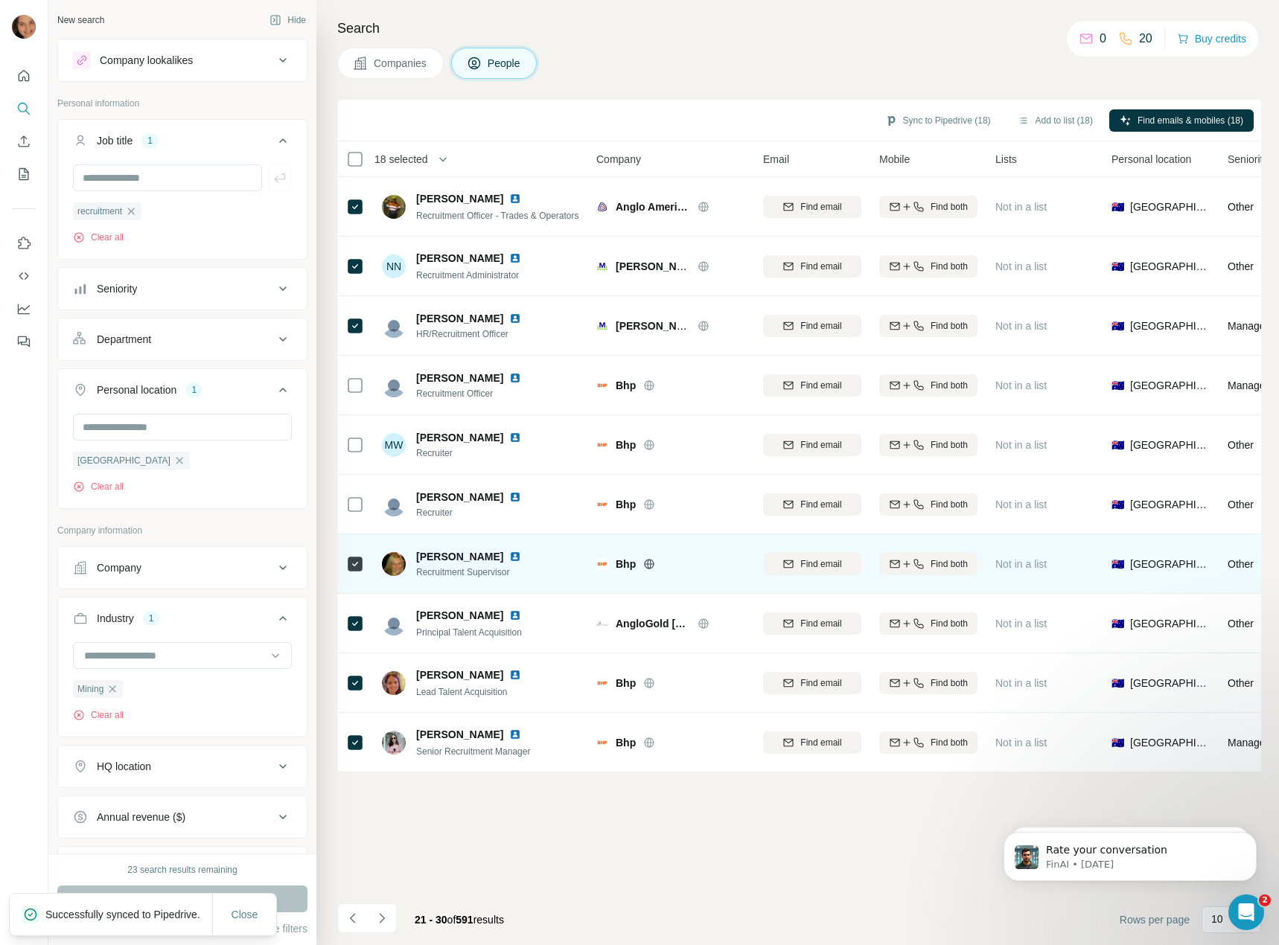
click at [359, 555] on icon at bounding box center [355, 564] width 18 height 18
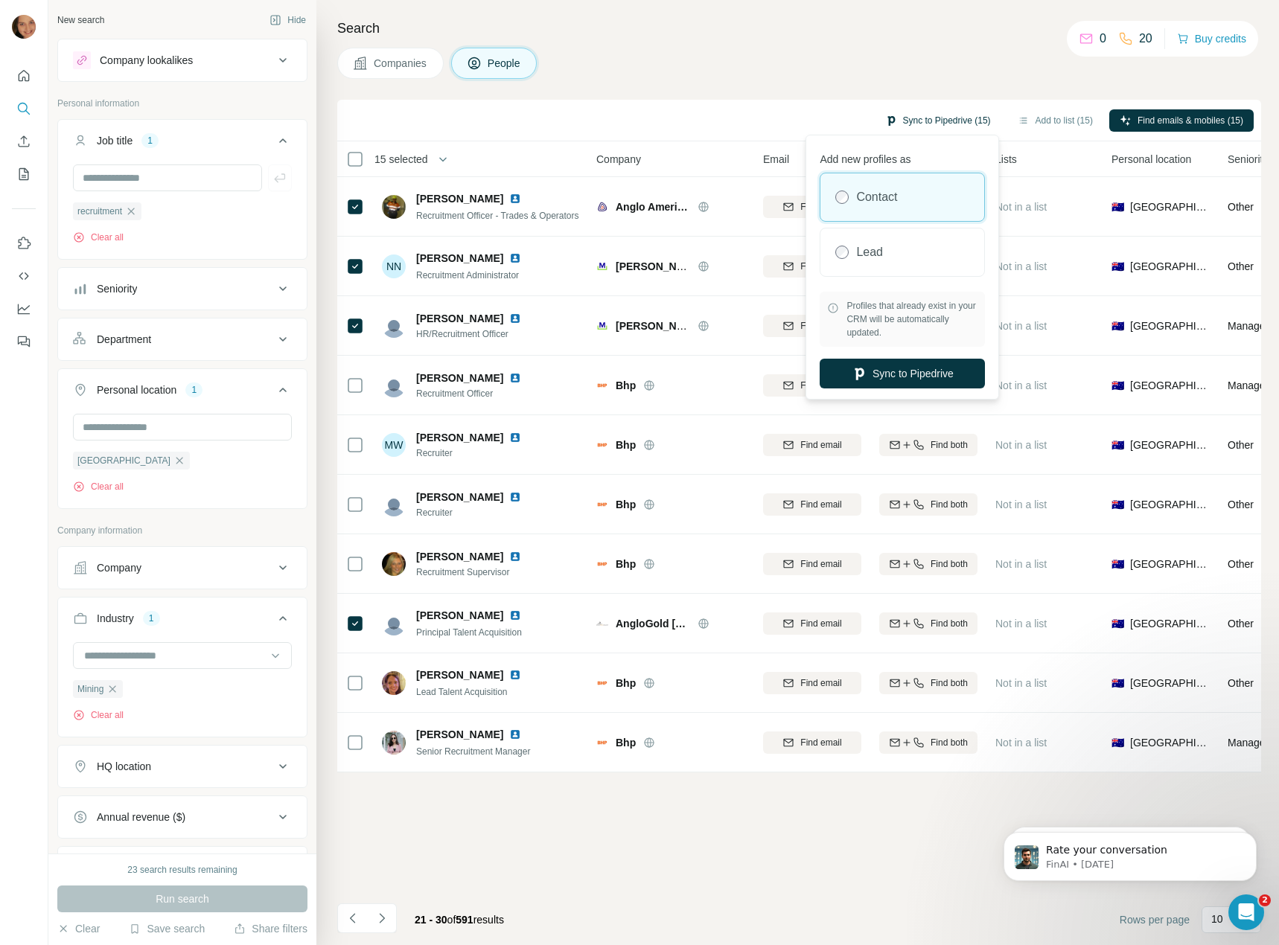
click at [941, 112] on button "Sync to Pipedrive (15)" at bounding box center [937, 120] width 127 height 22
click at [873, 376] on button "Sync to Pipedrive" at bounding box center [901, 374] width 165 height 30
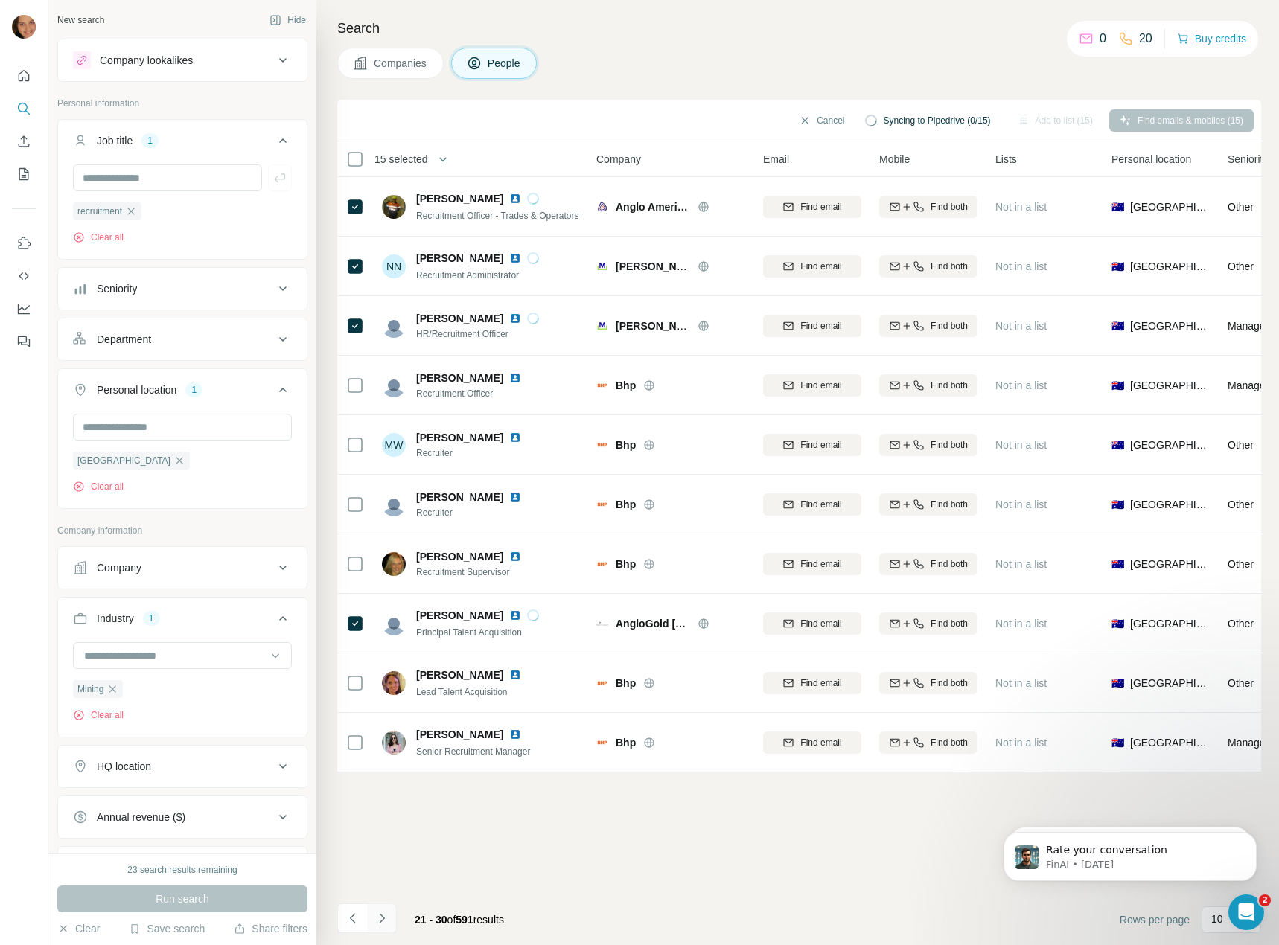
click at [385, 918] on icon "Navigate to next page" at bounding box center [381, 918] width 15 height 15
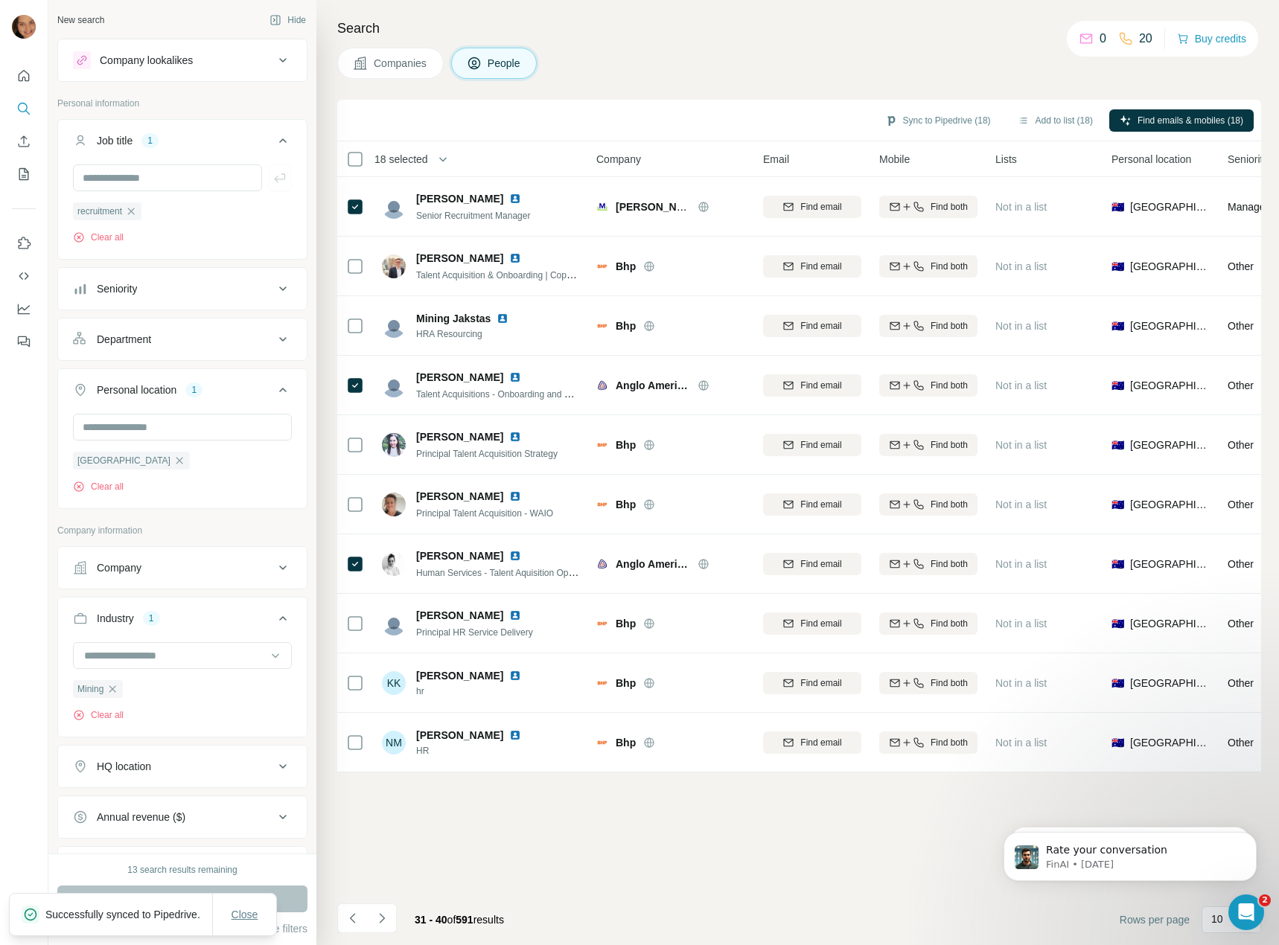
click at [253, 907] on span "Close" at bounding box center [244, 914] width 27 height 15
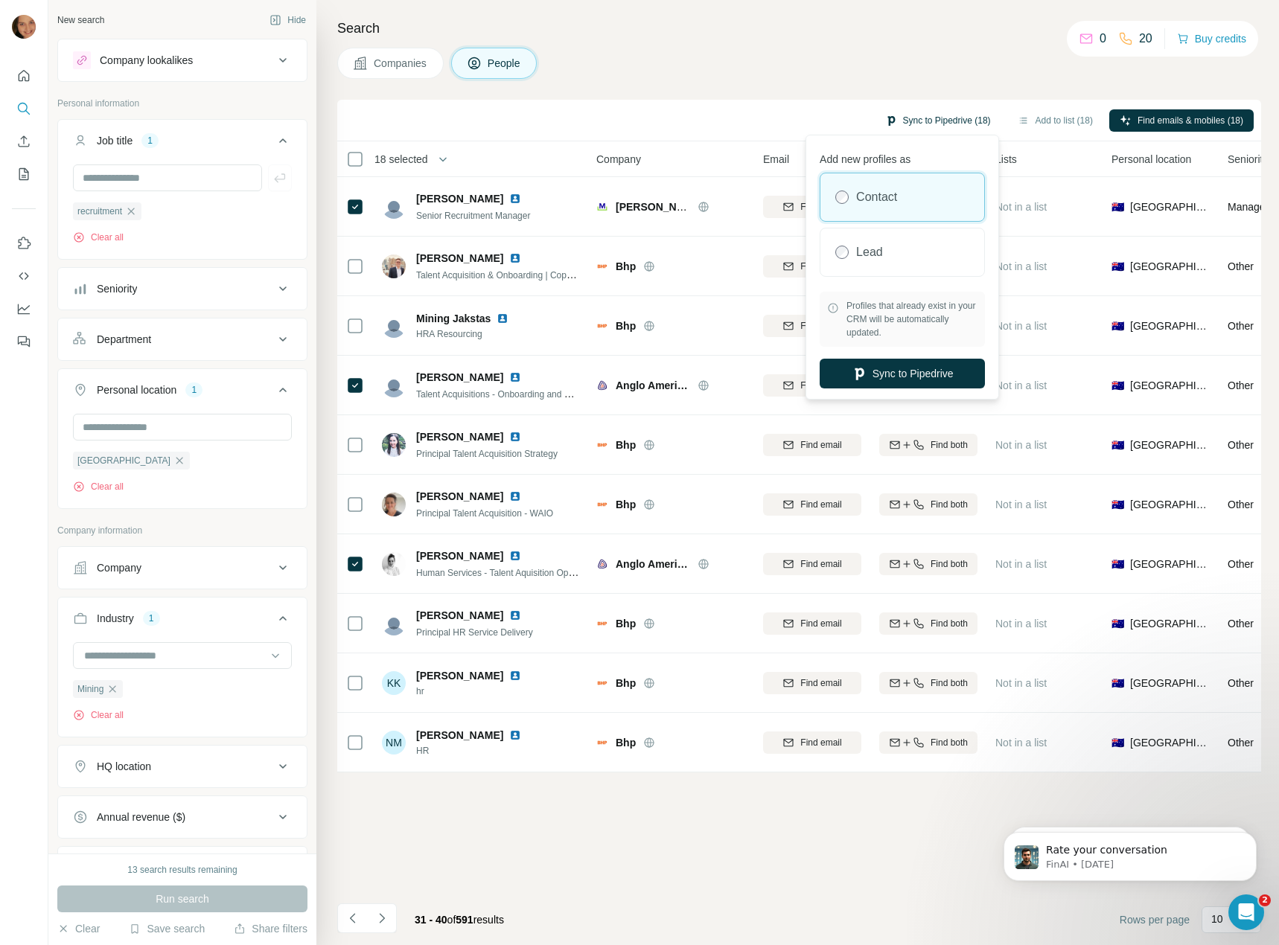
click at [885, 125] on icon "button" at bounding box center [891, 121] width 12 height 12
click at [854, 371] on icon "button" at bounding box center [858, 374] width 9 height 12
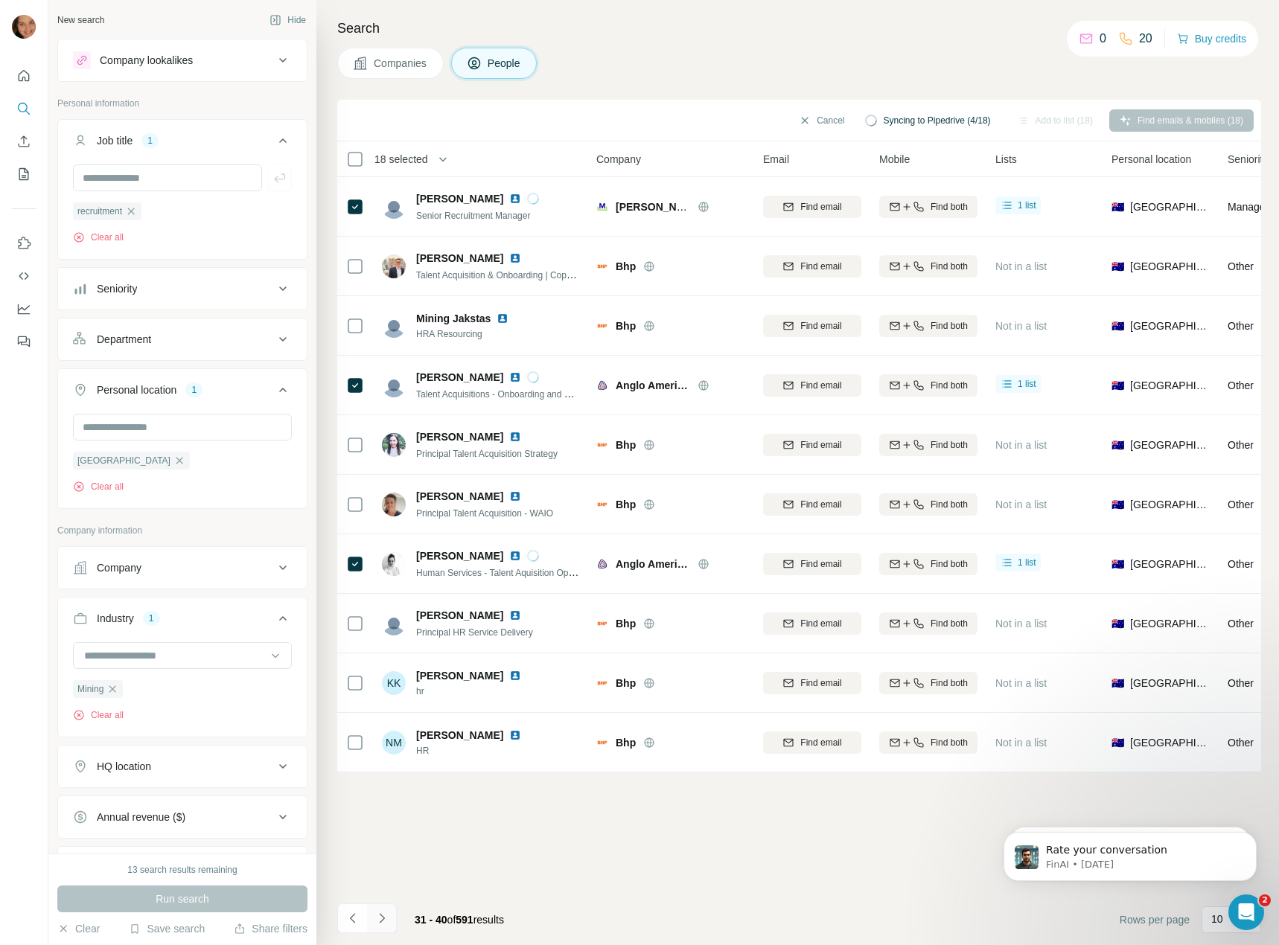
click at [384, 921] on icon "Navigate to next page" at bounding box center [381, 918] width 15 height 15
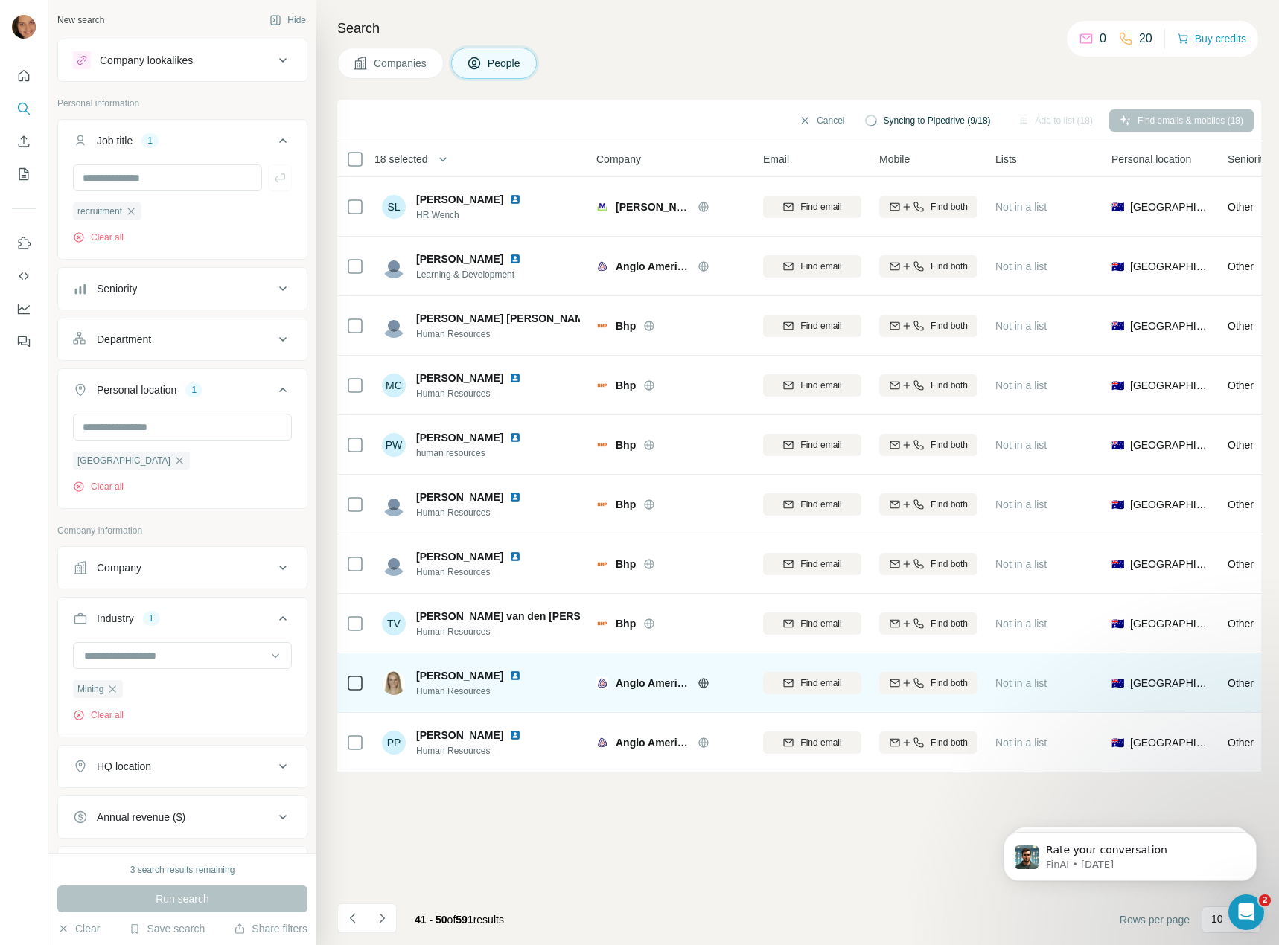
click at [351, 674] on icon at bounding box center [355, 683] width 18 height 18
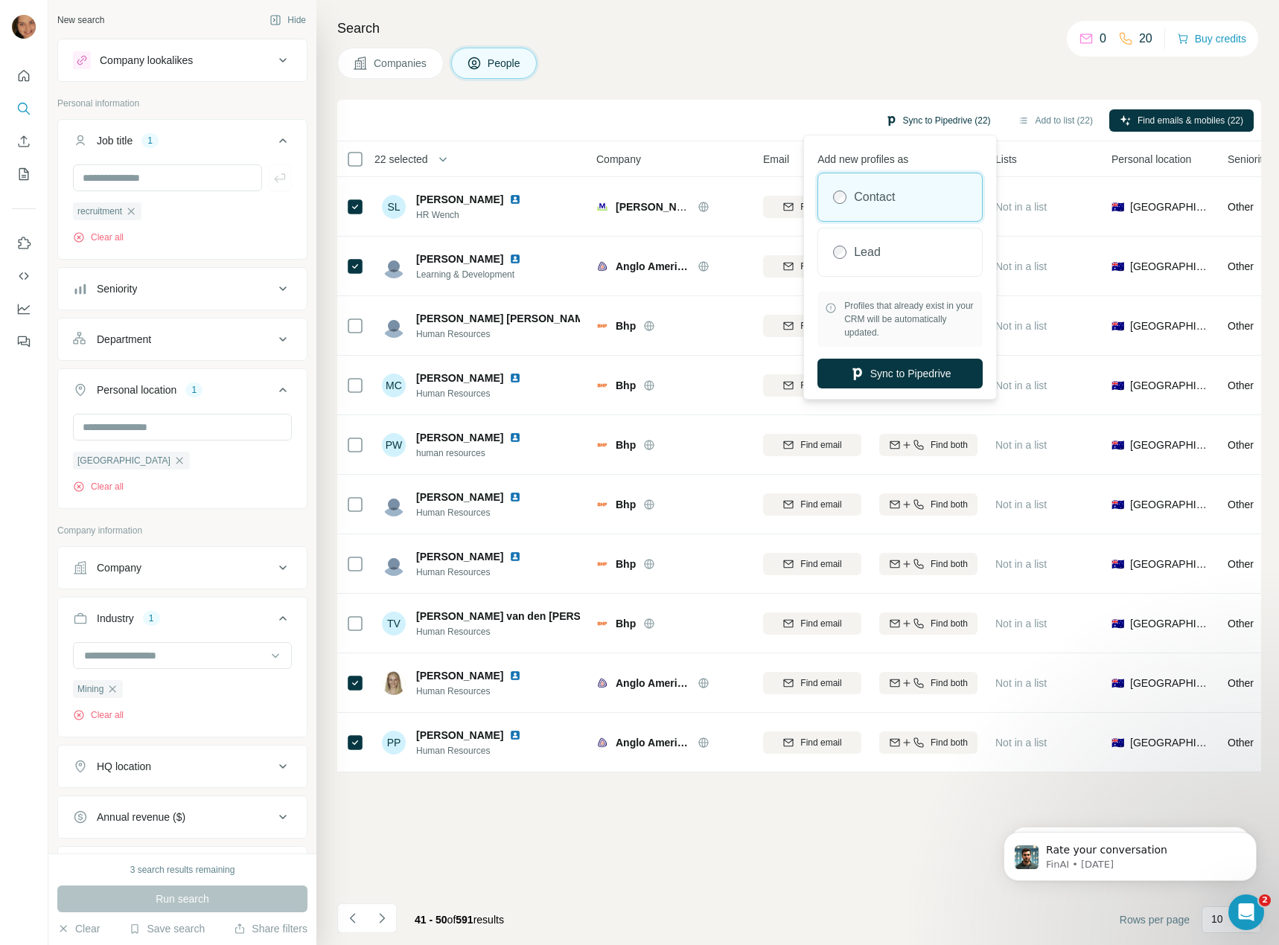
click at [903, 118] on button "Sync to Pipedrive (22)" at bounding box center [937, 120] width 127 height 22
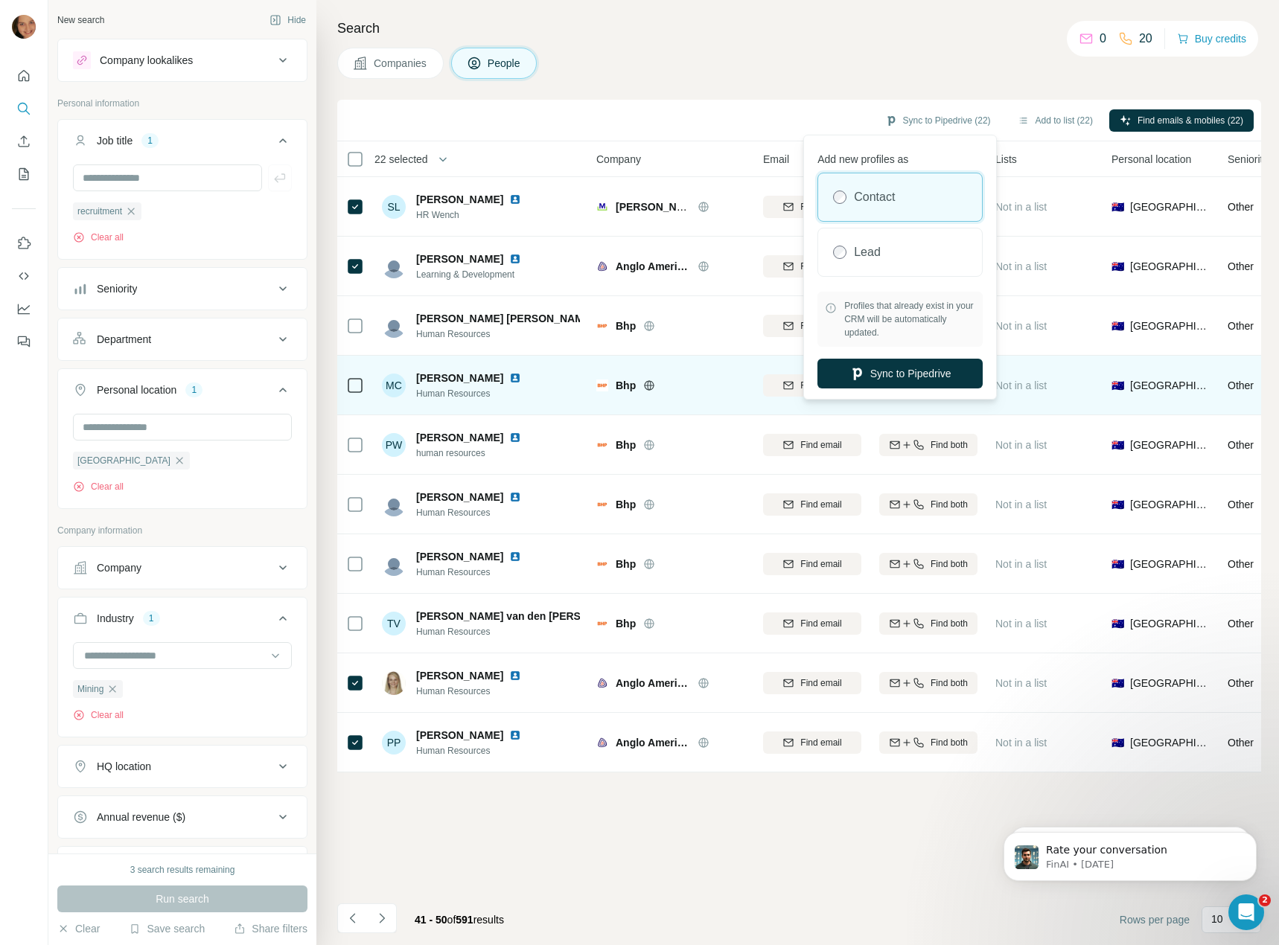
click at [842, 377] on button "Sync to Pipedrive" at bounding box center [899, 374] width 165 height 30
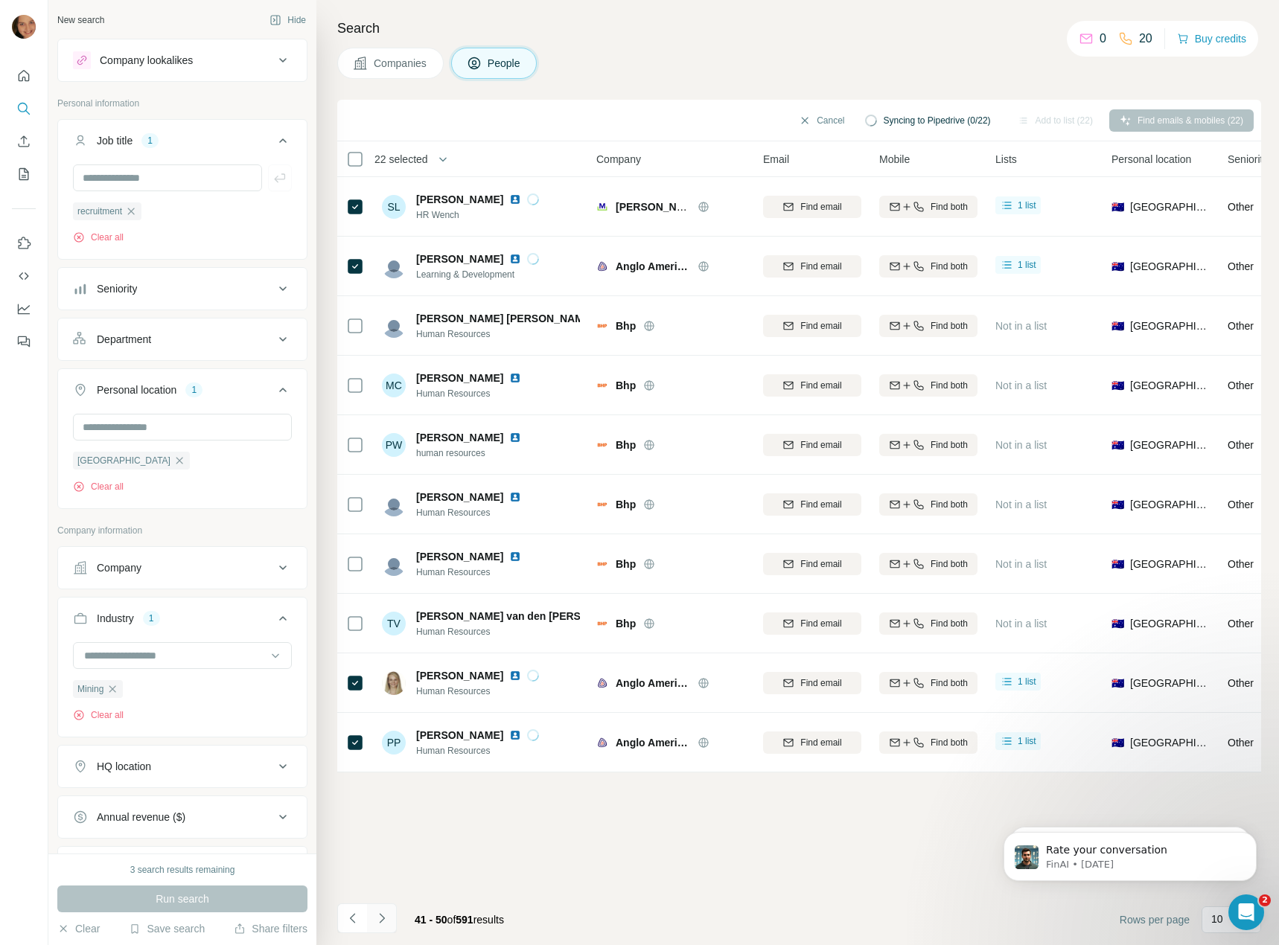
click at [380, 913] on icon "Navigate to next page" at bounding box center [381, 918] width 15 height 15
